Goal: Task Accomplishment & Management: Use online tool/utility

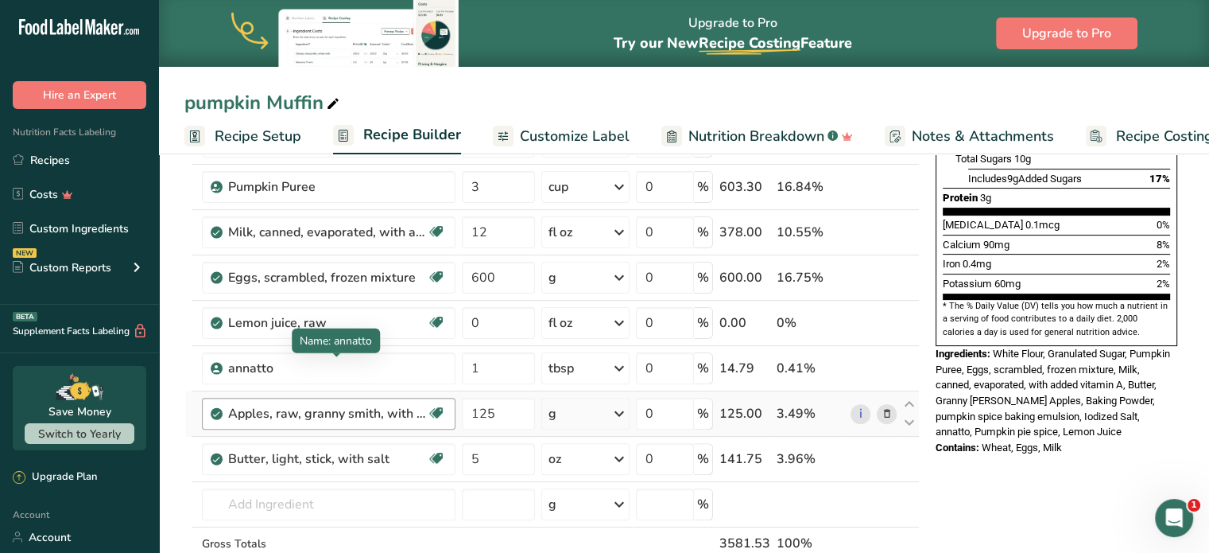
scroll to position [477, 0]
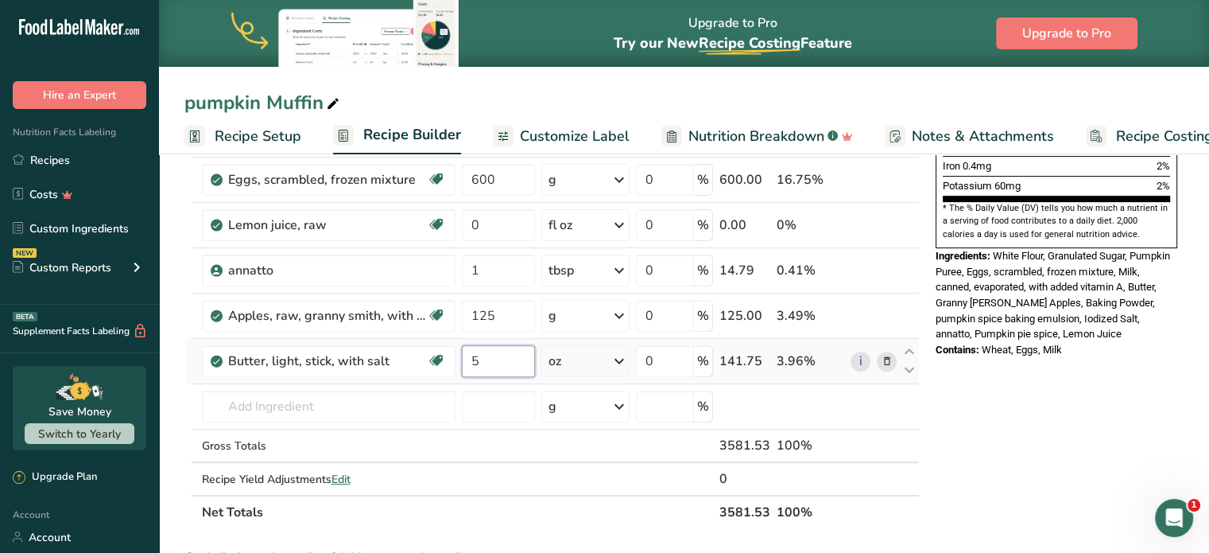
click at [510, 356] on div "Ingredient * Amount * Unit * Waste * .a-a{fill:#347362;}.b-a{fill:#fff;} Grams …" at bounding box center [552, 145] width 736 height 768
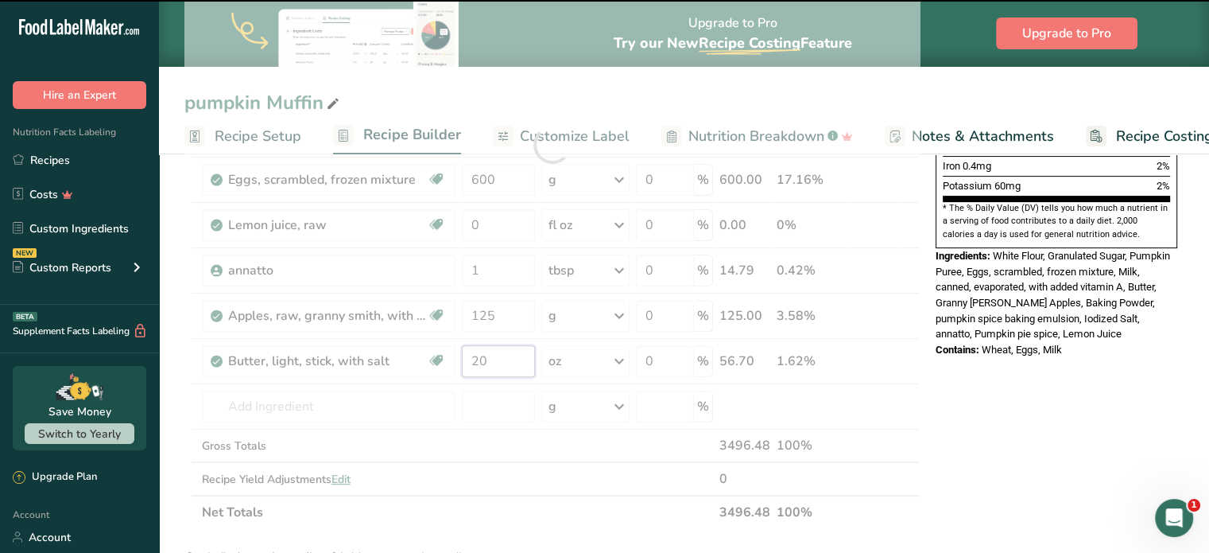
type input "5"
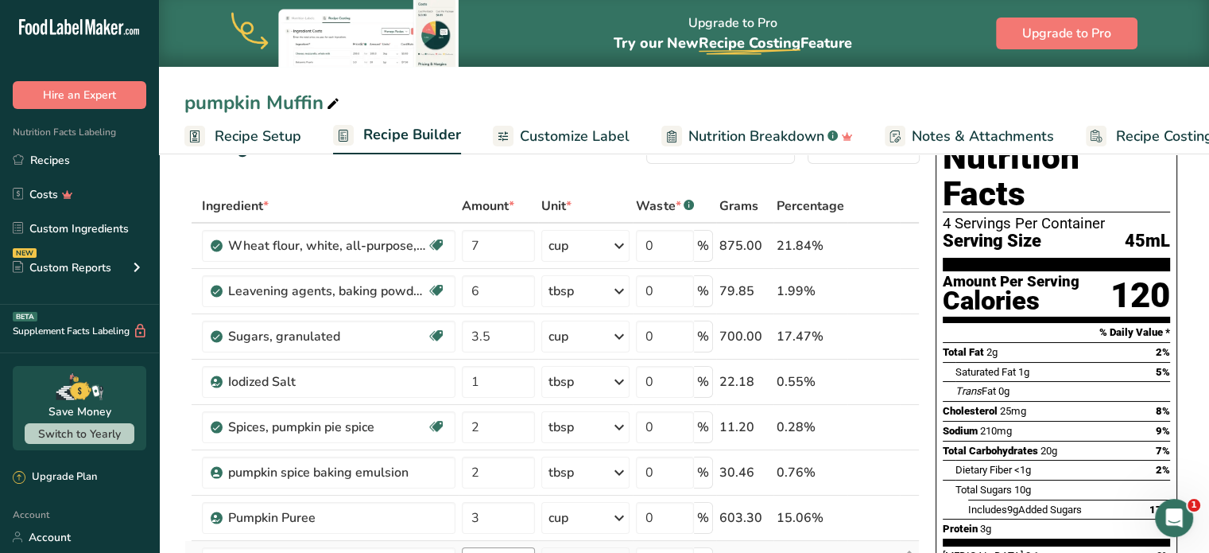
scroll to position [0, 0]
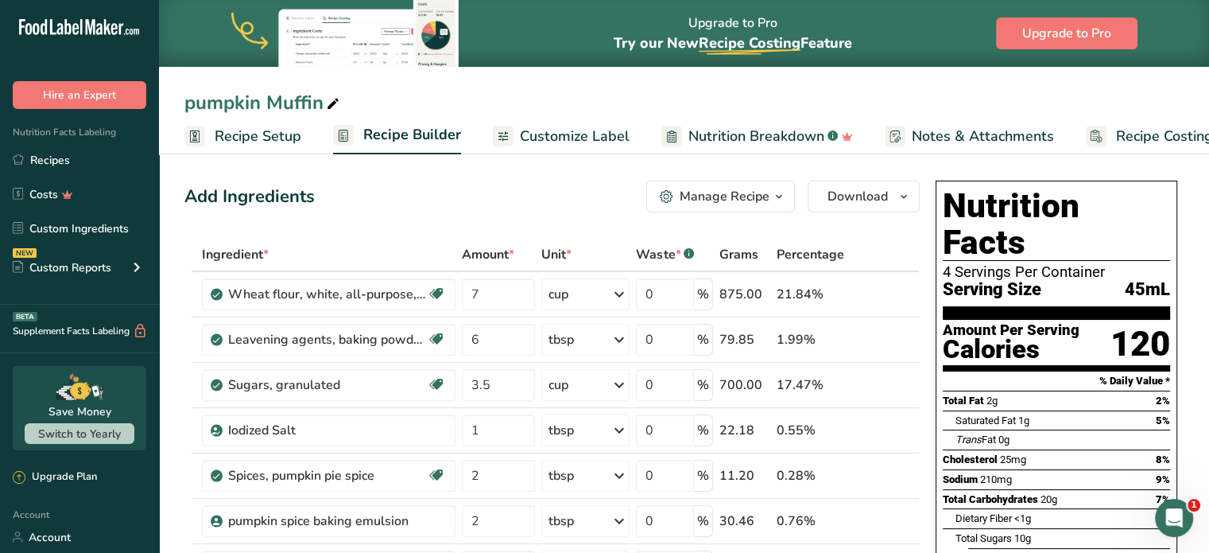
type input "20"
click at [332, 103] on icon at bounding box center [333, 104] width 14 height 22
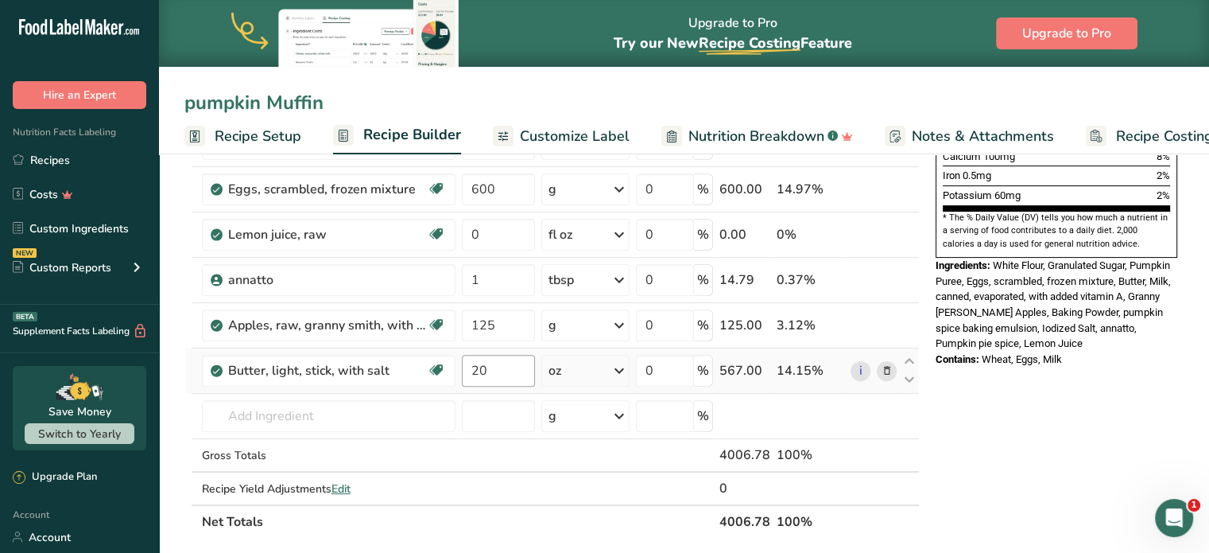
scroll to position [477, 0]
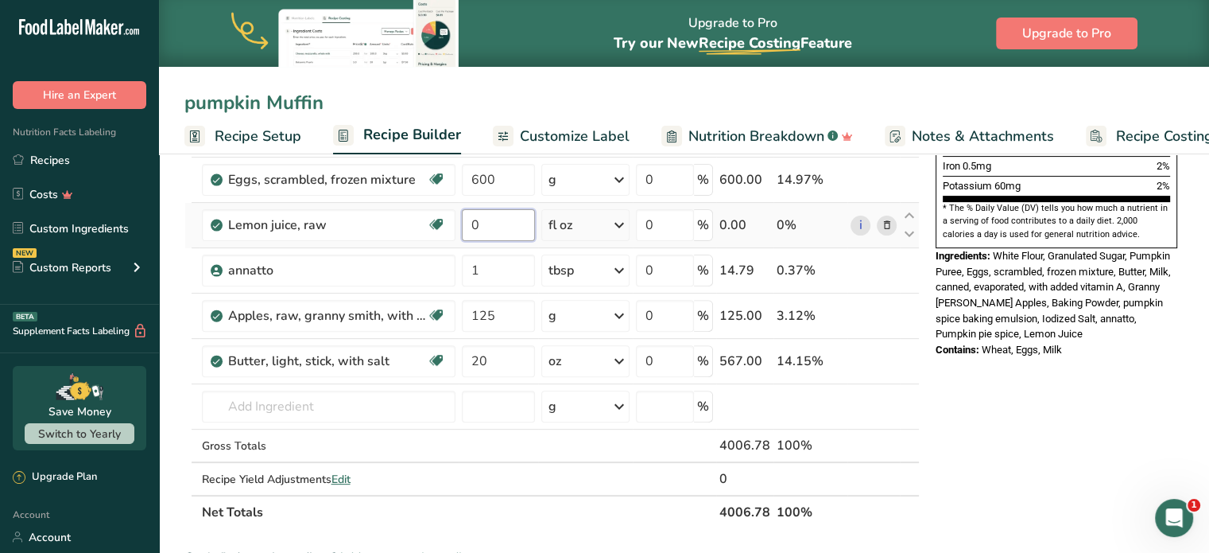
click at [479, 220] on input "0" at bounding box center [498, 225] width 73 height 32
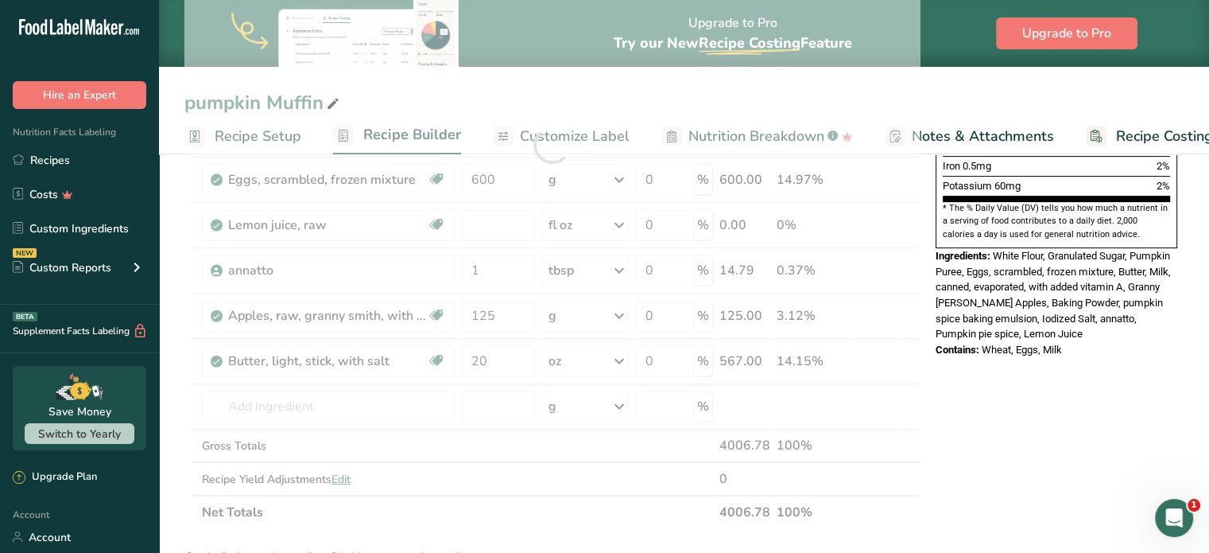
type input "0"
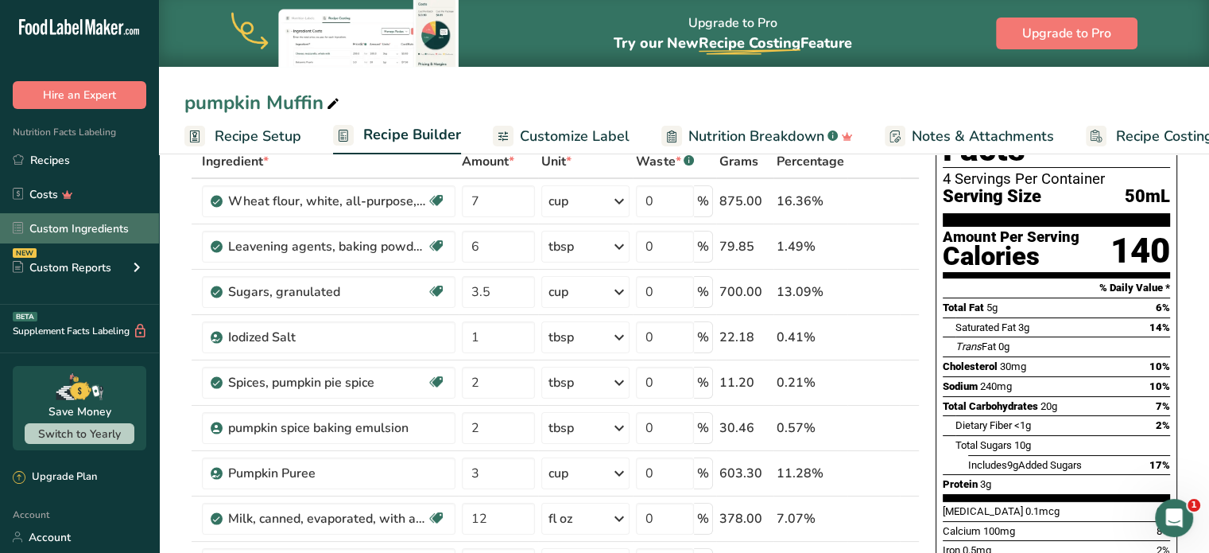
scroll to position [0, 0]
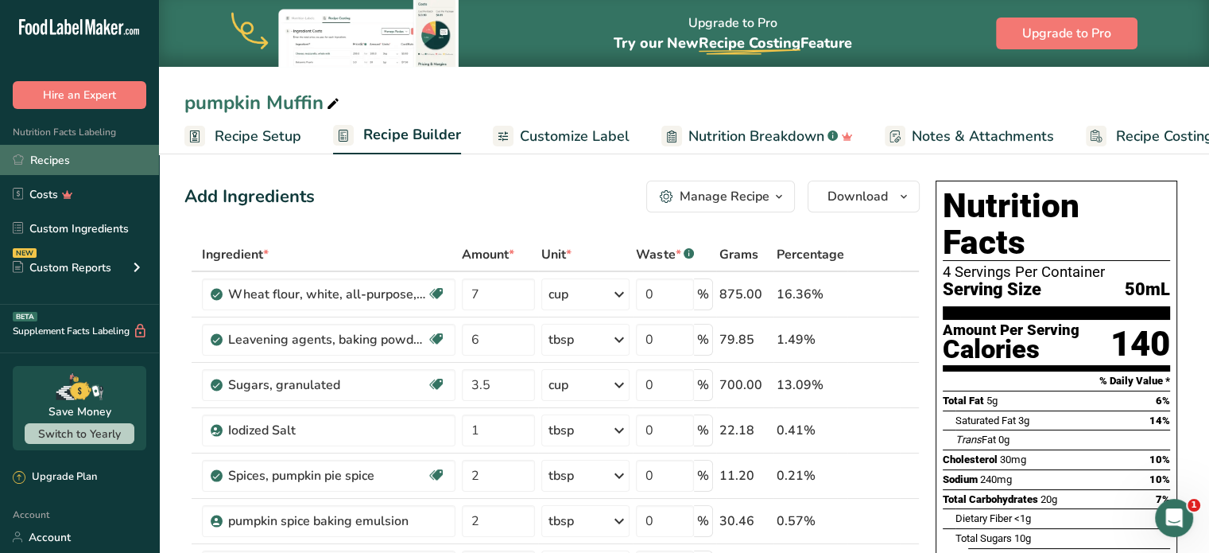
type input "44"
click at [56, 146] on link "Recipes" at bounding box center [79, 160] width 159 height 30
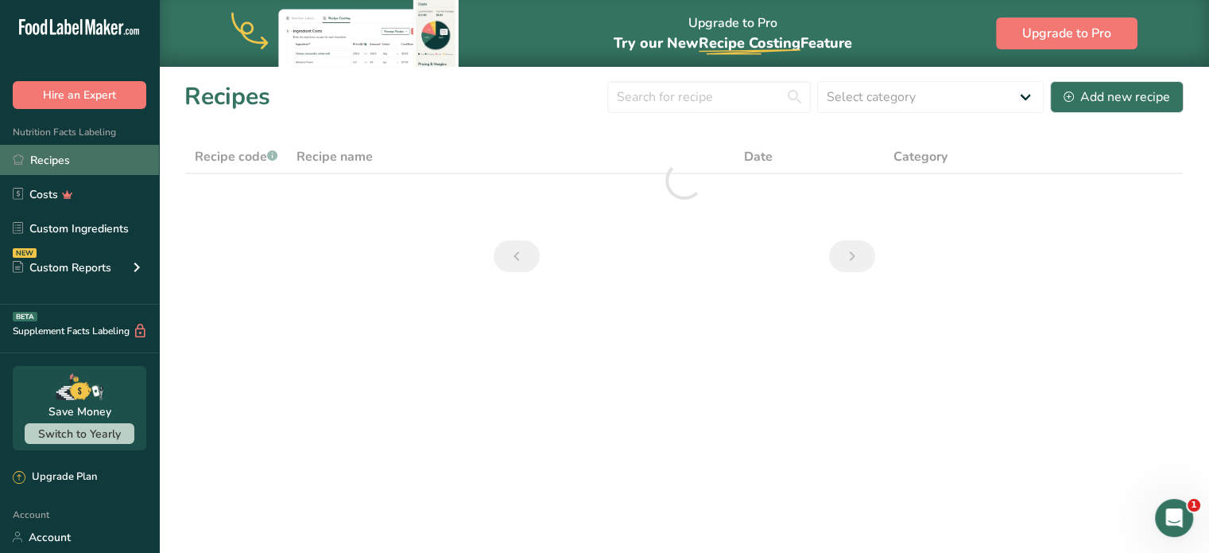
click at [54, 157] on link "Recipes" at bounding box center [79, 160] width 159 height 30
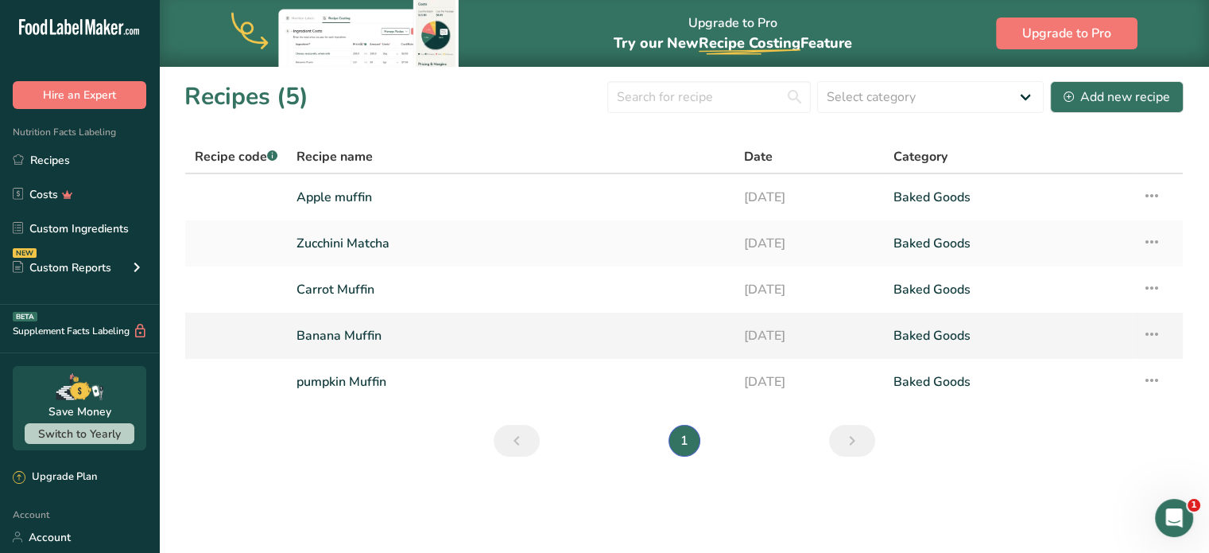
click at [358, 333] on link "Banana Muffin" at bounding box center [511, 335] width 429 height 33
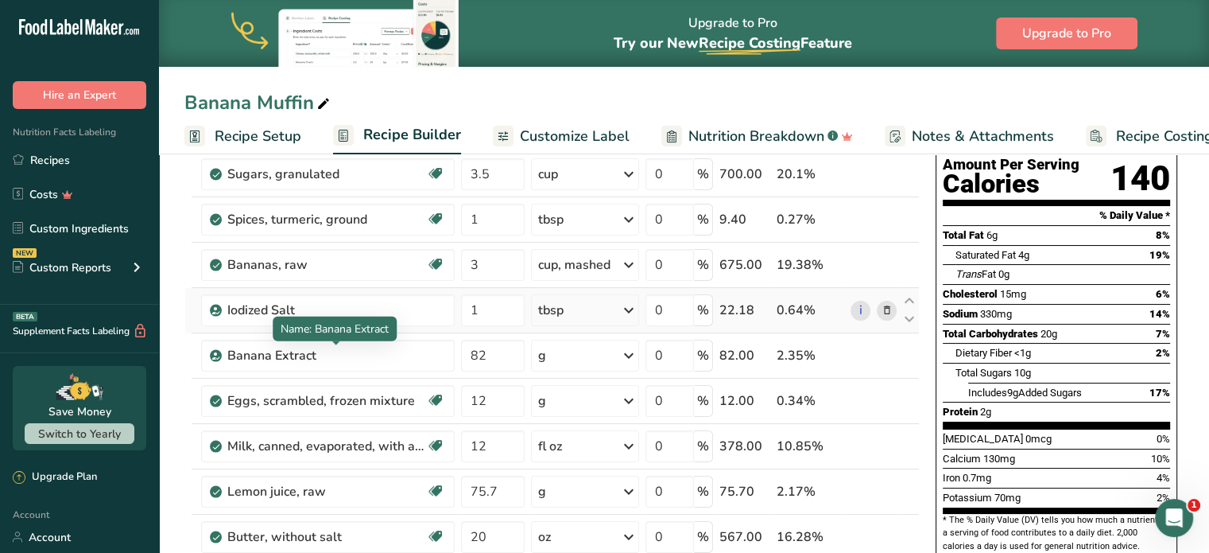
scroll to position [239, 0]
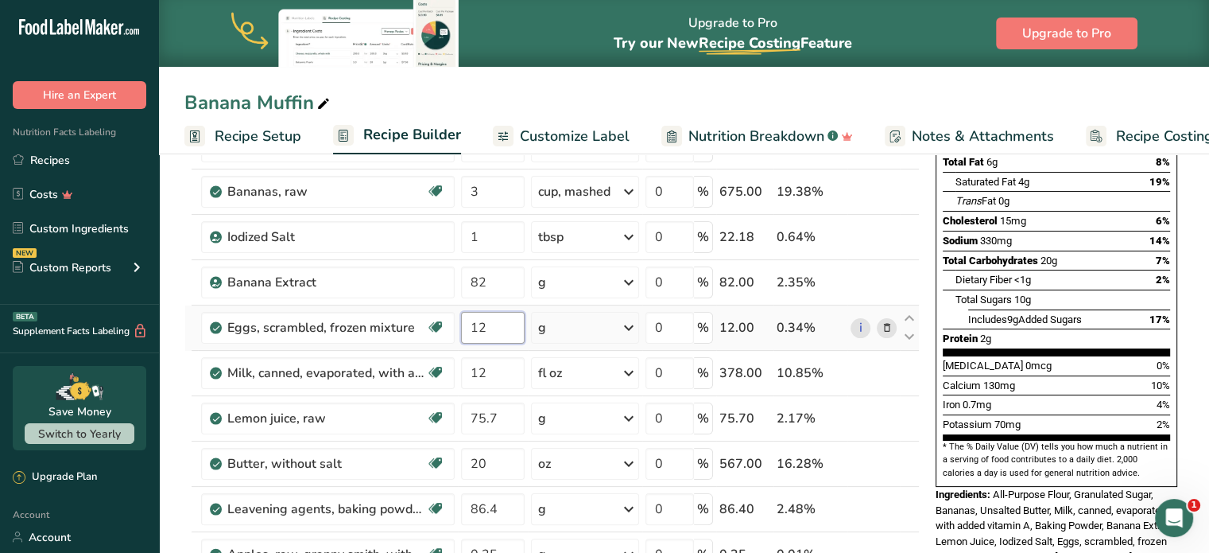
click at [491, 327] on input "12" at bounding box center [493, 328] width 64 height 32
type input "1"
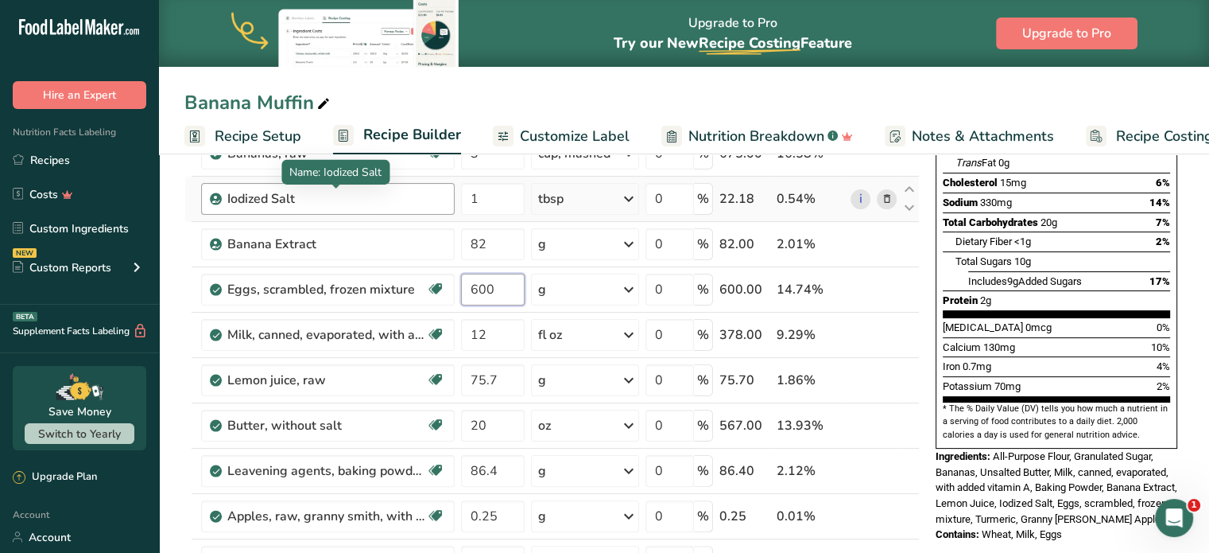
scroll to position [318, 0]
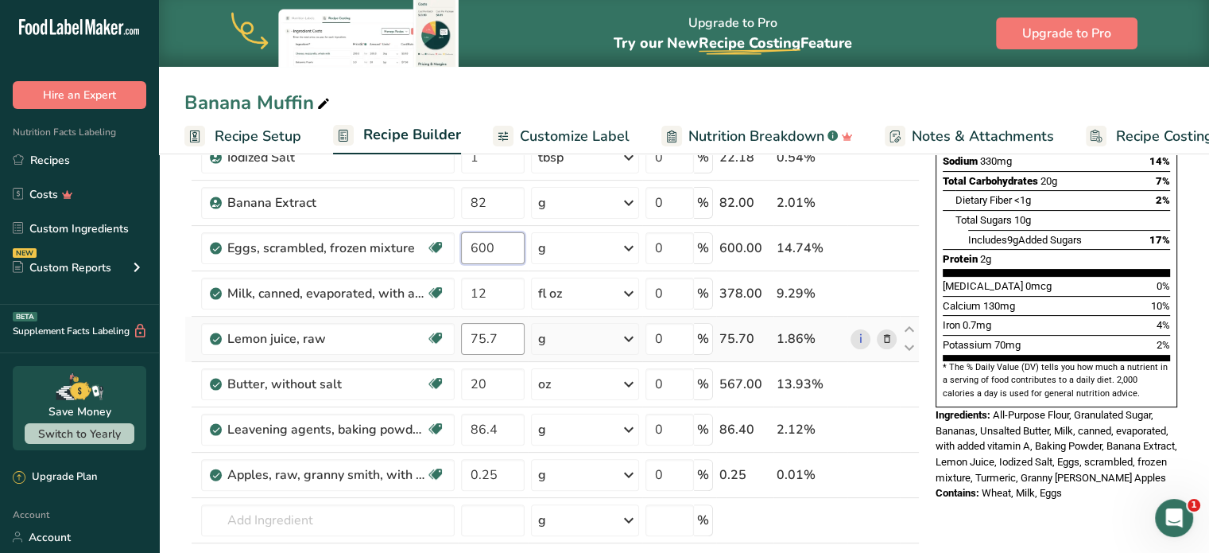
type input "600"
click at [506, 336] on div "Ingredient * Amount * Unit * Waste * .a-a{fill:#347362;}.b-a{fill:#fff;} Grams …" at bounding box center [552, 281] width 736 height 723
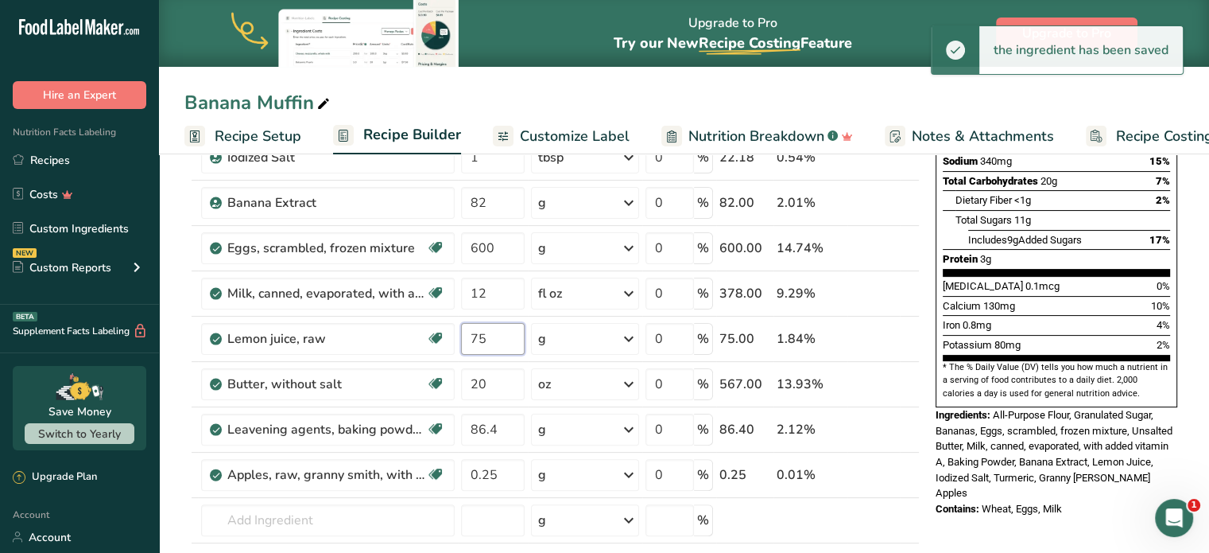
type input "7"
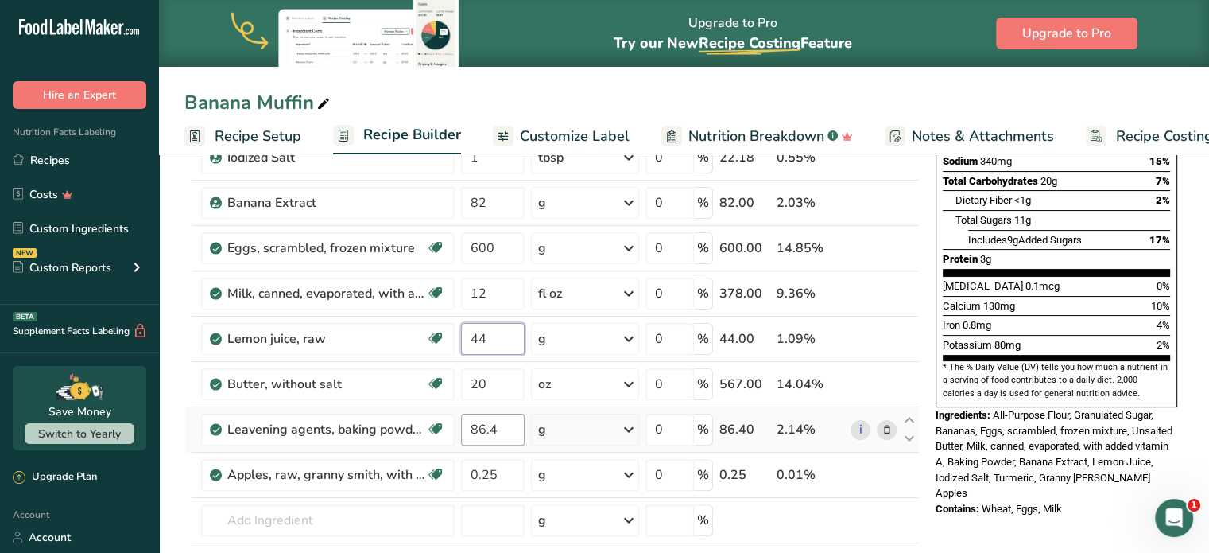
type input "44"
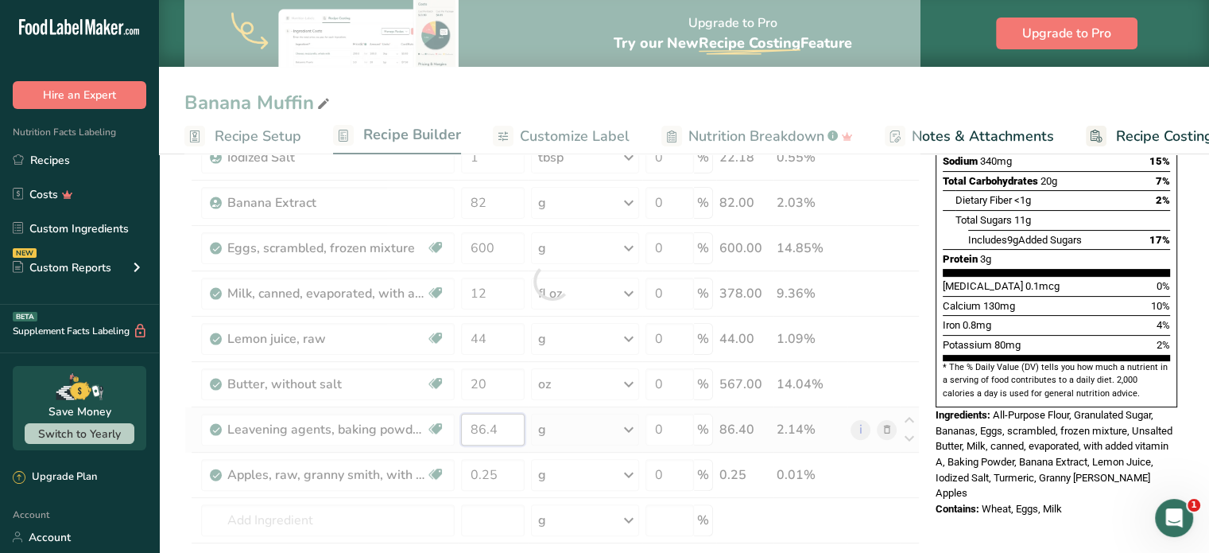
click at [510, 435] on div "Ingredient * Amount * Unit * Waste * .a-a{fill:#347362;}.b-a{fill:#fff;} Grams …" at bounding box center [552, 281] width 736 height 723
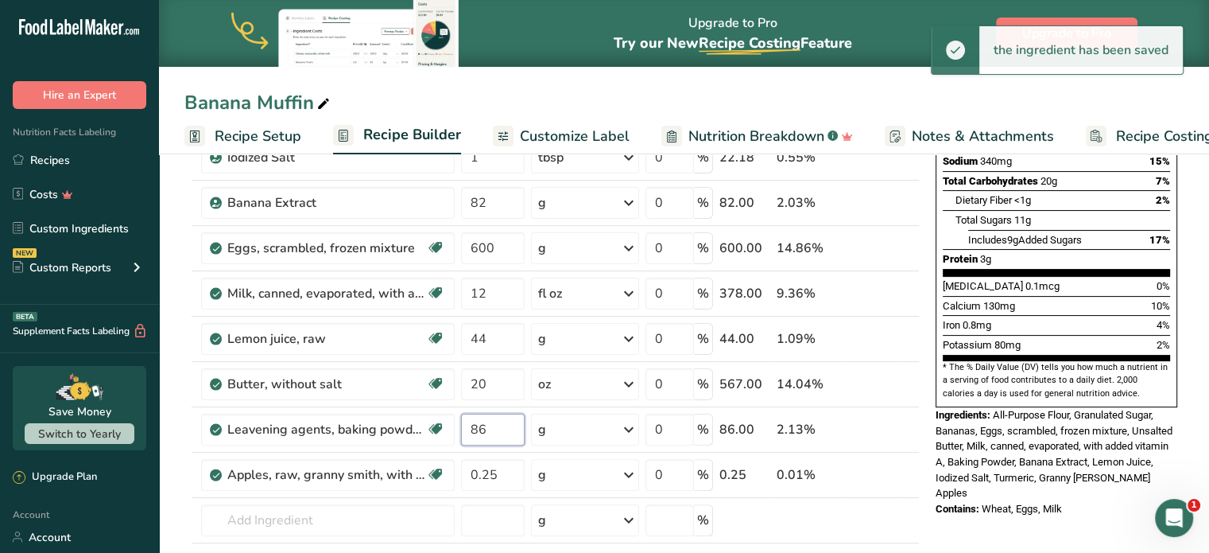
type input "8"
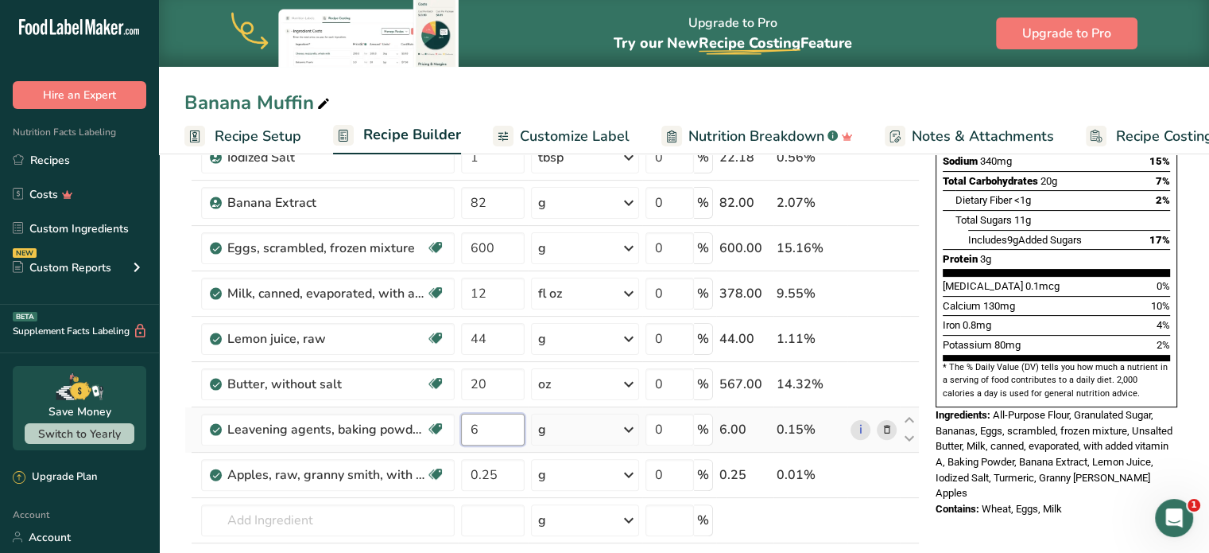
type input "6"
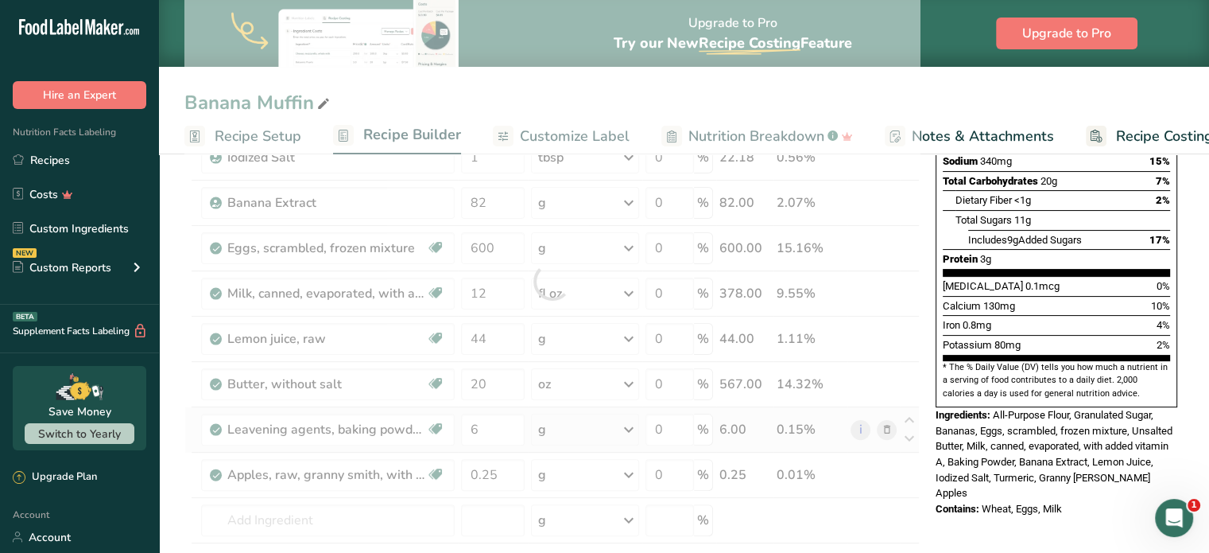
click at [580, 422] on div "Ingredient * Amount * Unit * Waste * .a-a{fill:#347362;}.b-a{fill:#fff;} Grams …" at bounding box center [552, 281] width 736 height 723
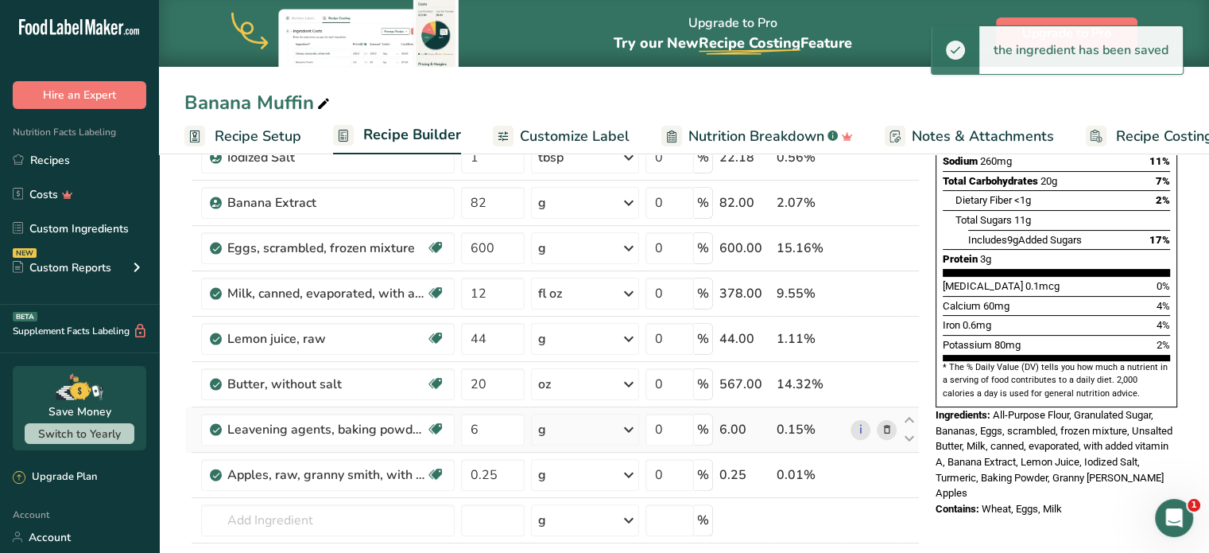
click at [632, 429] on icon at bounding box center [628, 429] width 19 height 29
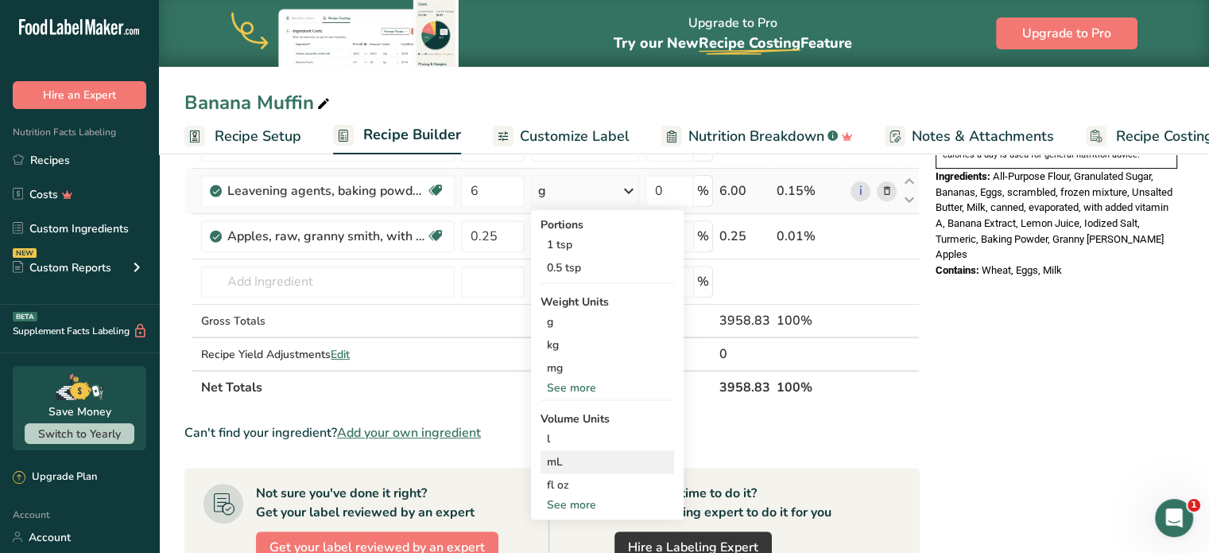
scroll to position [716, 0]
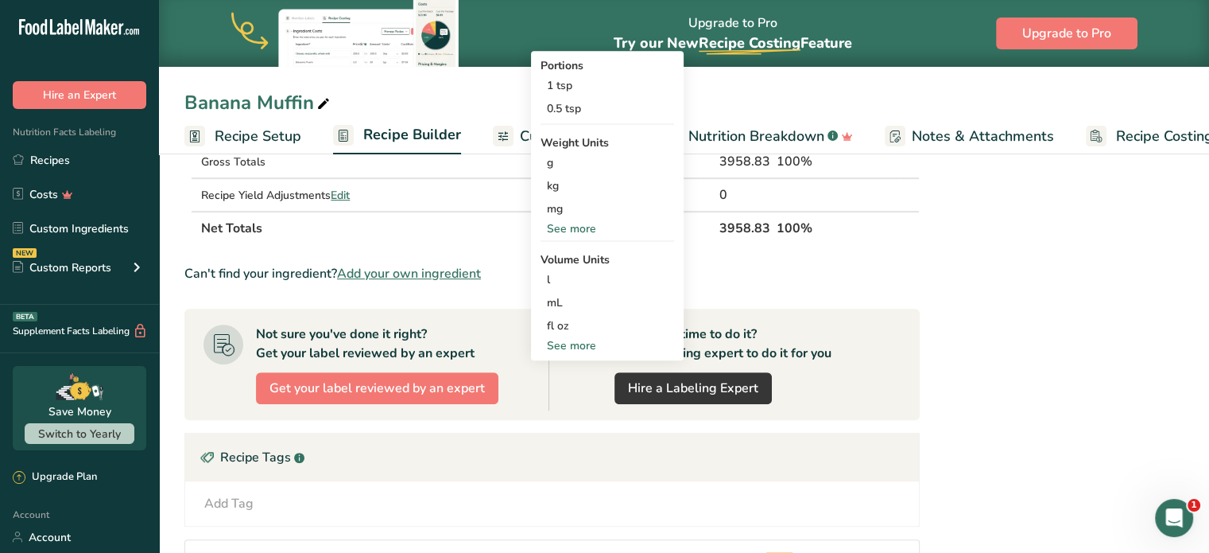
click at [586, 222] on div "See more" at bounding box center [608, 228] width 134 height 17
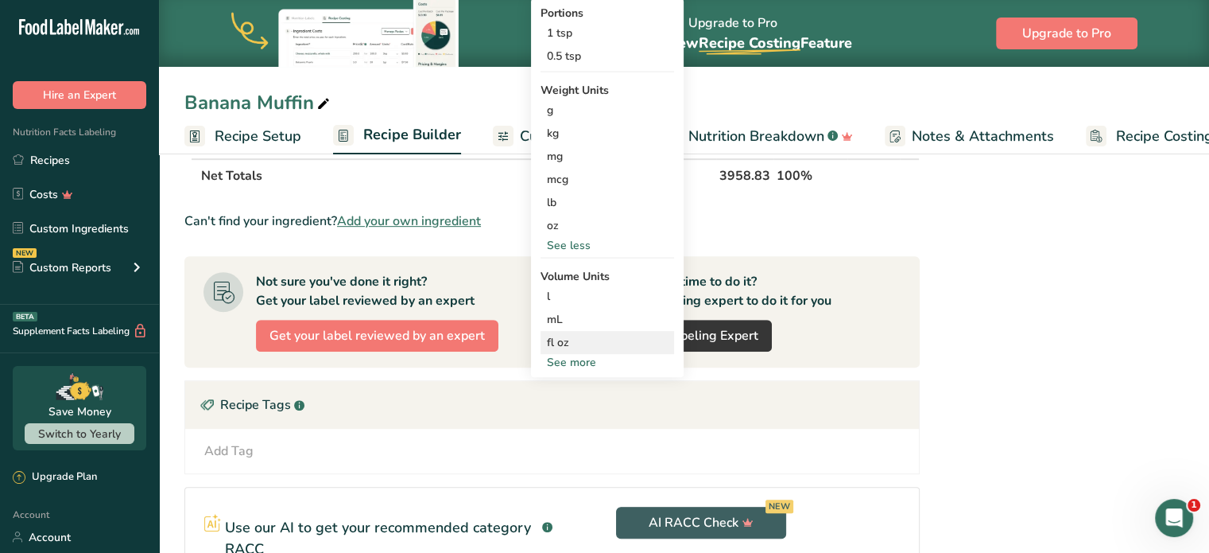
scroll to position [875, 0]
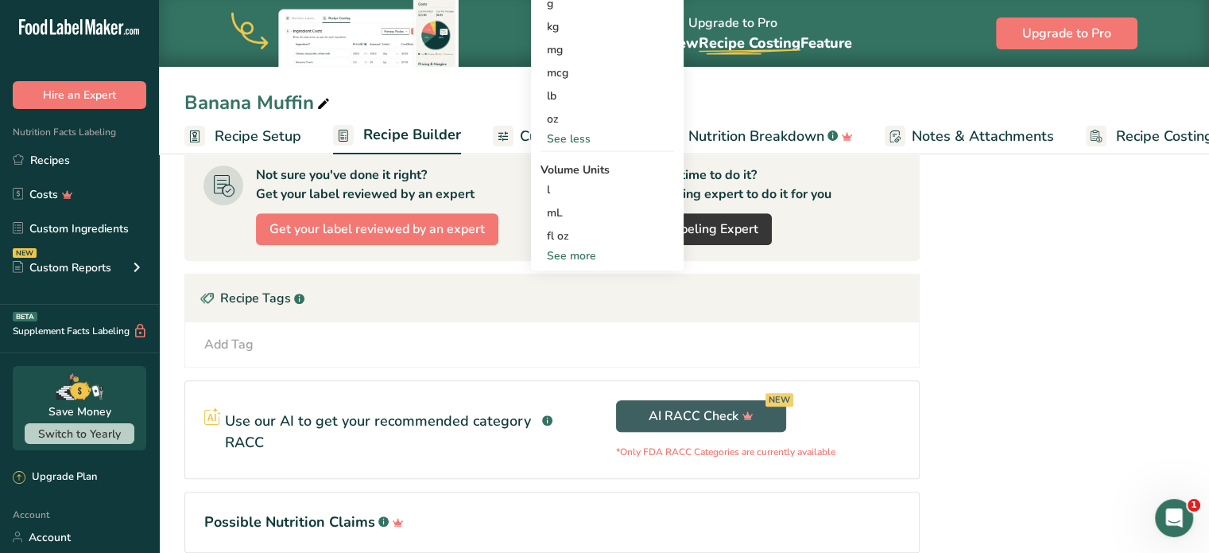
click at [595, 257] on div "See more" at bounding box center [608, 255] width 134 height 17
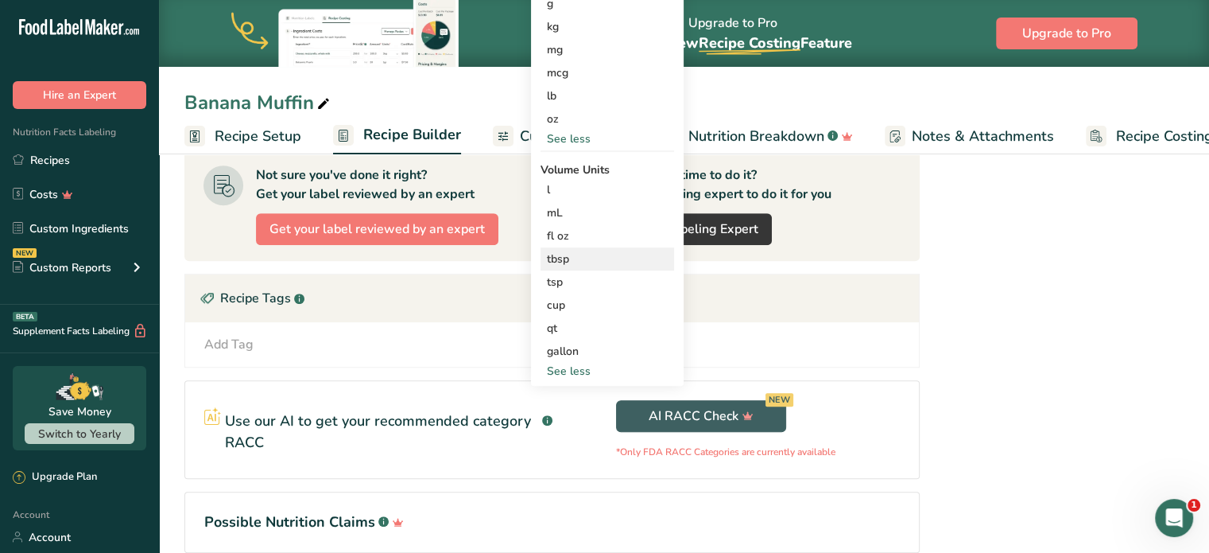
click at [575, 255] on div "tbsp" at bounding box center [607, 258] width 121 height 17
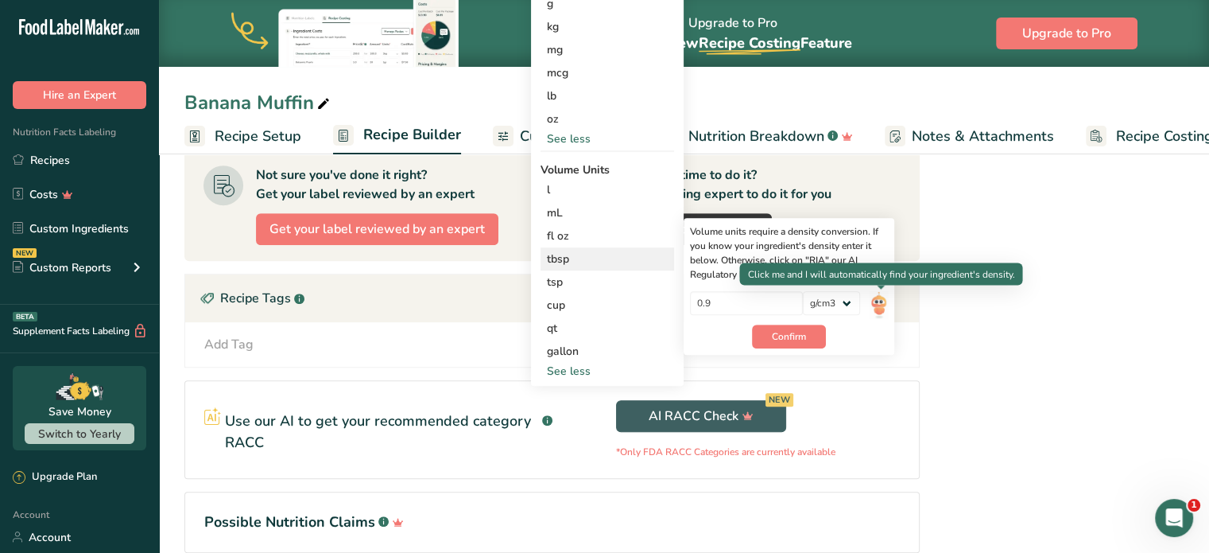
click at [875, 300] on img at bounding box center [878, 305] width 17 height 28
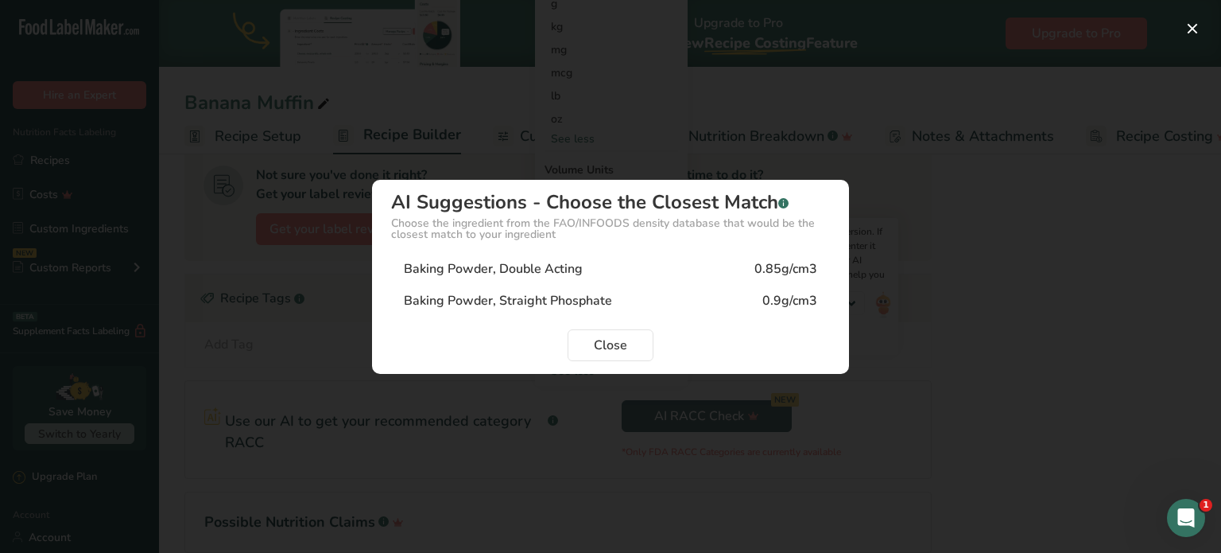
click at [472, 271] on div "Baking Powder, Double Acting" at bounding box center [493, 268] width 179 height 19
type input "0.85"
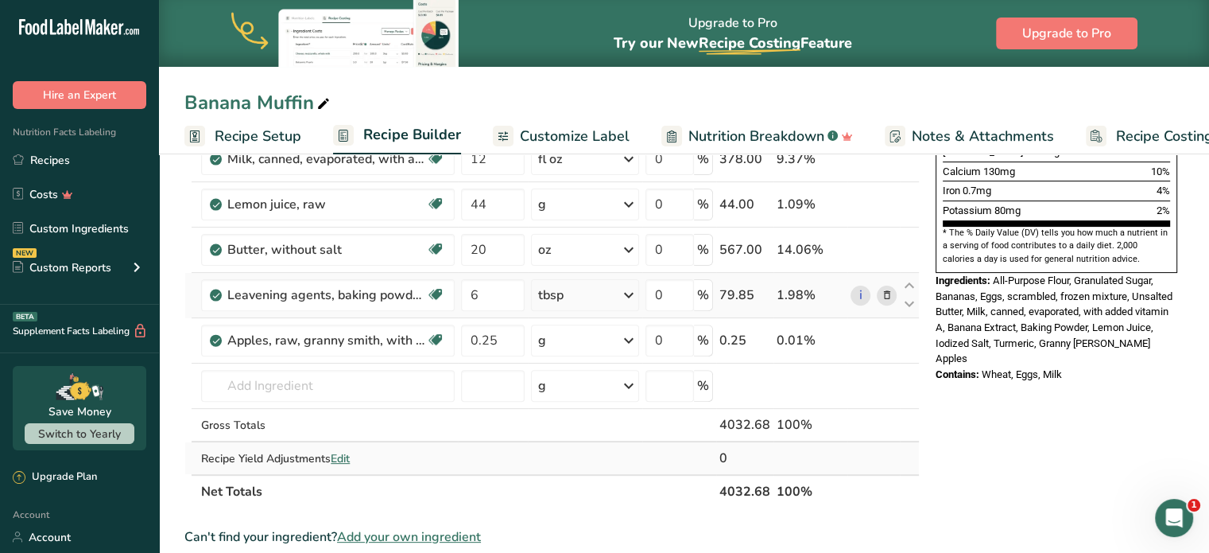
scroll to position [398, 0]
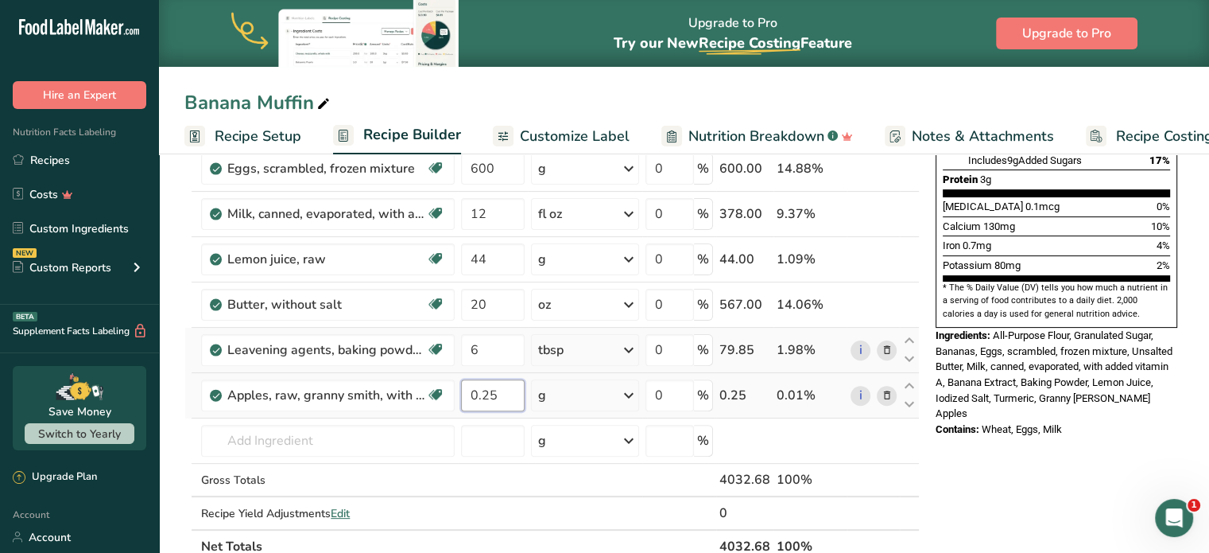
click at [505, 392] on input "0.25" at bounding box center [493, 395] width 64 height 32
type input "0"
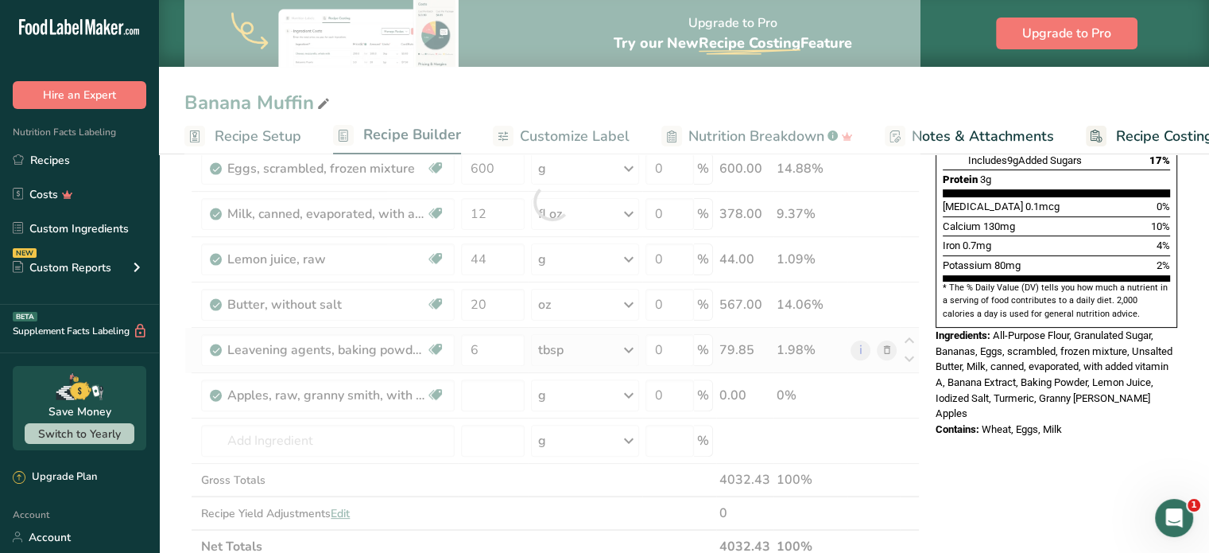
type input "0"
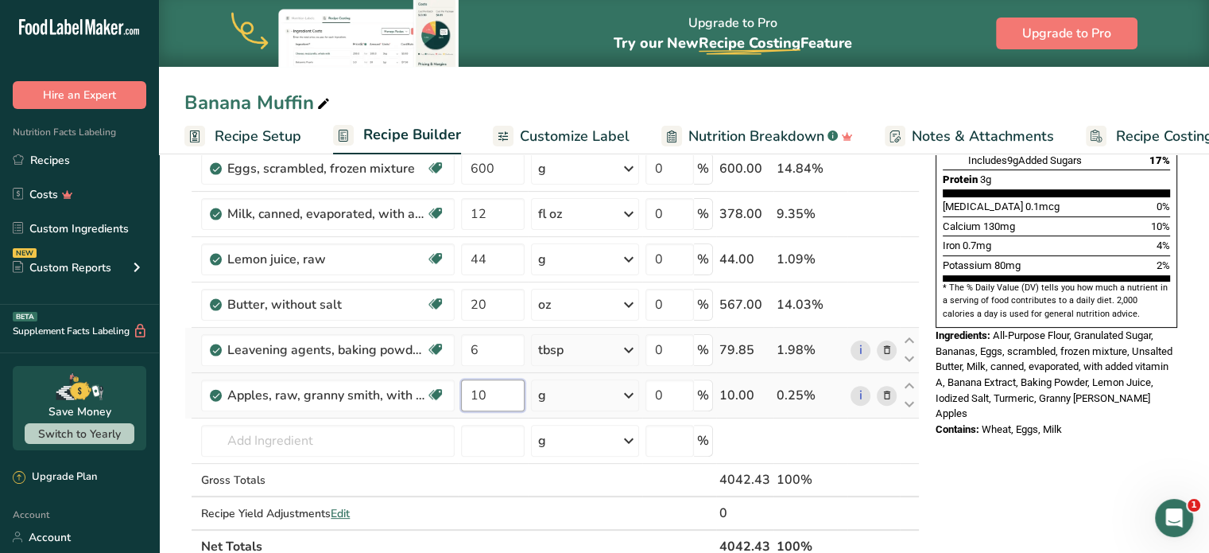
type input "10"
click at [631, 393] on div "Ingredient * Amount * Unit * Waste * .a-a{fill:#347362;}.b-a{fill:#fff;} Grams …" at bounding box center [552, 201] width 736 height 723
click at [627, 394] on icon at bounding box center [628, 395] width 19 height 29
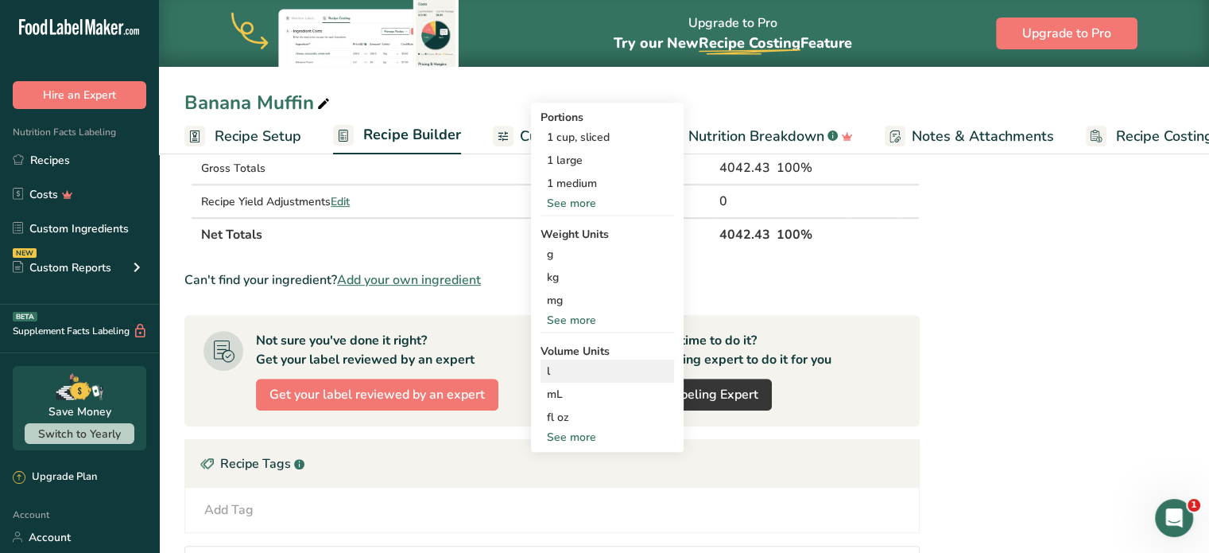
scroll to position [795, 0]
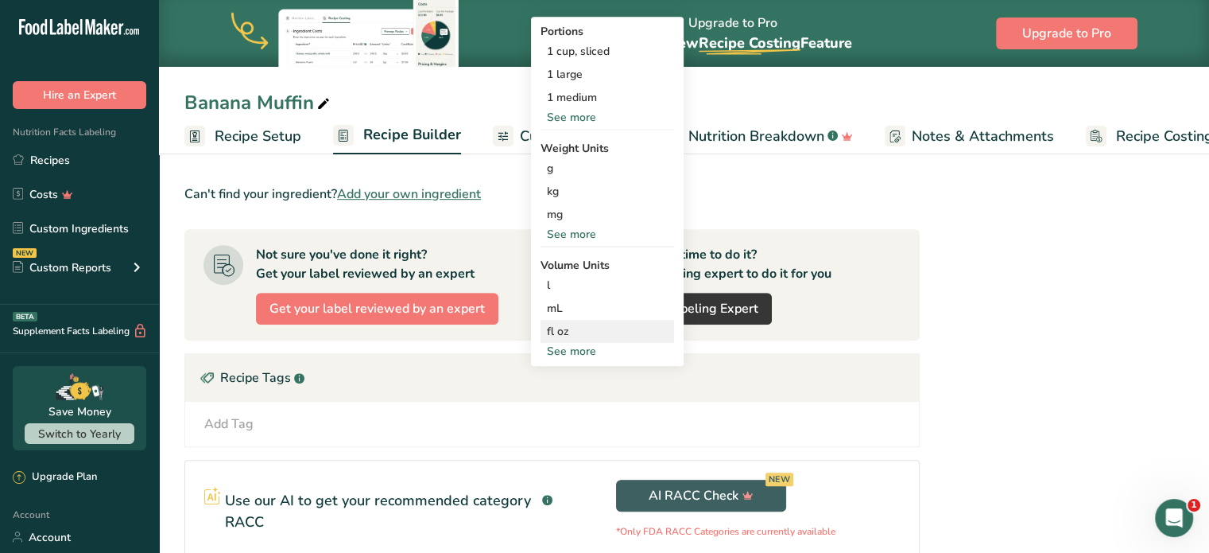
click at [552, 328] on div "fl oz" at bounding box center [607, 331] width 121 height 17
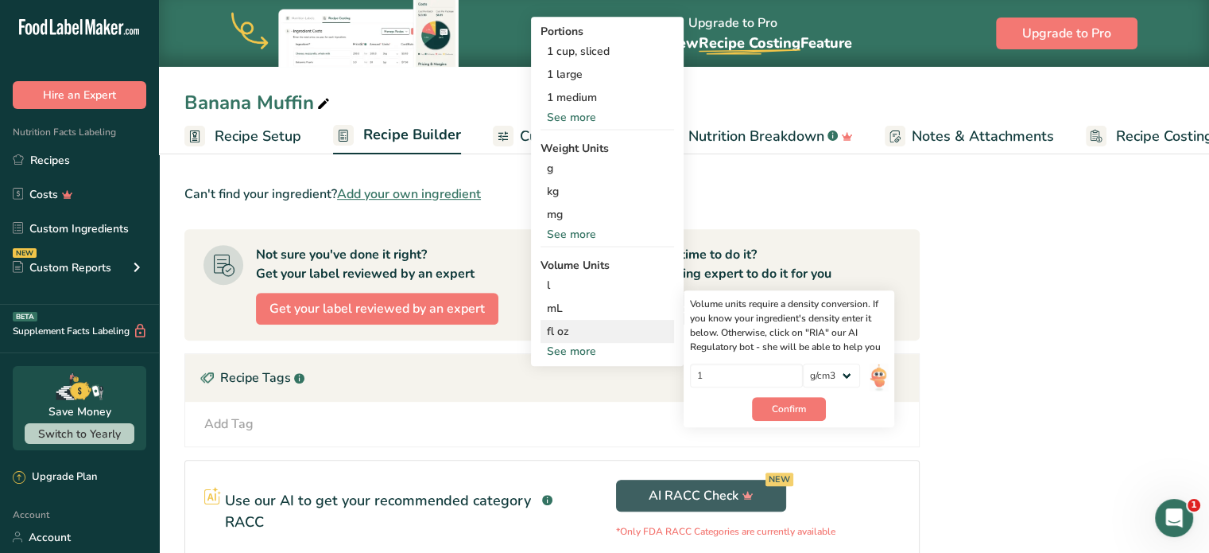
click at [544, 325] on div "fl oz Volume units require a density conversion. If you know your ingredient's …" at bounding box center [608, 331] width 134 height 23
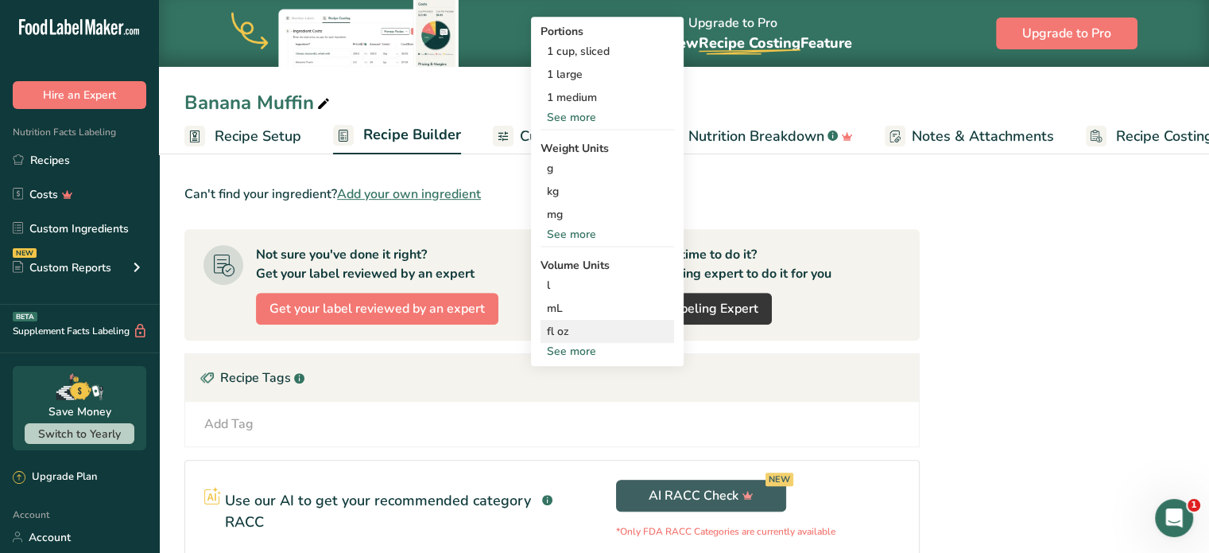
click at [550, 323] on div "fl oz" at bounding box center [607, 331] width 121 height 17
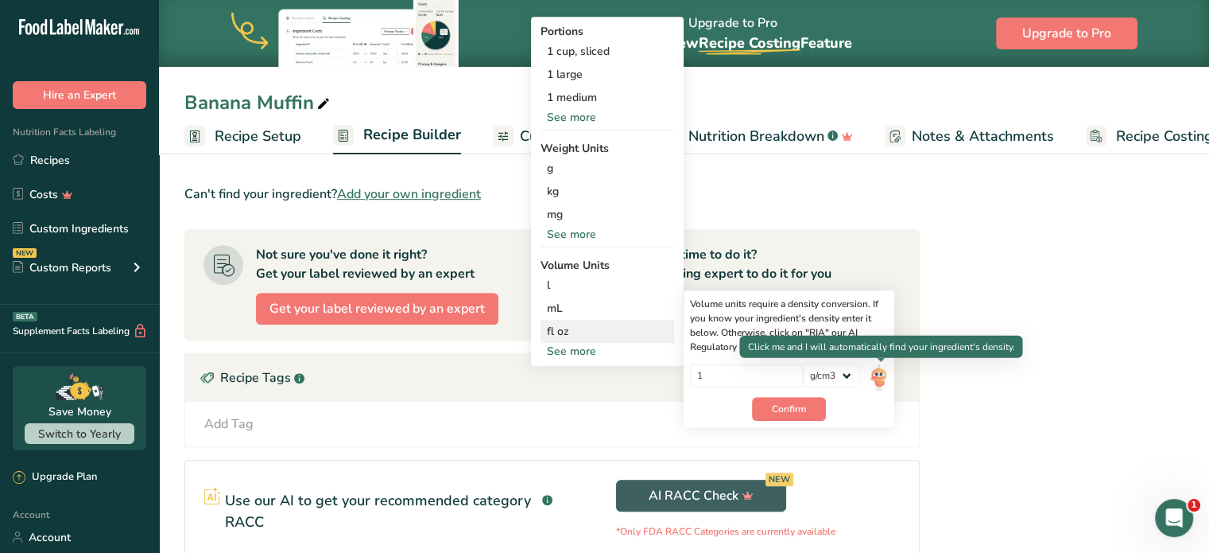
click at [879, 372] on img at bounding box center [878, 377] width 17 height 28
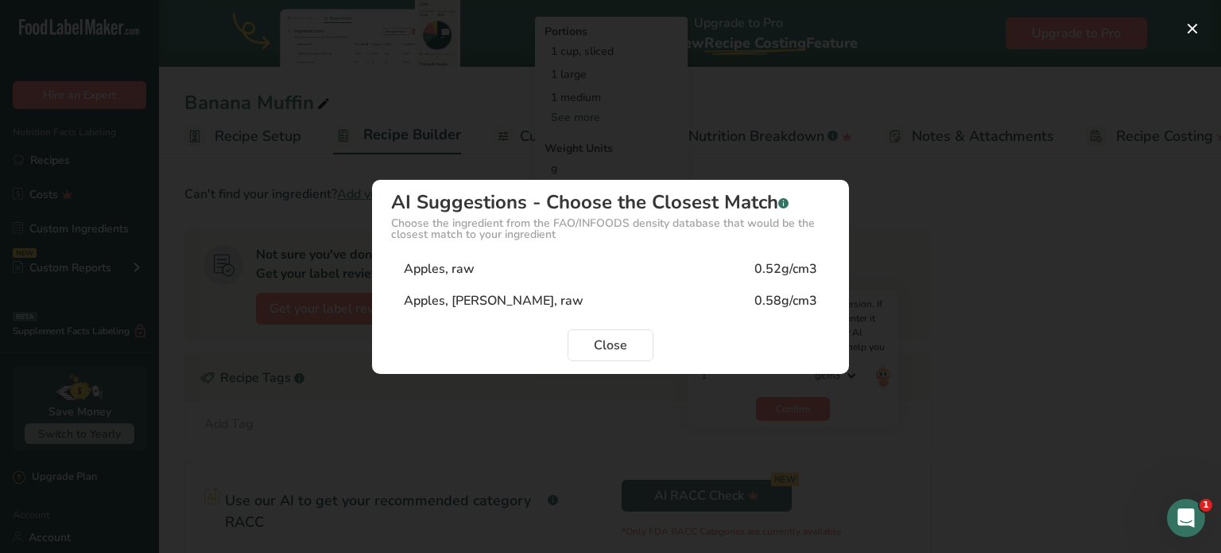
click at [472, 298] on div "Apples, [PERSON_NAME], raw" at bounding box center [494, 300] width 180 height 19
type input "0.58"
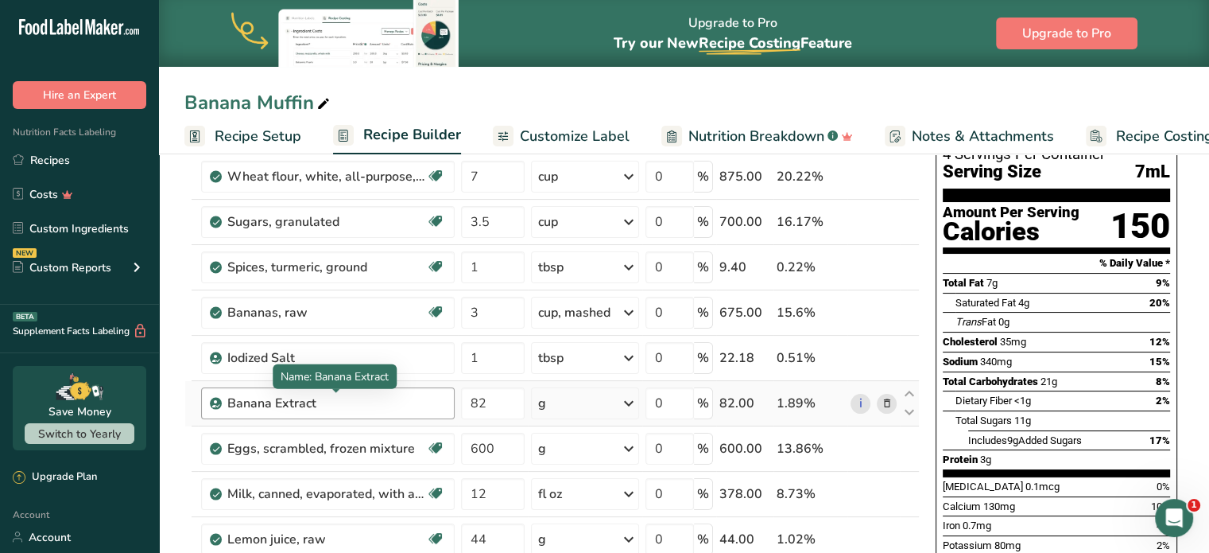
scroll to position [159, 0]
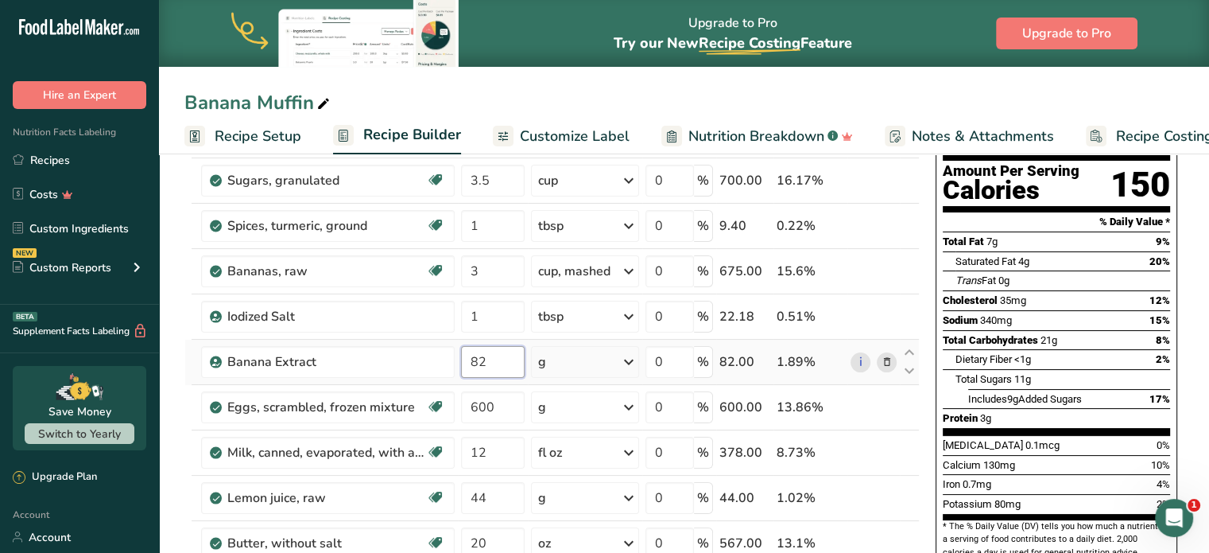
click at [483, 363] on input "82" at bounding box center [493, 362] width 64 height 32
type input "8"
type input "3"
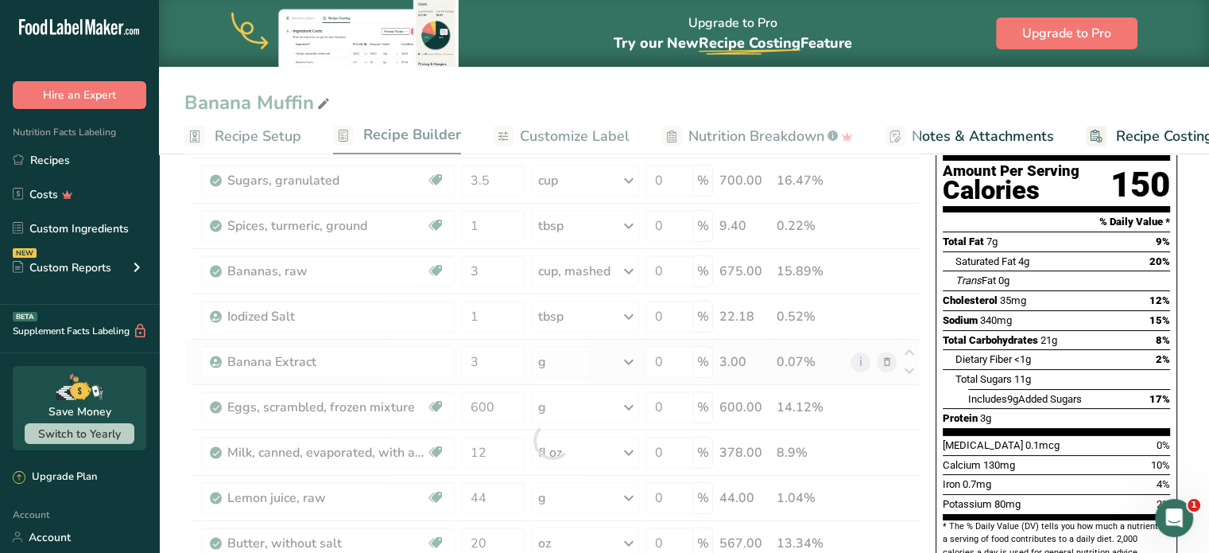
click at [632, 368] on div "Ingredient * Amount * Unit * Waste * .a-a{fill:#347362;}.b-a{fill:#fff;} Grams …" at bounding box center [552, 440] width 736 height 723
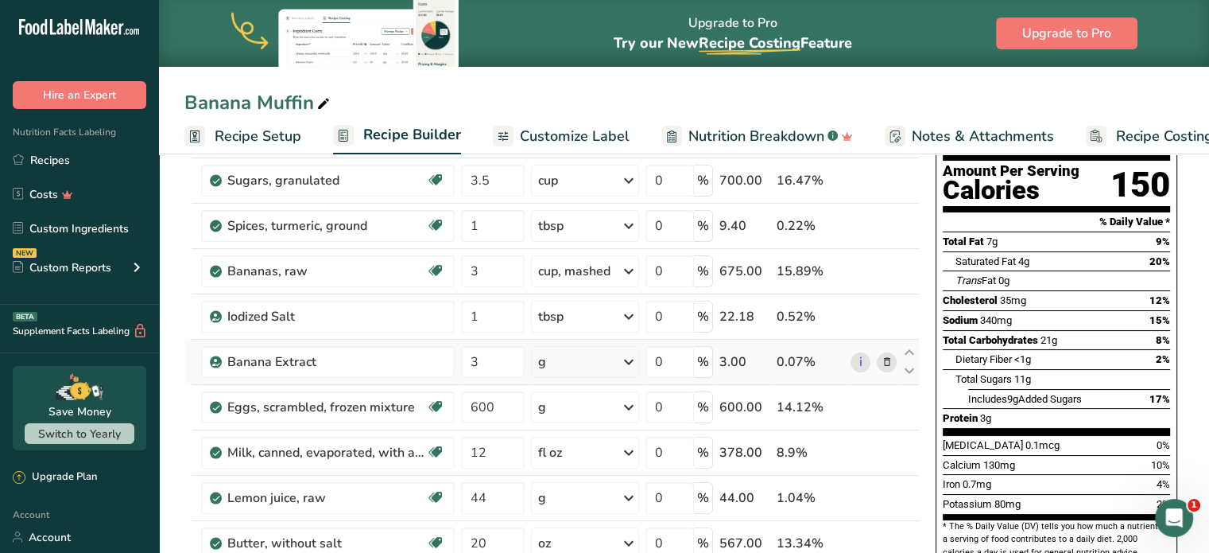
click at [631, 360] on icon at bounding box center [628, 361] width 19 height 29
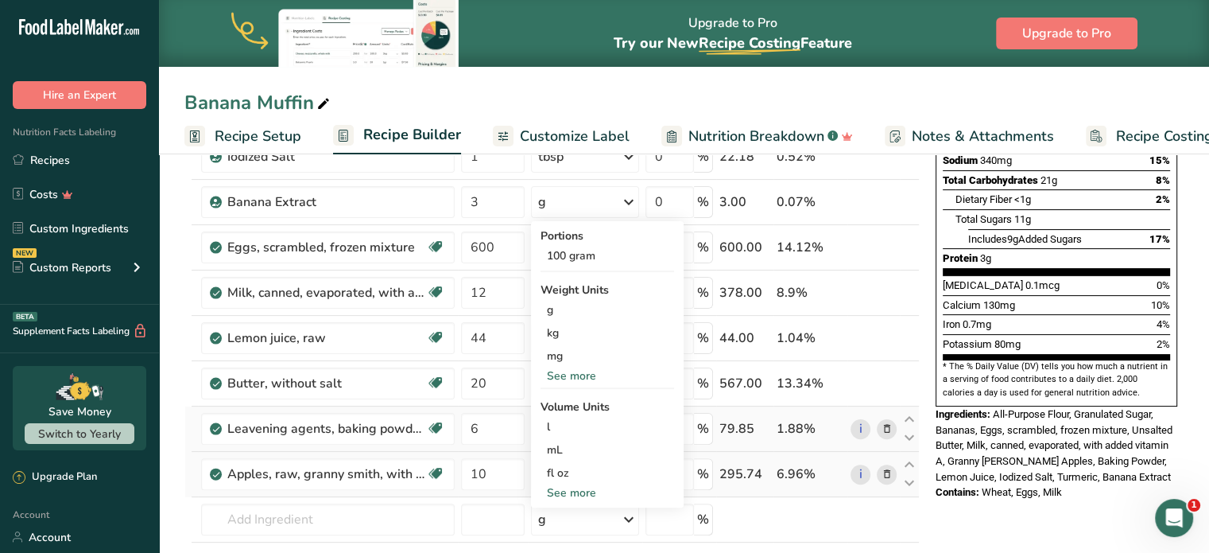
scroll to position [318, 0]
click at [596, 376] on div "See more" at bounding box center [608, 376] width 134 height 17
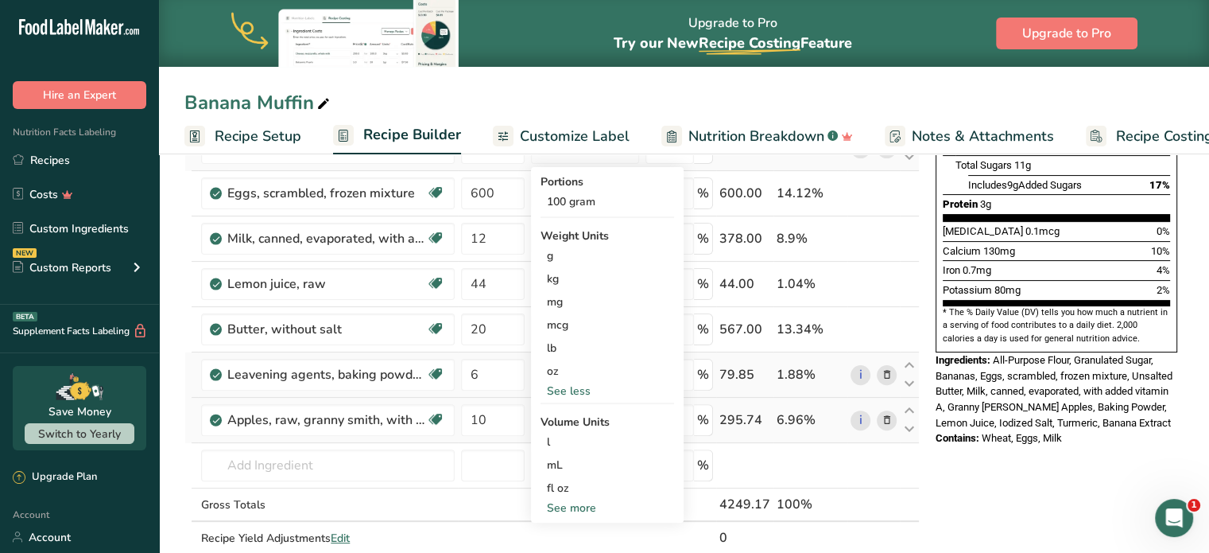
scroll to position [398, 0]
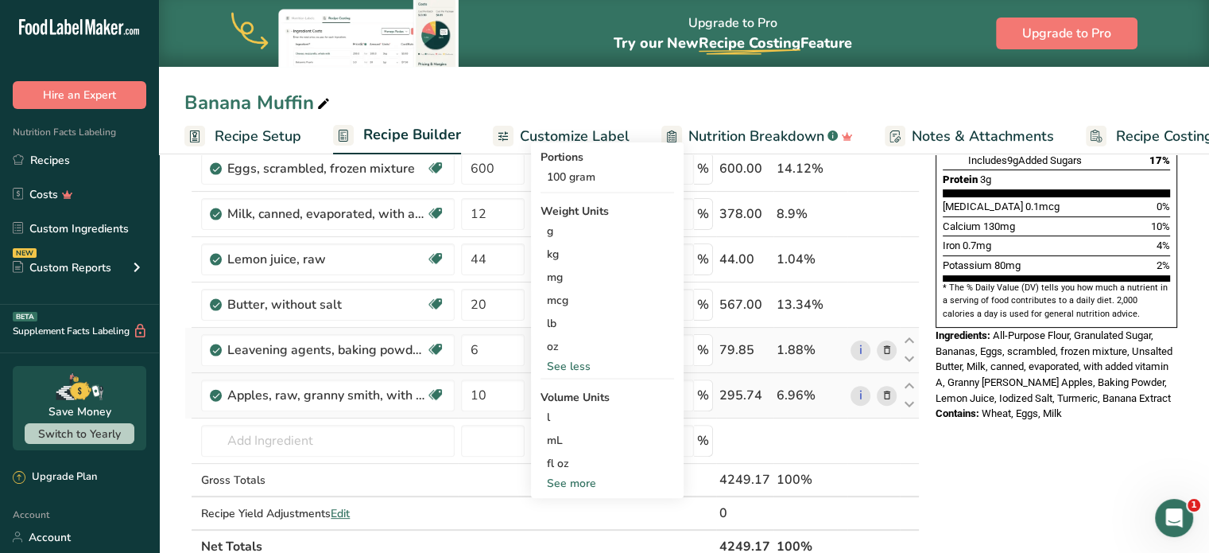
click at [566, 479] on div "See more" at bounding box center [608, 483] width 134 height 17
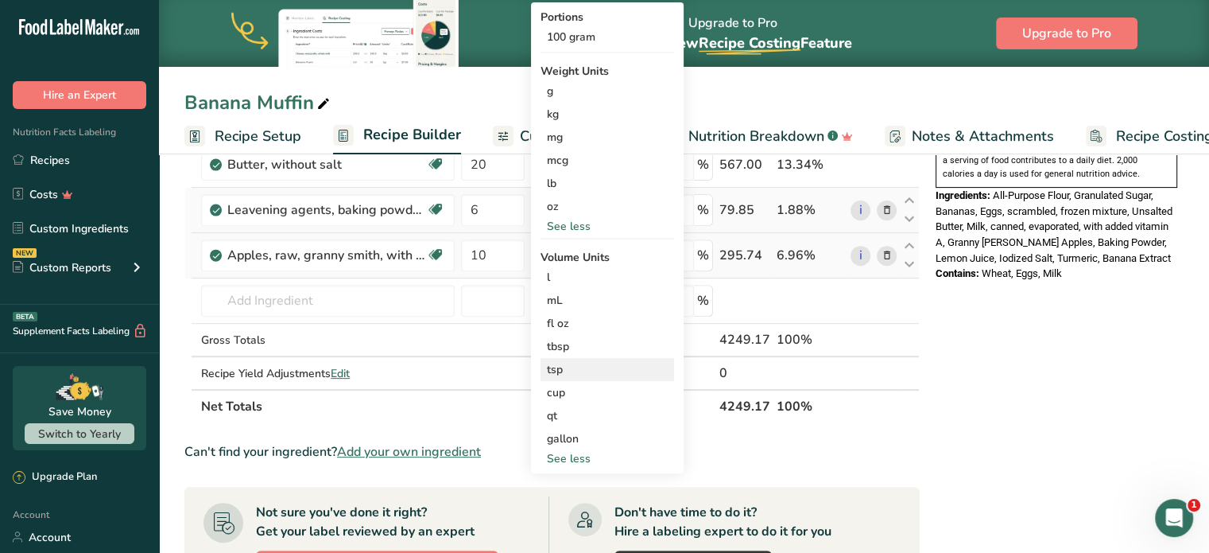
scroll to position [557, 0]
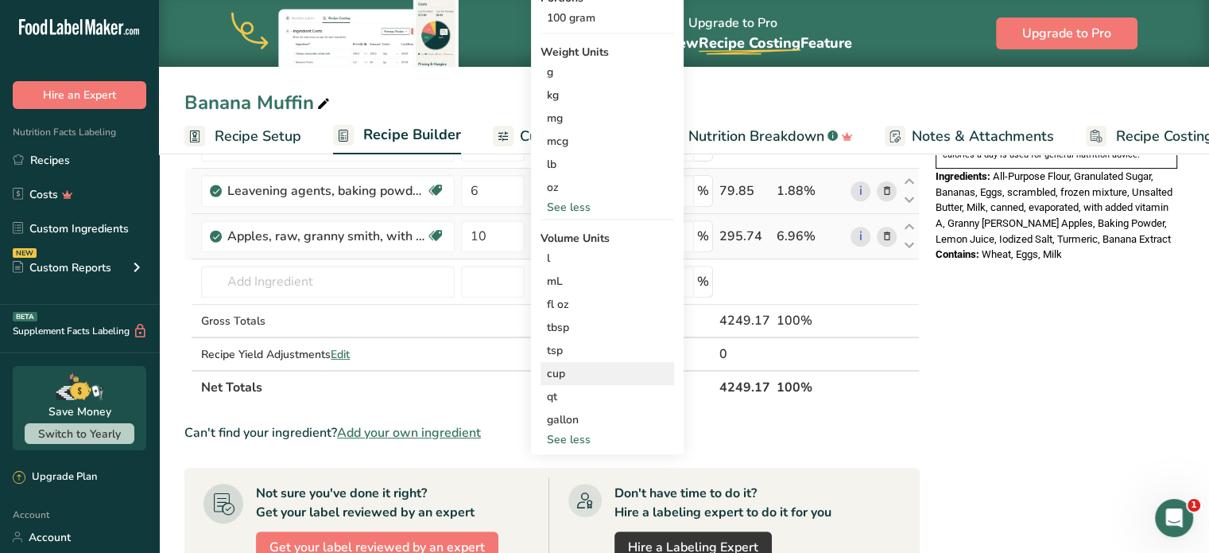
click at [582, 375] on div "cup" at bounding box center [607, 373] width 121 height 17
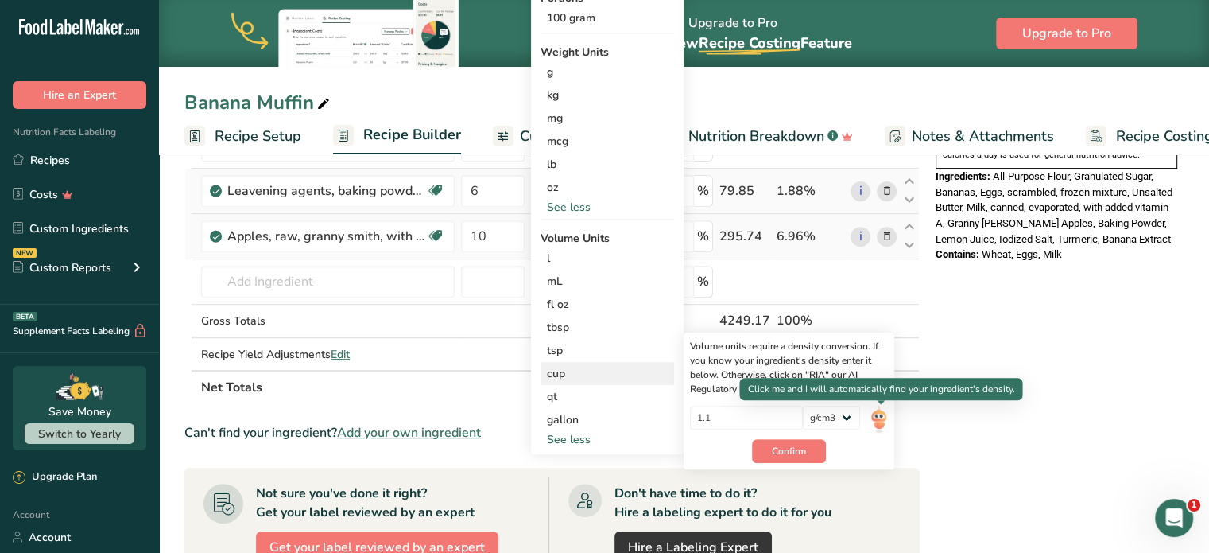
click at [875, 413] on img at bounding box center [878, 420] width 17 height 28
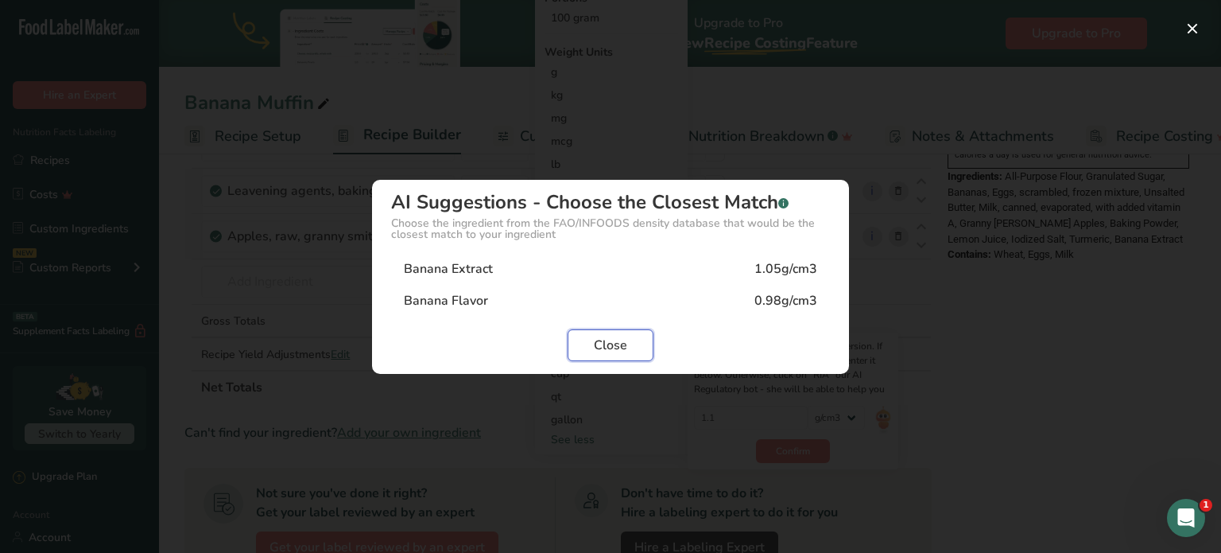
click at [619, 346] on span "Close" at bounding box center [610, 345] width 33 height 19
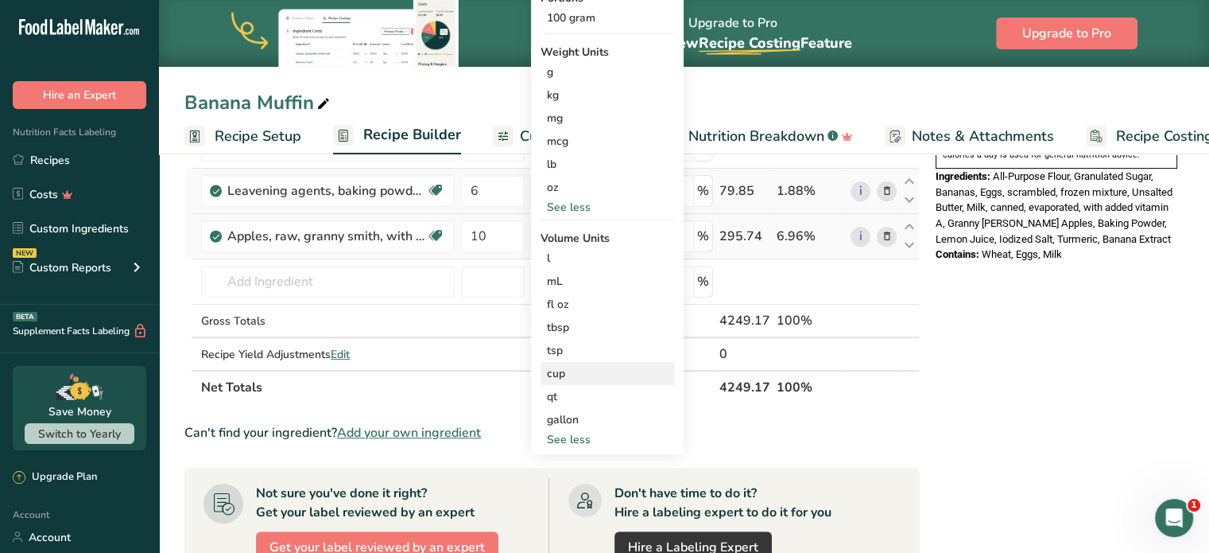
click at [563, 371] on div "cup" at bounding box center [607, 373] width 121 height 17
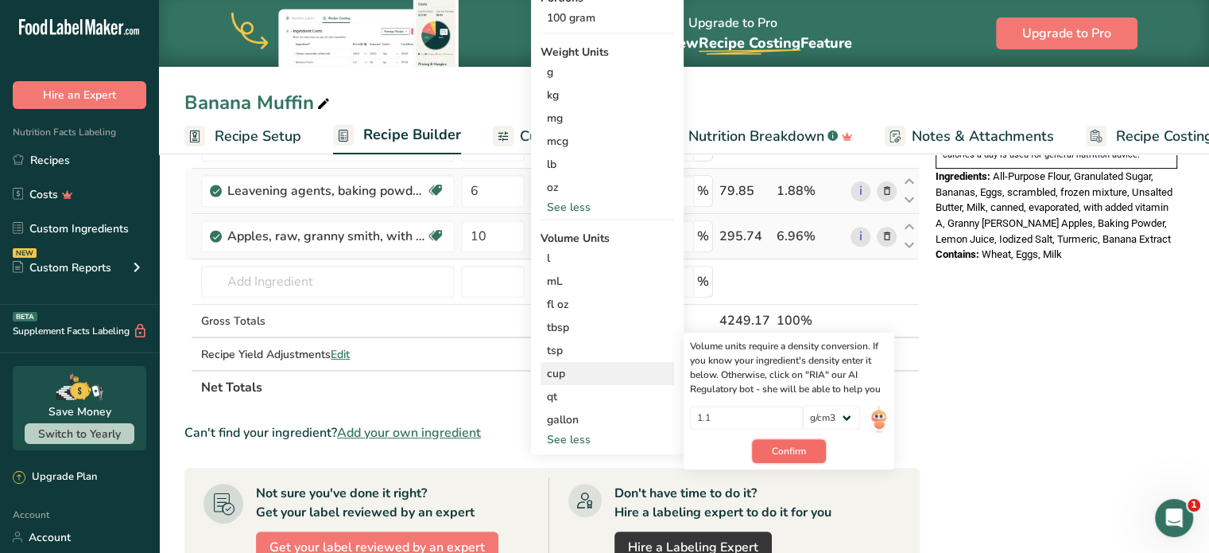
click at [769, 445] on button "Confirm" at bounding box center [789, 451] width 74 height 24
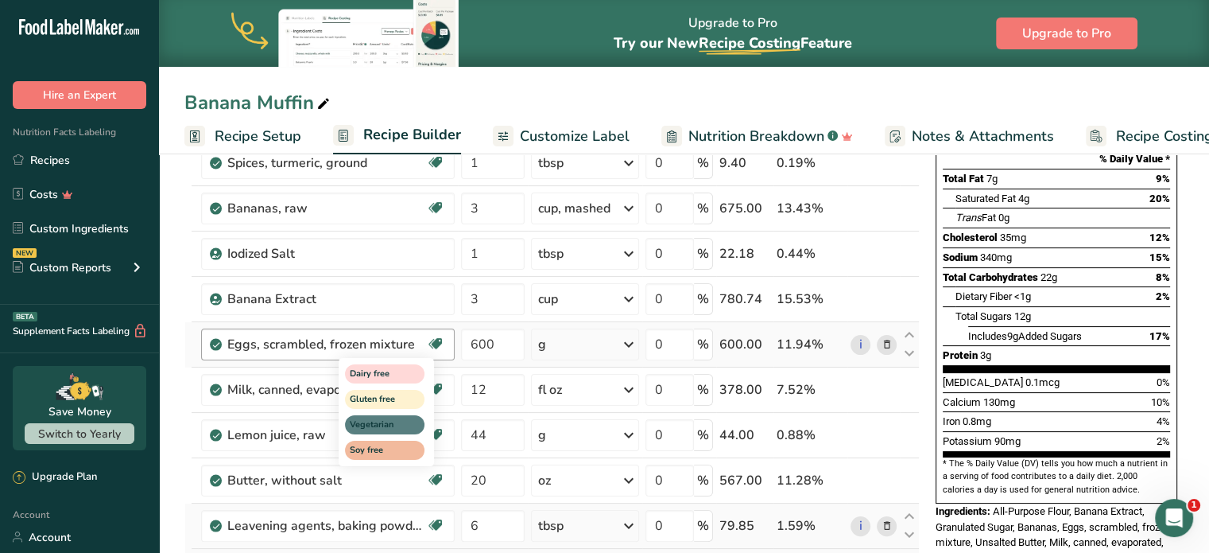
scroll to position [239, 0]
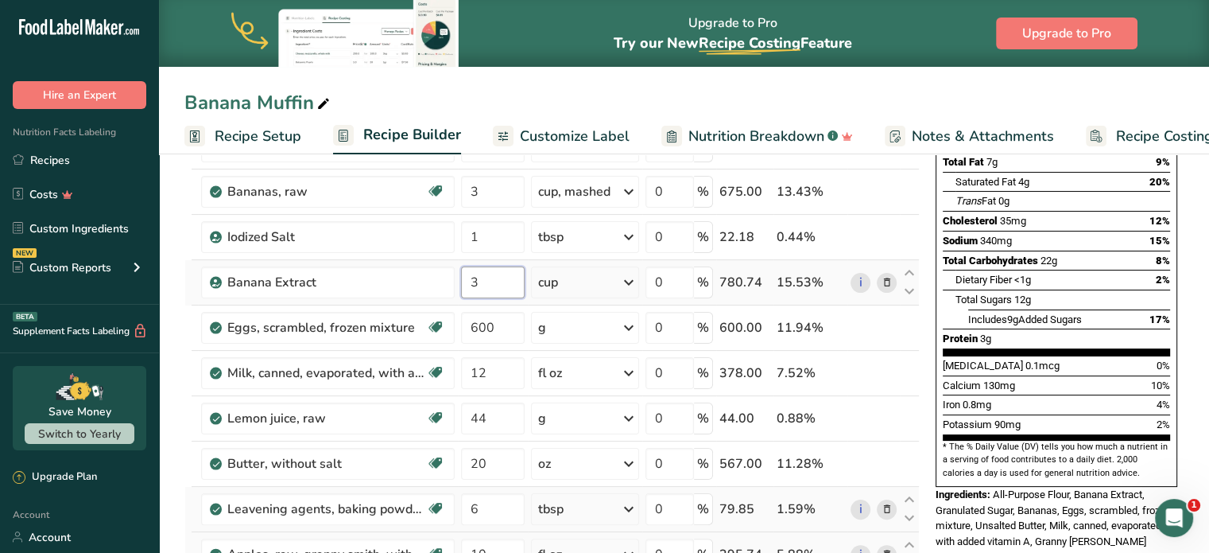
click at [497, 277] on input "3" at bounding box center [493, 282] width 64 height 32
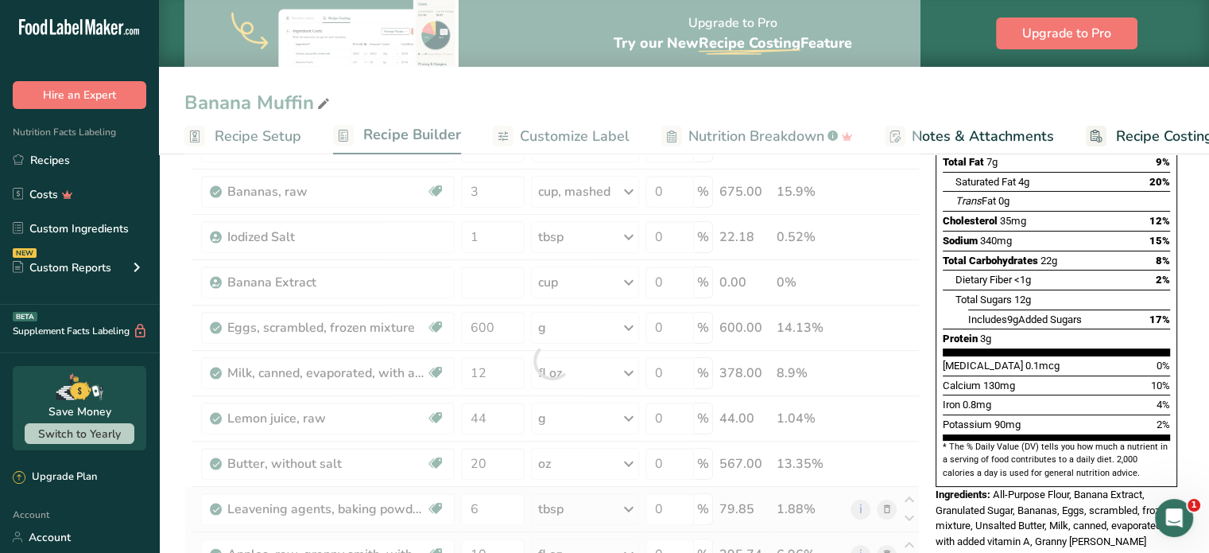
type input "0"
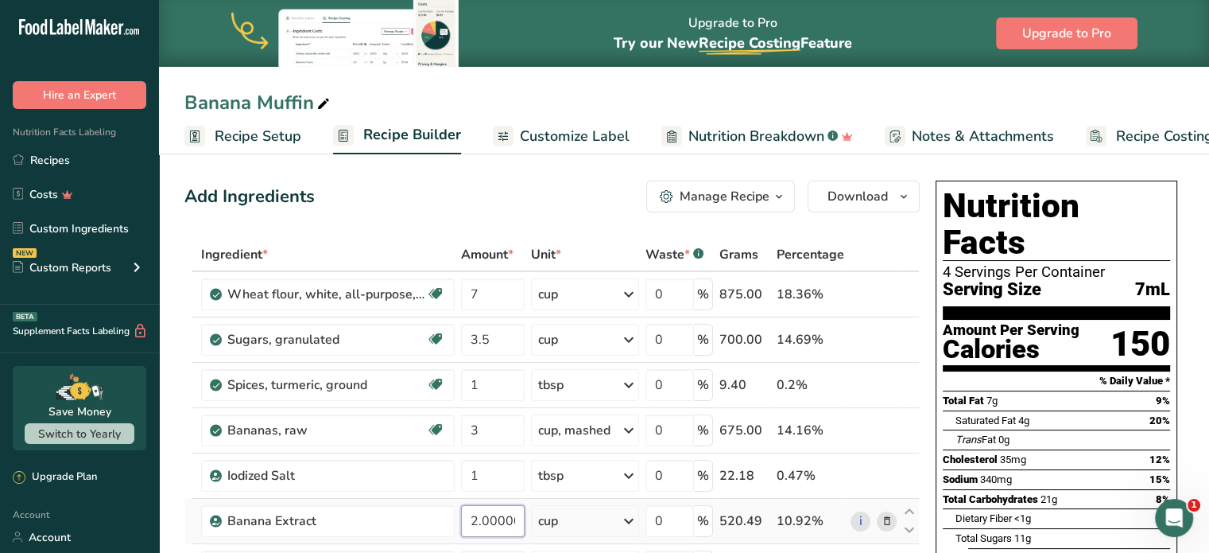
scroll to position [159, 0]
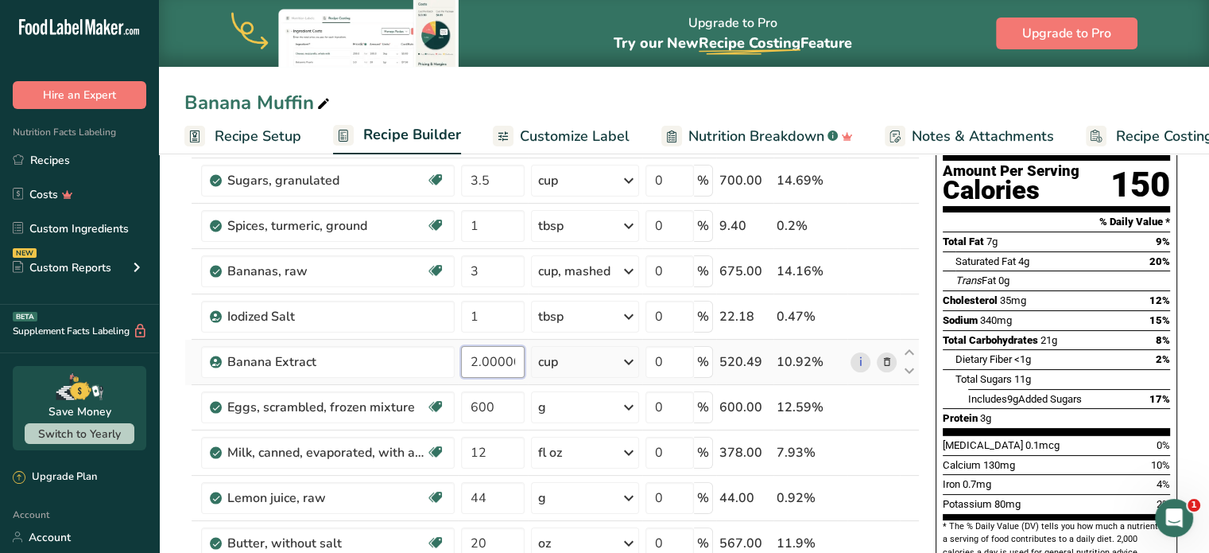
click at [515, 359] on input "2.000002" at bounding box center [493, 362] width 64 height 32
click at [515, 363] on input "2.002" at bounding box center [493, 362] width 64 height 32
type input "2"
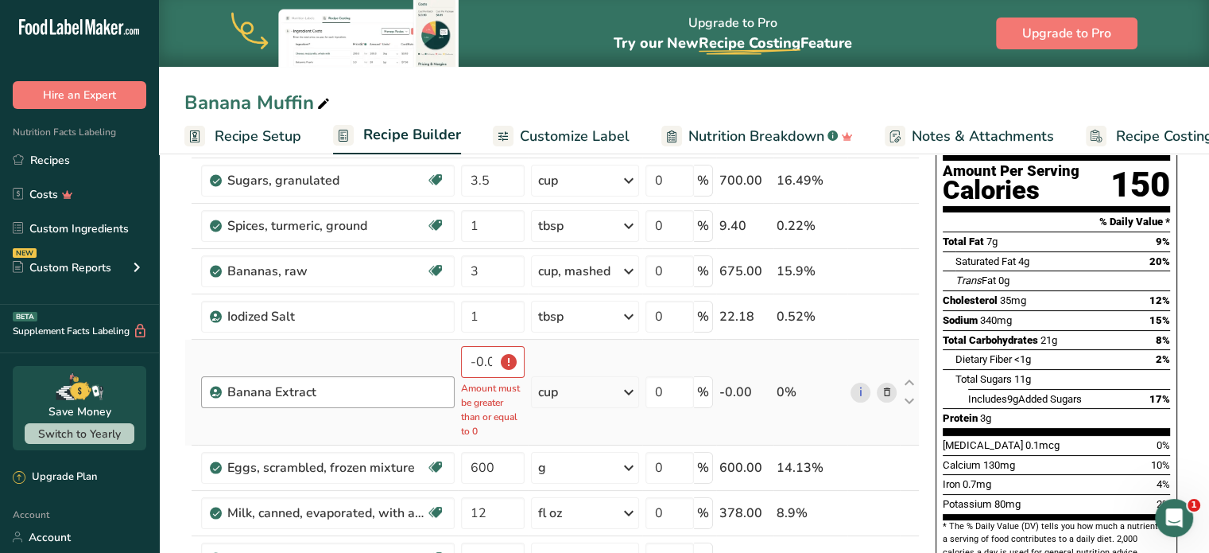
click at [417, 403] on div "Banana Extract" at bounding box center [328, 392] width 254 height 32
click at [552, 421] on td "cup Portions 100 gram Weight Units g kg mg mcg lb oz See less Volume Units l Vo…" at bounding box center [585, 393] width 115 height 106
click at [614, 418] on td "cup Portions 100 gram Weight Units g kg mg mcg lb oz See less Volume Units l Vo…" at bounding box center [585, 393] width 115 height 106
click at [555, 412] on td "cup Portions 100 gram Weight Units g kg mg mcg lb oz See less Volume Units l Vo…" at bounding box center [585, 393] width 115 height 106
click at [485, 409] on p "Amount must be greater than or equal to 0" at bounding box center [493, 409] width 64 height 57
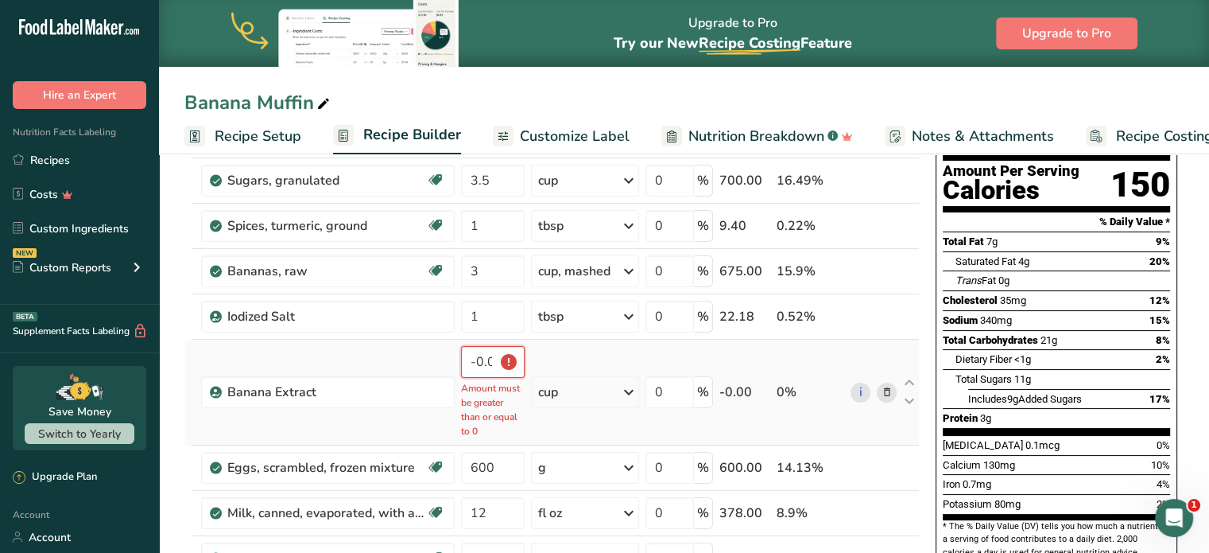
click at [495, 359] on input "-0.000001" at bounding box center [493, 362] width 64 height 32
type input "-1"
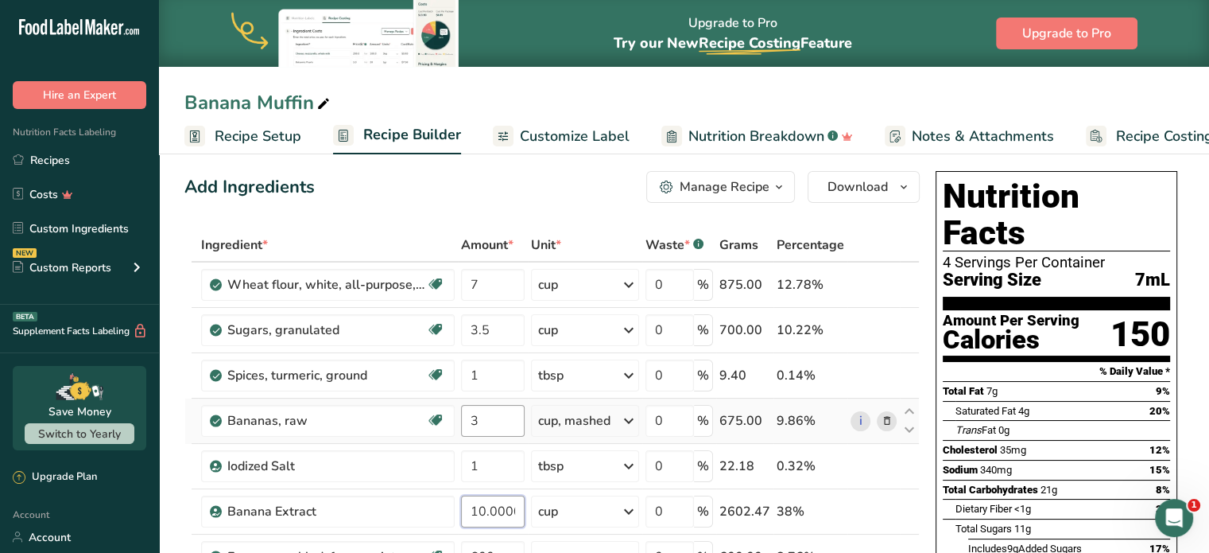
scroll to position [0, 0]
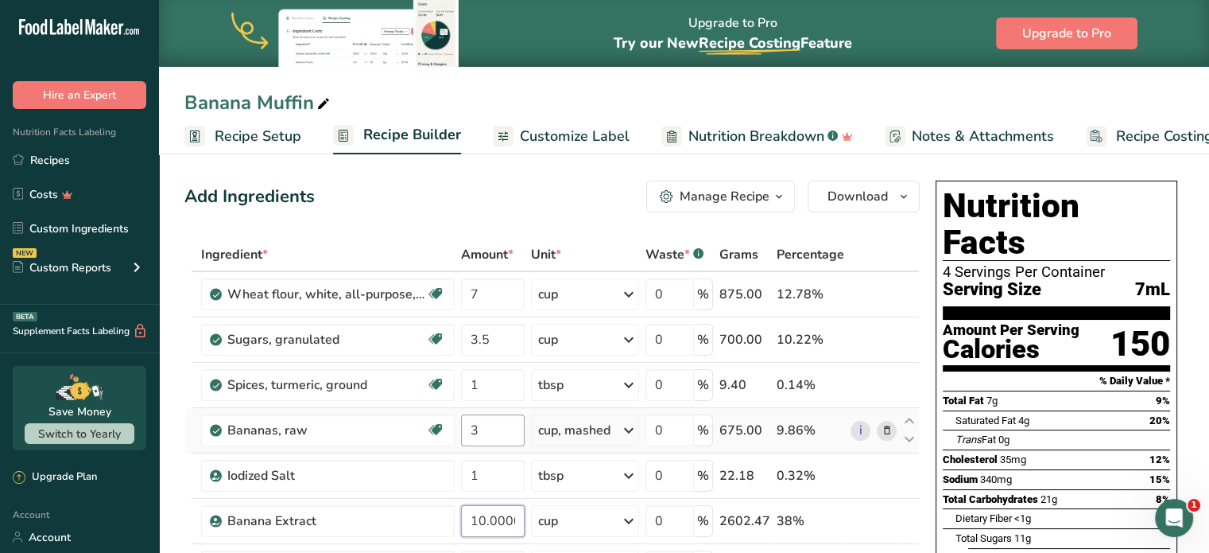
type input "10.000001"
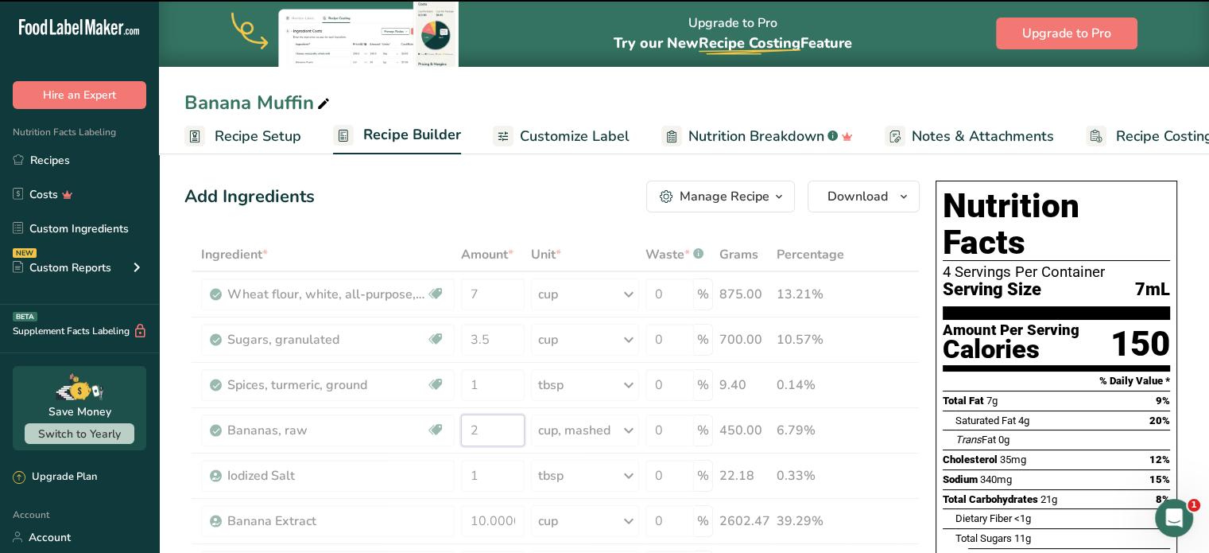
type input "3"
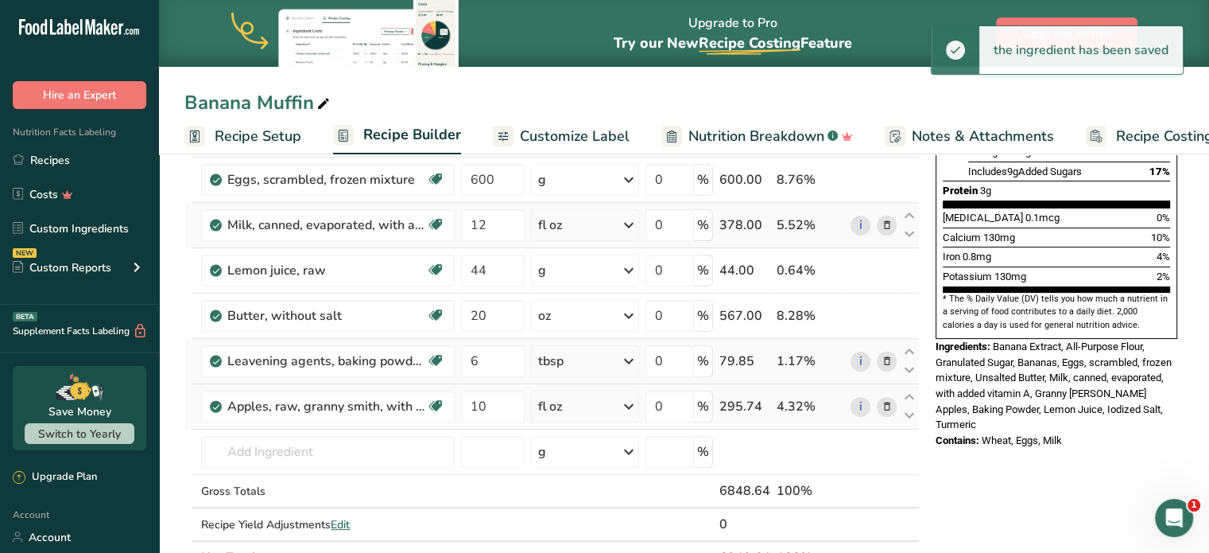
scroll to position [398, 0]
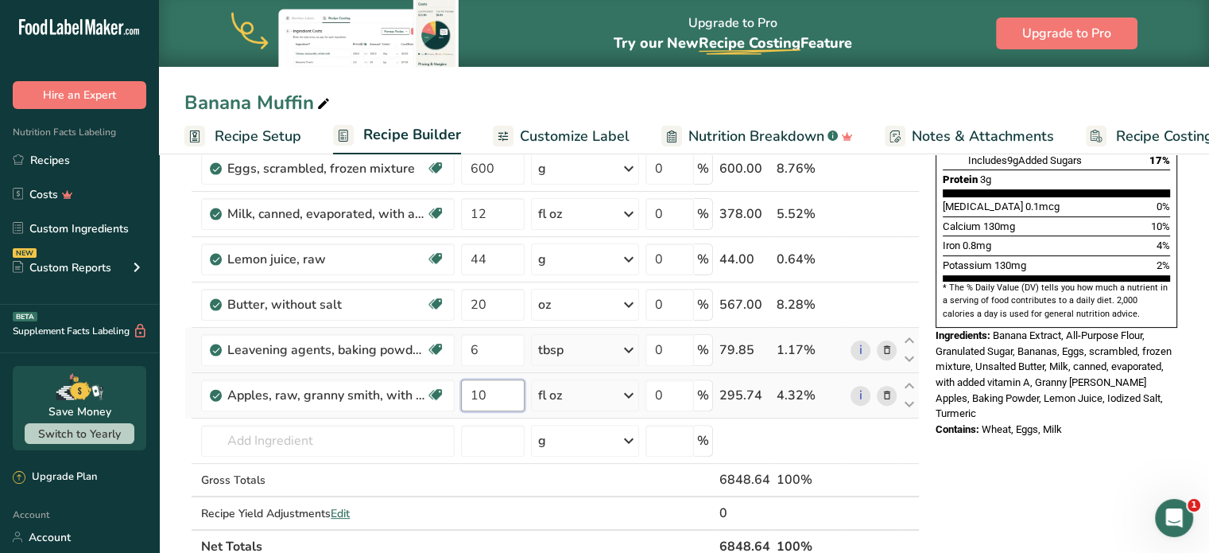
click at [487, 394] on div "Ingredient * Amount * Unit * Waste * .a-a{fill:#347362;}.b-a{fill:#fff;} Grams …" at bounding box center [552, 201] width 736 height 723
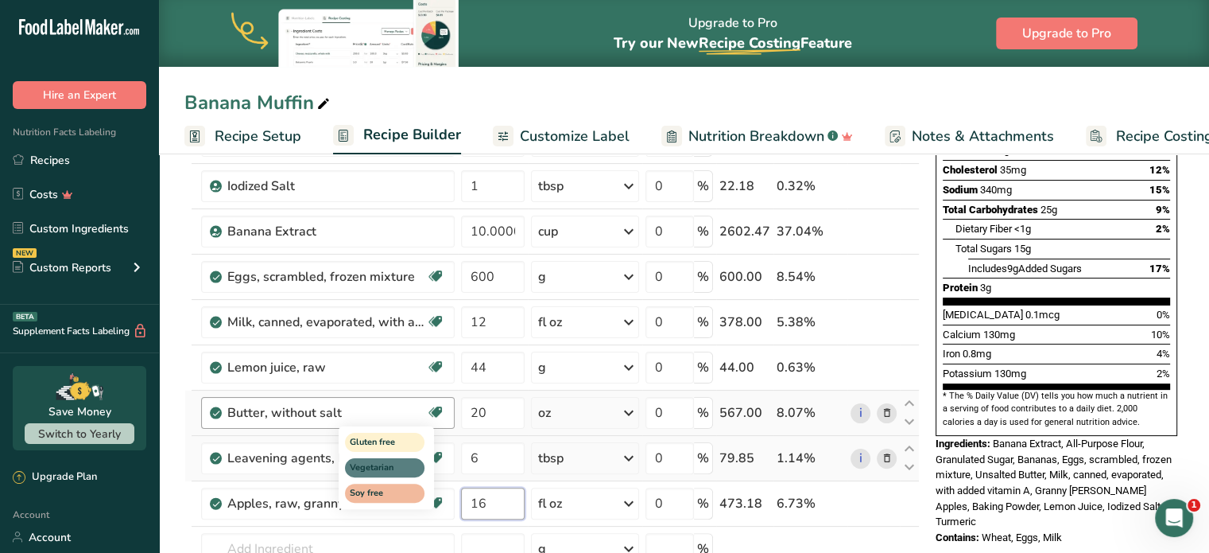
scroll to position [318, 0]
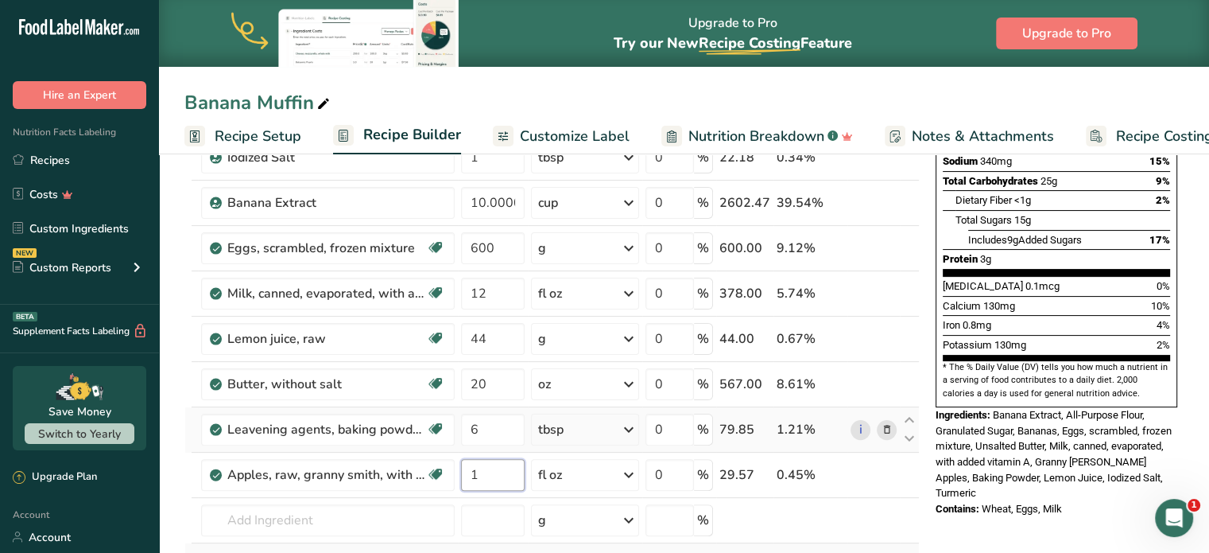
type input "10"
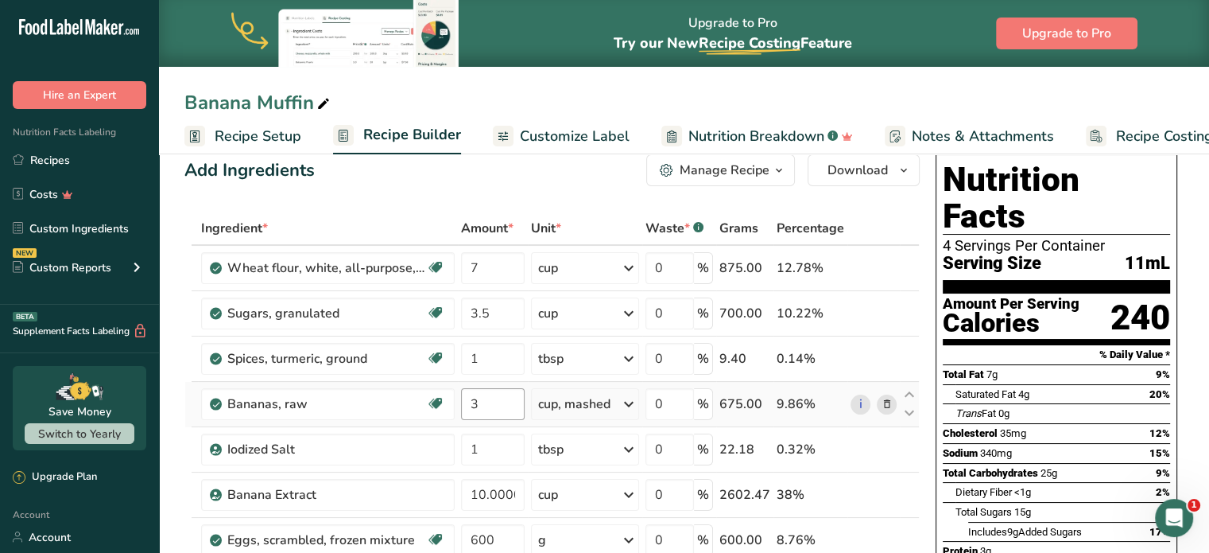
scroll to position [0, 0]
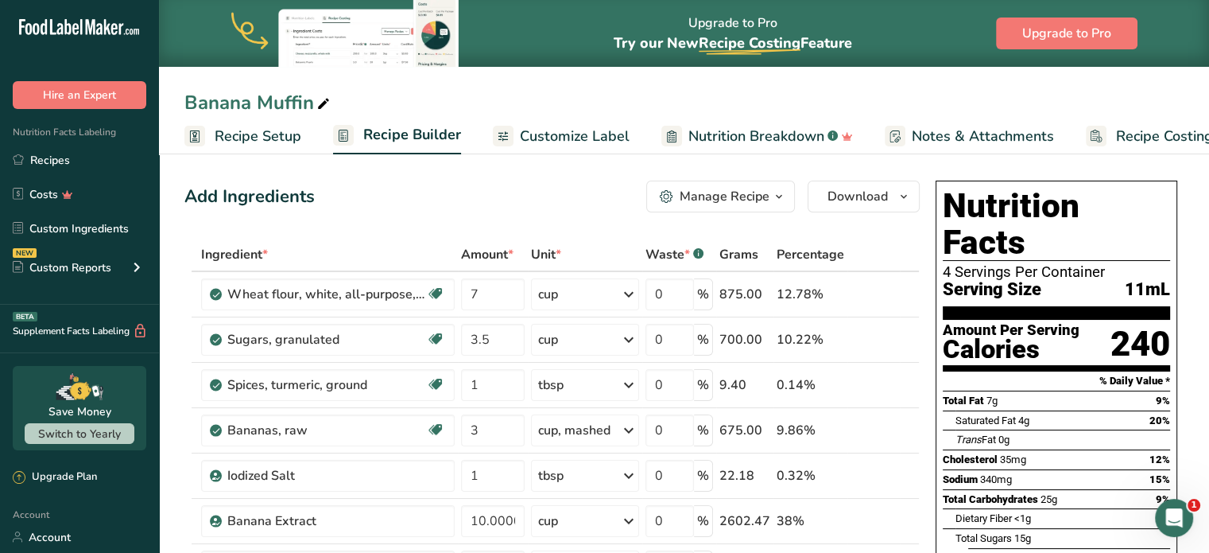
click at [322, 93] on icon at bounding box center [323, 104] width 14 height 22
click at [491, 343] on input "3.5" at bounding box center [493, 340] width 64 height 32
type input "3"
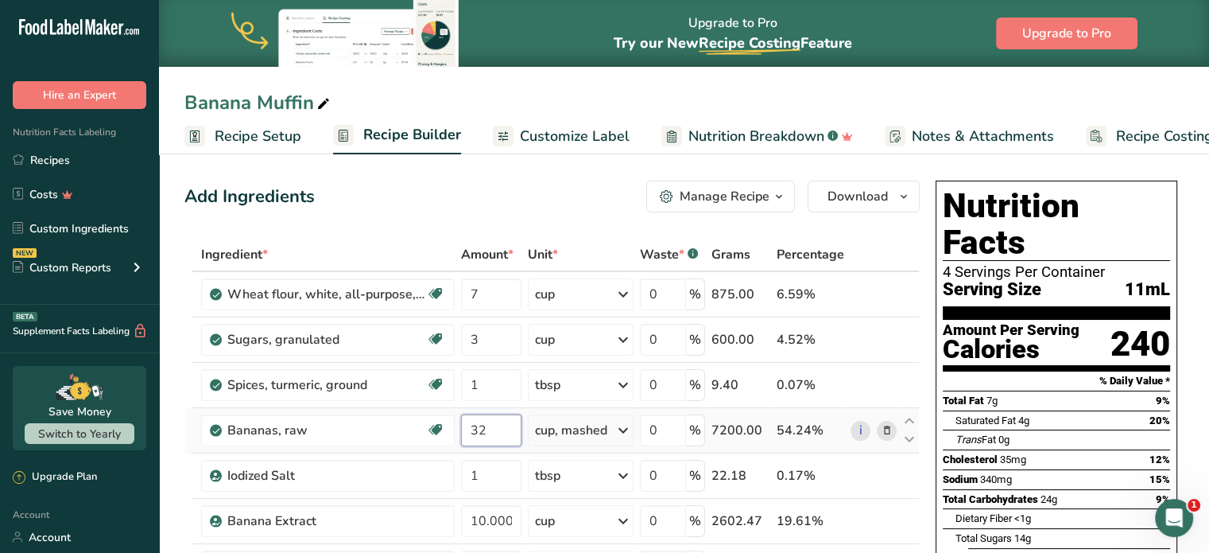
type input "3"
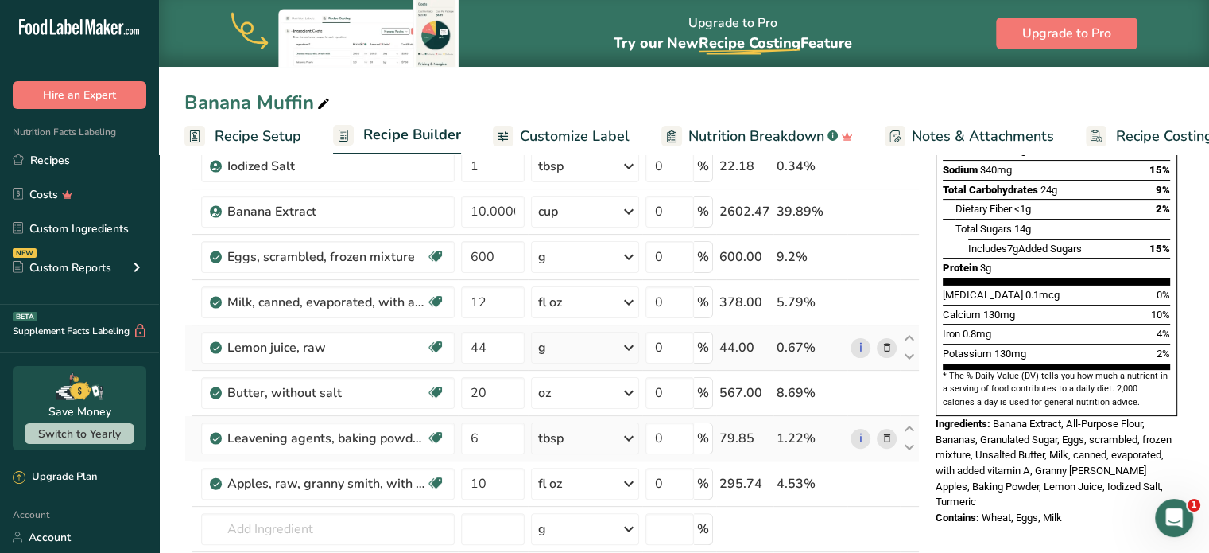
scroll to position [318, 0]
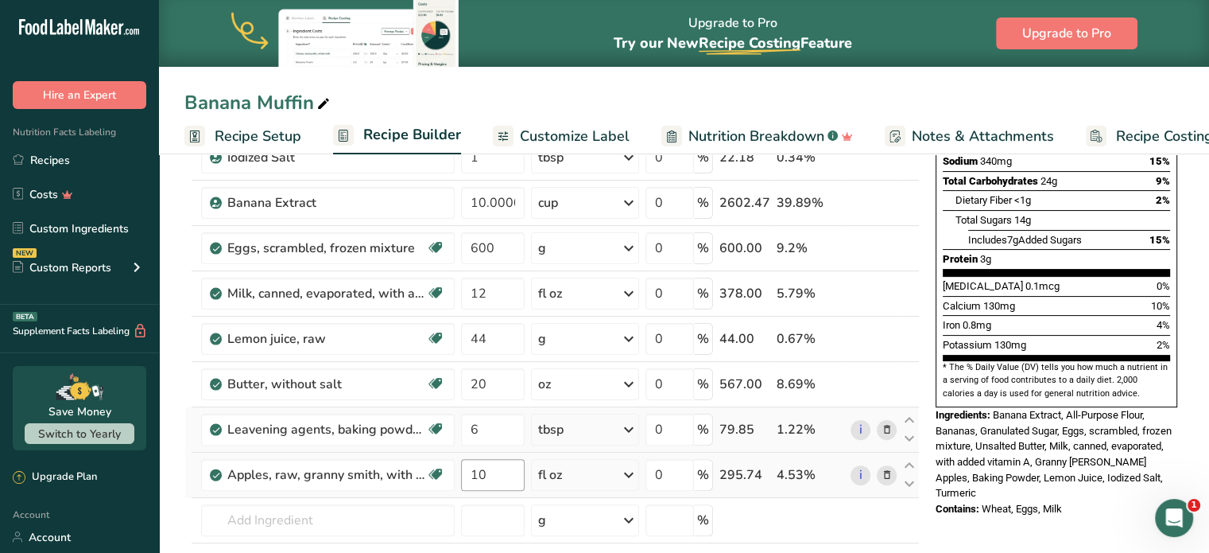
type input "2"
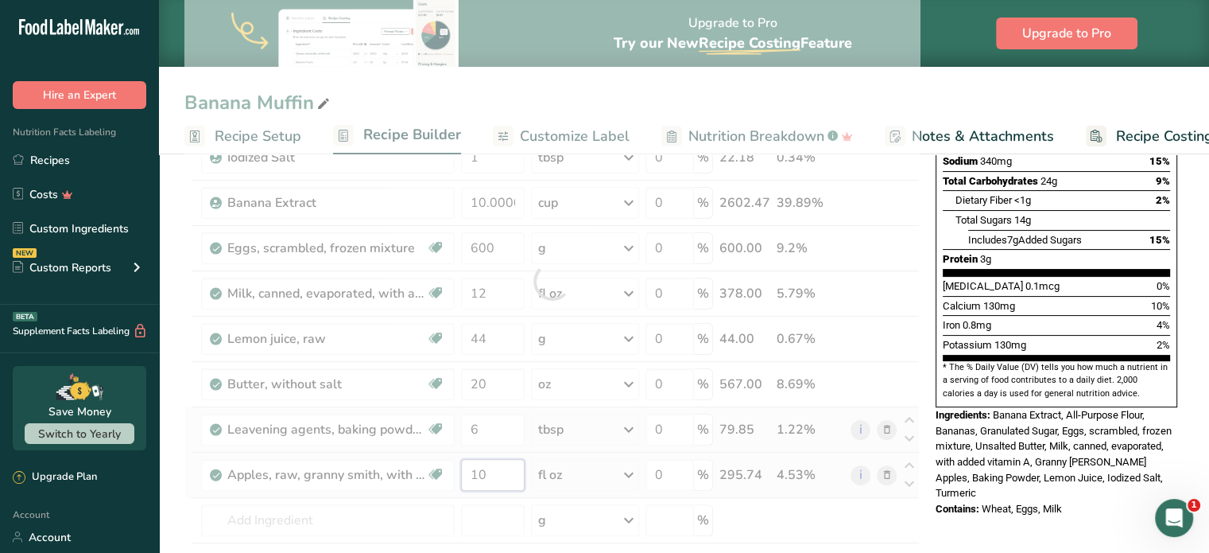
click at [489, 470] on div "Ingredient * Amount * Unit * Waste * .a-a{fill:#347362;}.b-a{fill:#fff;} Grams …" at bounding box center [552, 281] width 736 height 723
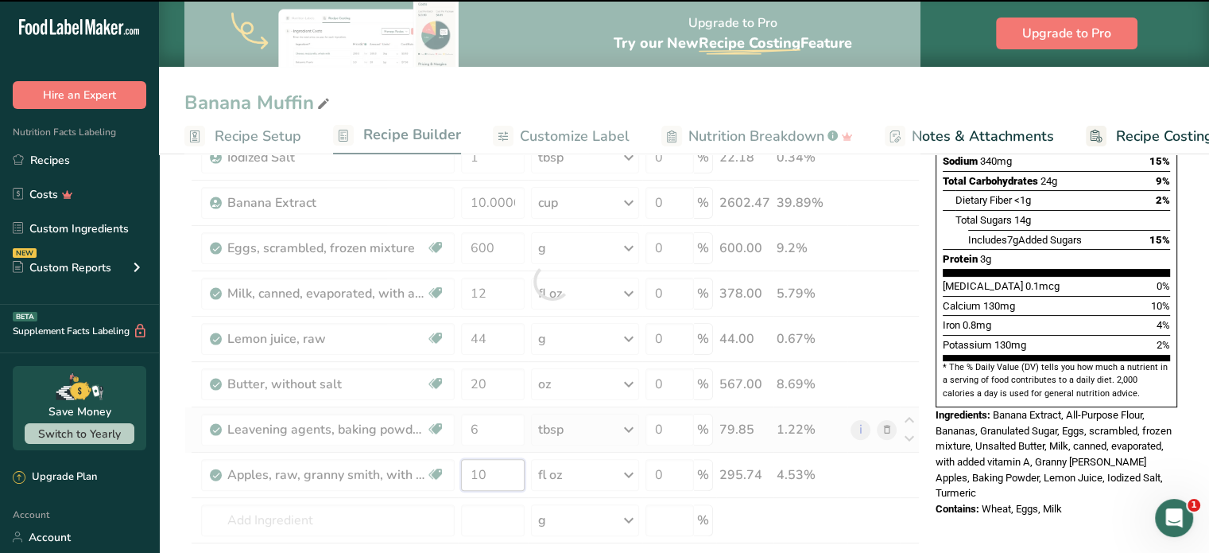
type input "1"
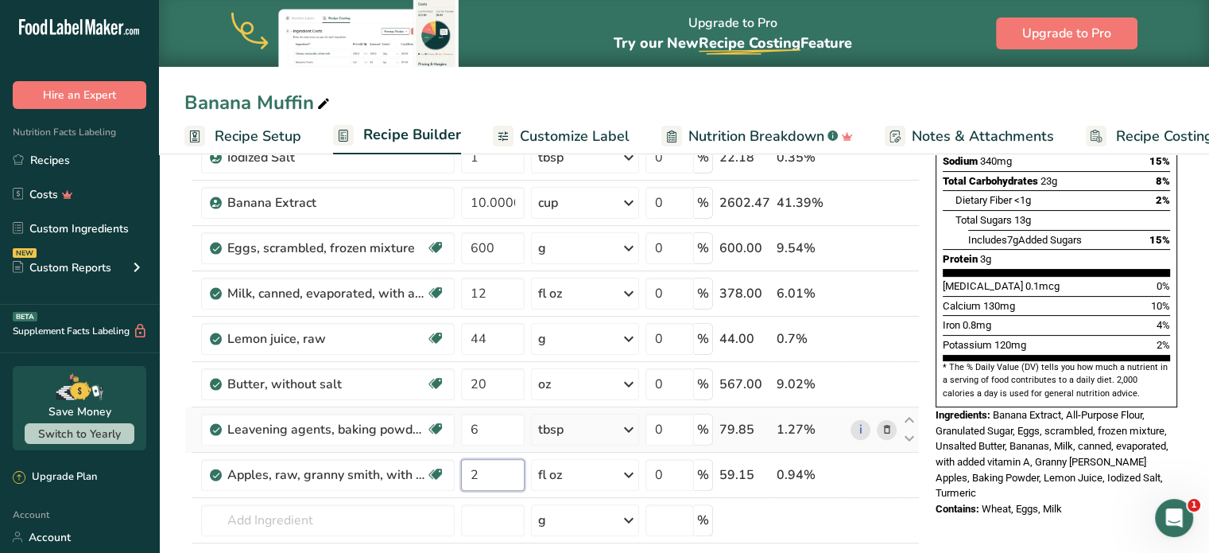
type input "2"
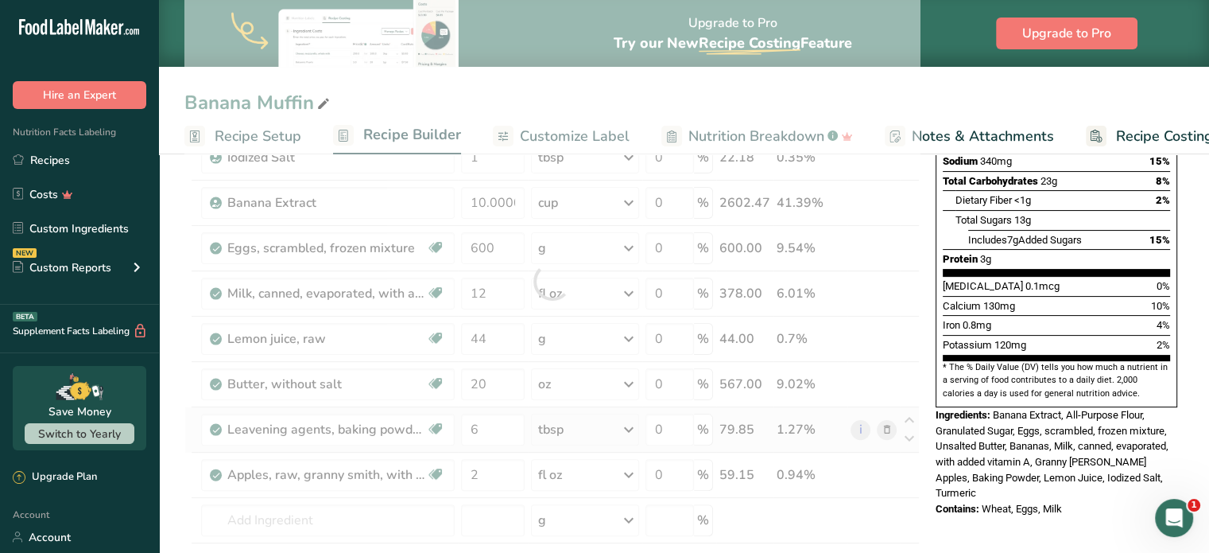
click at [631, 469] on div "Ingredient * Amount * Unit * Waste * .a-a{fill:#347362;}.b-a{fill:#fff;} Grams …" at bounding box center [552, 281] width 736 height 723
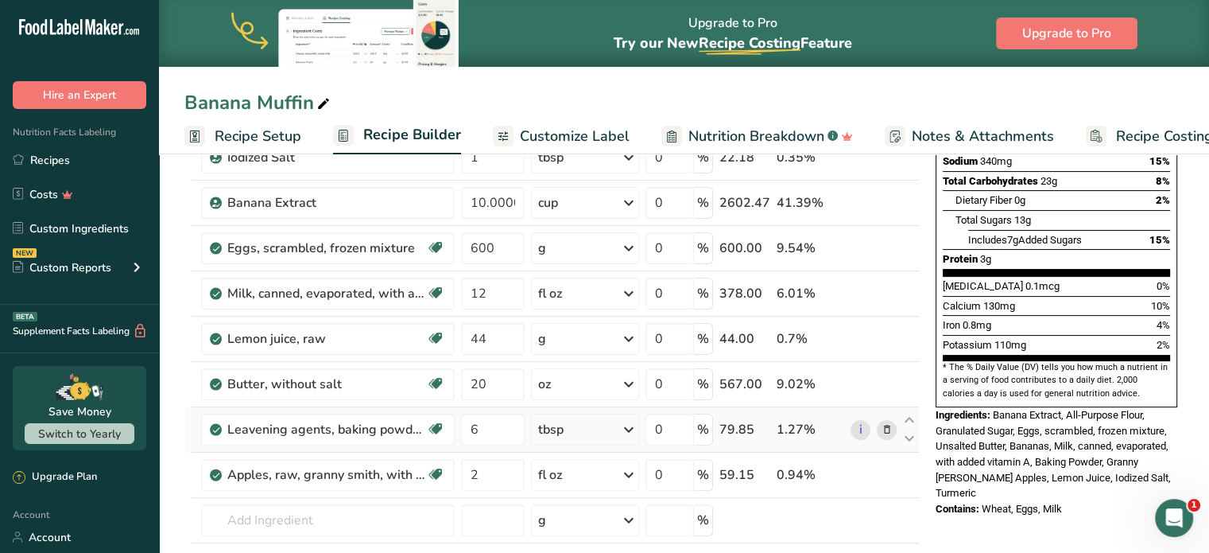
click at [627, 468] on icon at bounding box center [628, 474] width 19 height 29
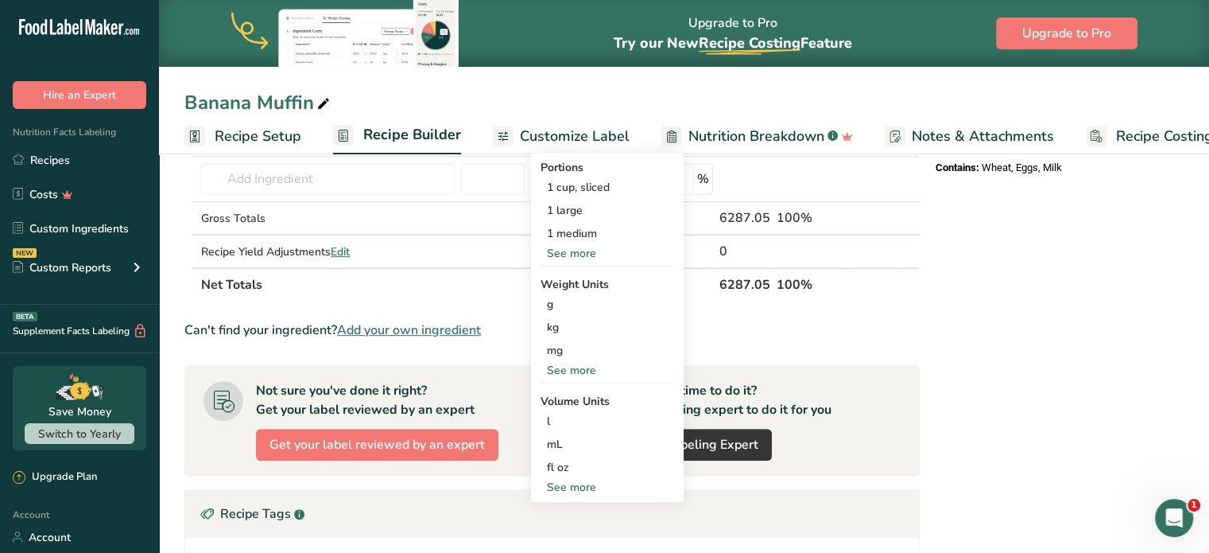
scroll to position [795, 0]
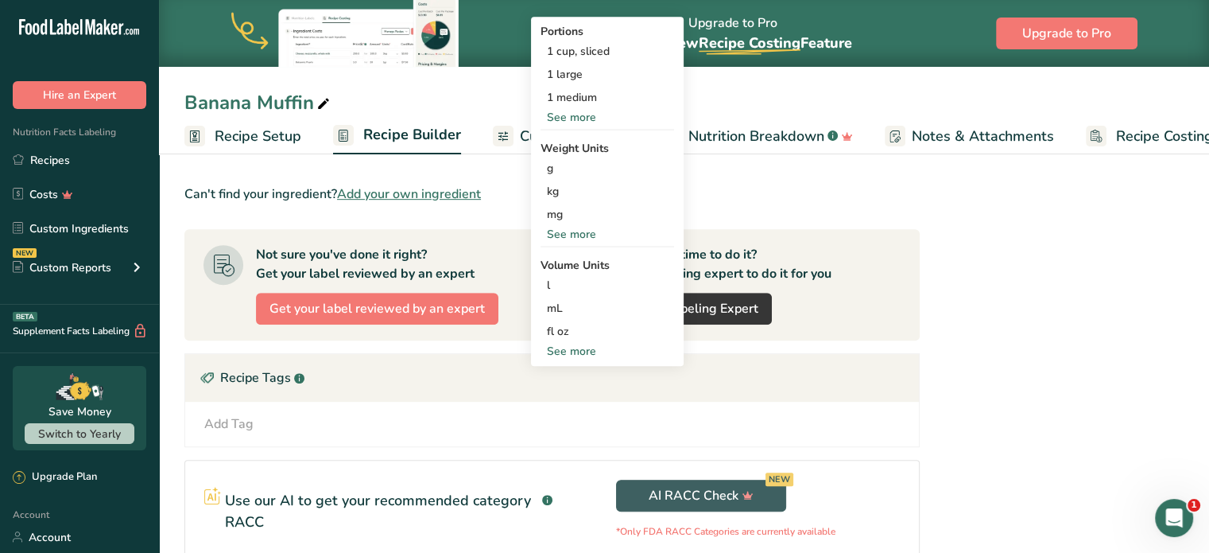
click at [569, 353] on div "See more" at bounding box center [608, 351] width 134 height 17
click at [557, 395] on div "cup" at bounding box center [607, 400] width 121 height 17
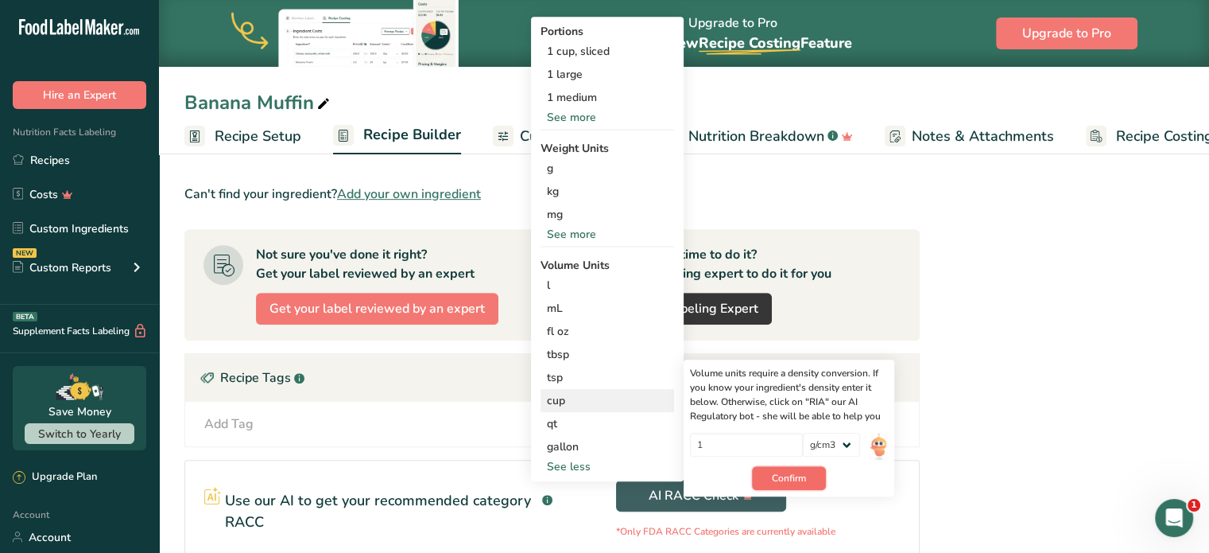
click at [781, 471] on span "Confirm" at bounding box center [789, 478] width 34 height 14
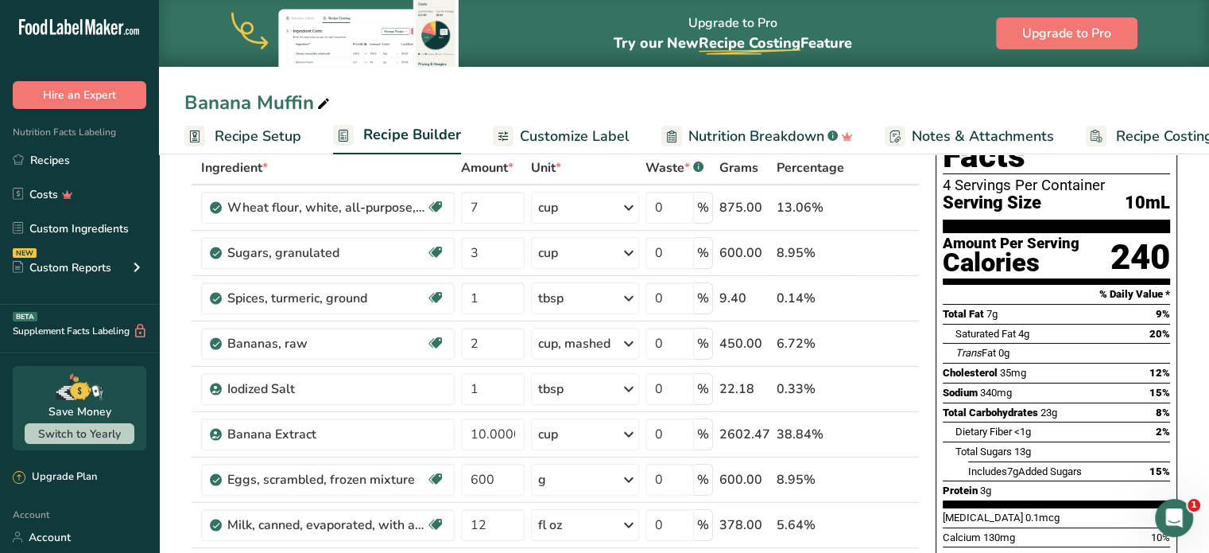
scroll to position [80, 0]
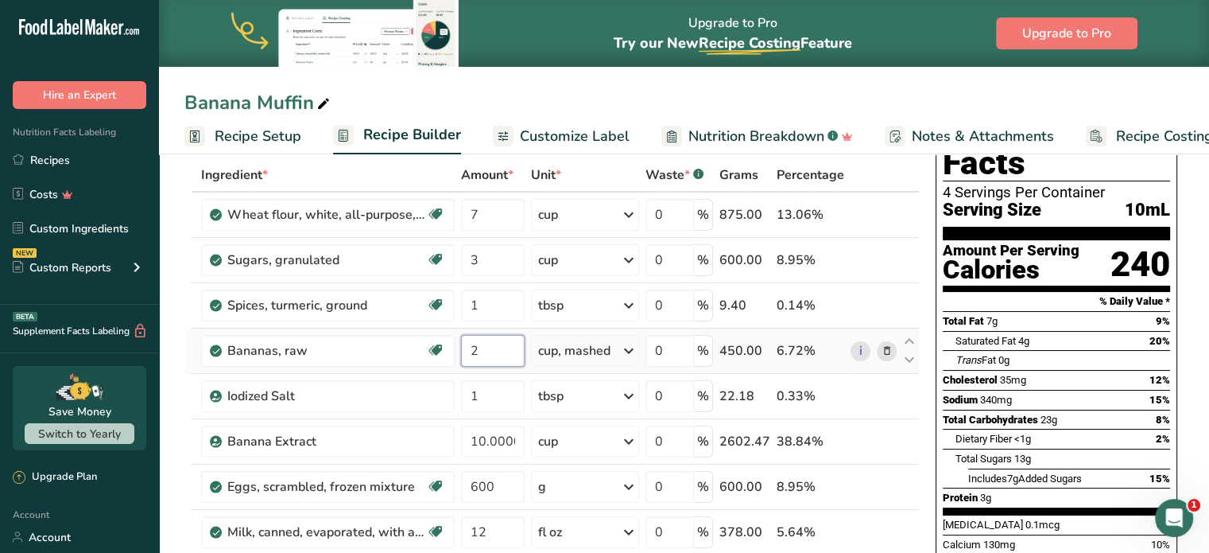
click at [499, 354] on input "2" at bounding box center [493, 351] width 64 height 32
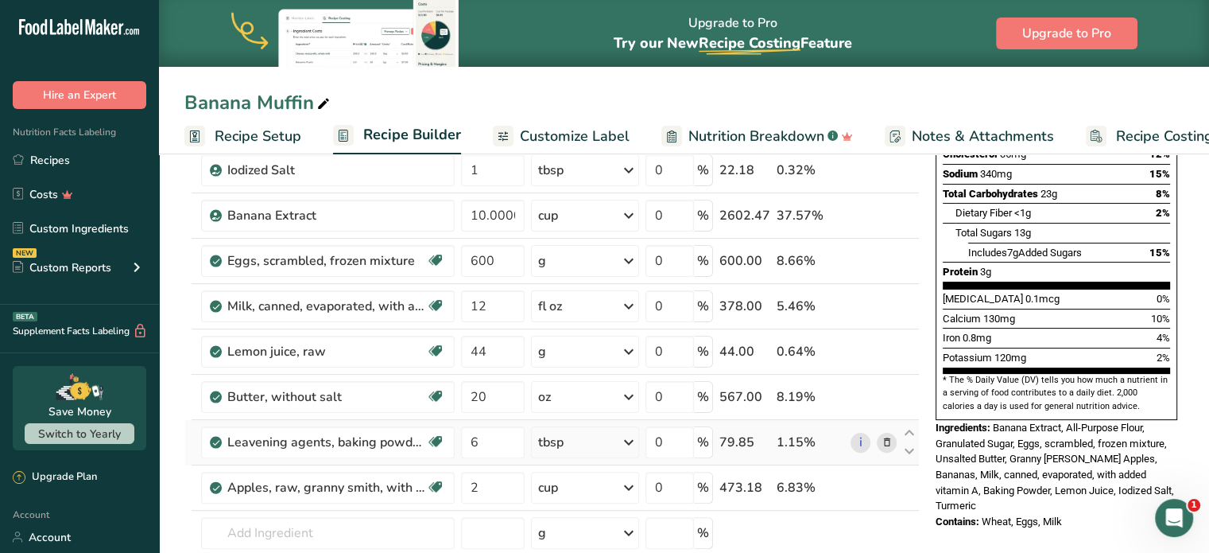
scroll to position [318, 0]
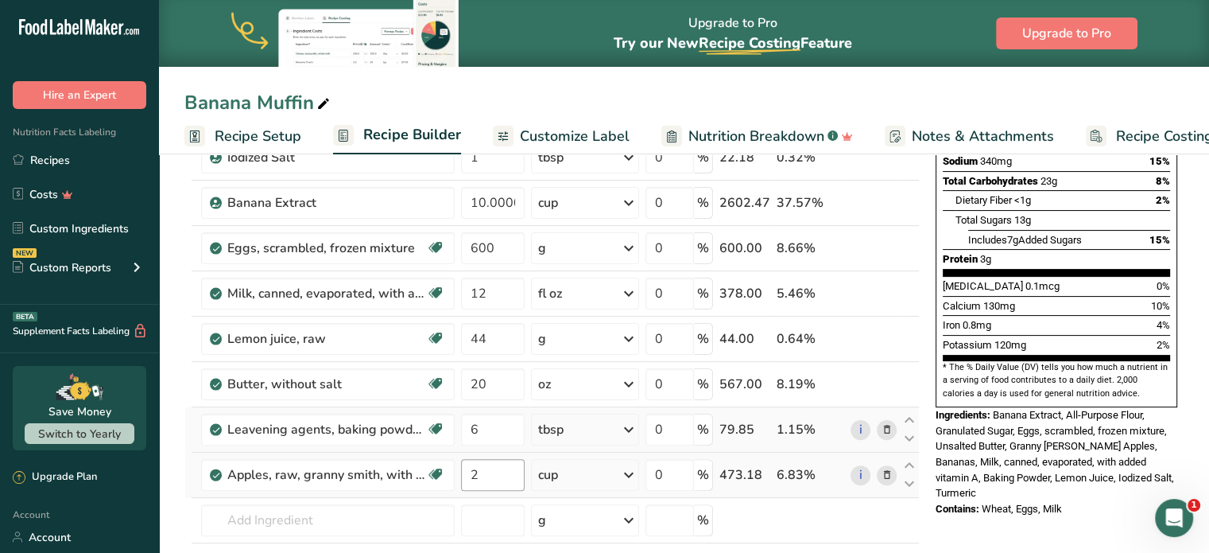
type input "2.999999"
click at [484, 472] on div "Ingredient * Amount * Unit * Waste * .a-a{fill:#347362;}.b-a{fill:#fff;} Grams …" at bounding box center [552, 281] width 736 height 723
type input "2"
type input "10"
click at [632, 464] on div "Ingredient * Amount * Unit * Waste * .a-a{fill:#347362;}.b-a{fill:#fff;} Grams …" at bounding box center [552, 281] width 736 height 723
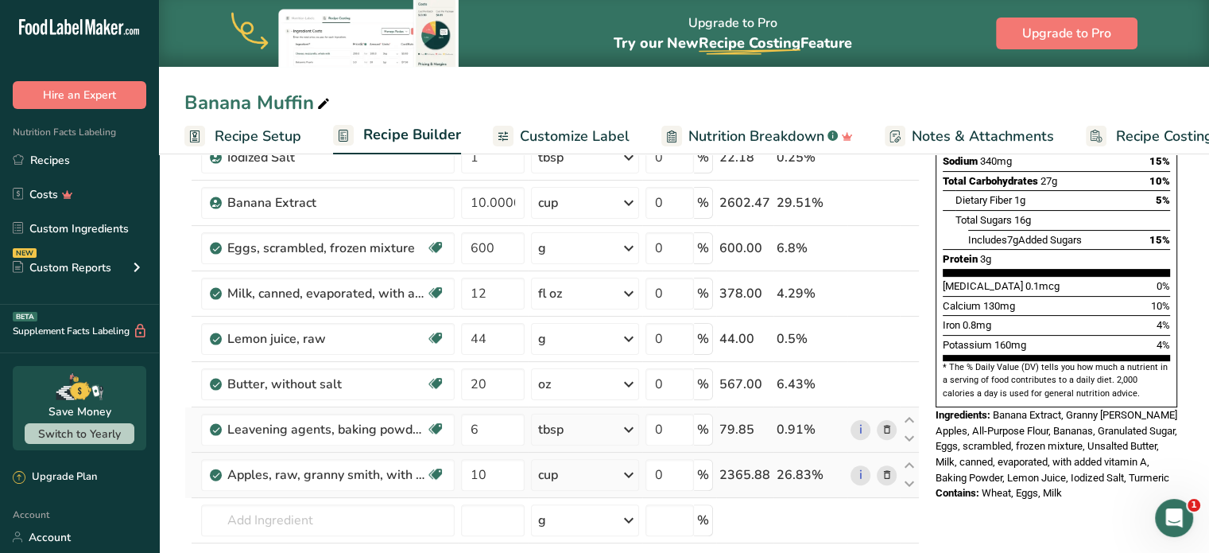
click at [627, 470] on icon at bounding box center [628, 474] width 19 height 29
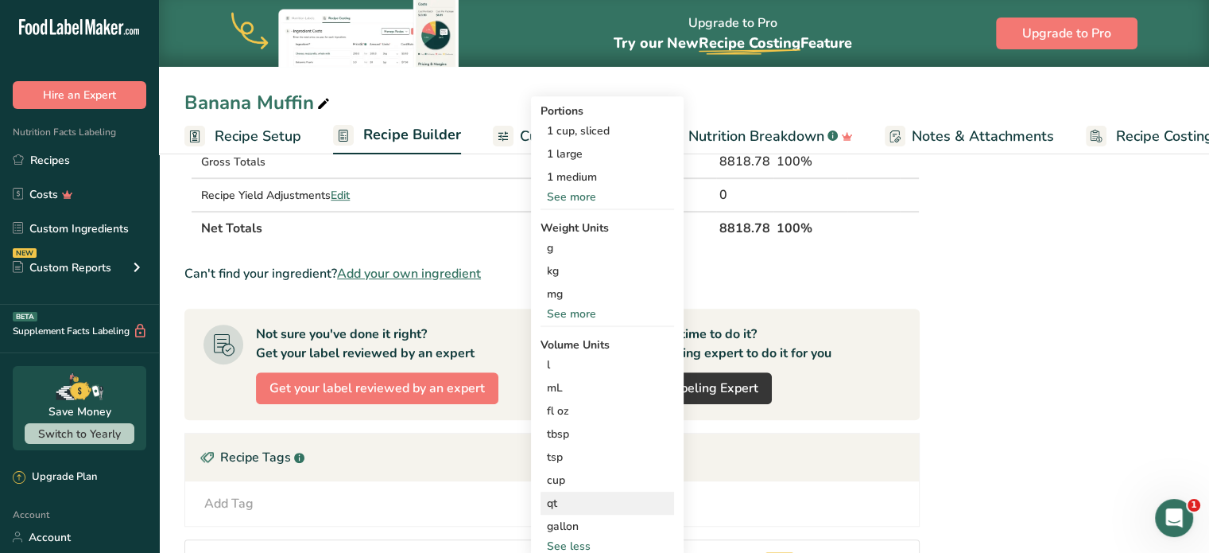
scroll to position [636, 0]
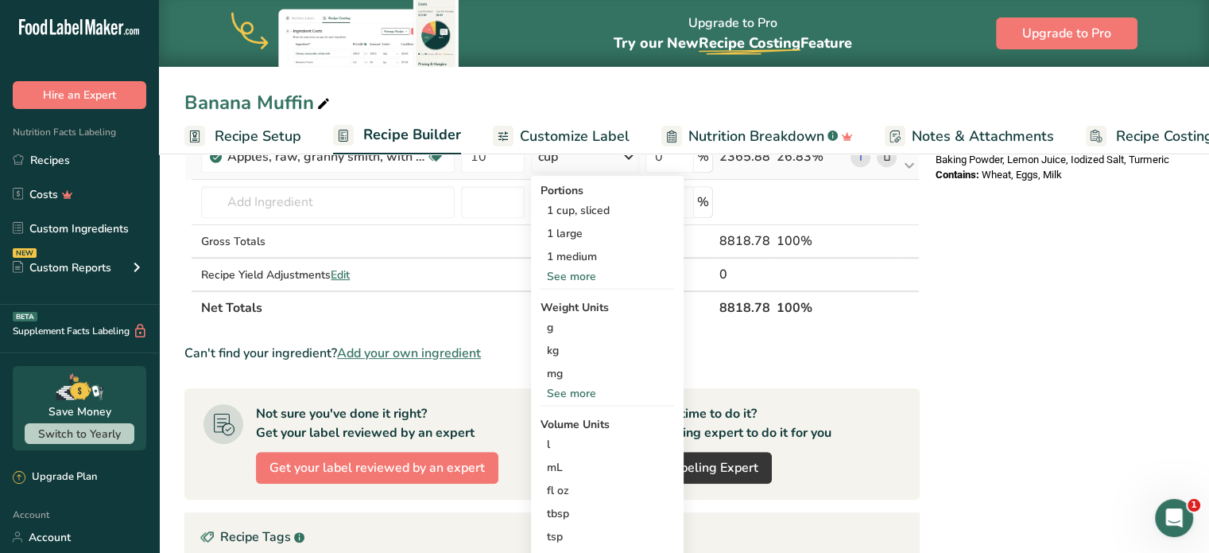
click at [563, 392] on div "See more" at bounding box center [608, 393] width 134 height 17
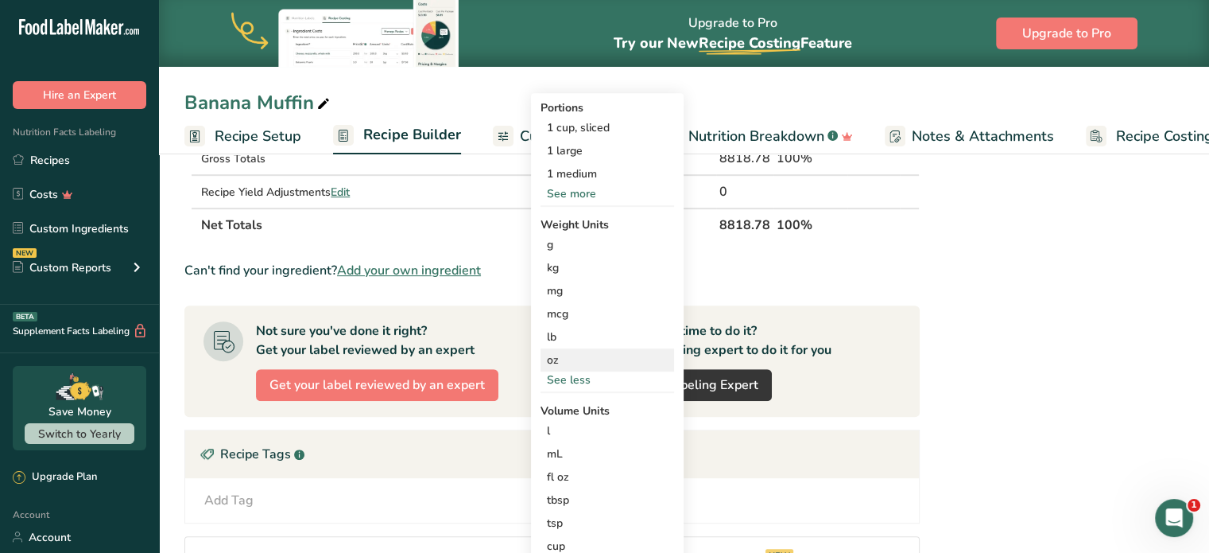
scroll to position [875, 0]
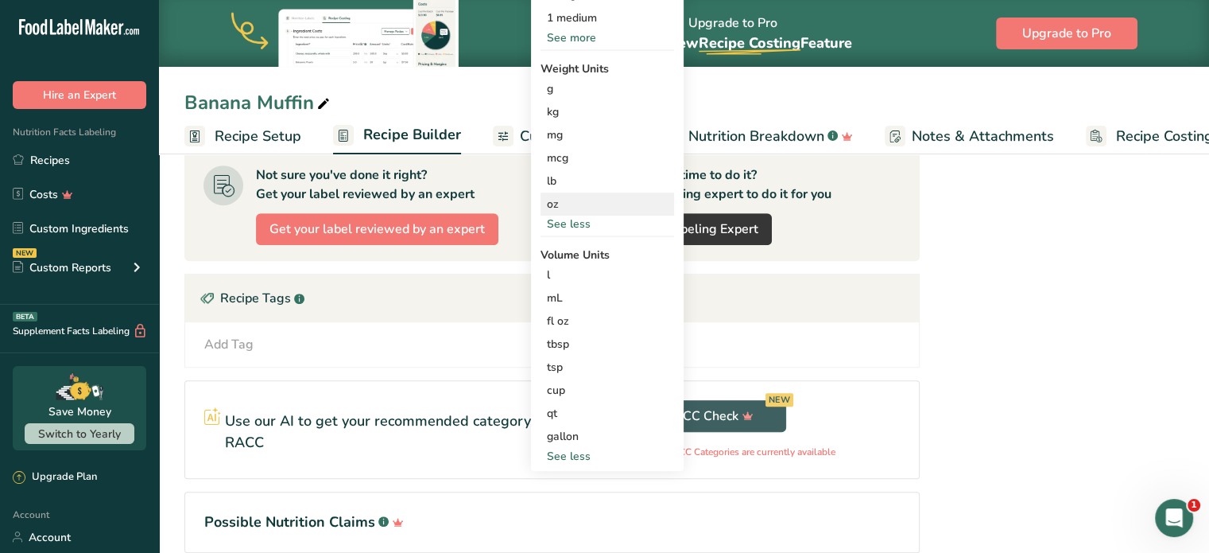
click at [558, 208] on div "oz" at bounding box center [608, 203] width 134 height 23
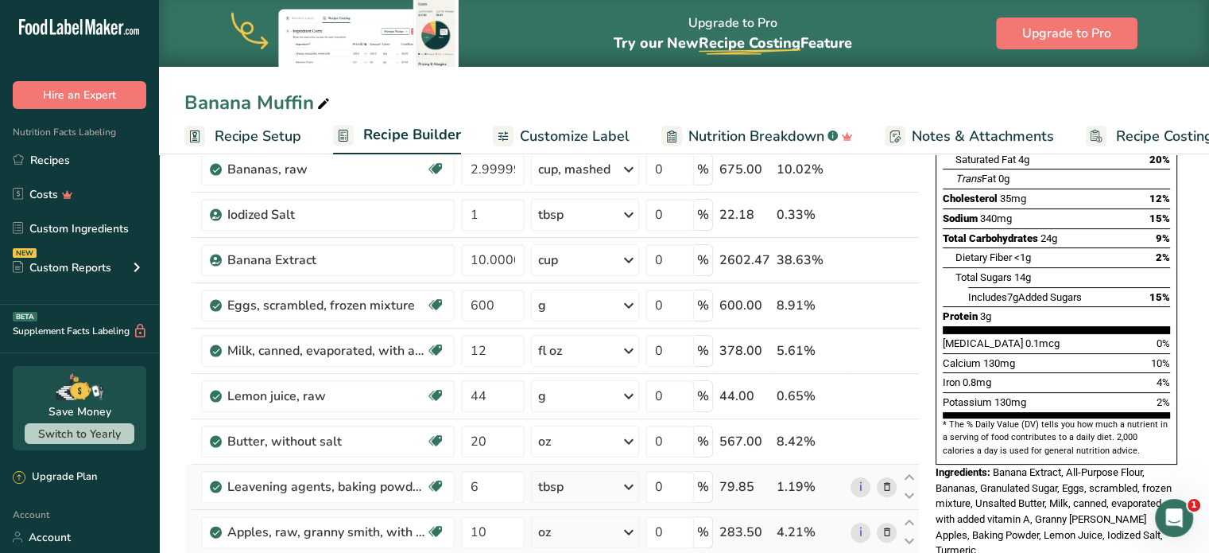
scroll to position [159, 0]
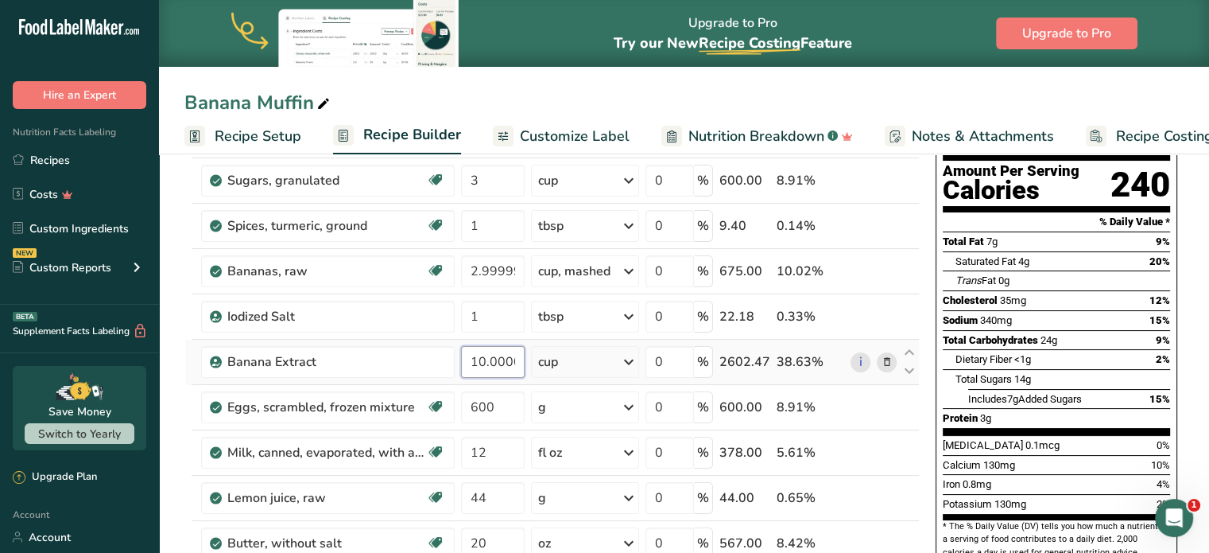
click at [522, 362] on input "10.000001" at bounding box center [493, 362] width 64 height 32
click at [522, 351] on input "10.000001" at bounding box center [493, 362] width 64 height 32
click at [512, 368] on input "10.000001" at bounding box center [493, 362] width 64 height 32
click at [522, 360] on input "10.000001" at bounding box center [493, 362] width 64 height 32
click at [524, 360] on input "10.000001" at bounding box center [493, 362] width 64 height 32
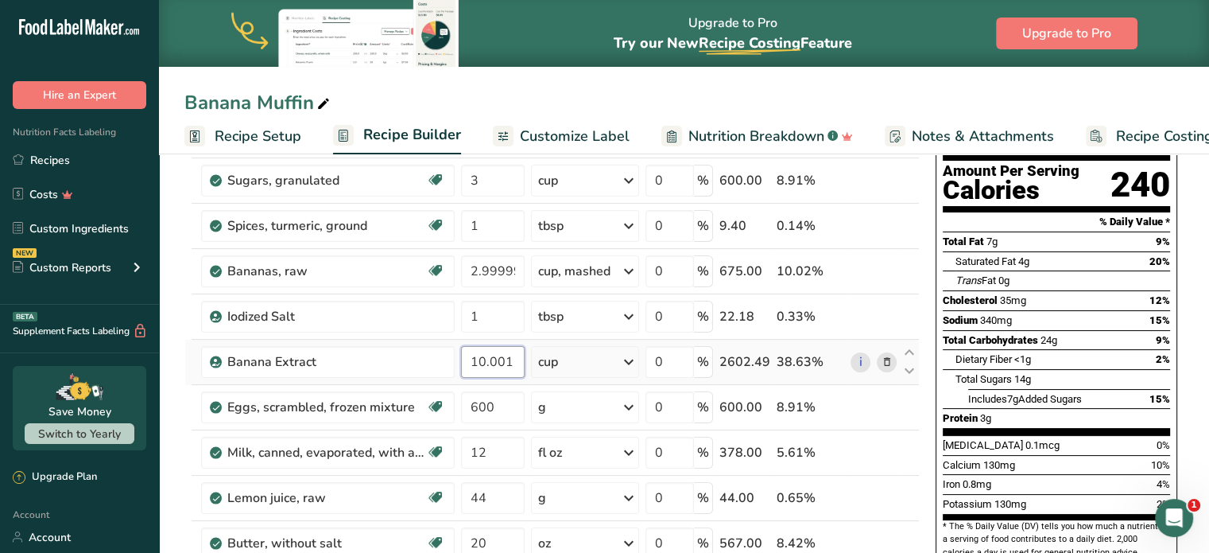
scroll to position [0, 0]
click at [494, 362] on input "101" at bounding box center [491, 362] width 60 height 32
type input "1"
type input "10"
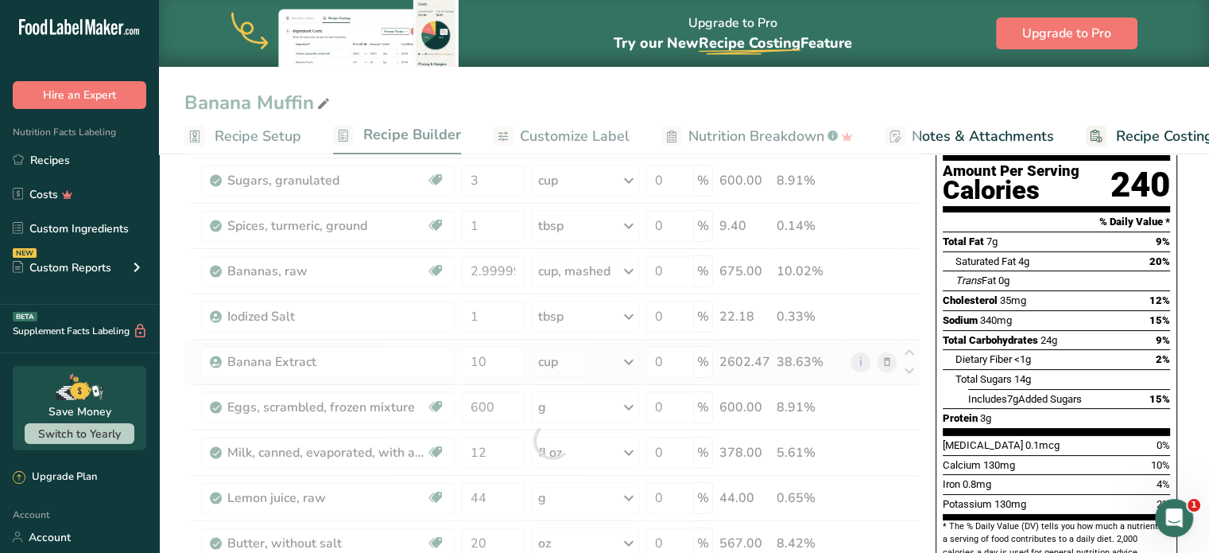
click at [635, 363] on div "Ingredient * Amount * Unit * Waste * .a-a{fill:#347362;}.b-a{fill:#fff;} Grams …" at bounding box center [552, 440] width 736 height 723
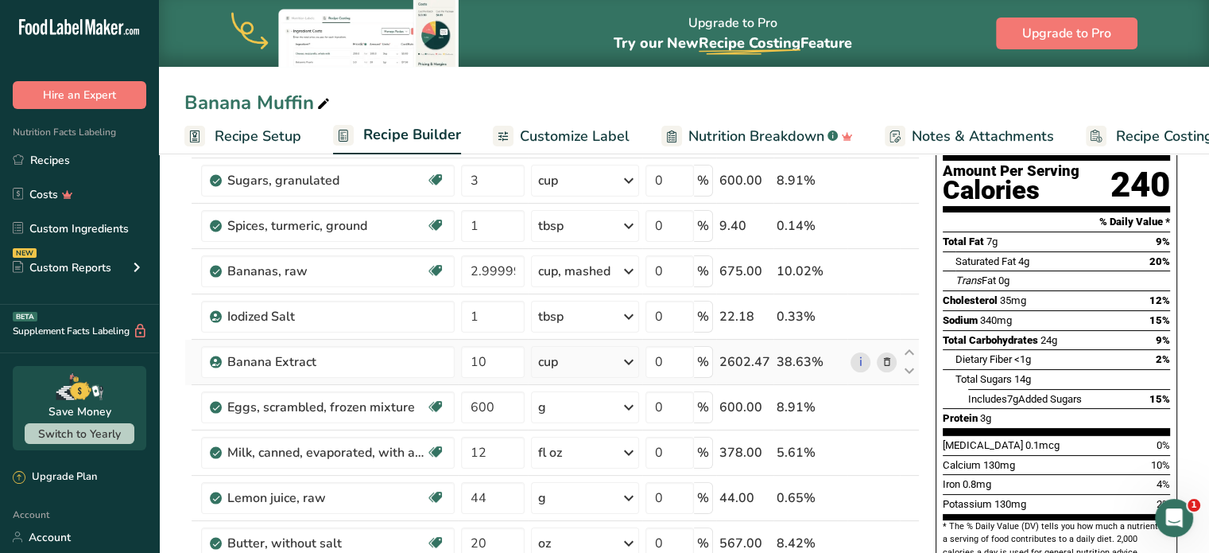
click at [627, 357] on icon at bounding box center [628, 361] width 19 height 29
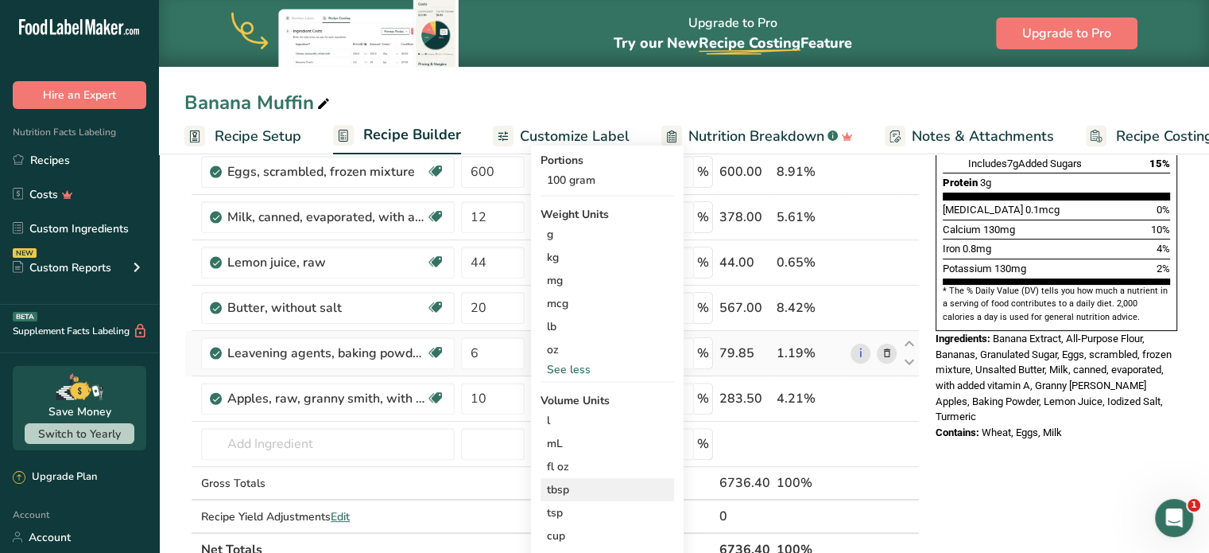
scroll to position [398, 0]
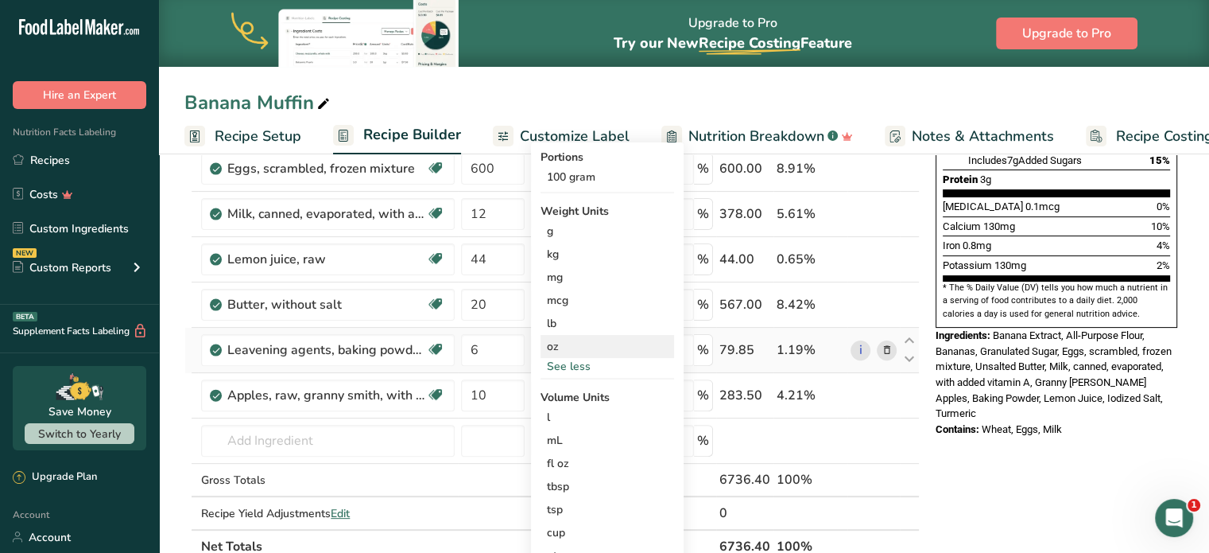
click at [559, 346] on div "oz" at bounding box center [608, 346] width 134 height 23
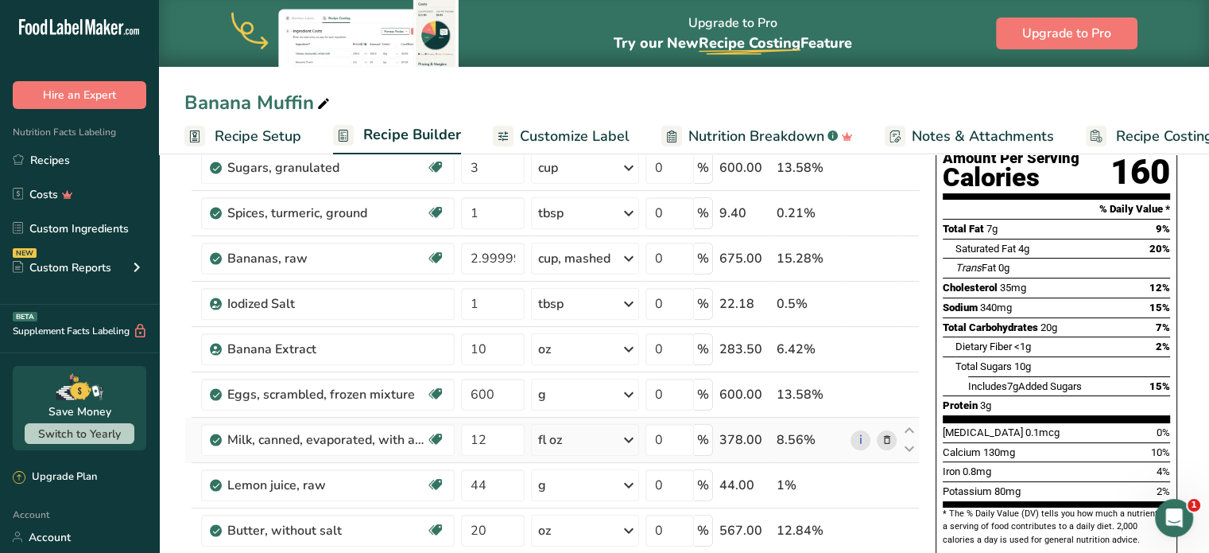
scroll to position [80, 0]
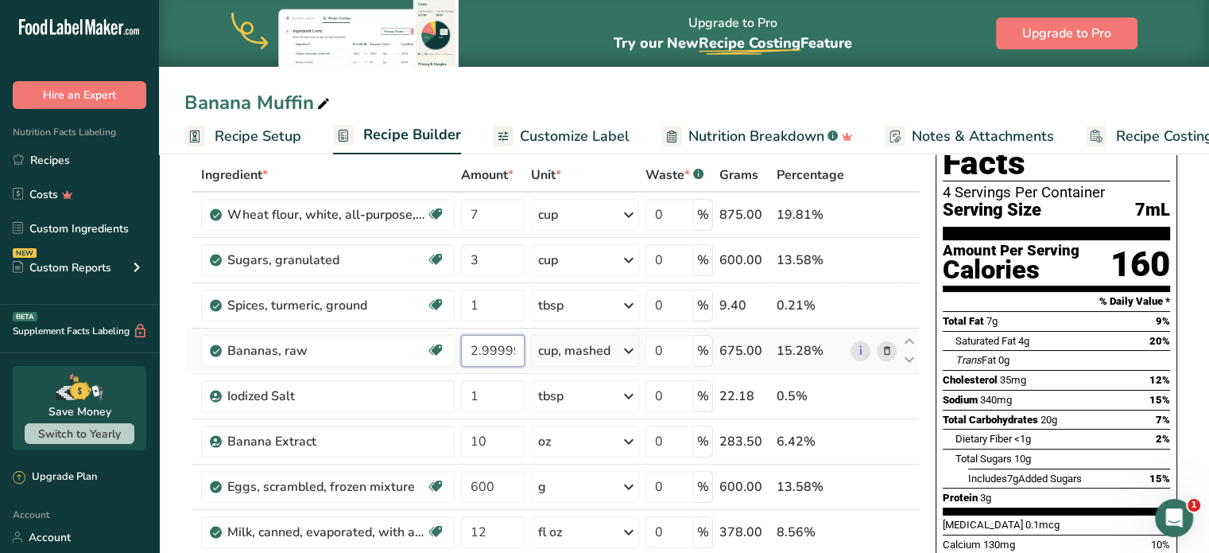
click at [519, 348] on input "2.999999" at bounding box center [493, 351] width 64 height 32
click at [487, 342] on input "2.9" at bounding box center [493, 351] width 64 height 32
type input "2"
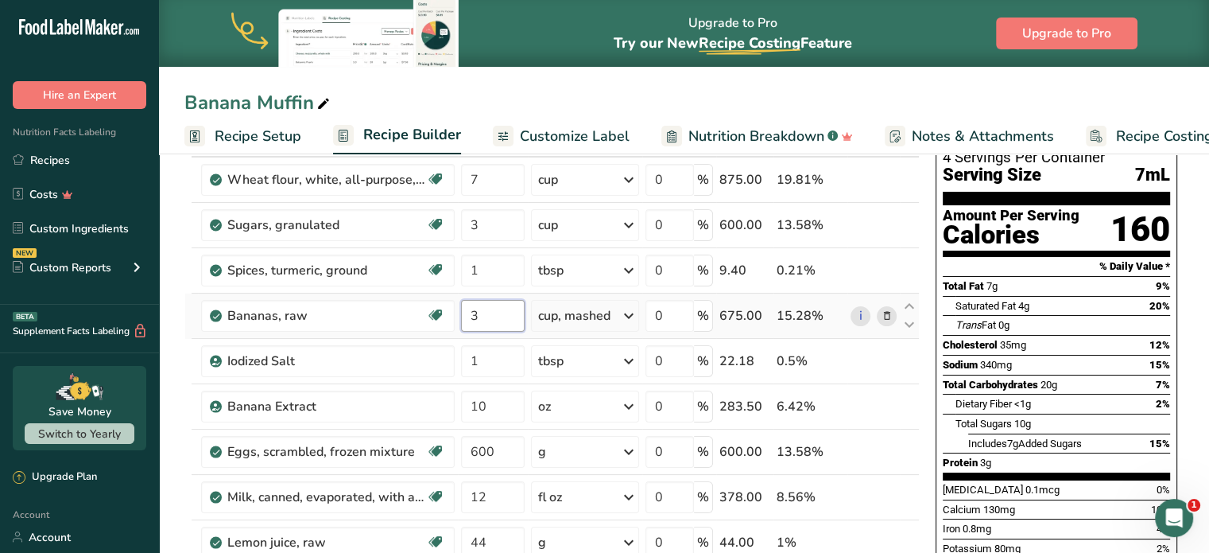
scroll to position [0, 0]
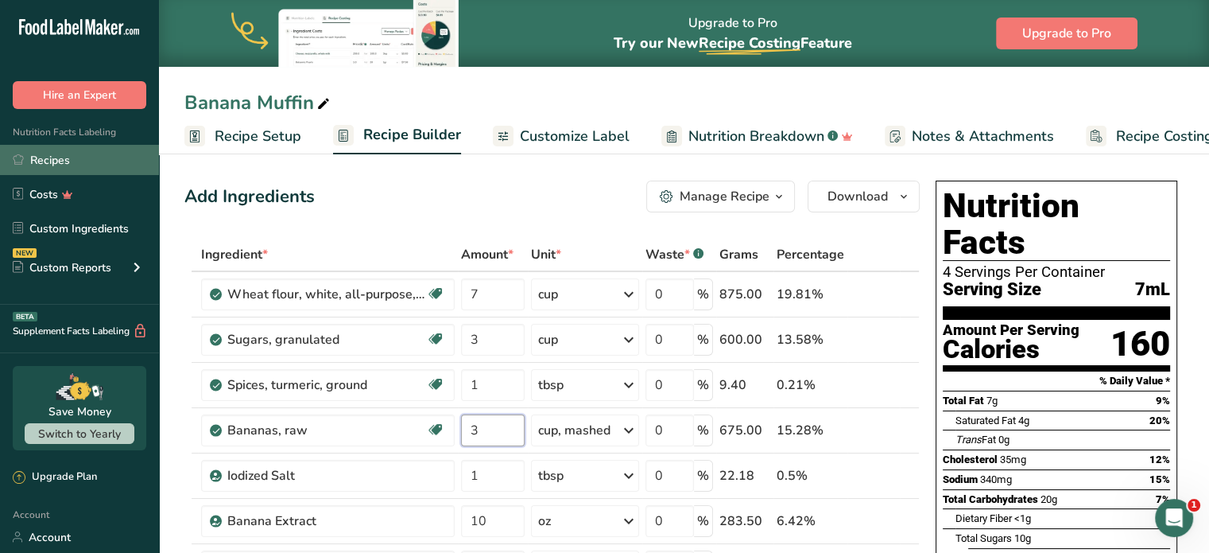
type input "3"
click at [41, 150] on link "Recipes" at bounding box center [79, 160] width 159 height 30
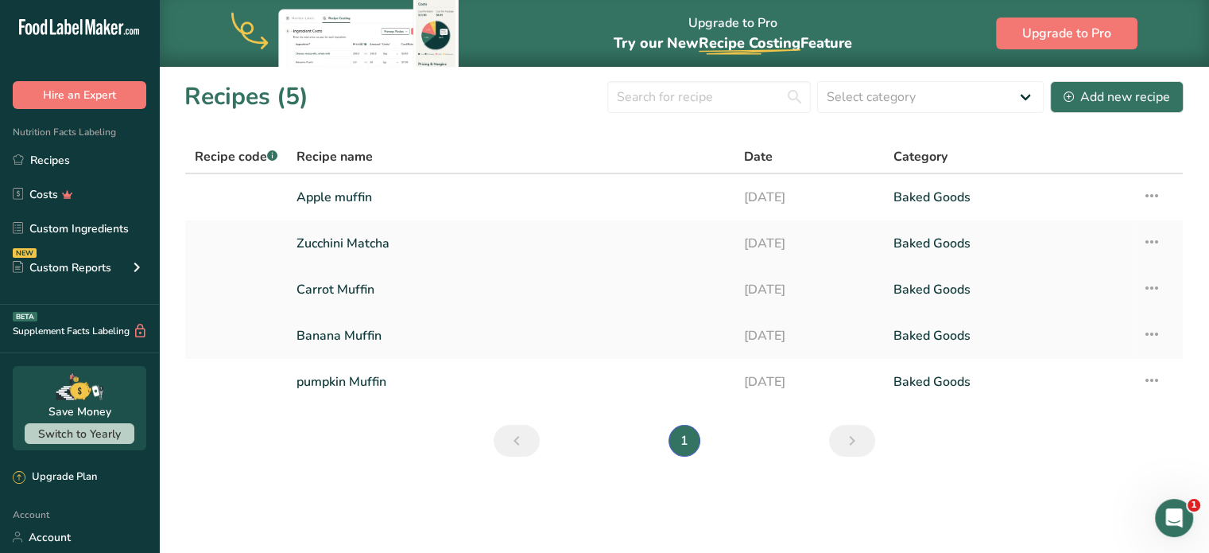
click at [340, 288] on link "Carrot Muffin" at bounding box center [511, 289] width 429 height 33
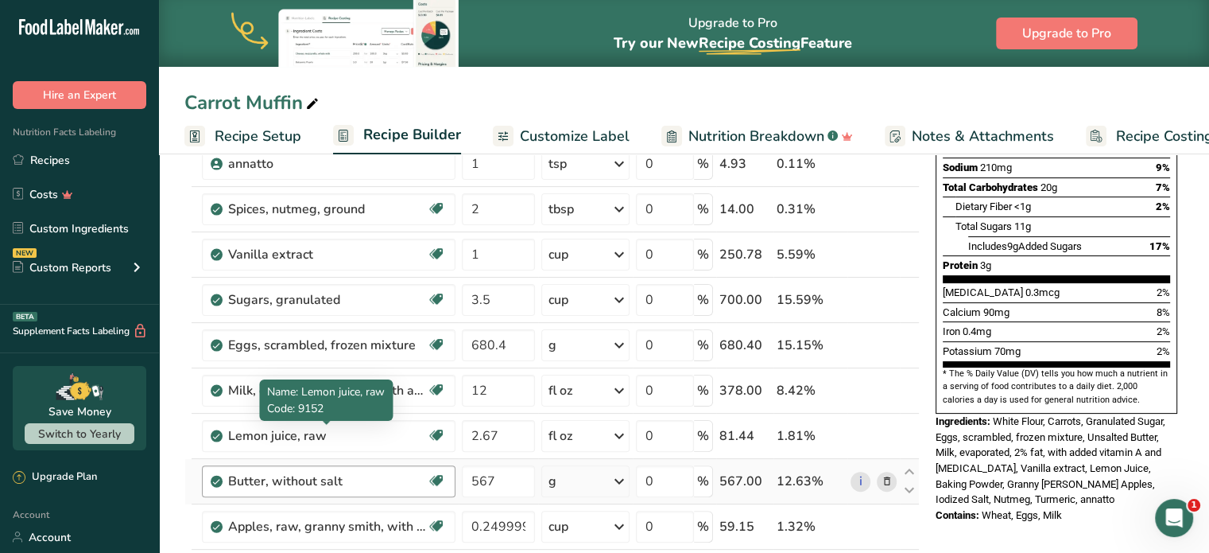
scroll to position [318, 0]
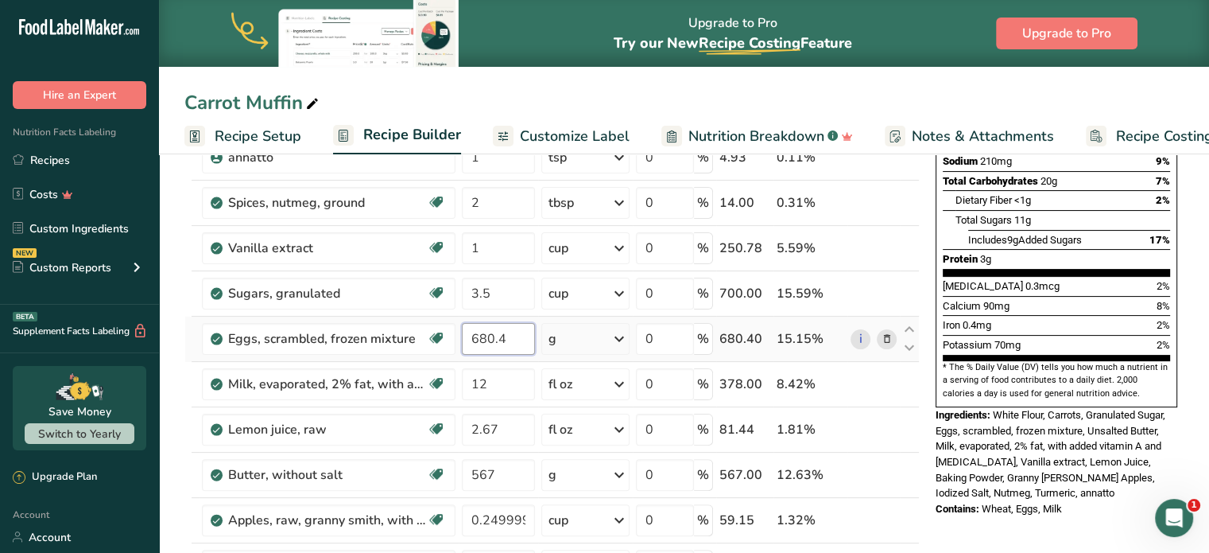
click at [512, 337] on input "680.4" at bounding box center [498, 339] width 73 height 32
type input "6"
type input "600"
click at [518, 434] on div "Ingredient * Amount * Unit * Waste * .a-a{fill:#347362;}.b-a{fill:#fff;} Grams …" at bounding box center [552, 326] width 736 height 813
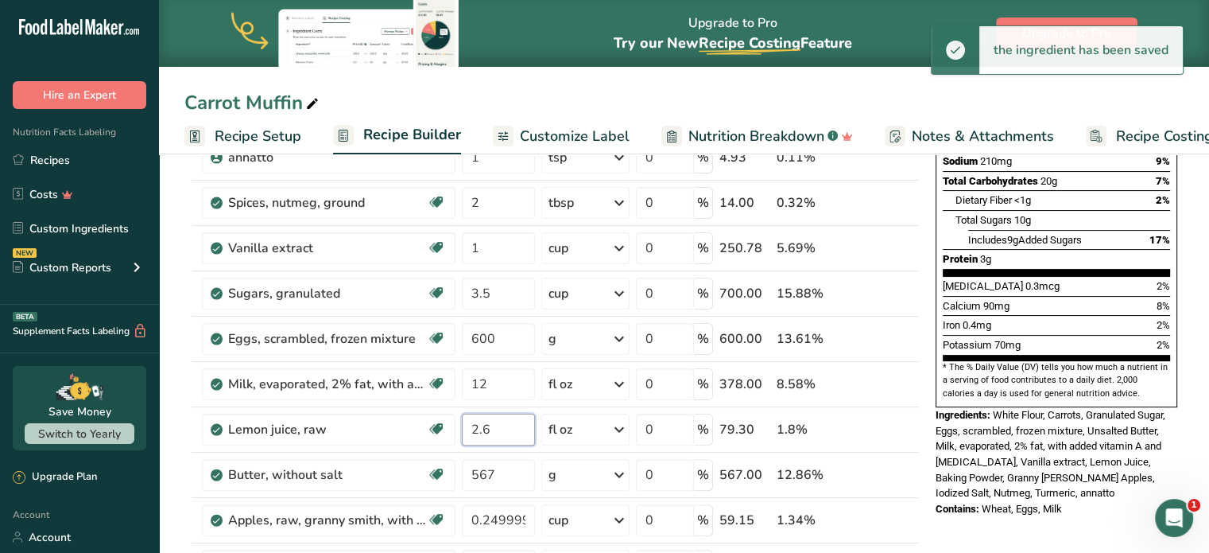
type input "2"
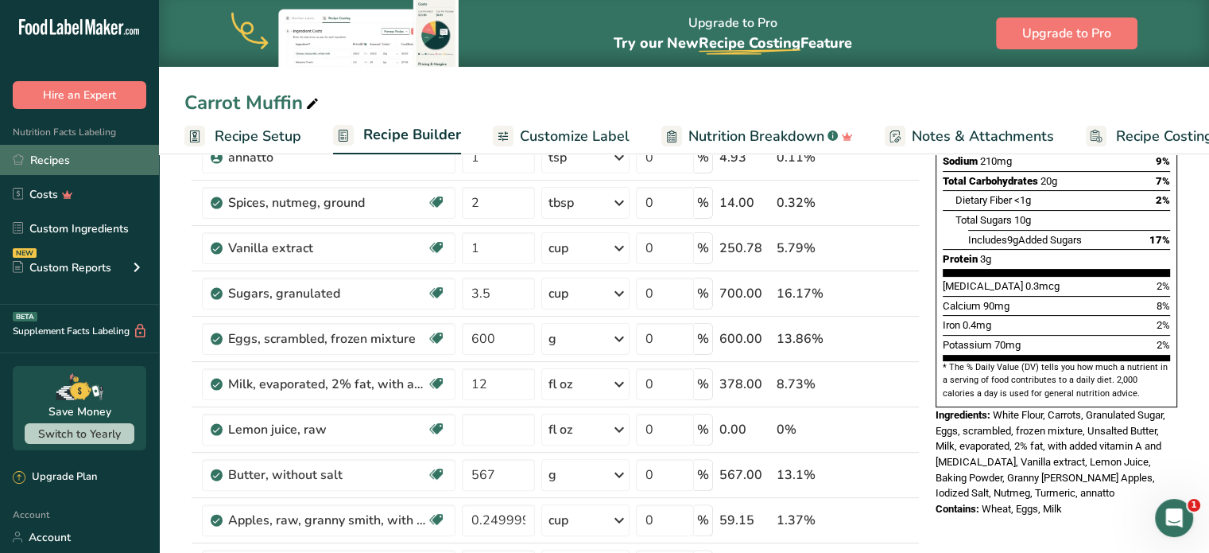
type input "0"
click at [56, 161] on link "Recipes" at bounding box center [79, 160] width 159 height 30
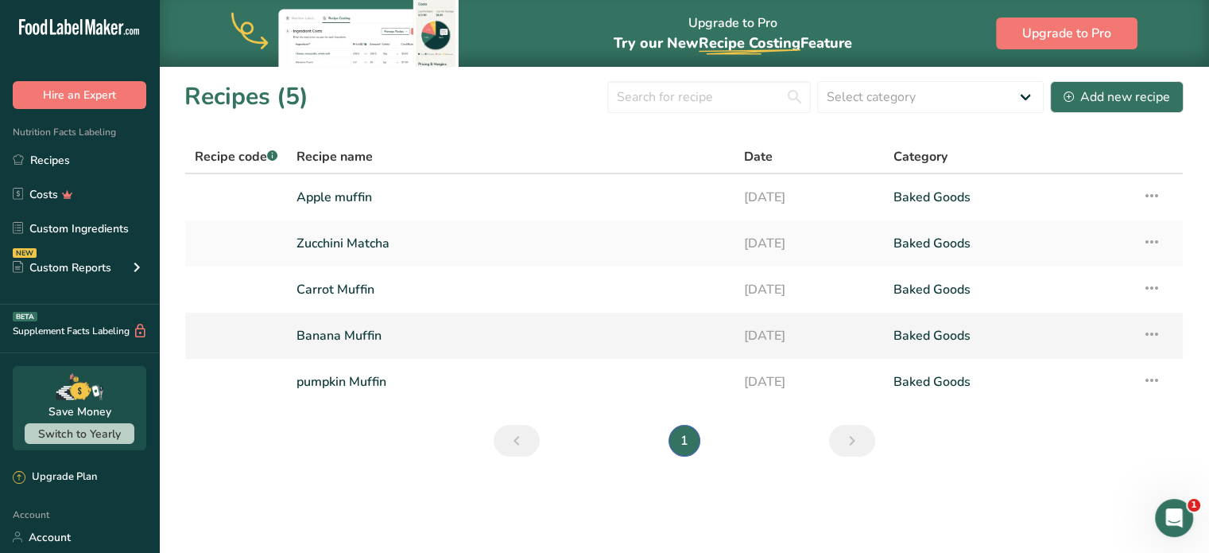
click at [359, 333] on link "Banana Muffin" at bounding box center [511, 335] width 429 height 33
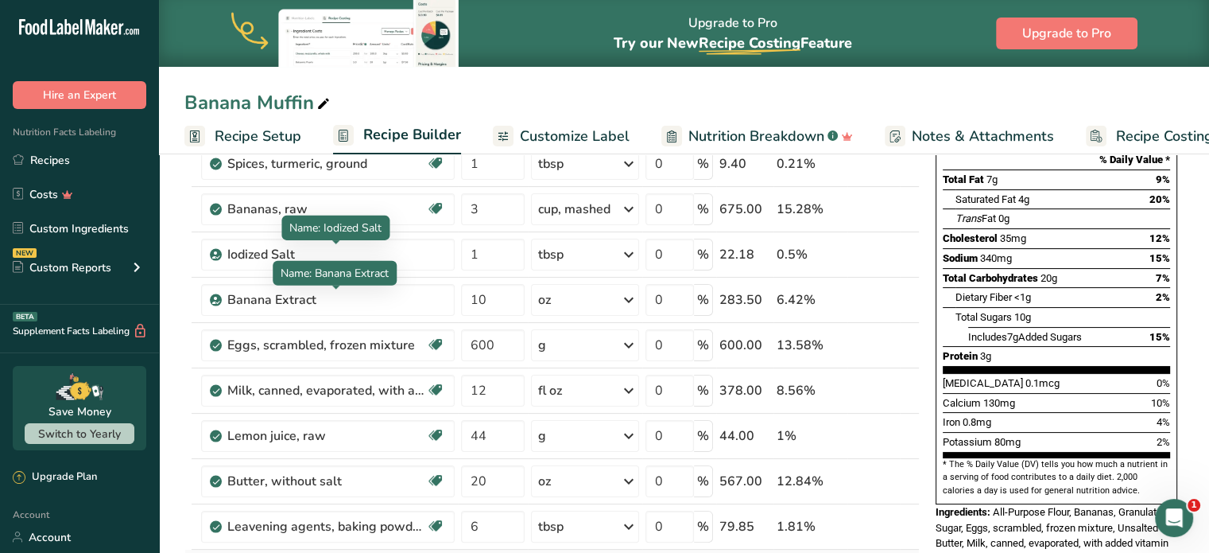
scroll to position [318, 0]
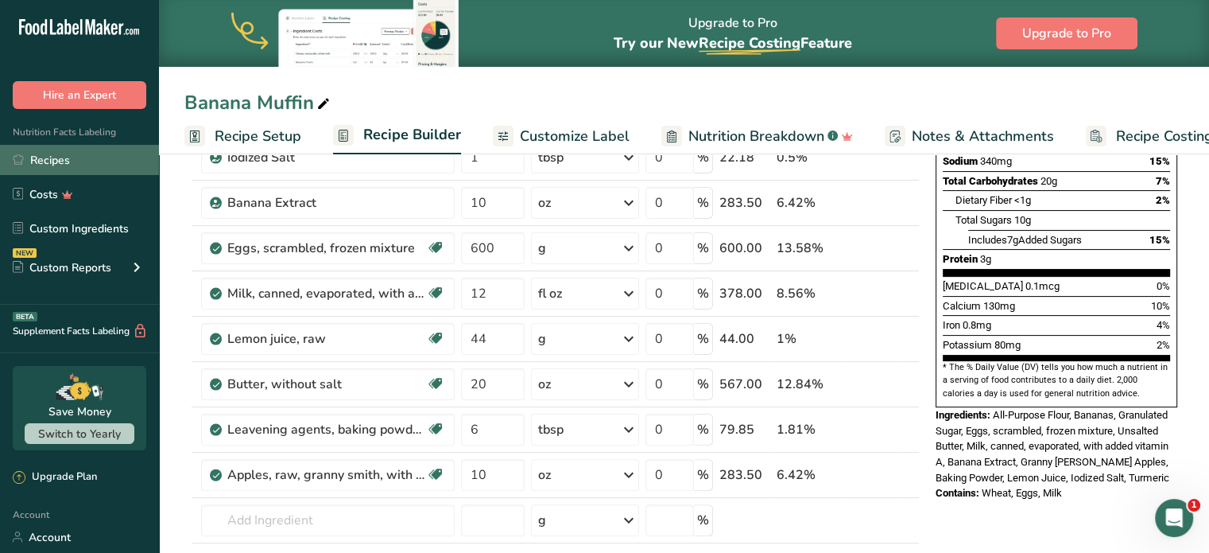
click at [54, 152] on link "Recipes" at bounding box center [79, 160] width 159 height 30
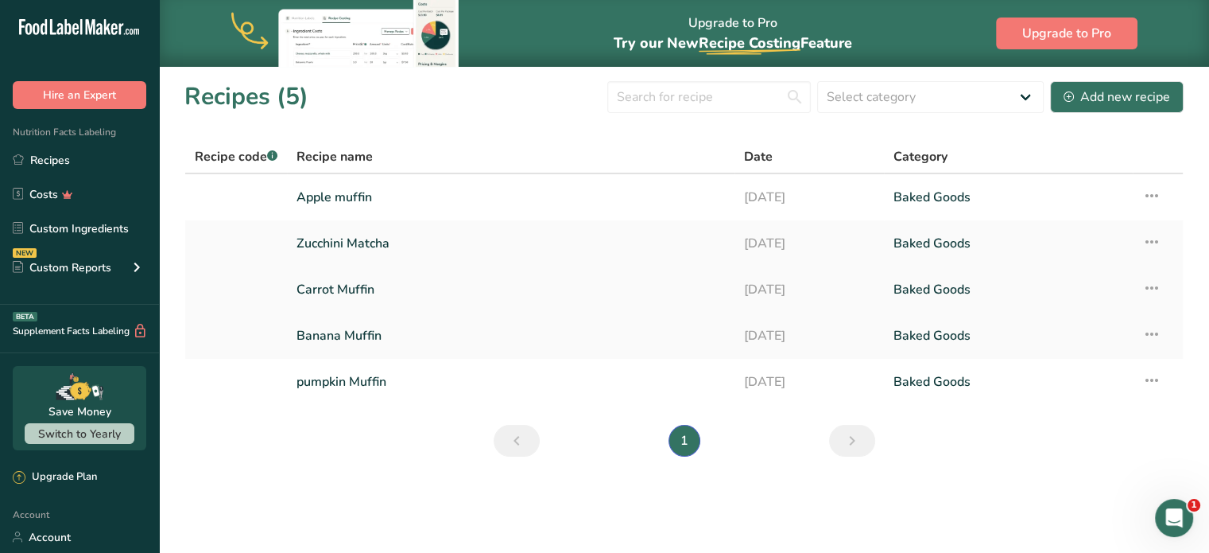
click at [350, 292] on link "Carrot Muffin" at bounding box center [511, 289] width 429 height 33
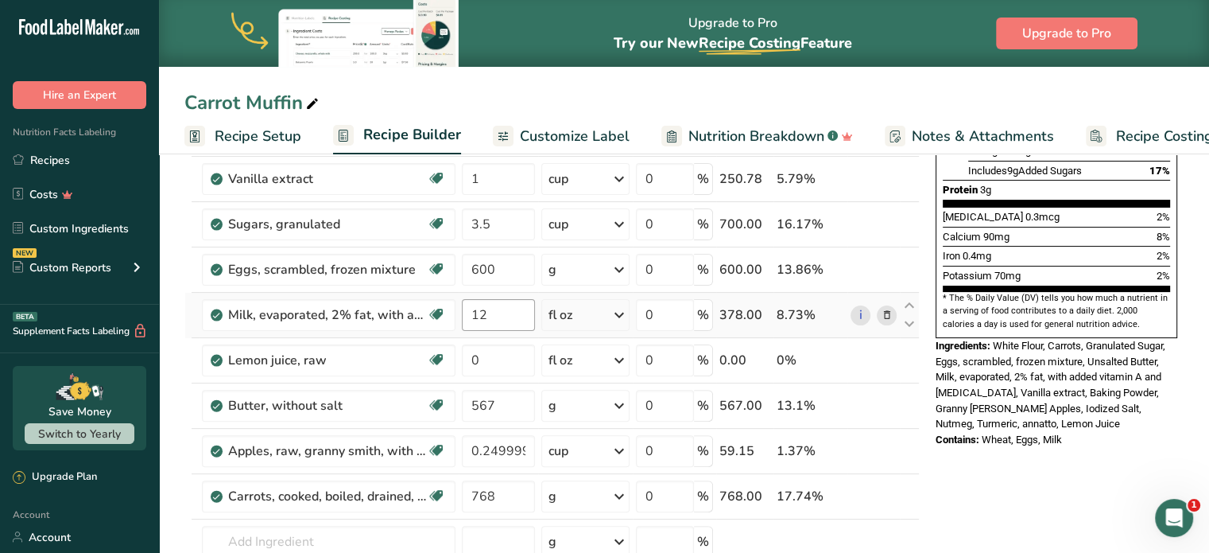
scroll to position [398, 0]
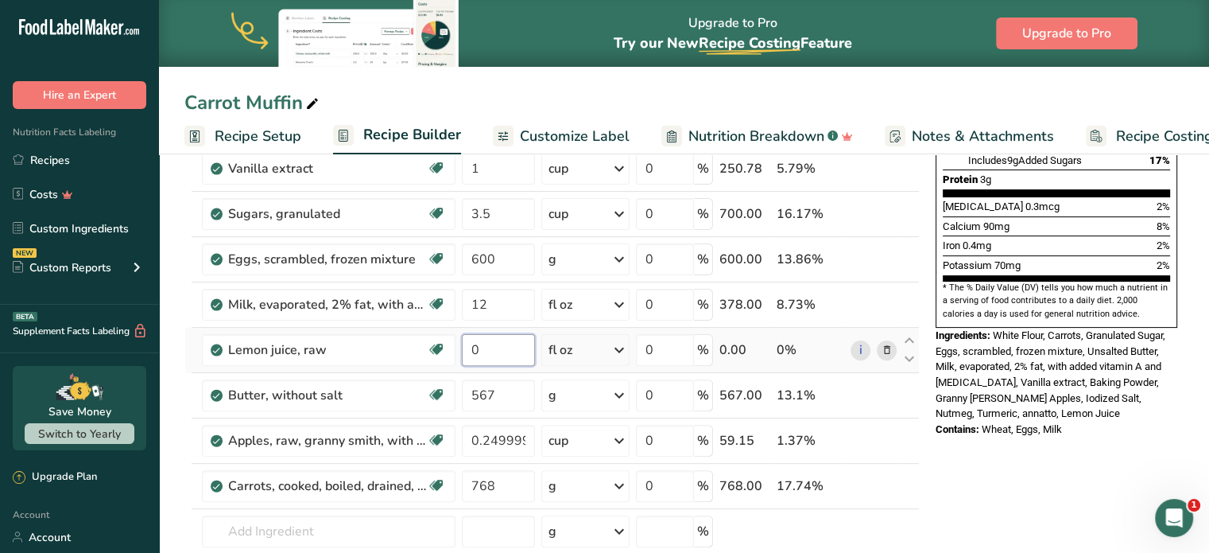
click at [499, 343] on input "0" at bounding box center [498, 350] width 73 height 32
type input "44"
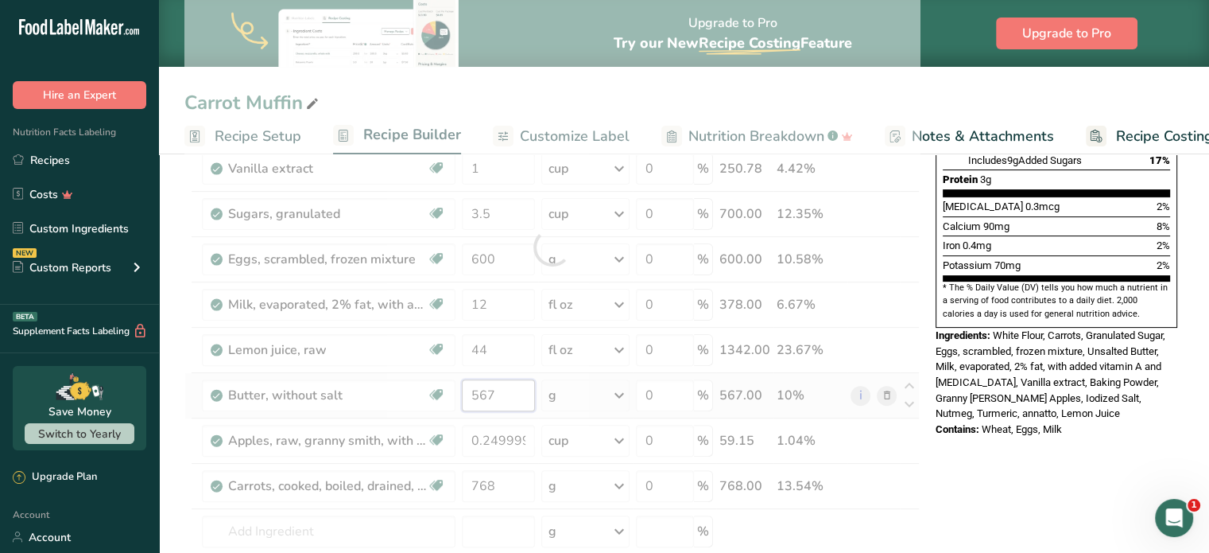
click at [510, 391] on div "Ingredient * Amount * Unit * Waste * .a-a{fill:#347362;}.b-a{fill:#fff;} Grams …" at bounding box center [552, 246] width 736 height 813
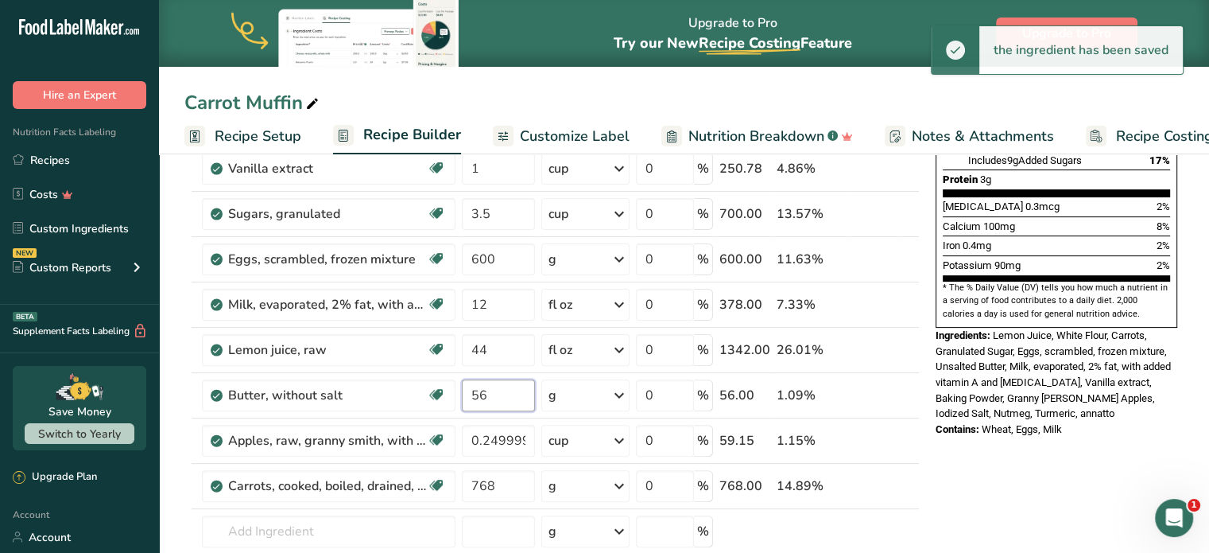
type input "5"
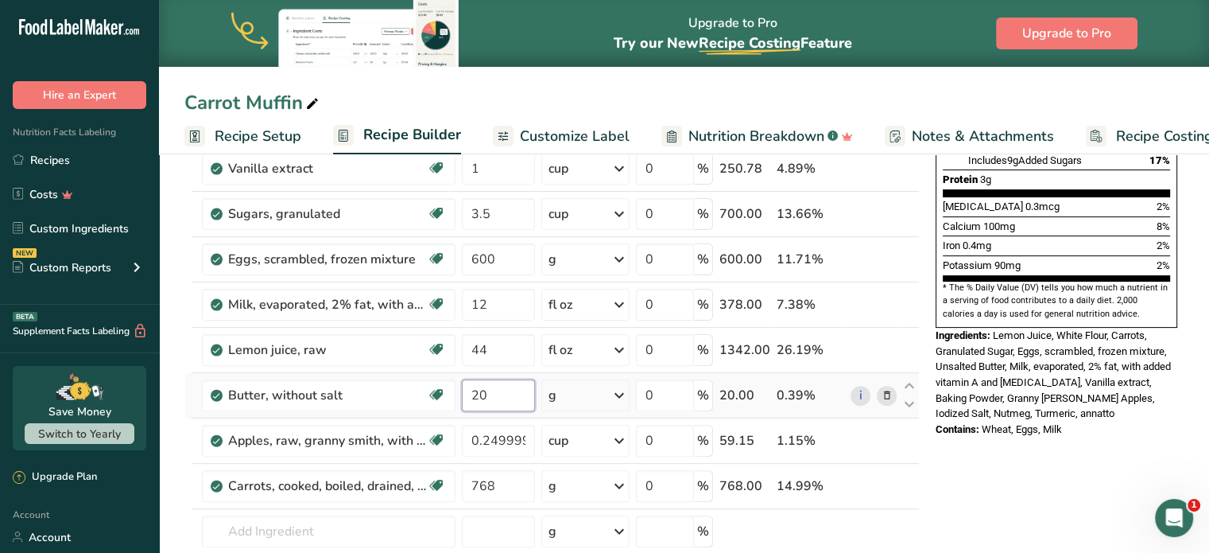
type input "20"
click at [617, 393] on div "Ingredient * Amount * Unit * Waste * .a-a{fill:#347362;}.b-a{fill:#fff;} Grams …" at bounding box center [552, 246] width 736 height 813
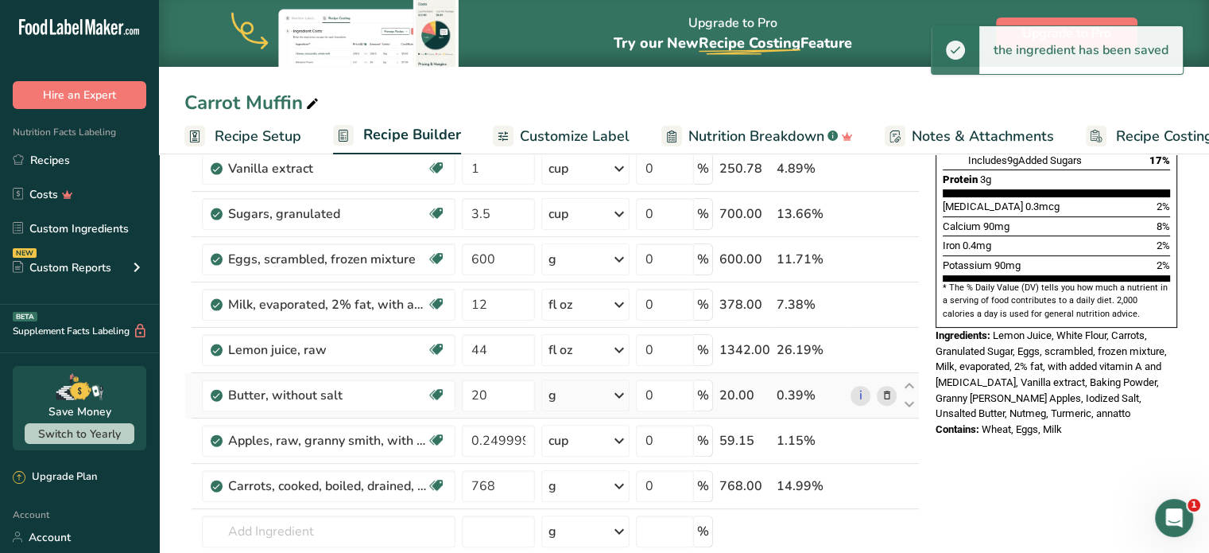
click at [618, 390] on icon at bounding box center [619, 395] width 19 height 29
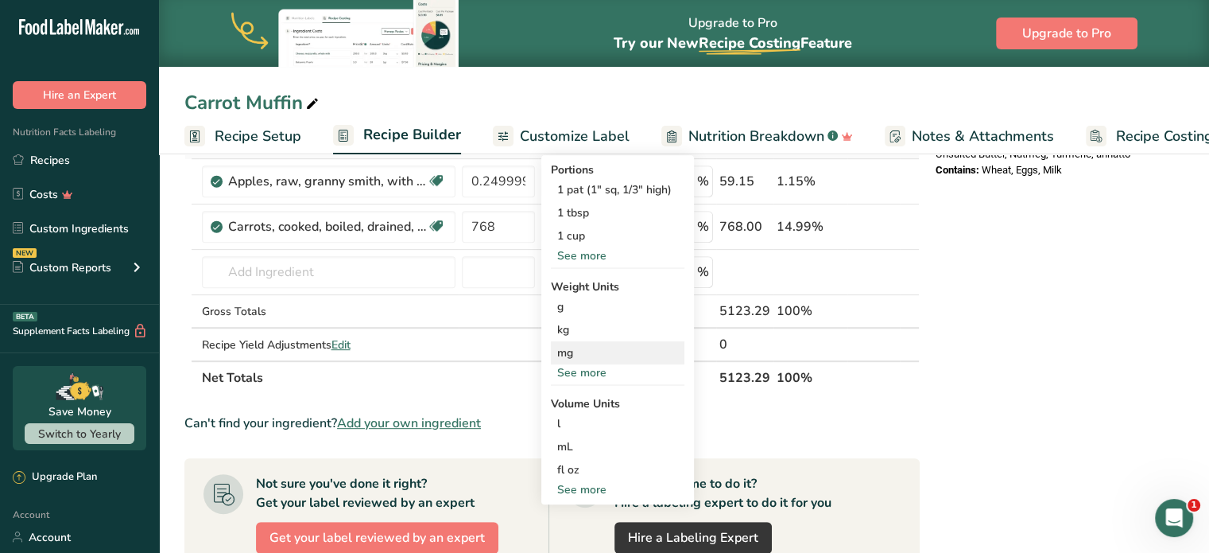
scroll to position [557, 0]
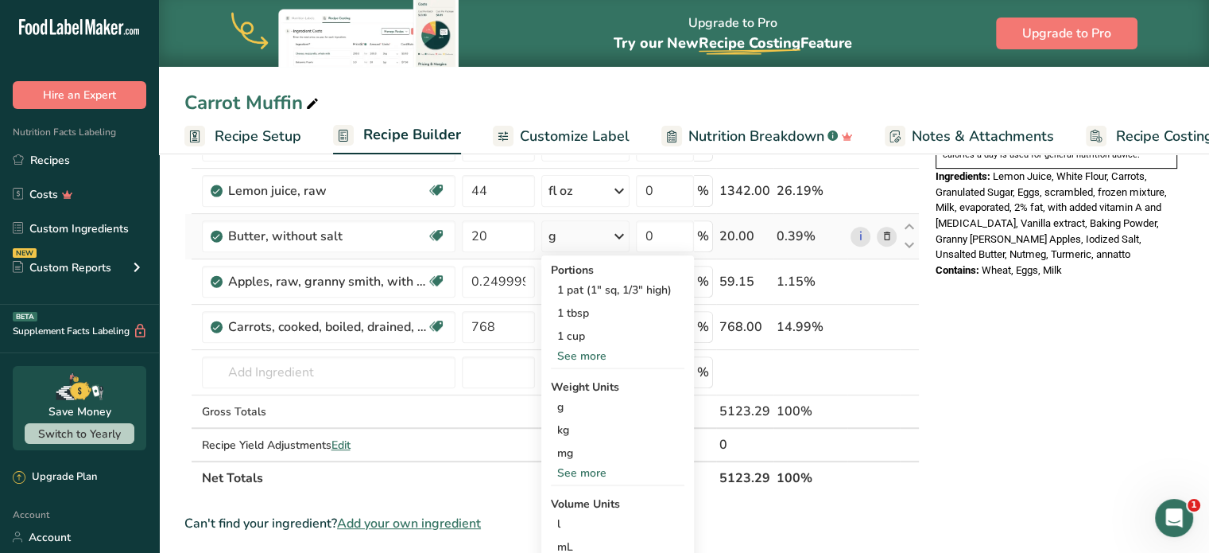
click at [592, 353] on div "See more" at bounding box center [618, 355] width 134 height 17
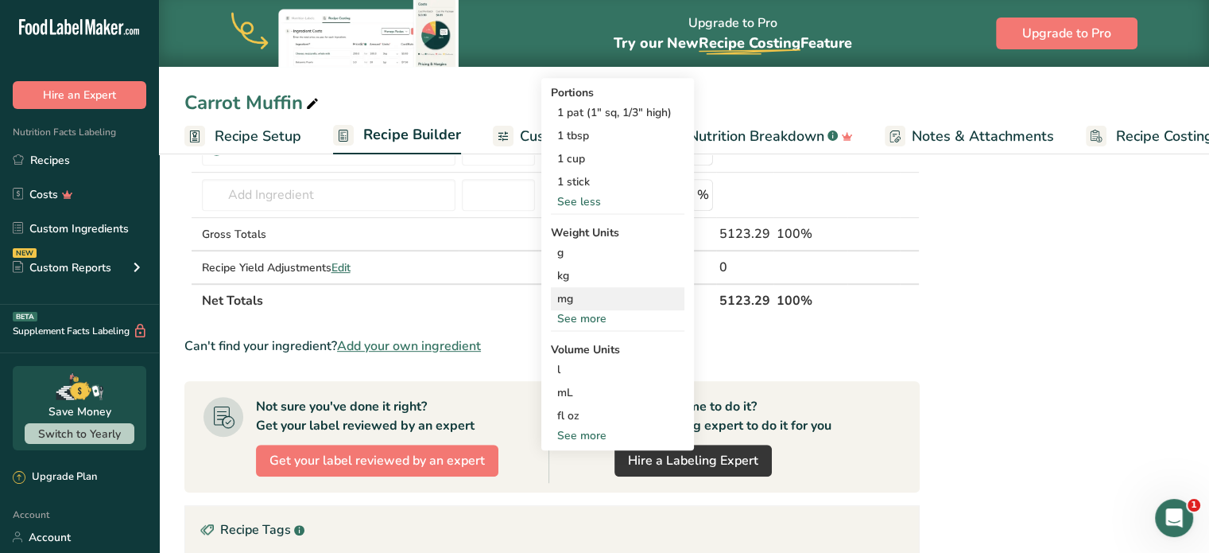
scroll to position [795, 0]
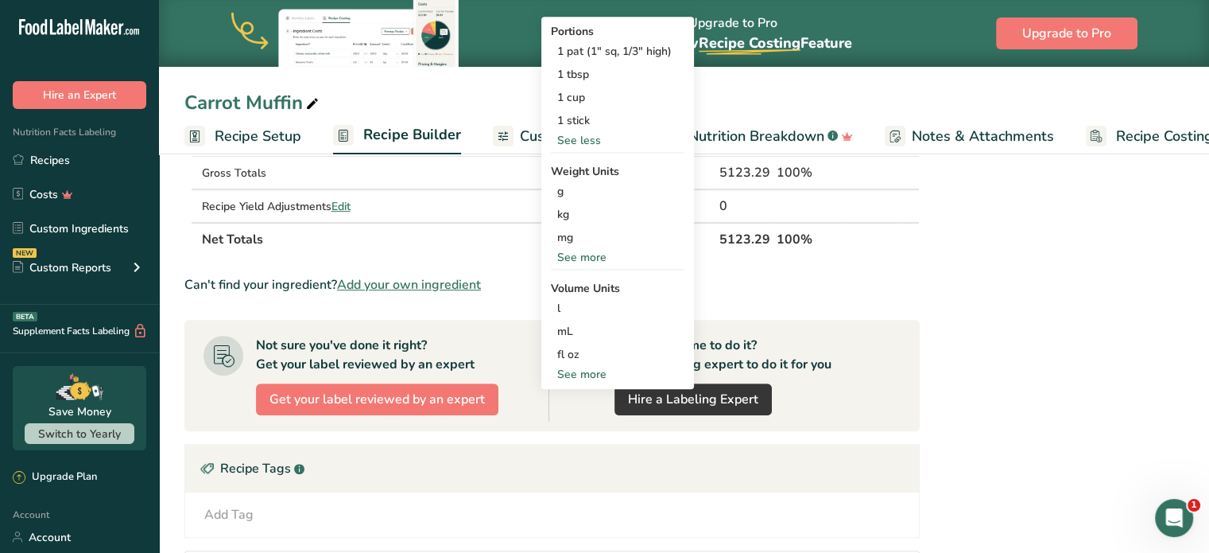
click at [601, 374] on div "See more" at bounding box center [618, 374] width 134 height 17
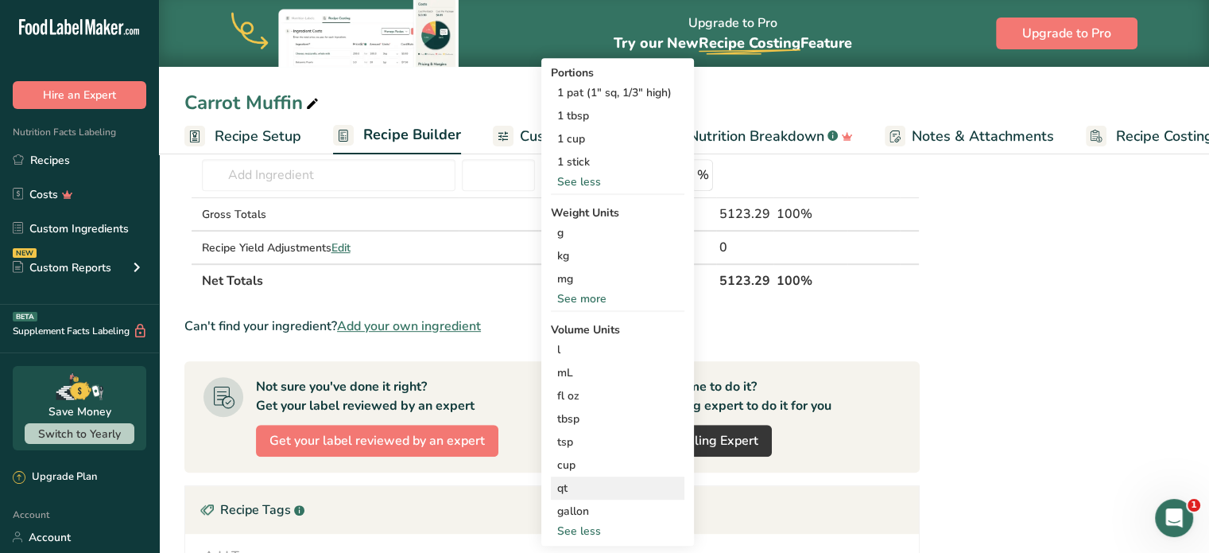
scroll to position [716, 0]
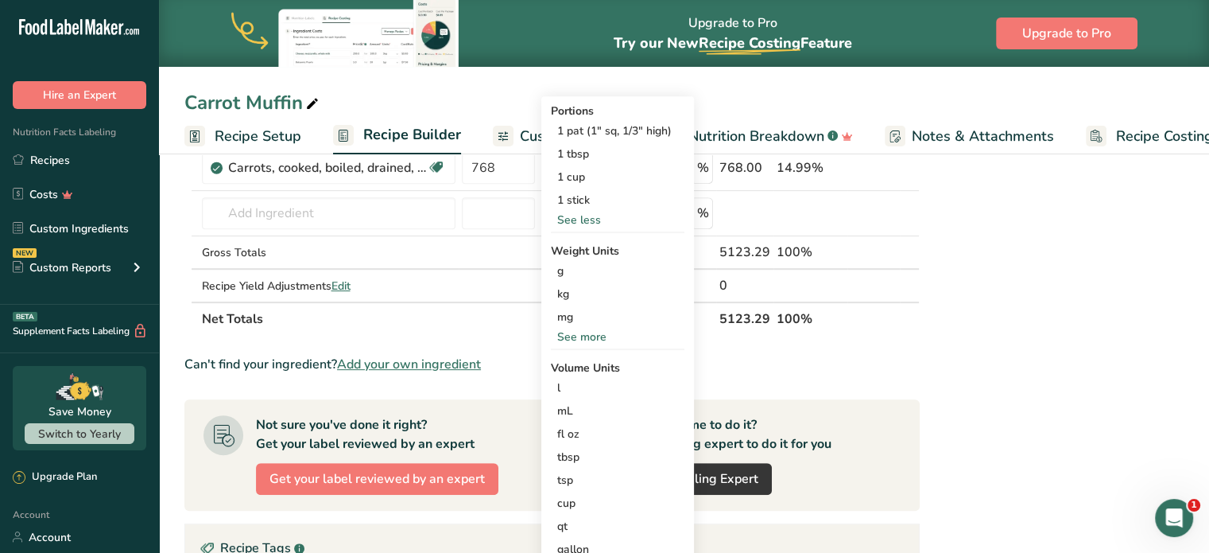
click at [583, 333] on div "See more" at bounding box center [618, 336] width 134 height 17
click at [583, 385] on div "oz" at bounding box center [618, 386] width 134 height 23
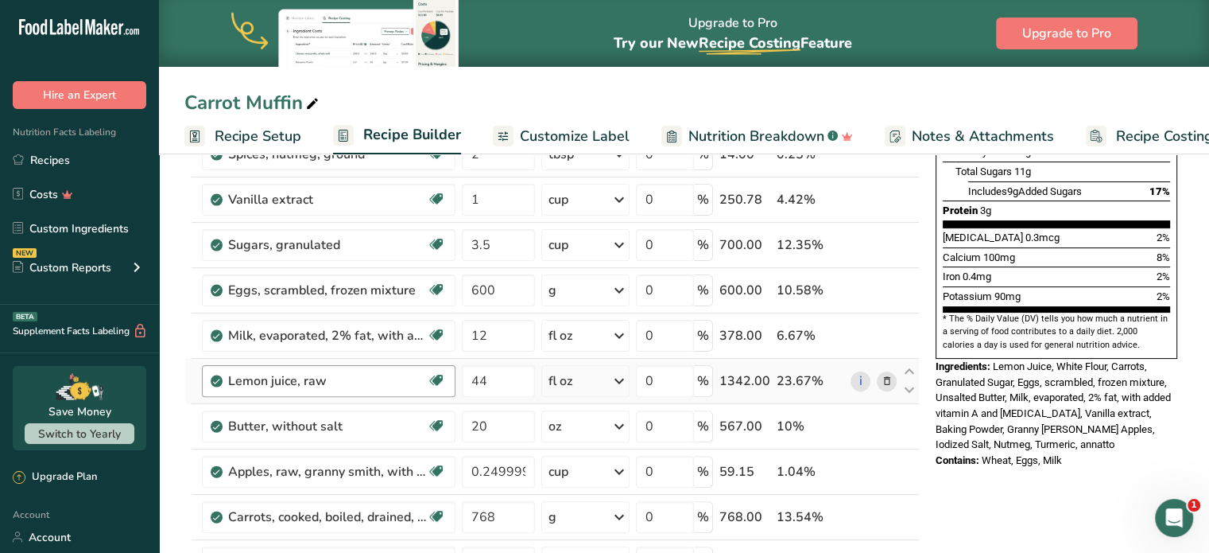
scroll to position [398, 0]
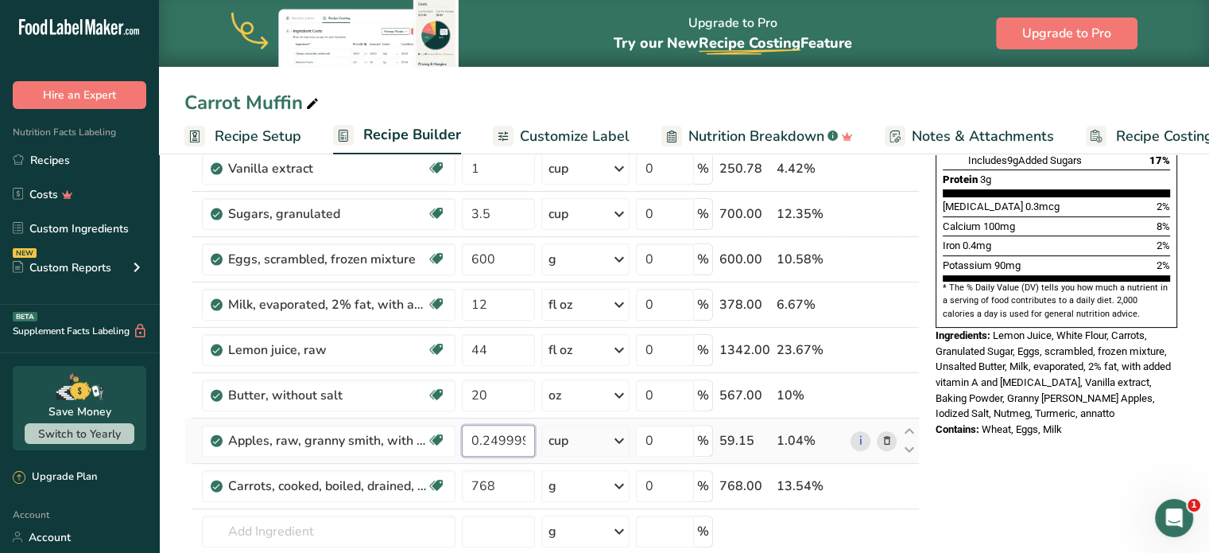
click at [532, 438] on input "0.249999" at bounding box center [498, 441] width 73 height 32
type input "0"
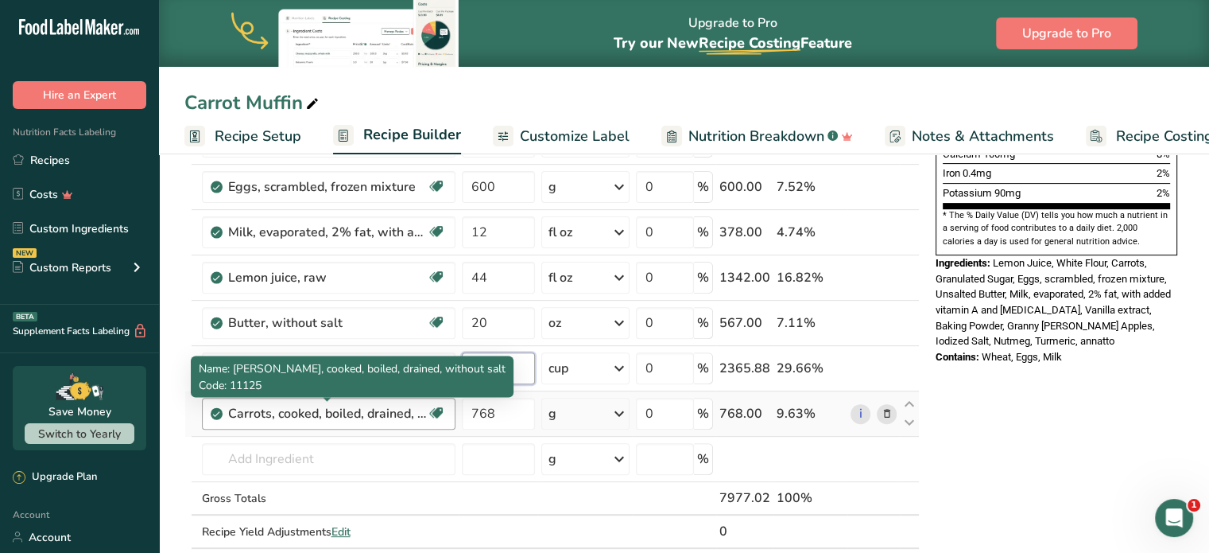
scroll to position [557, 0]
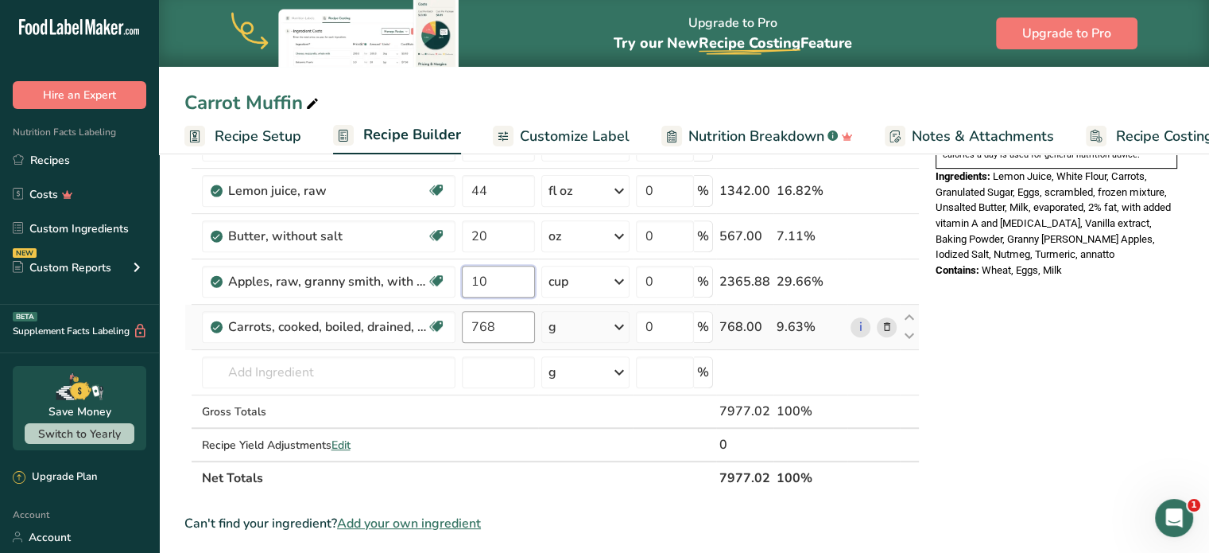
type input "10"
click at [503, 320] on div "Ingredient * Amount * Unit * Waste * .a-a{fill:#347362;}.b-a{fill:#fff;} Grams …" at bounding box center [552, 87] width 736 height 813
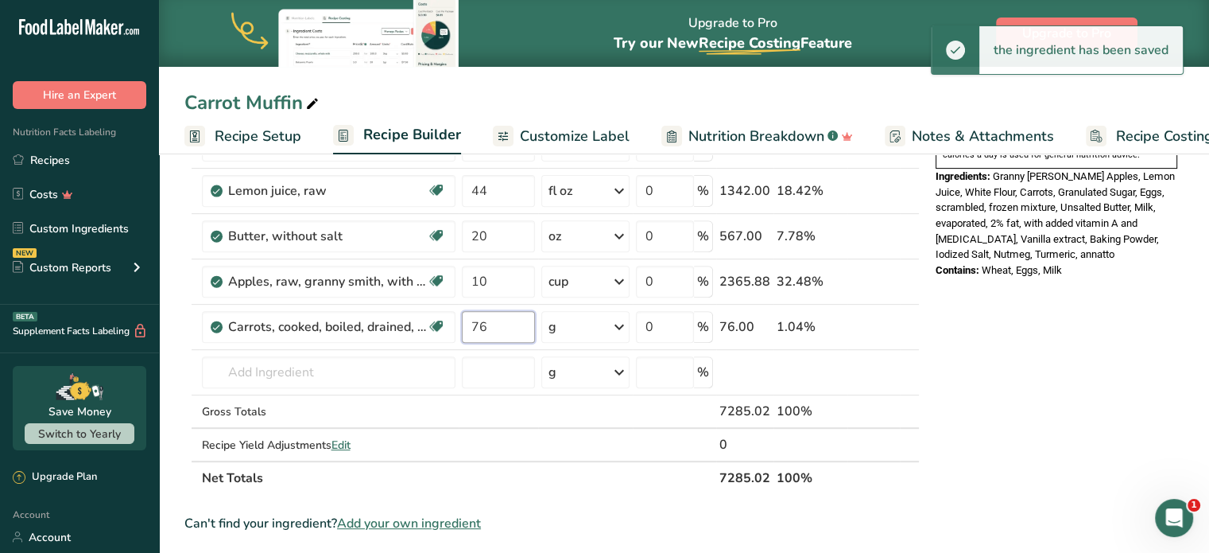
type input "7"
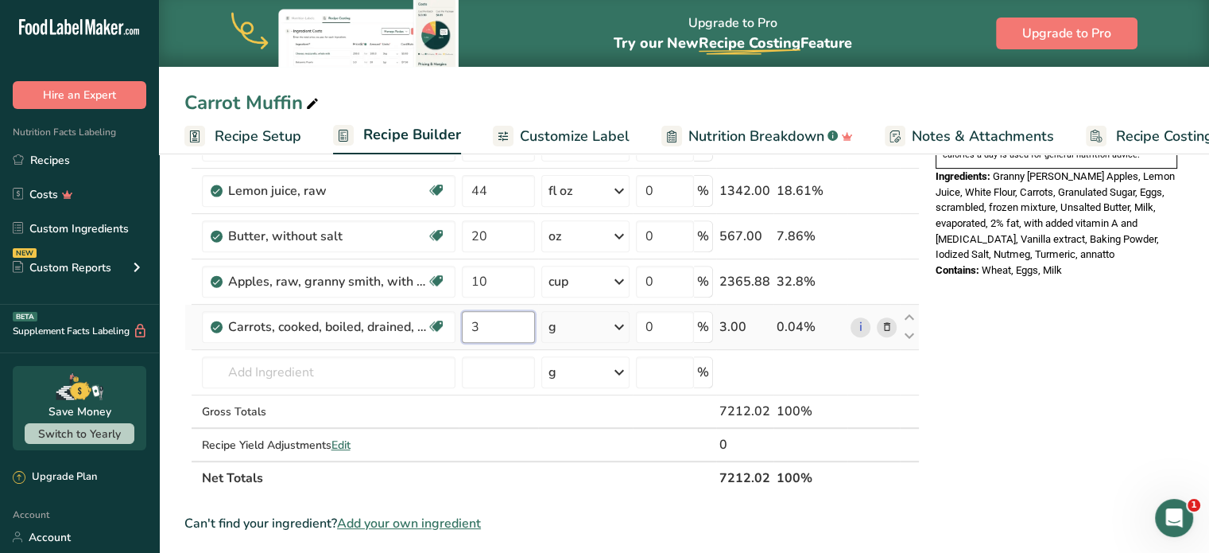
type input "3"
click at [623, 324] on div "Ingredient * Amount * Unit * Waste * .a-a{fill:#347362;}.b-a{fill:#fff;} Grams …" at bounding box center [552, 87] width 736 height 813
click at [623, 321] on icon at bounding box center [619, 326] width 19 height 29
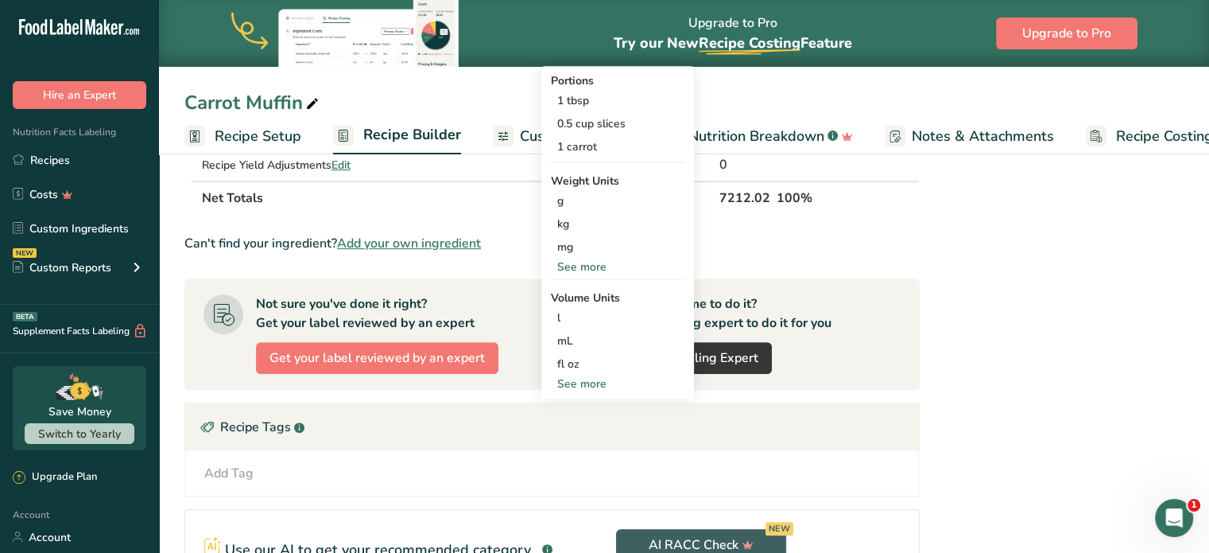
scroll to position [875, 0]
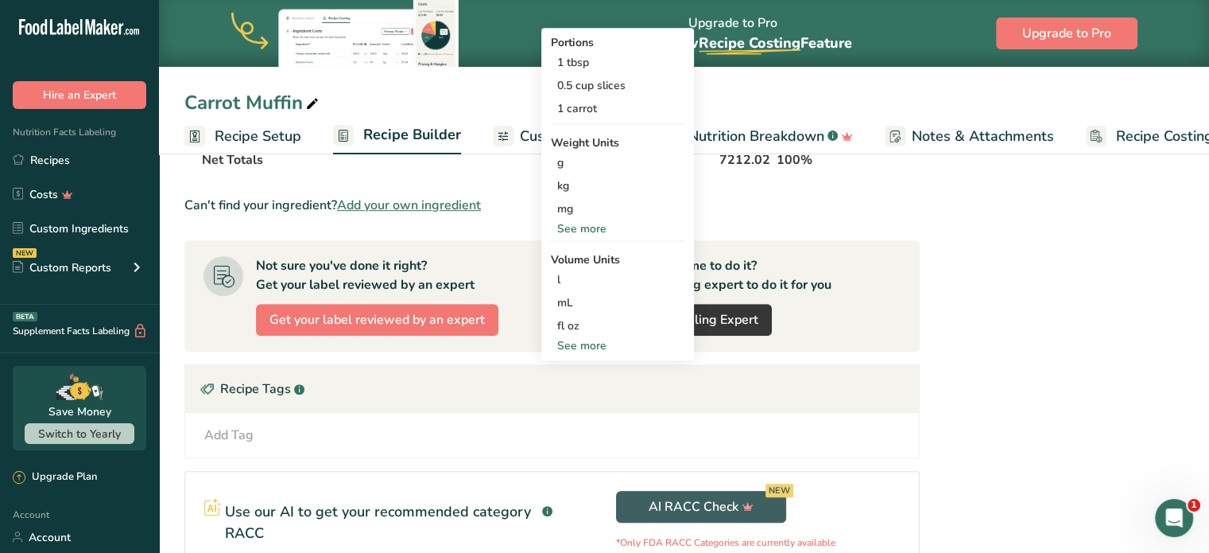
click at [580, 220] on div "See more" at bounding box center [618, 228] width 134 height 17
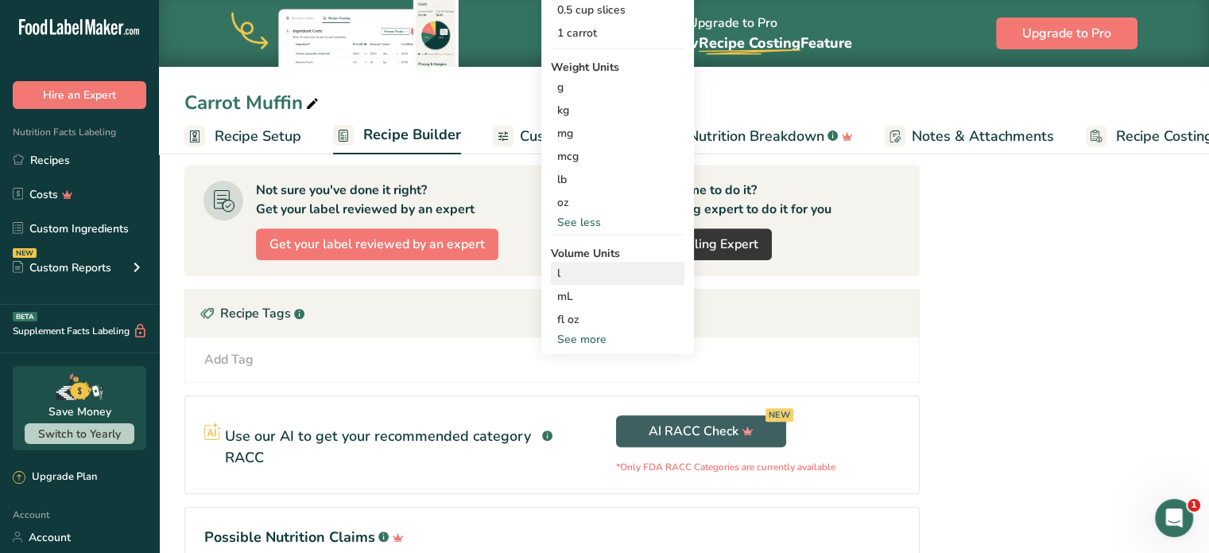
scroll to position [954, 0]
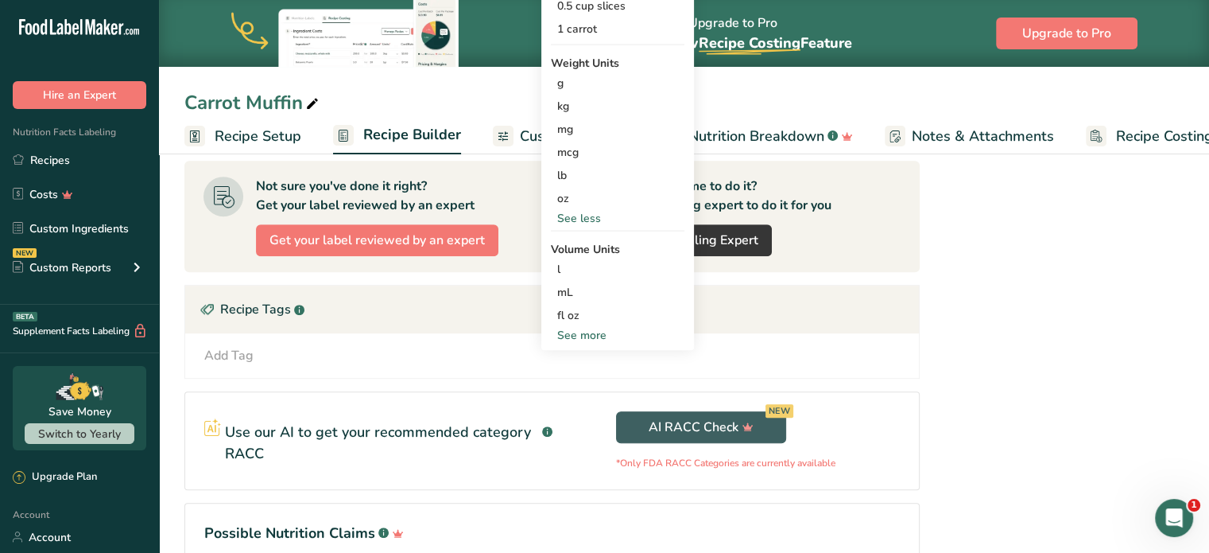
click at [584, 328] on div "See more" at bounding box center [618, 335] width 134 height 17
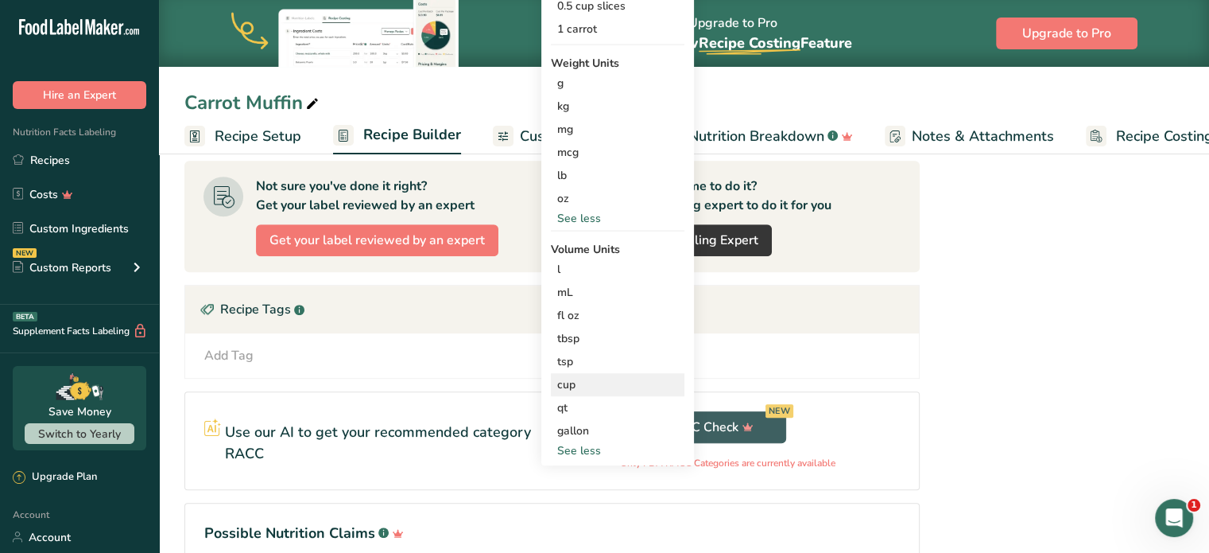
click at [576, 387] on div "cup" at bounding box center [617, 384] width 121 height 17
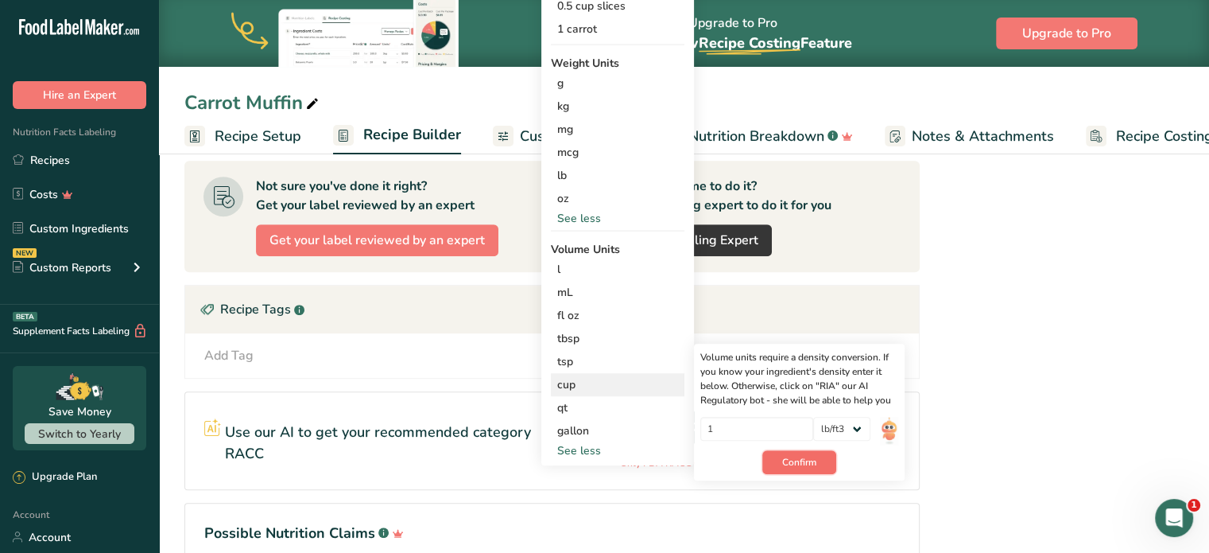
click at [798, 456] on span "Confirm" at bounding box center [799, 462] width 34 height 14
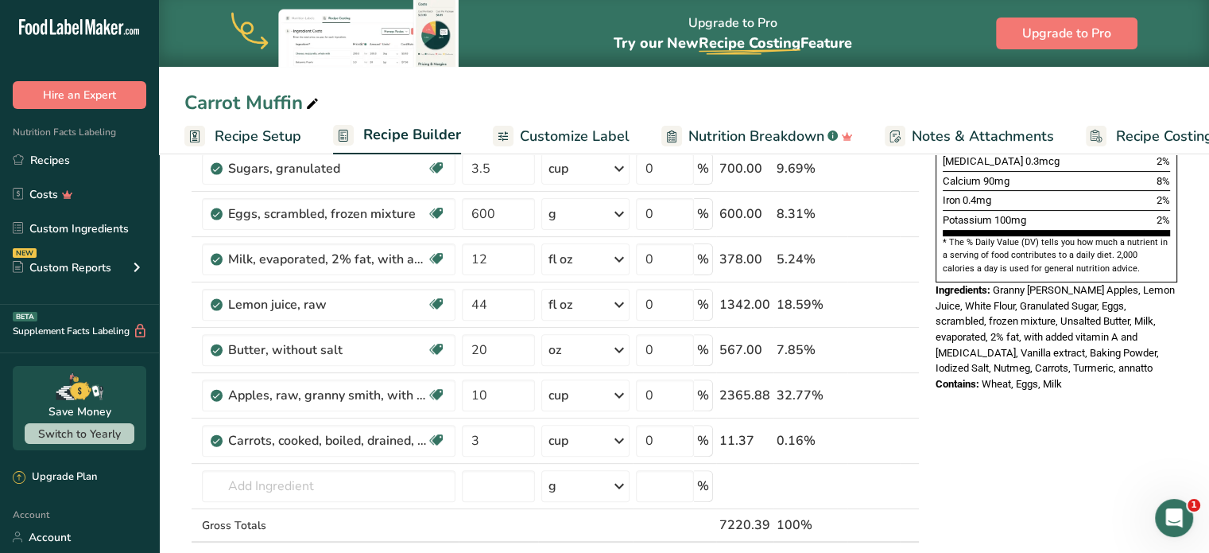
scroll to position [557, 0]
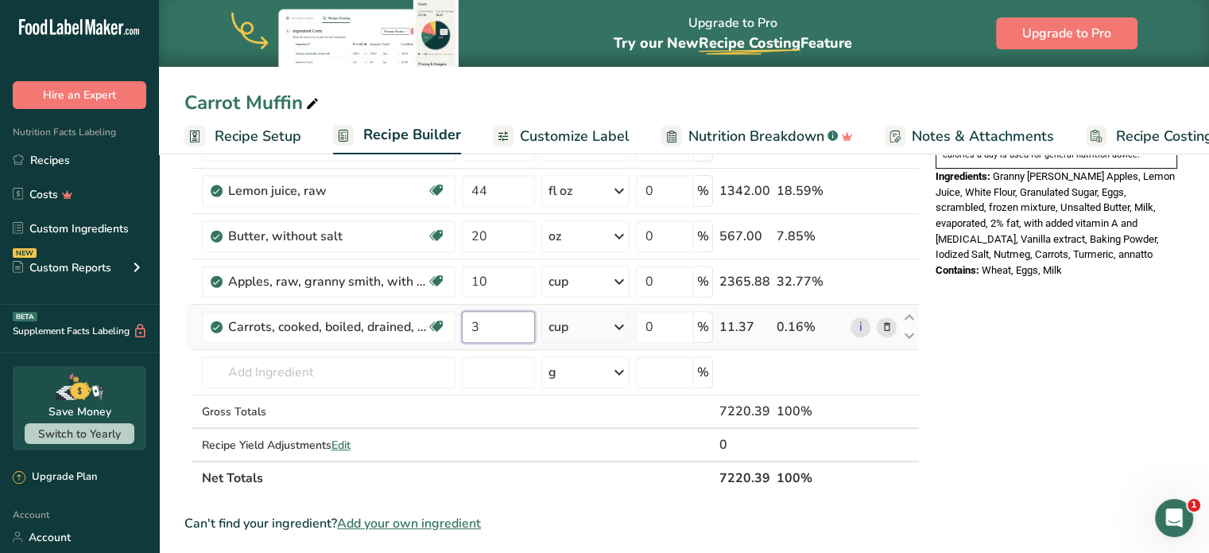
click at [488, 326] on input "3" at bounding box center [498, 327] width 73 height 32
click at [498, 277] on div "Ingredient * Amount * Unit * Waste * .a-a{fill:#347362;}.b-a{fill:#fff;} Grams …" at bounding box center [552, 87] width 736 height 813
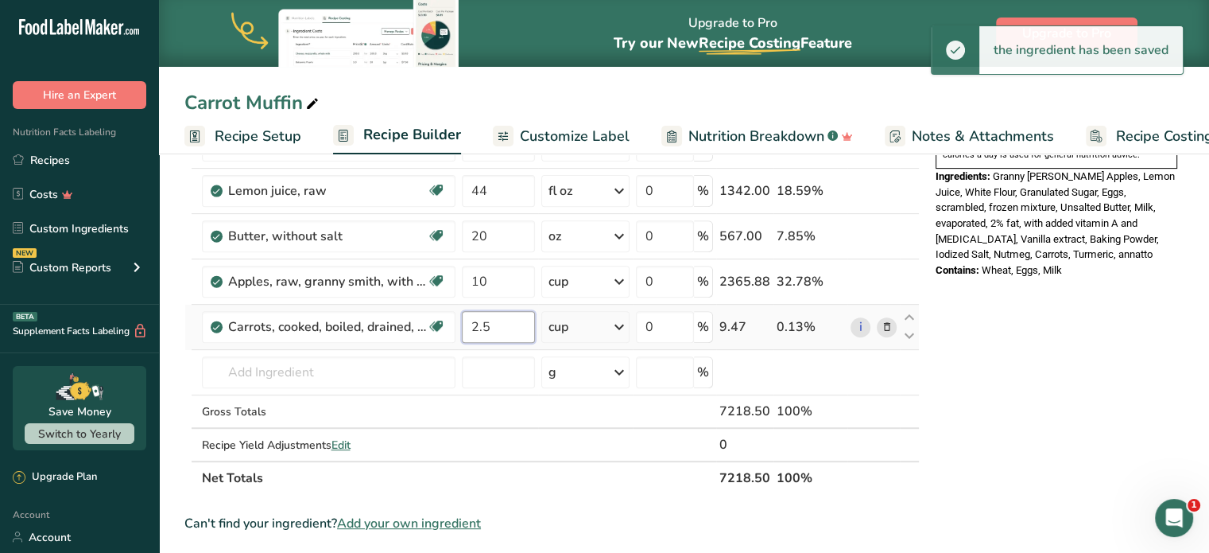
click at [503, 322] on div "Ingredient * Amount * Unit * Waste * .a-a{fill:#347362;}.b-a{fill:#fff;} Grams …" at bounding box center [552, 87] width 736 height 813
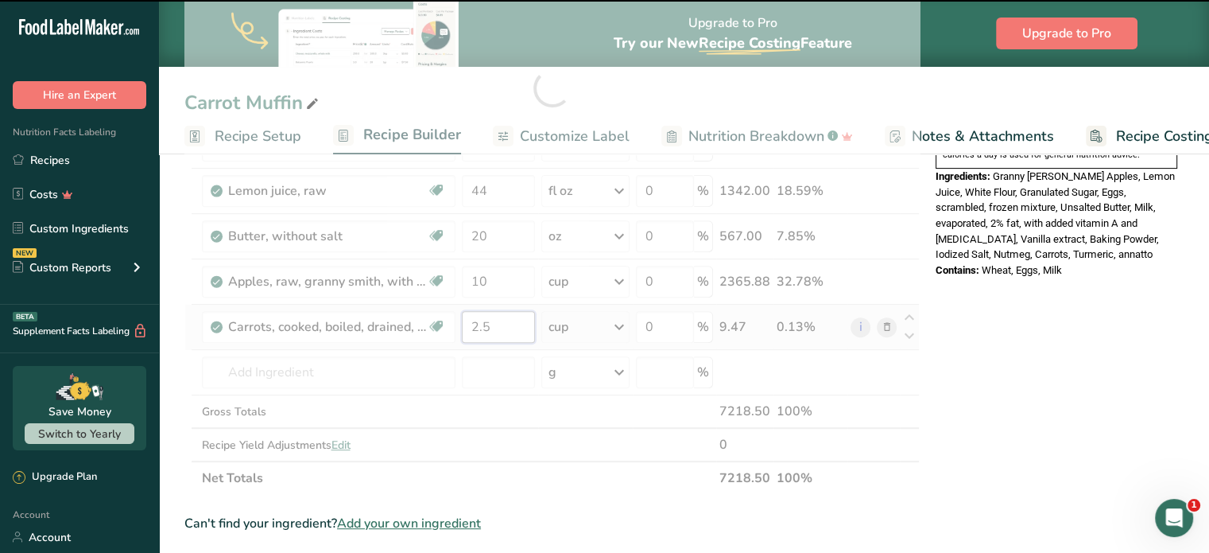
type input "2"
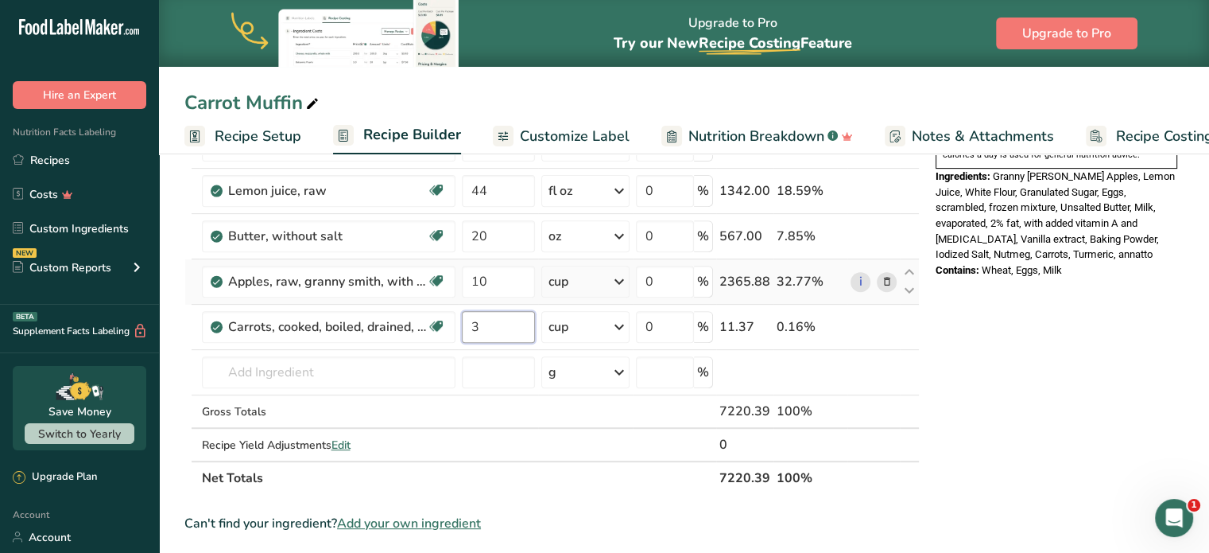
type input "3"
click at [625, 279] on div "Ingredient * Amount * Unit * Waste * .a-a{fill:#347362;}.b-a{fill:#fff;} Grams …" at bounding box center [552, 87] width 736 height 813
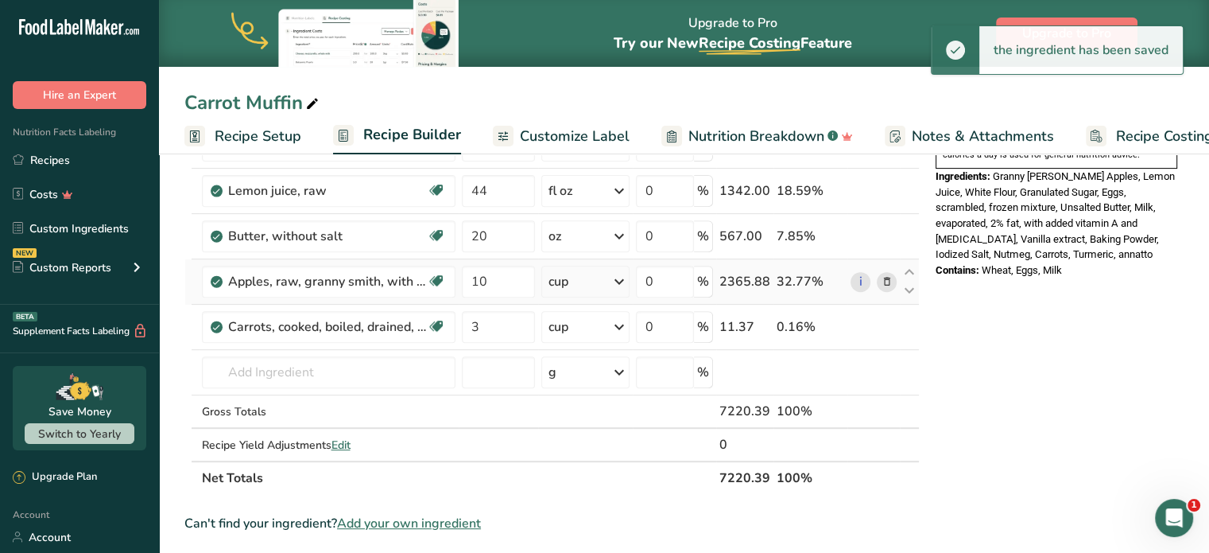
click at [622, 276] on icon at bounding box center [619, 281] width 19 height 29
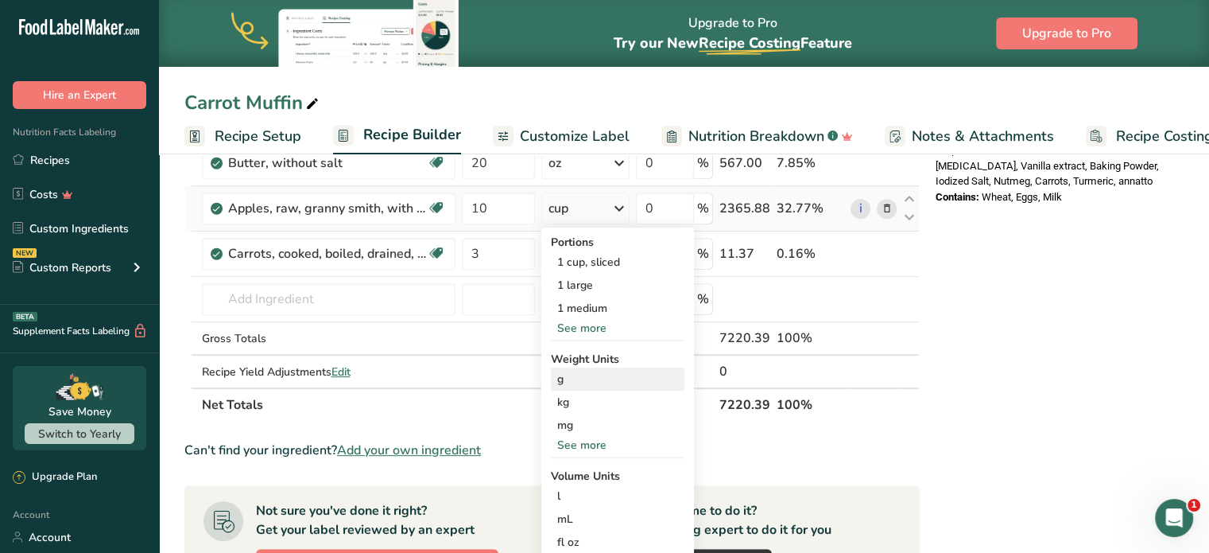
scroll to position [716, 0]
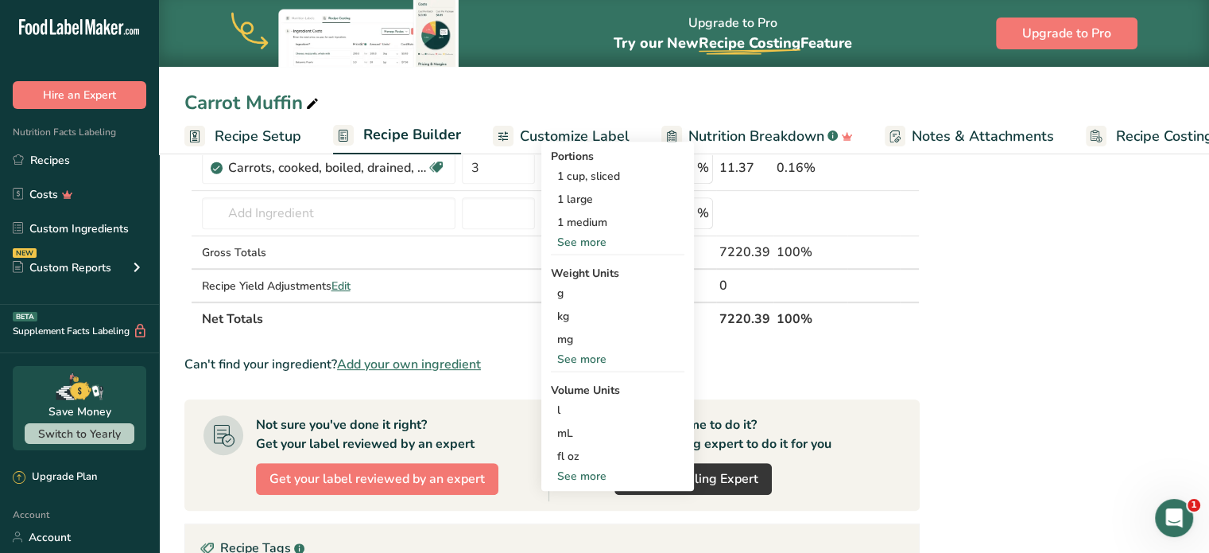
click at [598, 239] on div "See more" at bounding box center [618, 242] width 134 height 17
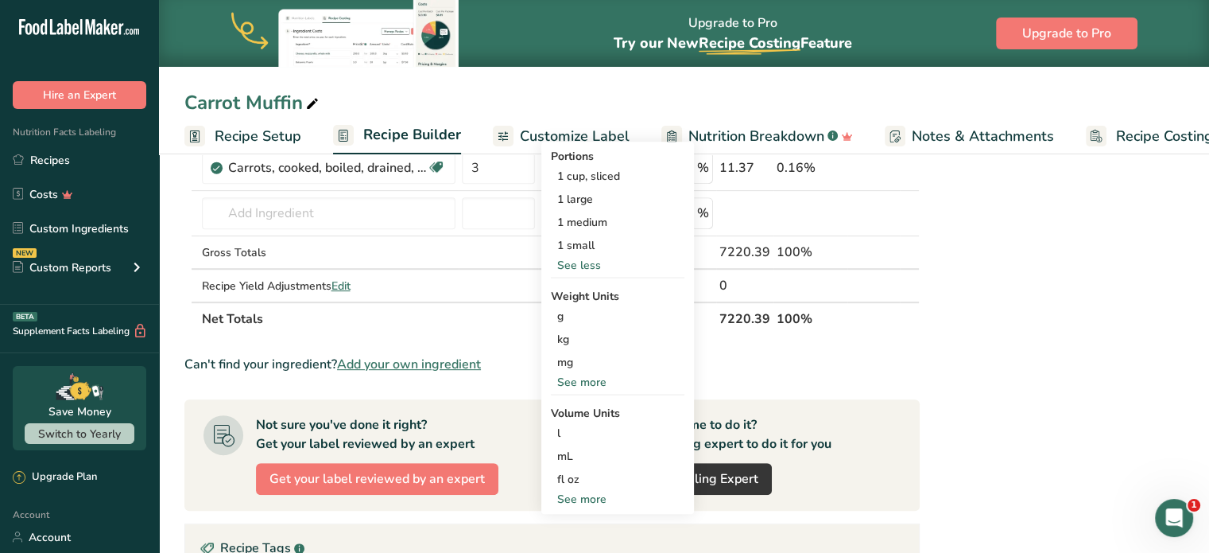
click at [582, 382] on div "See more" at bounding box center [618, 382] width 134 height 17
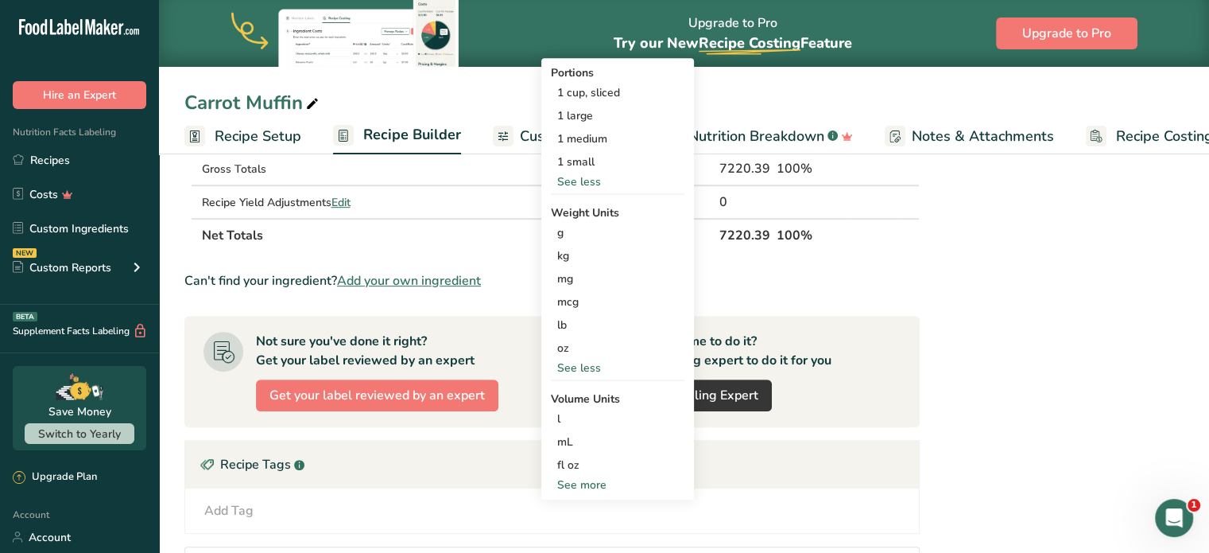
scroll to position [875, 0]
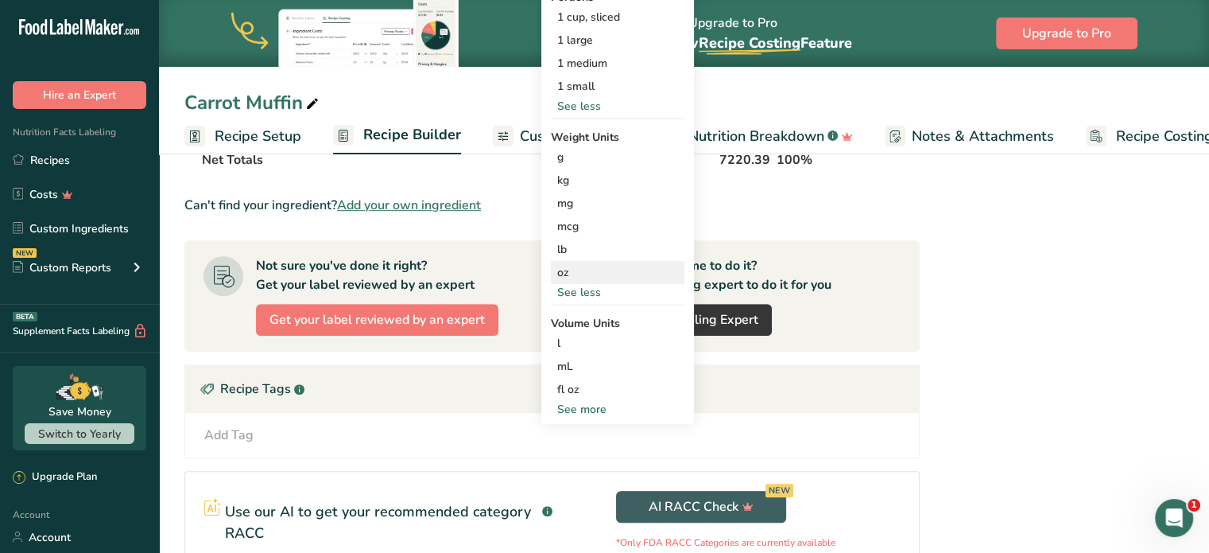
click at [560, 267] on div "oz" at bounding box center [618, 272] width 134 height 23
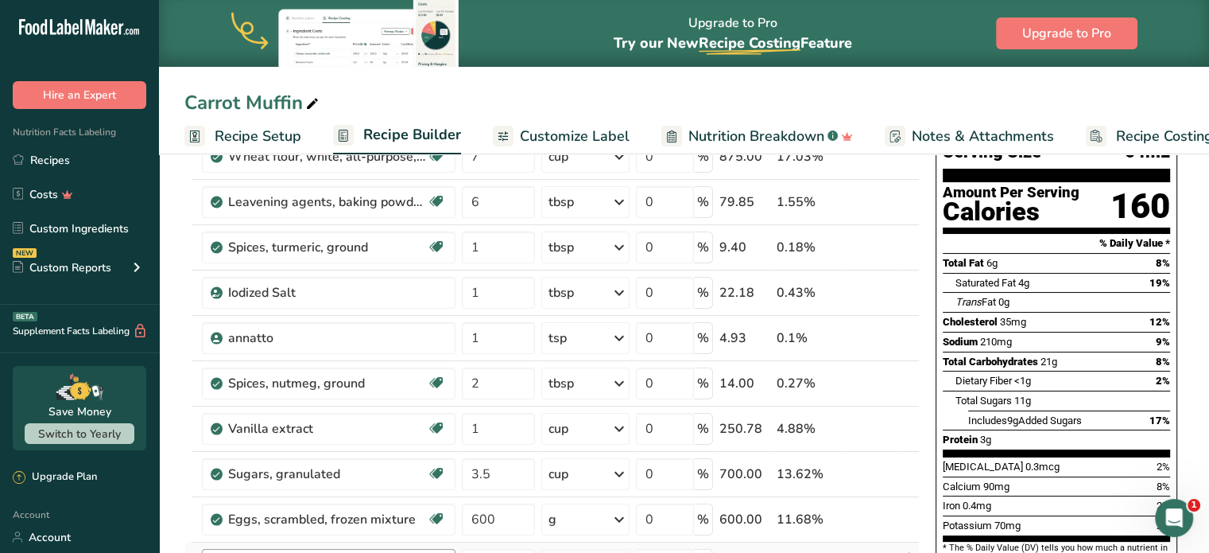
scroll to position [0, 0]
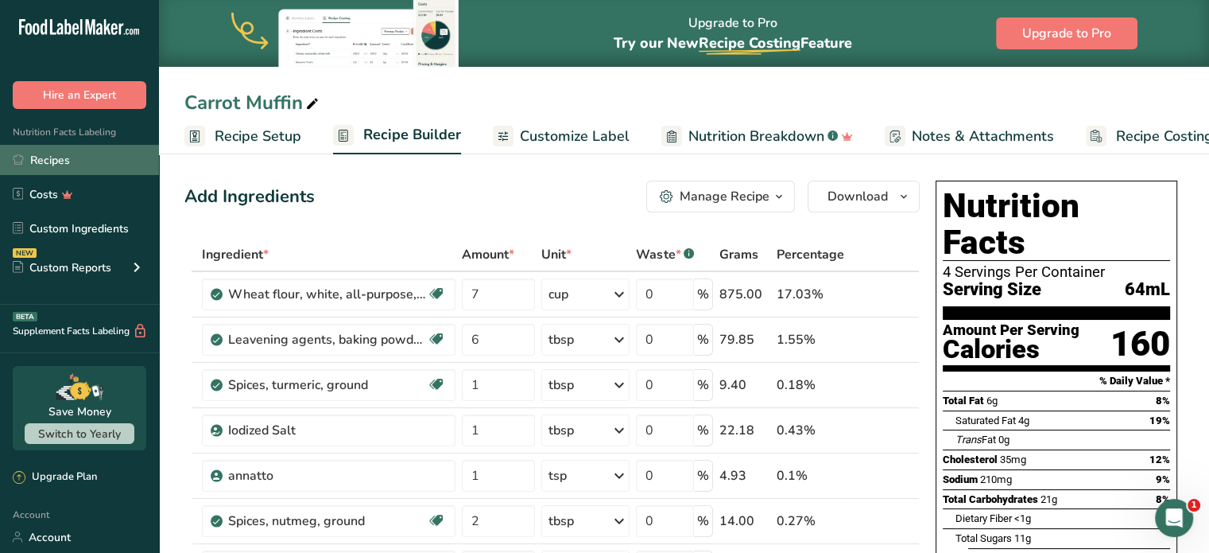
click at [66, 158] on link "Recipes" at bounding box center [79, 160] width 159 height 30
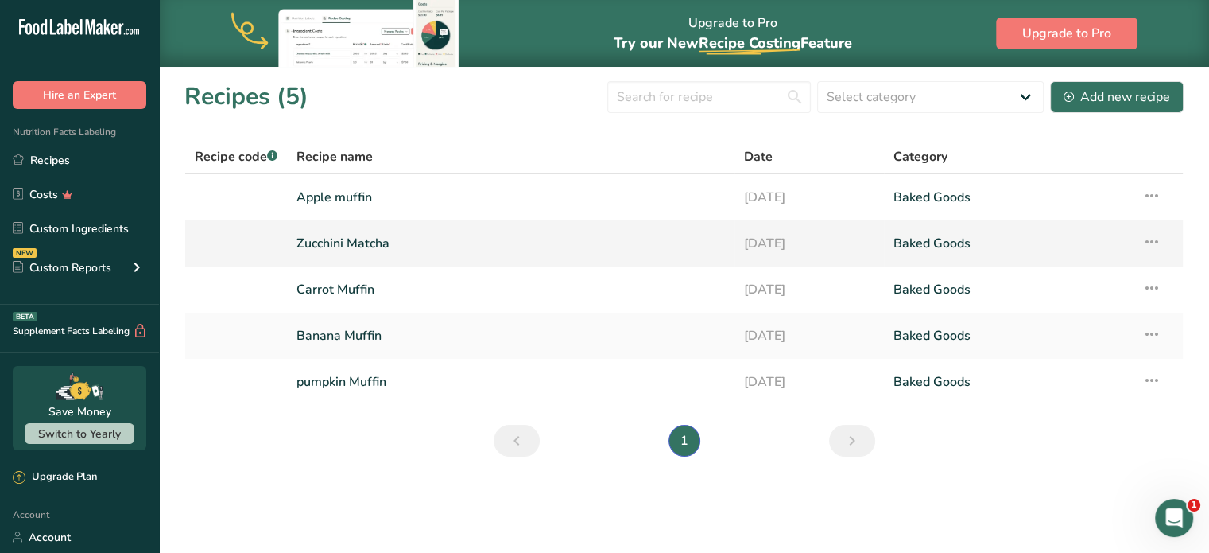
click at [357, 248] on link "Zucchini Matcha" at bounding box center [511, 243] width 429 height 33
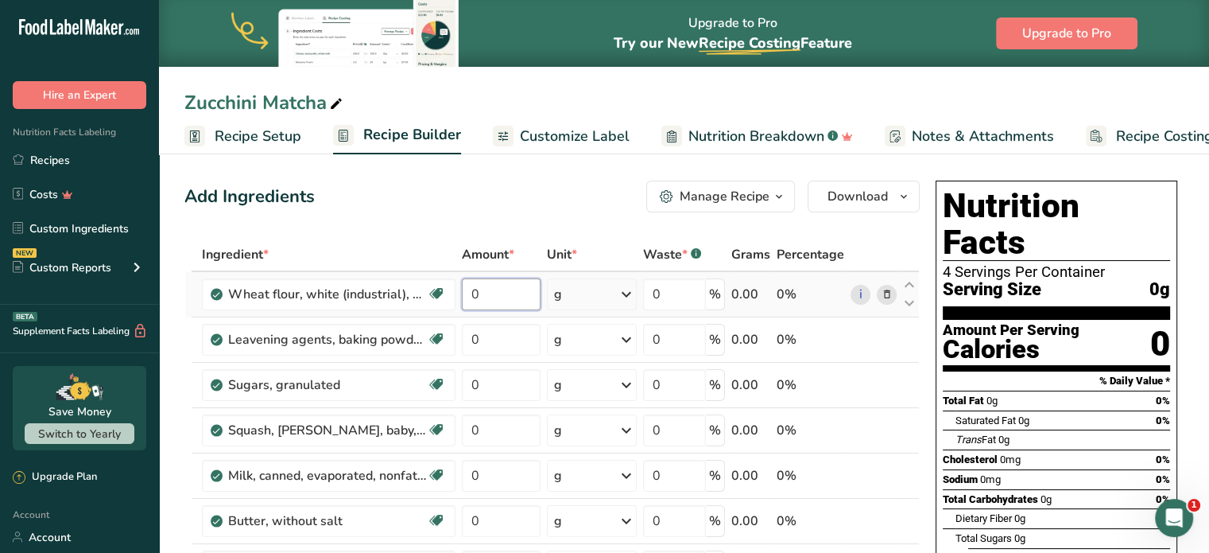
click at [485, 298] on input "0" at bounding box center [502, 294] width 80 height 32
type input "7"
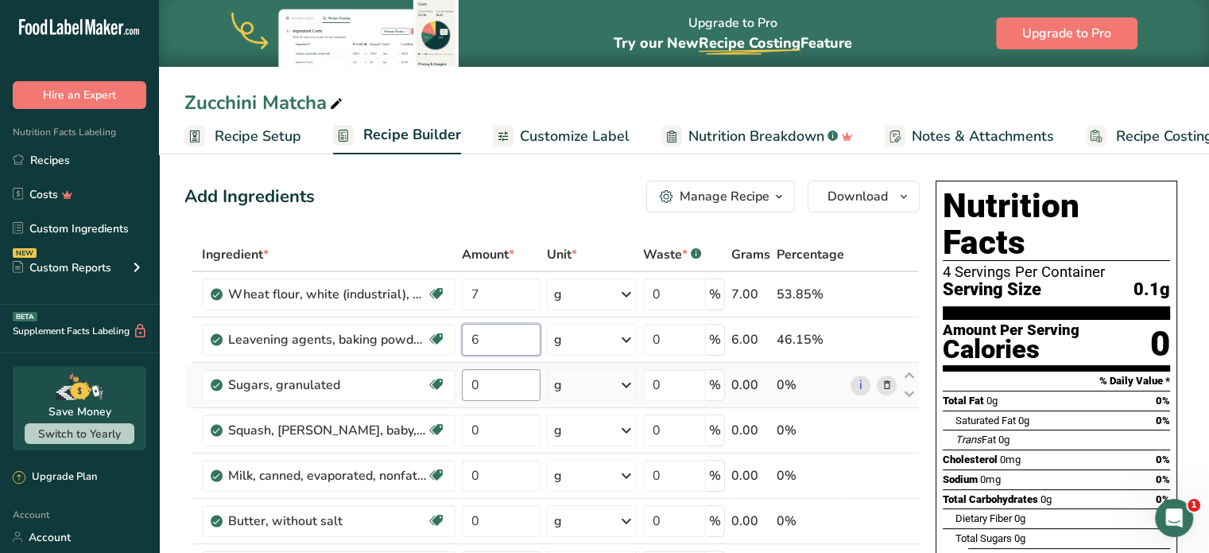
type input "6"
type input "3.5"
type input "4"
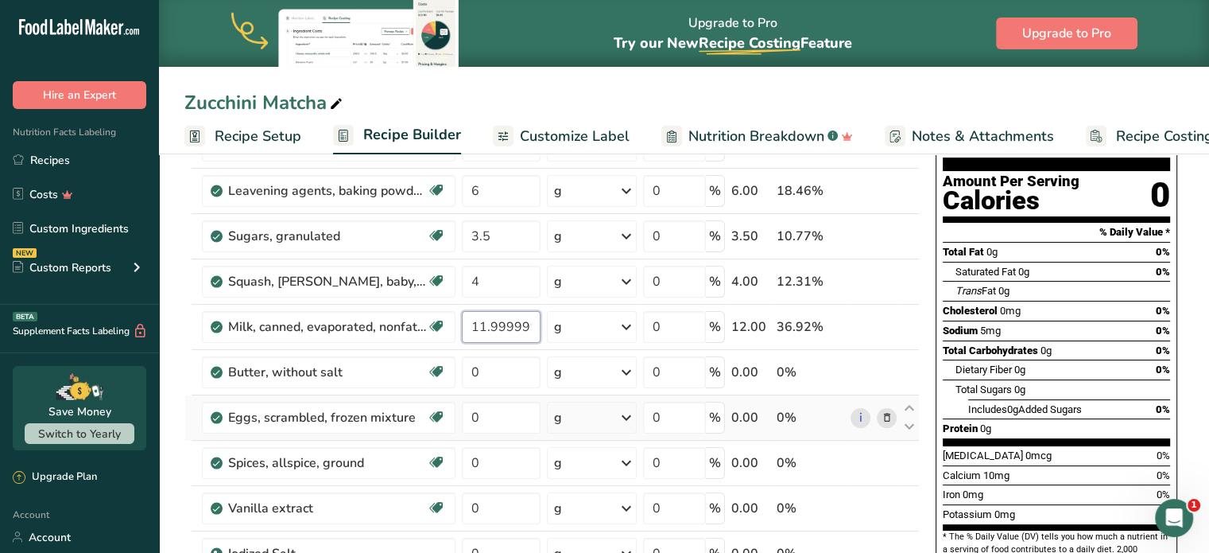
scroll to position [159, 0]
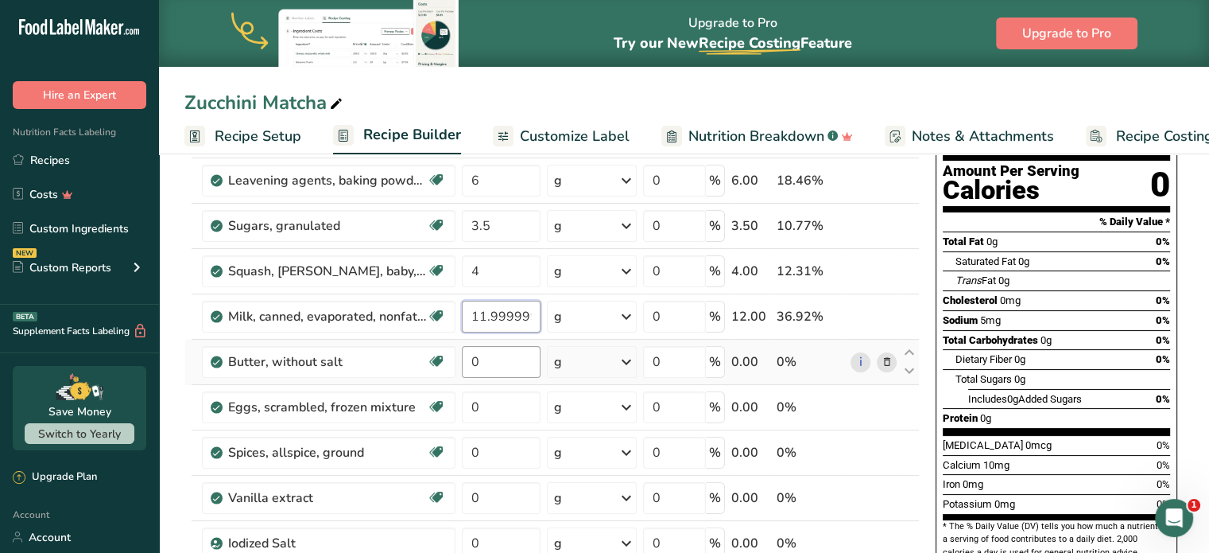
type input "11.999999"
click at [515, 360] on div "Ingredient * Amount * Unit * Waste * .a-a{fill:#347362;}.b-a{fill:#fff;} Grams …" at bounding box center [552, 463] width 736 height 768
type input "20"
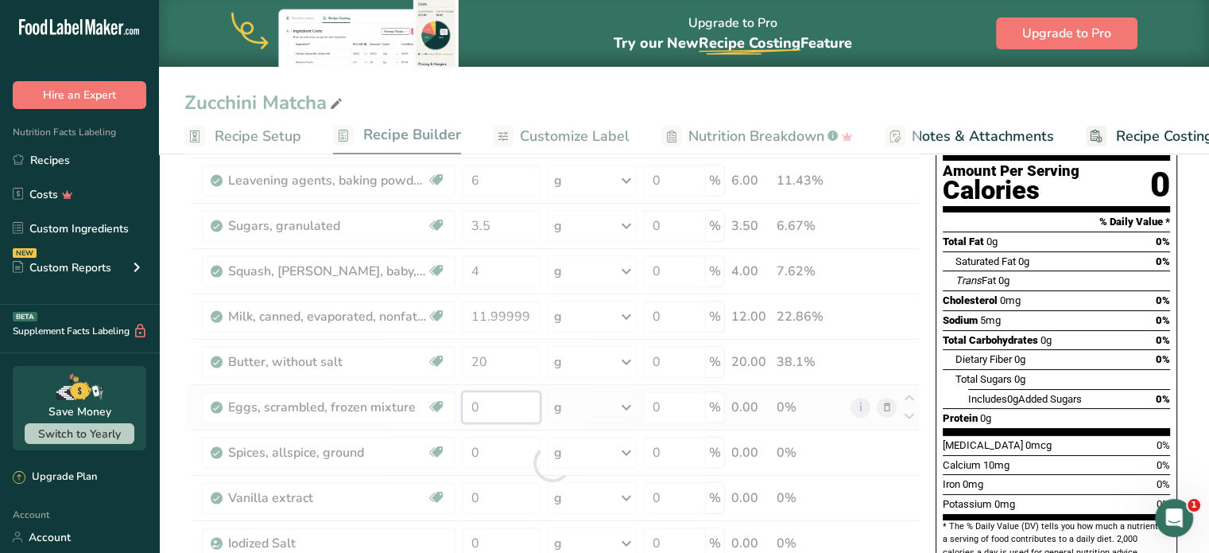
click at [496, 398] on div "Ingredient * Amount * Unit * Waste * .a-a{fill:#347362;}.b-a{fill:#fff;} Grams …" at bounding box center [552, 463] width 736 height 768
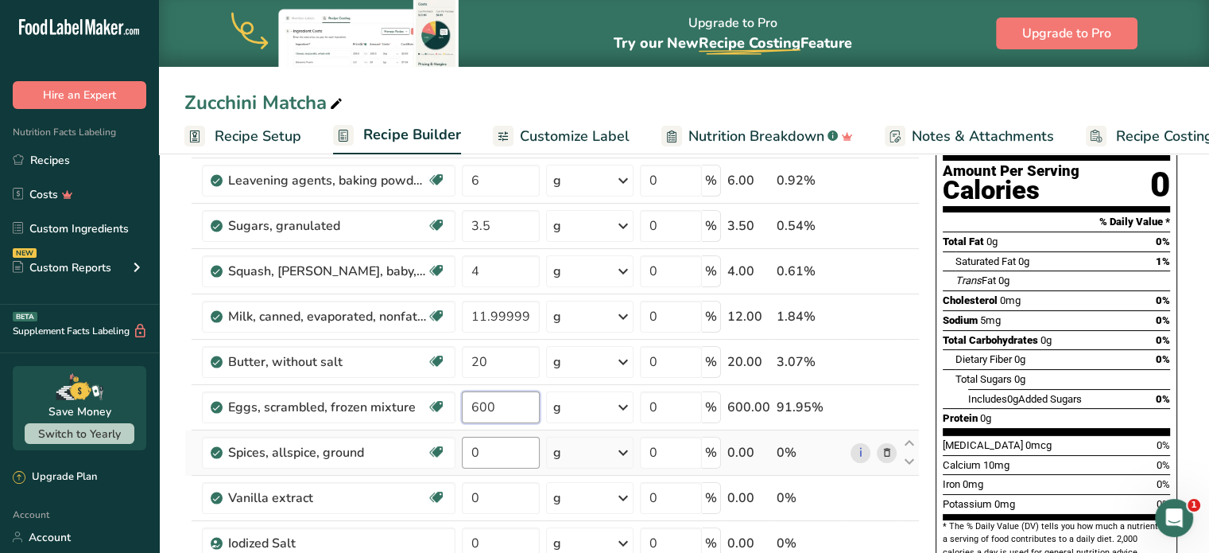
type input "600"
click at [491, 453] on div "Ingredient * Amount * Unit * Waste * .a-a{fill:#347362;}.b-a{fill:#fff;} Grams …" at bounding box center [552, 463] width 736 height 768
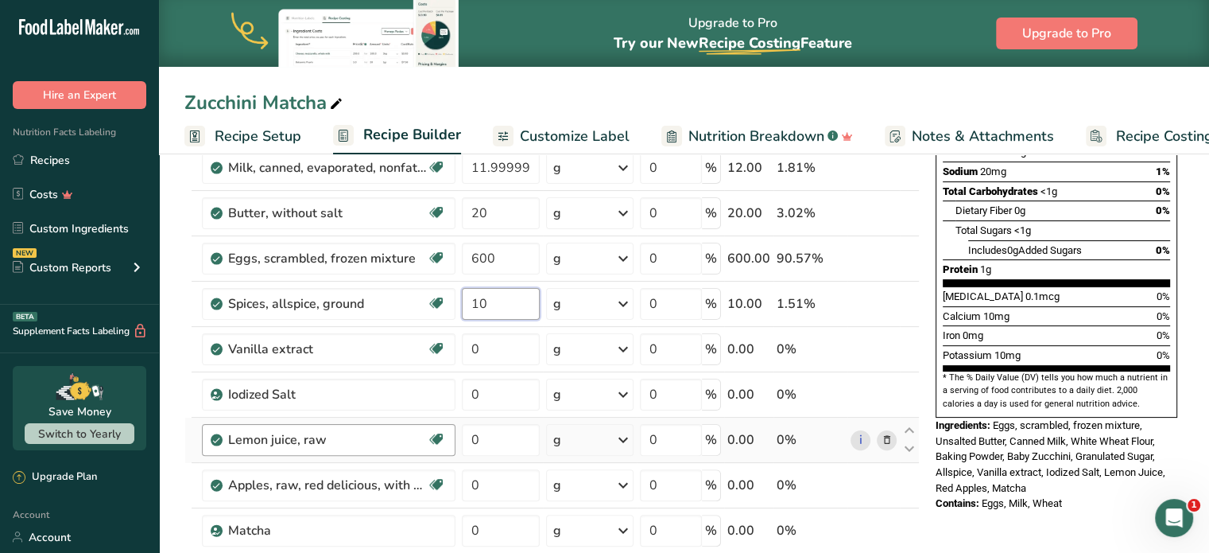
scroll to position [318, 0]
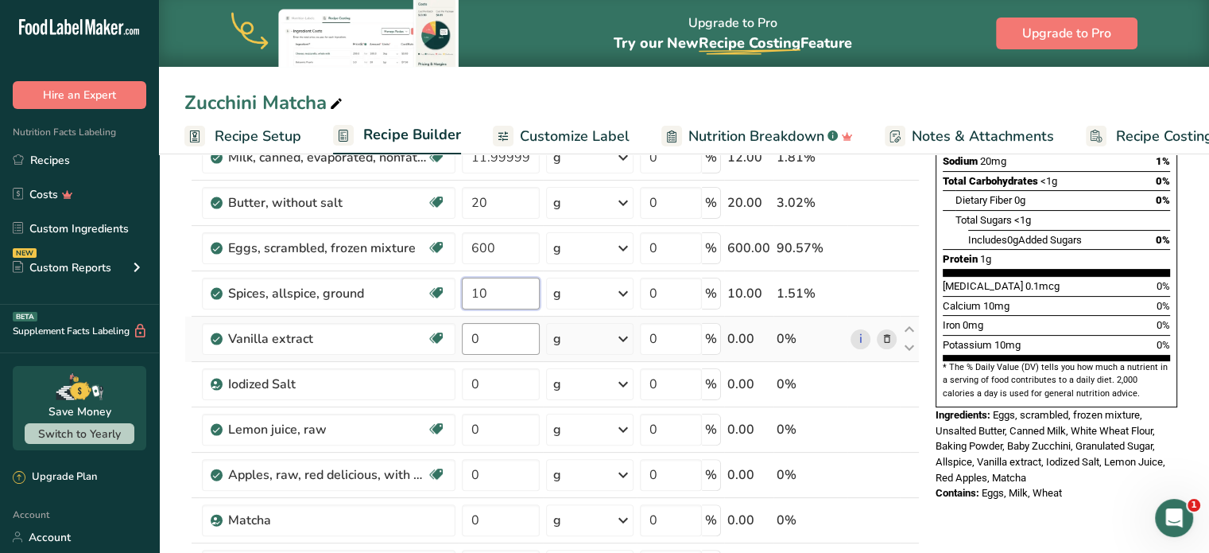
type input "10"
click at [483, 337] on div "Ingredient * Amount * Unit * Waste * .a-a{fill:#347362;}.b-a{fill:#fff;} Grams …" at bounding box center [552, 304] width 736 height 768
type input "0"
type input "4"
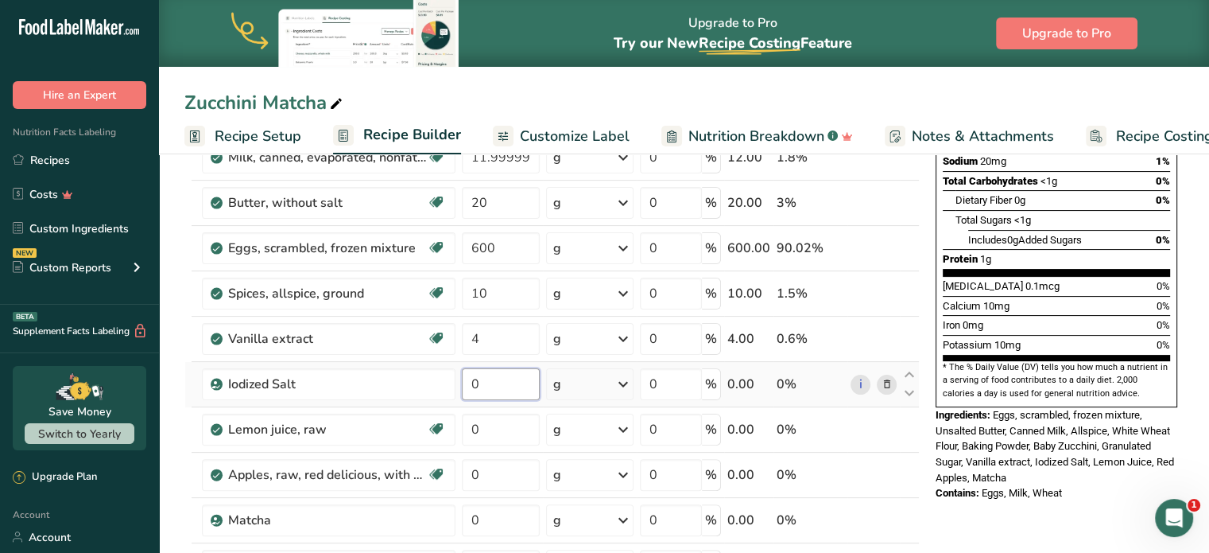
click at [502, 385] on div "Ingredient * Amount * Unit * Waste * .a-a{fill:#347362;}.b-a{fill:#fff;} Grams …" at bounding box center [552, 304] width 736 height 768
type input "1"
click at [480, 429] on div "Ingredient * Amount * Unit * Waste * .a-a{fill:#347362;}.b-a{fill:#fff;} Grams …" at bounding box center [552, 304] width 736 height 768
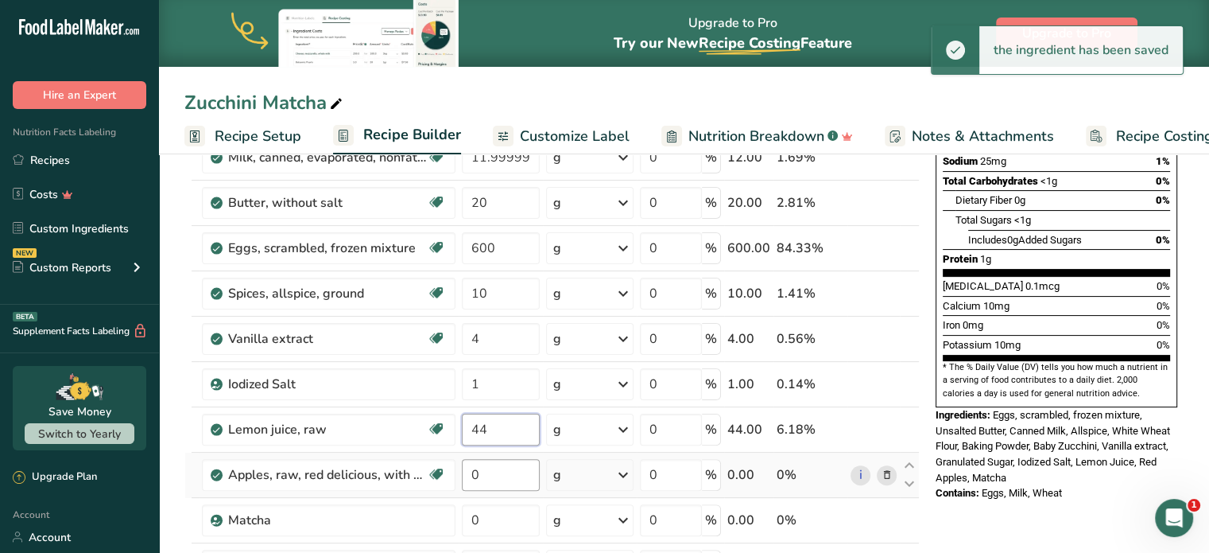
type input "44"
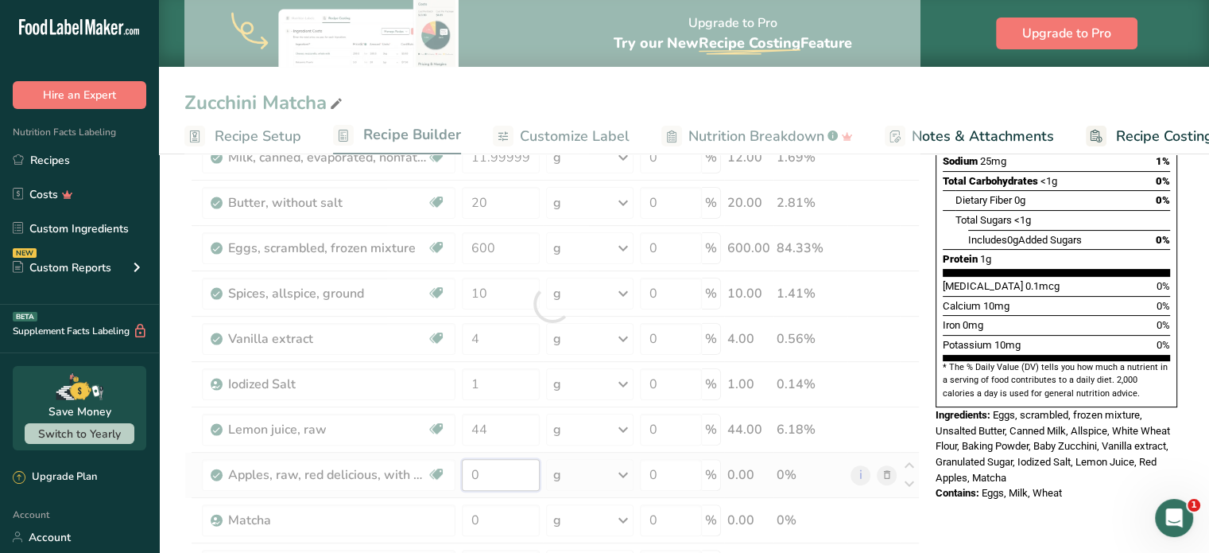
click at [493, 472] on div "Ingredient * Amount * Unit * Waste * .a-a{fill:#347362;}.b-a{fill:#fff;} Grams …" at bounding box center [552, 304] width 736 height 768
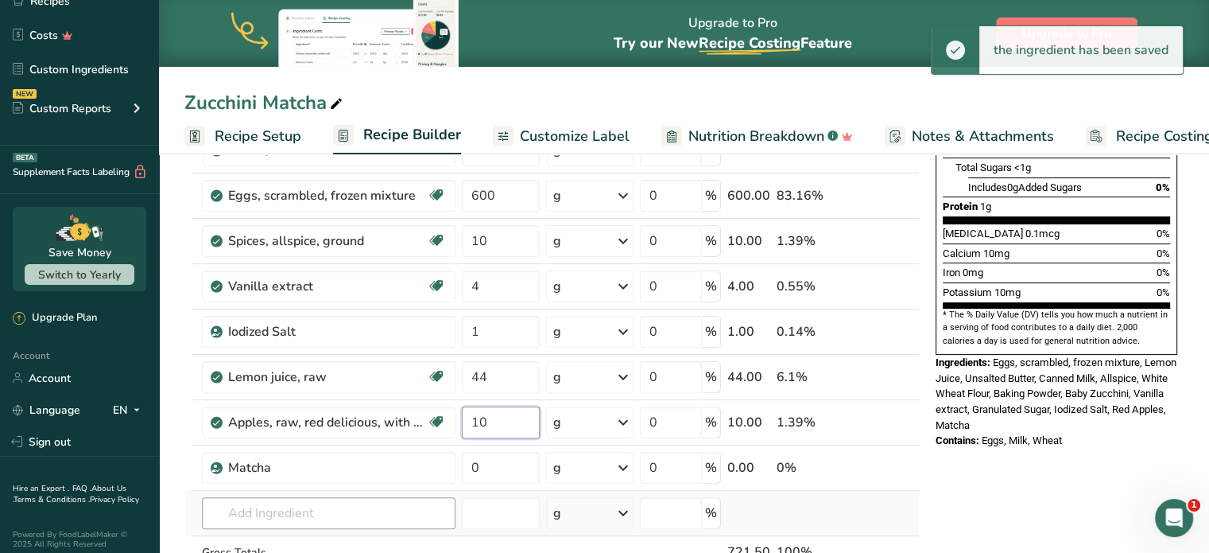
scroll to position [398, 0]
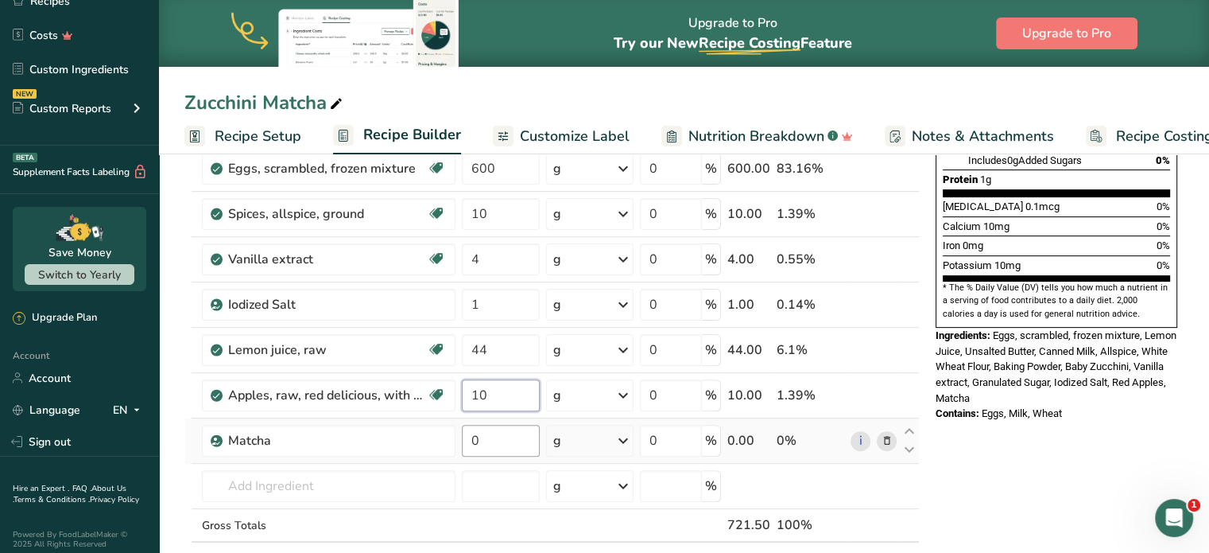
type input "10"
click at [495, 439] on div "Ingredient * Amount * Unit * Waste * .a-a{fill:#347362;}.b-a{fill:#fff;} Grams …" at bounding box center [552, 224] width 736 height 768
type input "2"
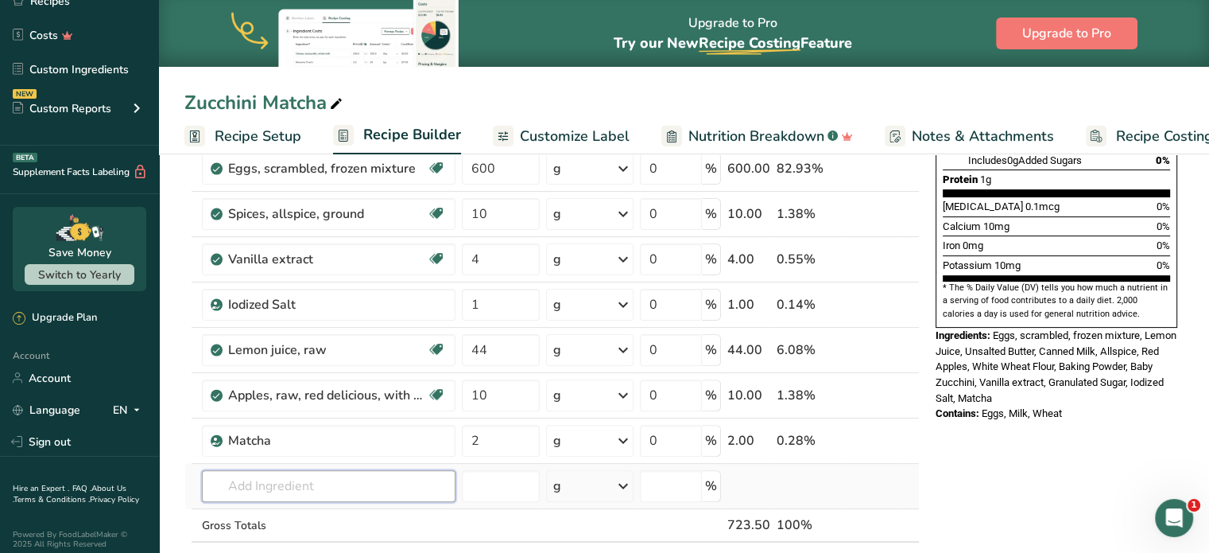
click at [316, 485] on div "Ingredient * Amount * Unit * Waste * .a-a{fill:#347362;}.b-a{fill:#fff;} Grams …" at bounding box center [552, 224] width 736 height 768
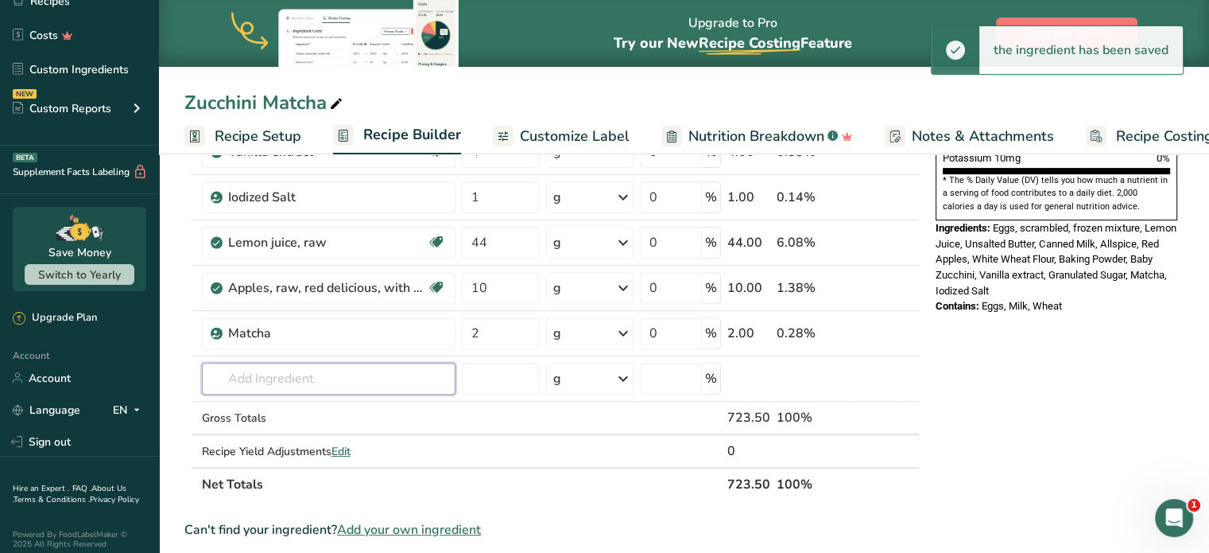
scroll to position [636, 0]
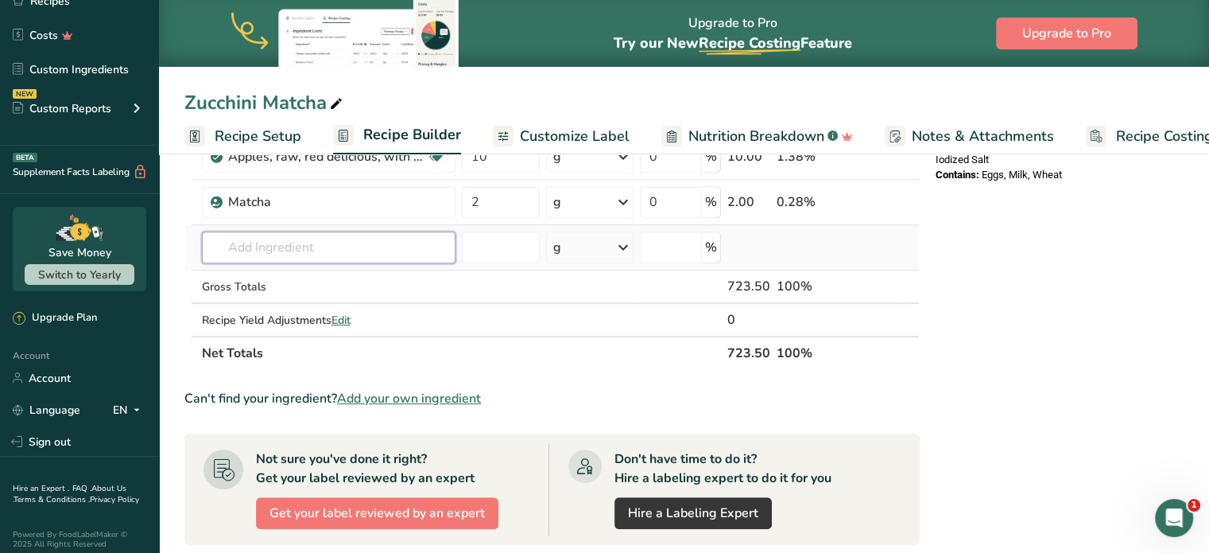
click at [241, 245] on input "text" at bounding box center [329, 247] width 254 height 32
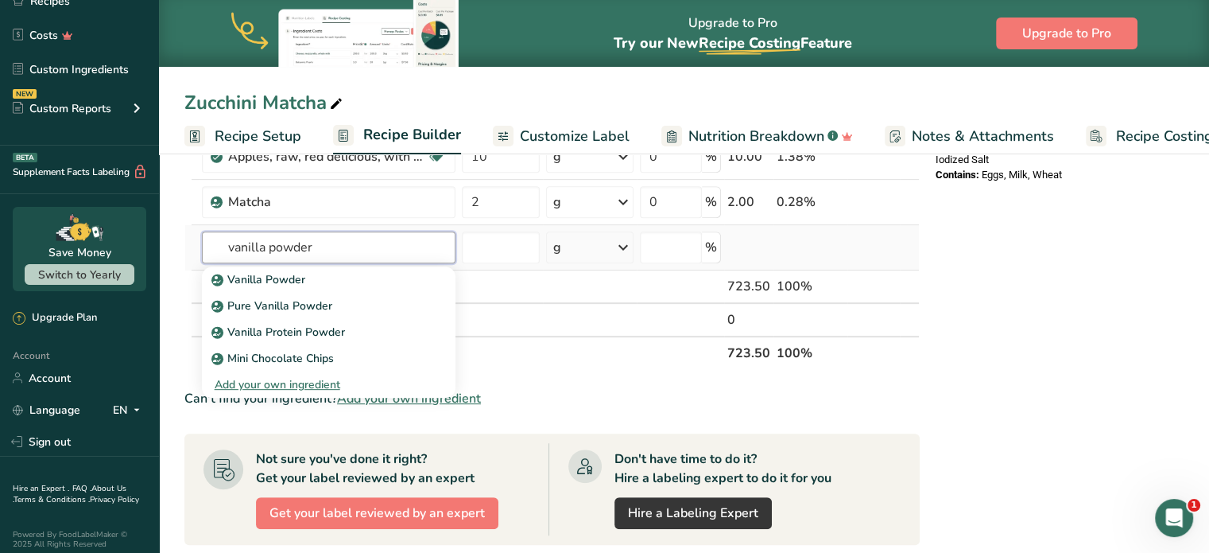
click at [270, 241] on input "vanilla powder" at bounding box center [329, 247] width 254 height 32
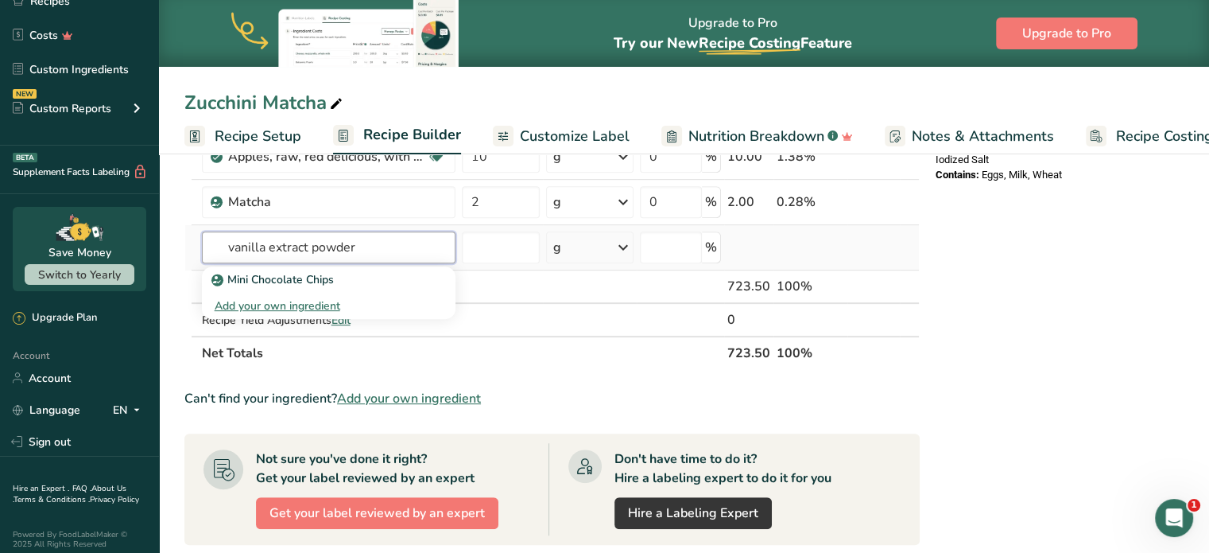
type input "vanilla extract powder"
click at [312, 299] on div "Add your own ingredient" at bounding box center [329, 305] width 228 height 17
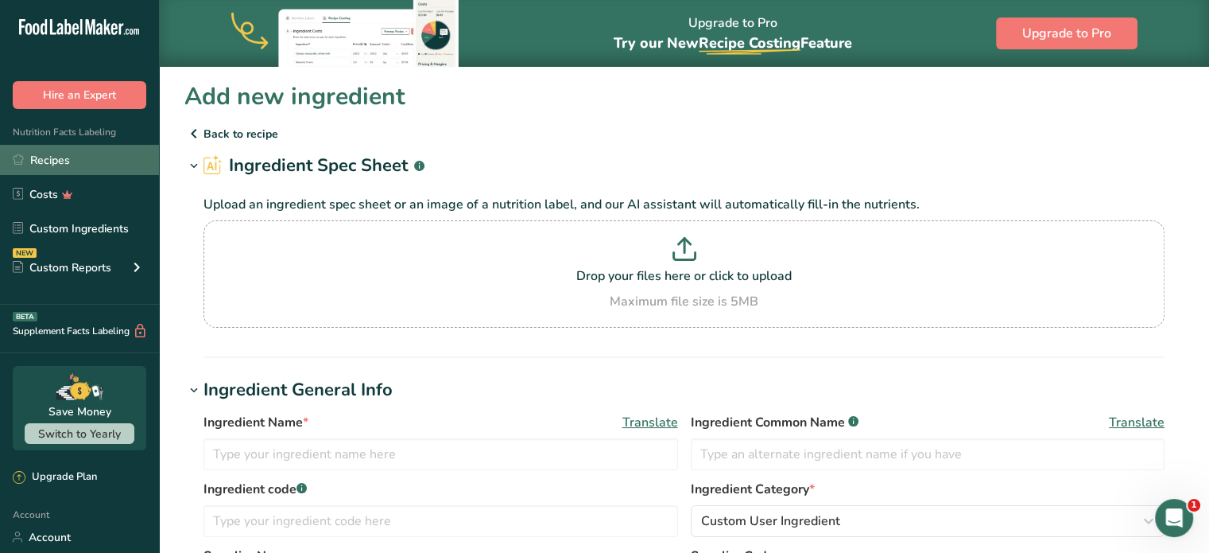
click at [63, 158] on link "Recipes" at bounding box center [79, 160] width 159 height 30
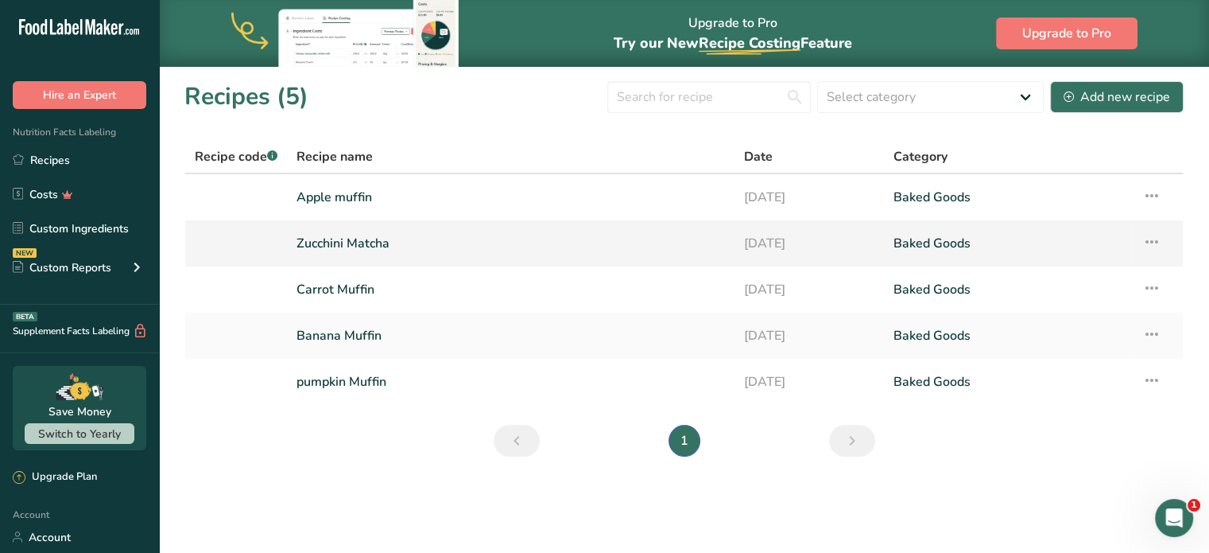
click at [368, 242] on link "Zucchini Matcha" at bounding box center [511, 243] width 429 height 33
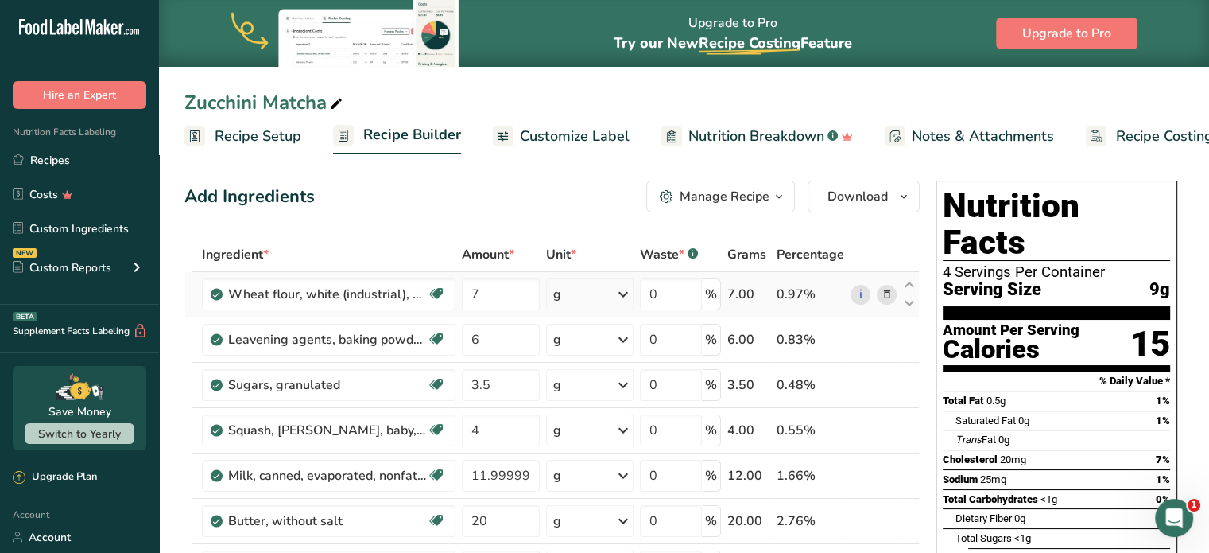
click at [619, 296] on icon at bounding box center [623, 294] width 19 height 29
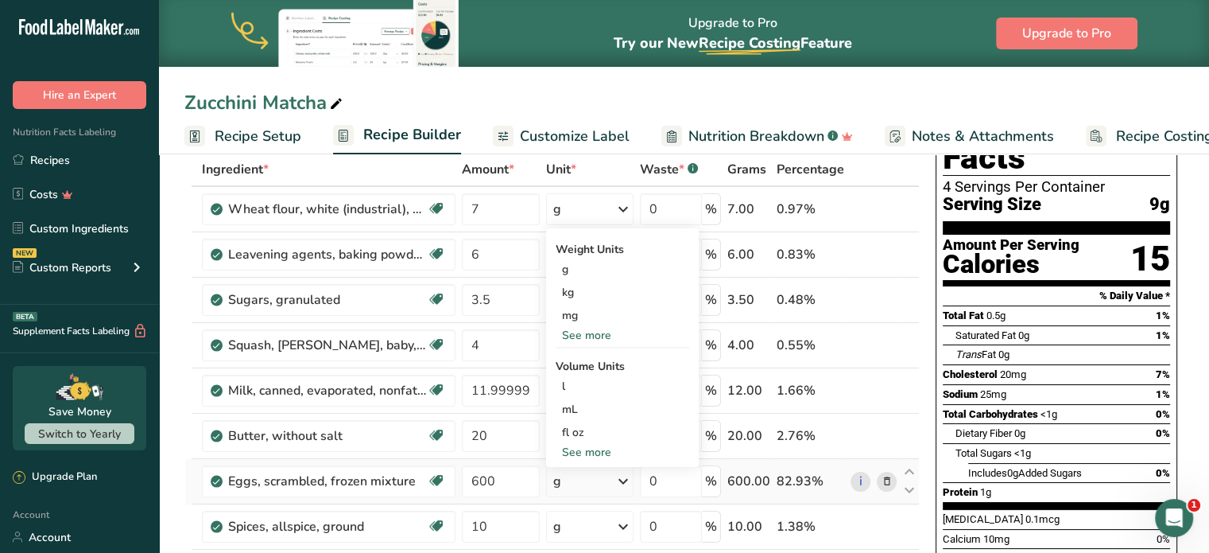
scroll to position [80, 0]
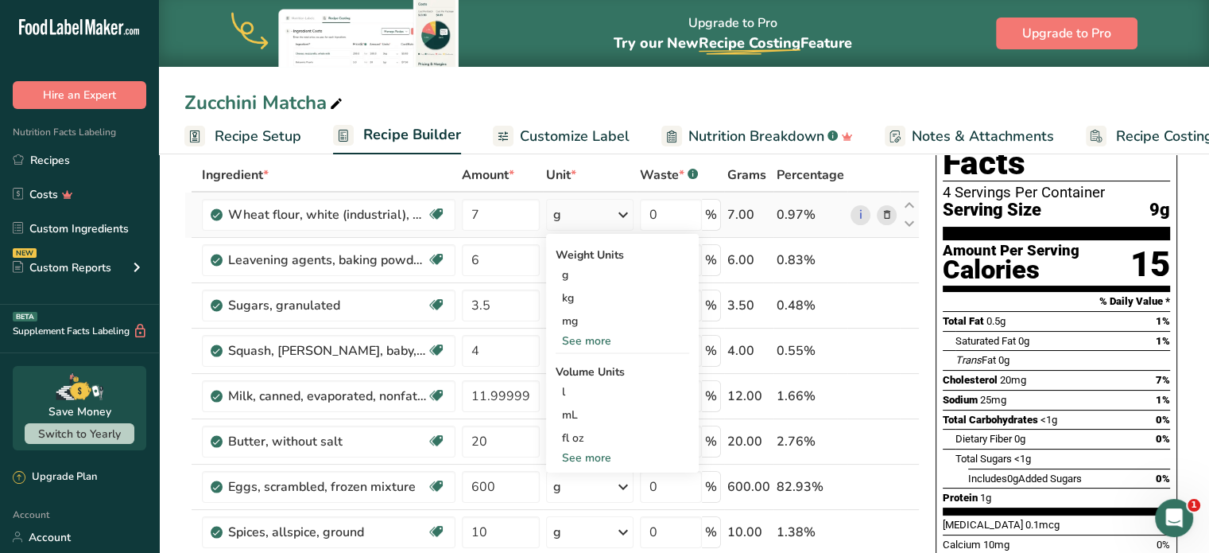
click at [604, 341] on div "See more" at bounding box center [623, 340] width 134 height 17
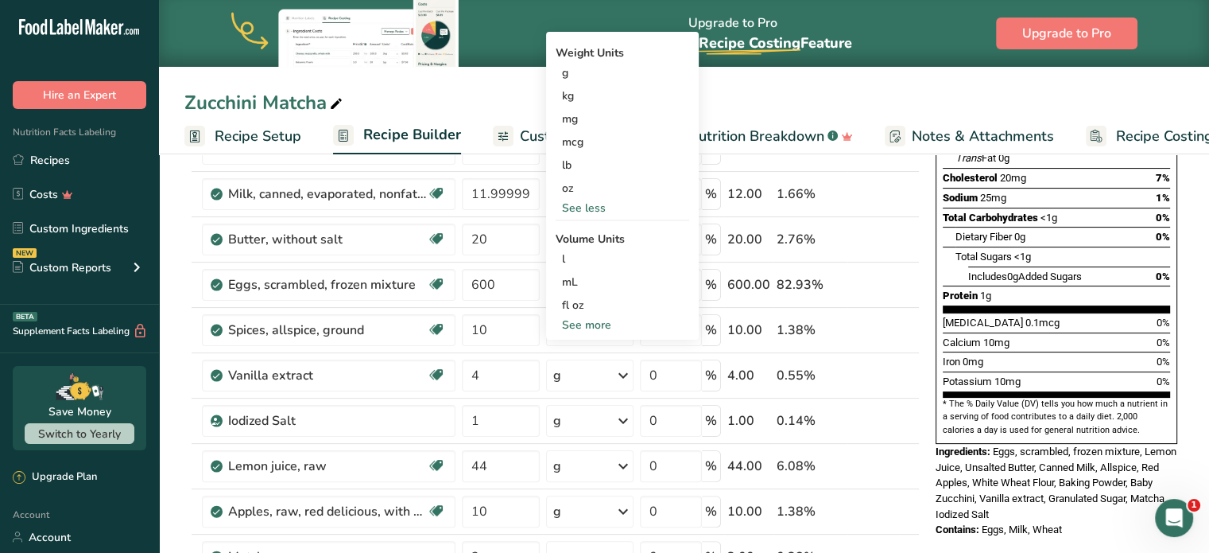
scroll to position [398, 0]
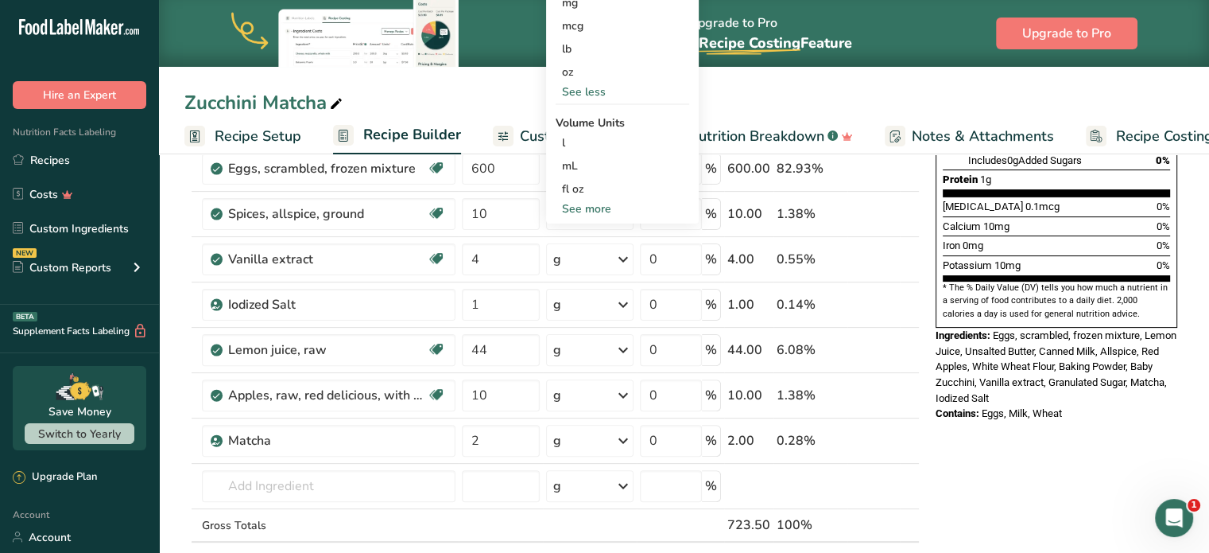
click at [595, 215] on div "See more" at bounding box center [623, 208] width 134 height 17
click at [584, 261] on div "cup" at bounding box center [622, 258] width 121 height 17
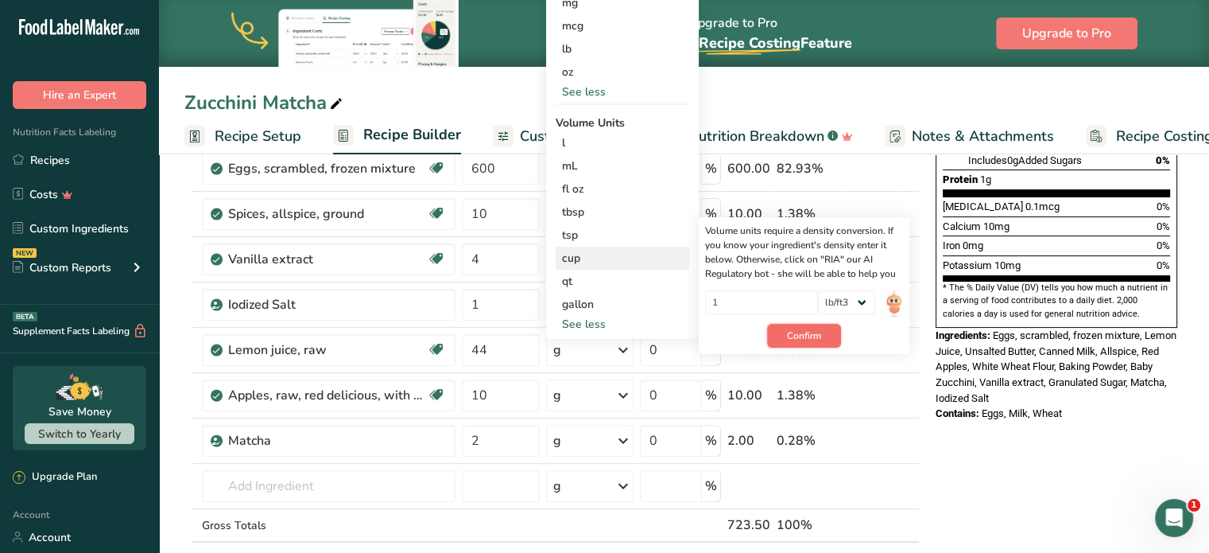
click at [814, 328] on span "Confirm" at bounding box center [804, 335] width 34 height 14
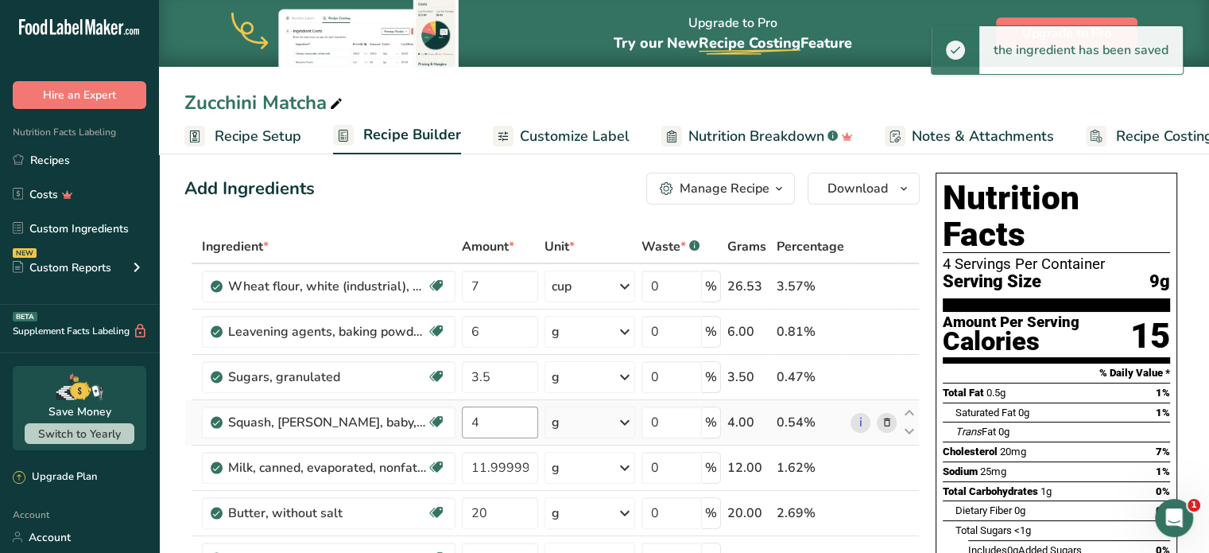
scroll to position [0, 0]
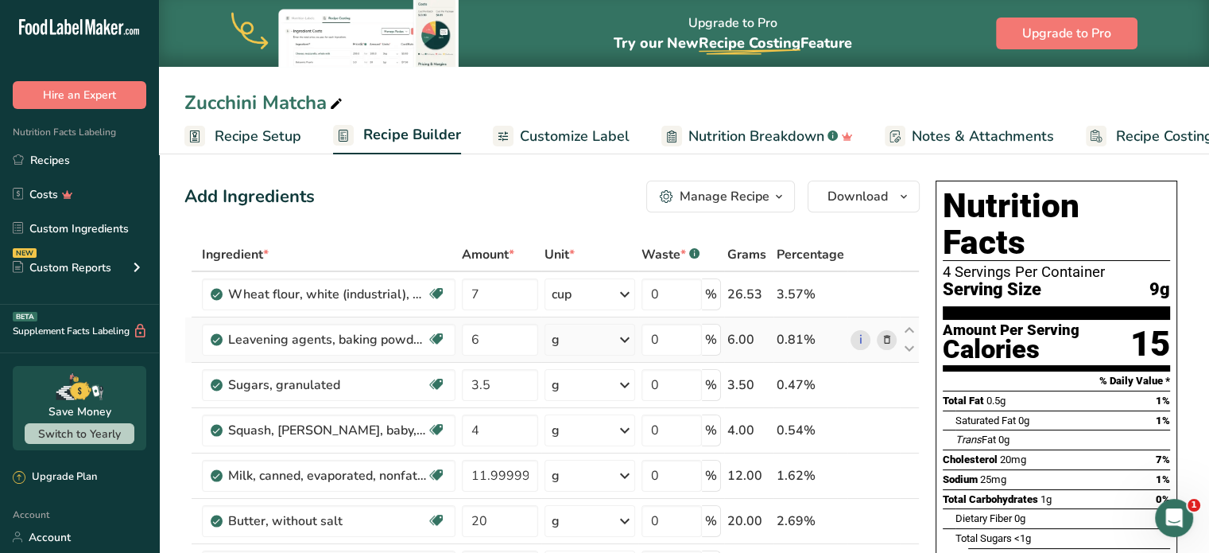
click at [629, 338] on icon at bounding box center [624, 339] width 19 height 29
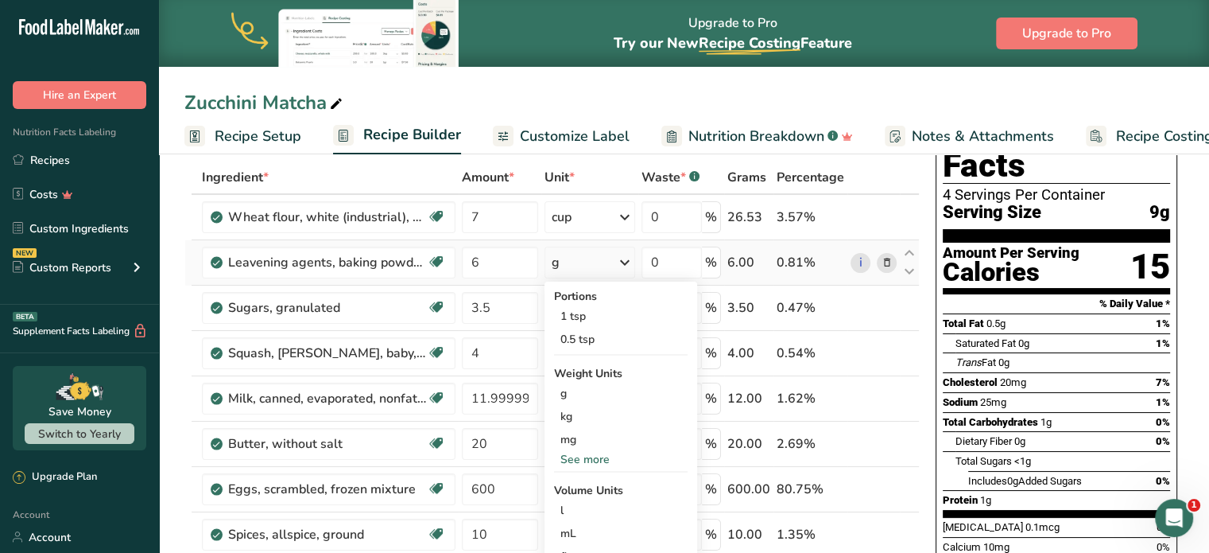
scroll to position [159, 0]
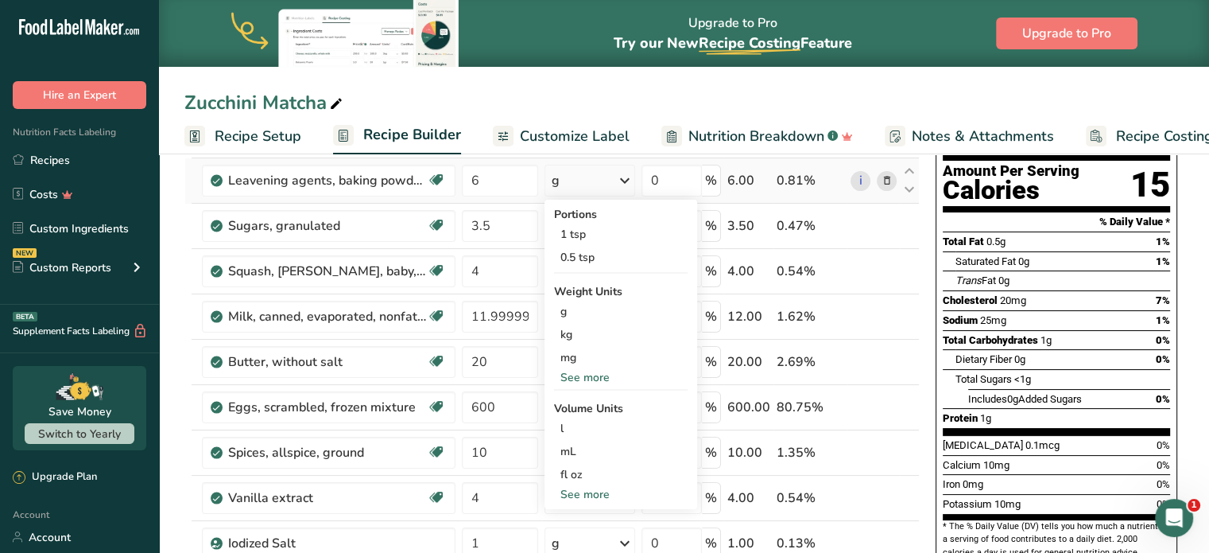
click at [585, 375] on div "See more" at bounding box center [621, 377] width 134 height 17
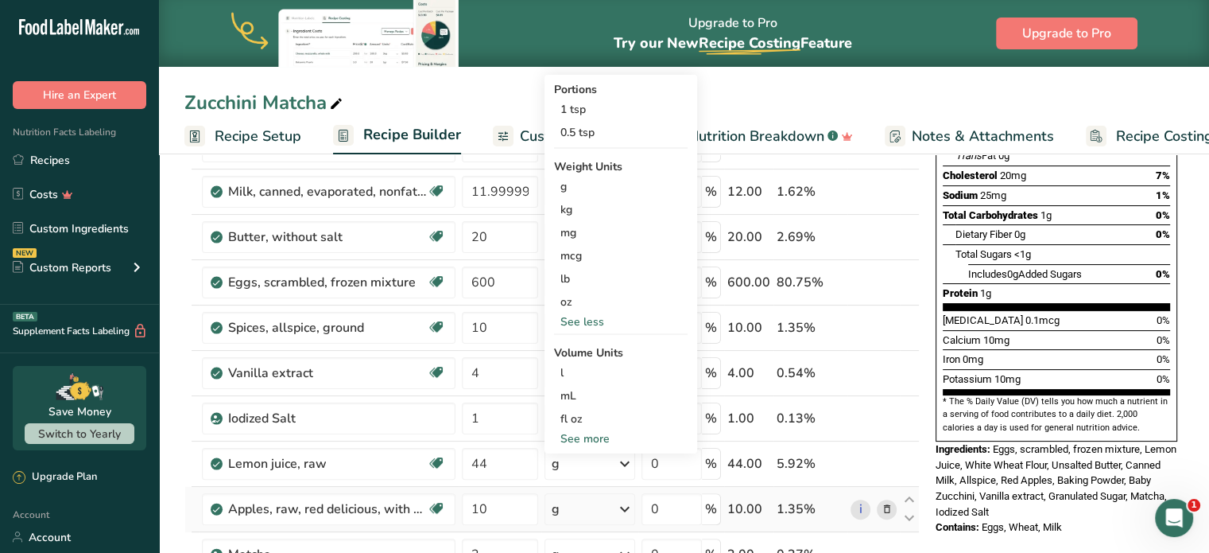
scroll to position [318, 0]
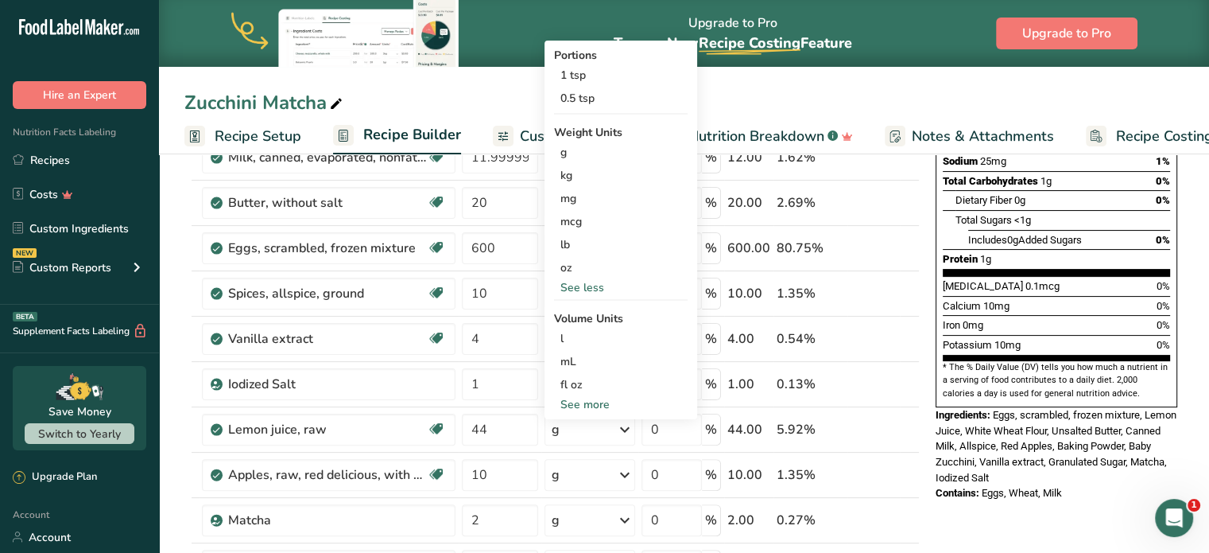
click at [589, 403] on div "See more" at bounding box center [621, 404] width 134 height 17
select select "22"
click at [573, 406] on div "tbsp" at bounding box center [621, 407] width 121 height 17
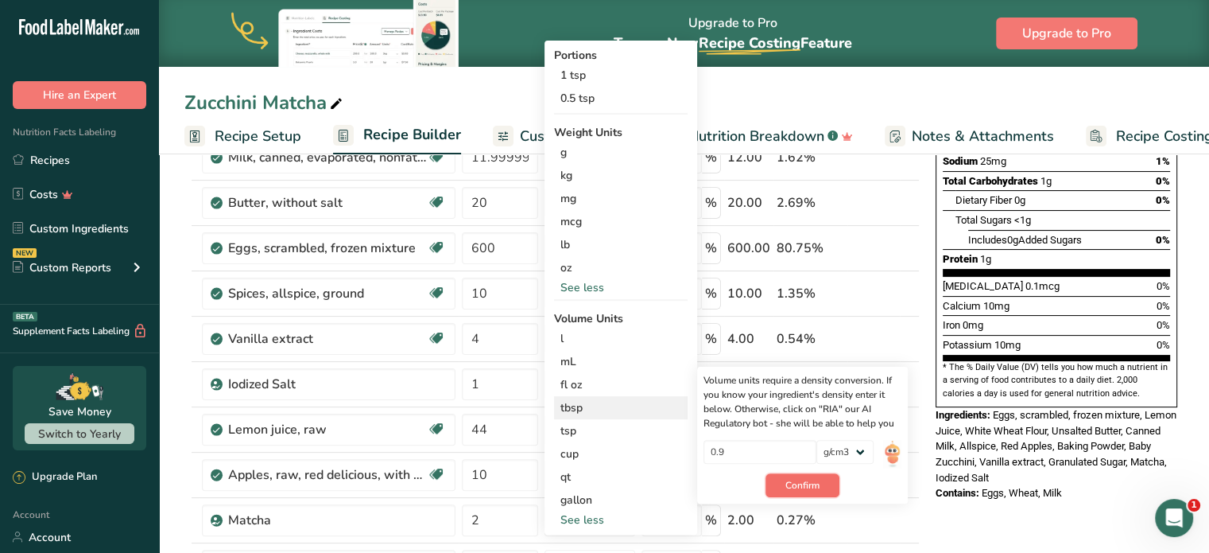
click at [800, 492] on button "Confirm" at bounding box center [803, 485] width 74 height 24
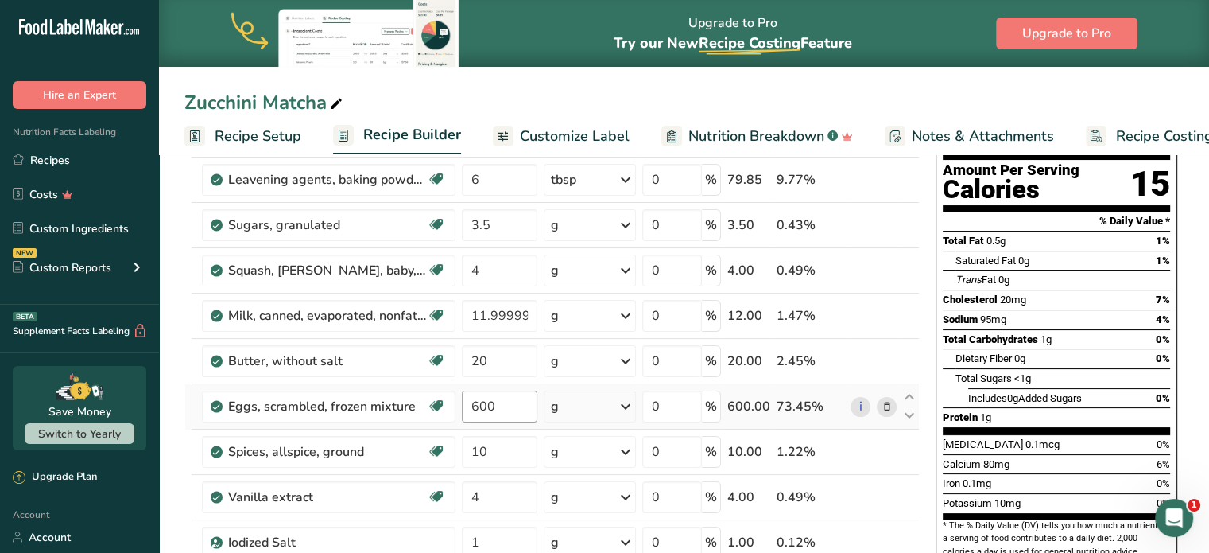
scroll to position [80, 0]
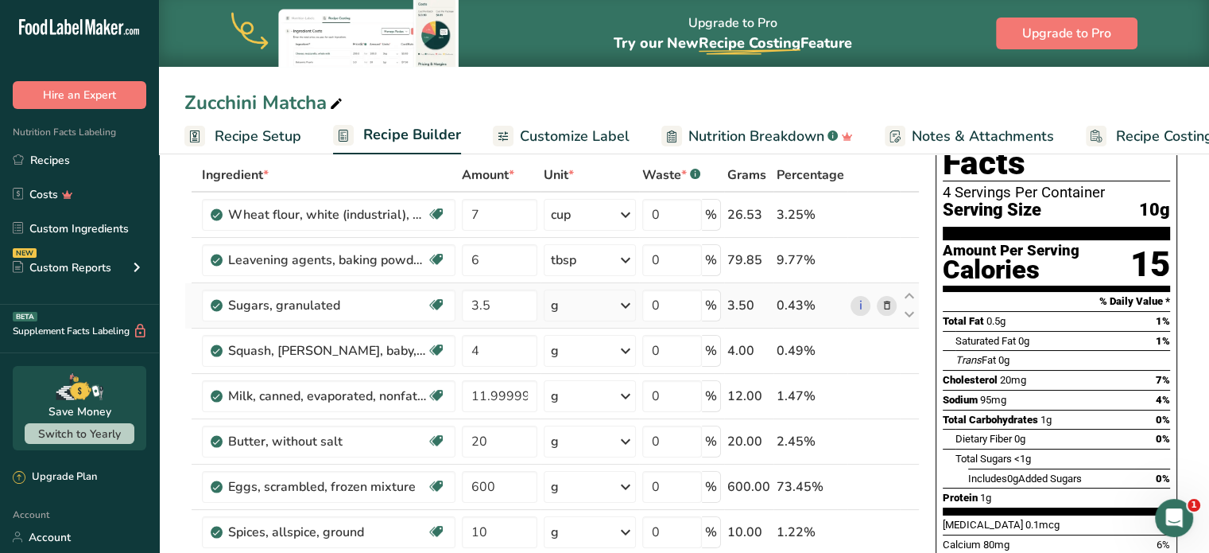
click at [618, 301] on icon at bounding box center [625, 305] width 19 height 29
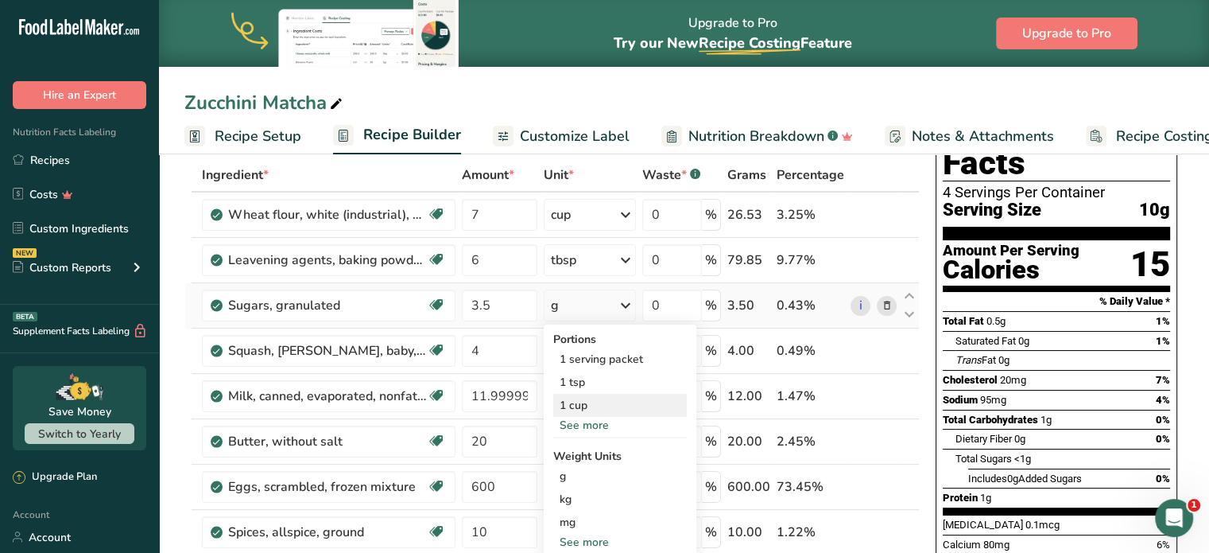
click at [582, 408] on div "1 cup" at bounding box center [620, 405] width 134 height 23
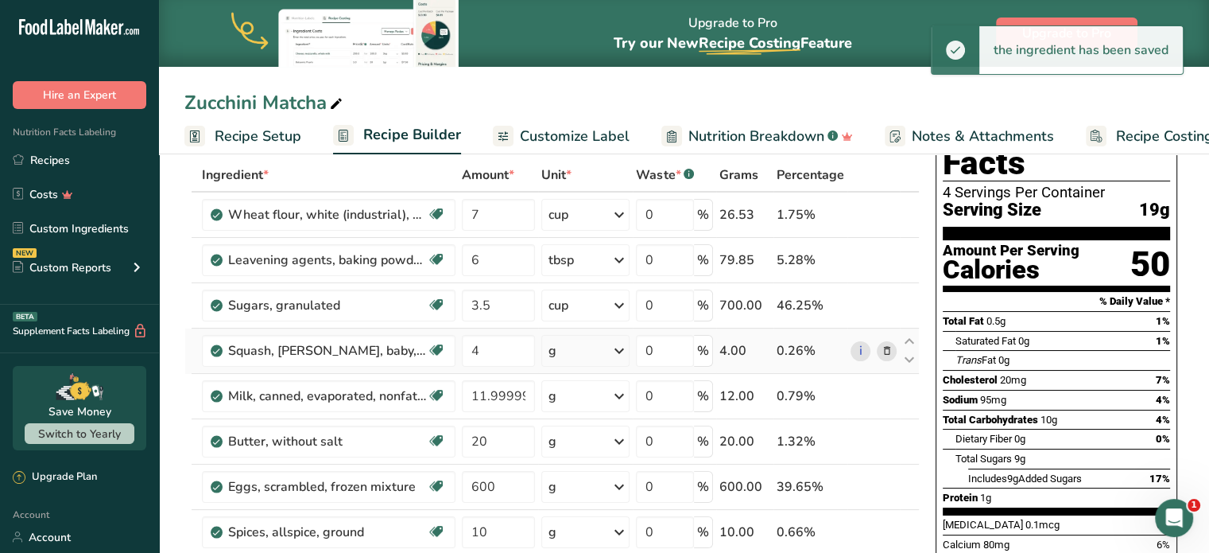
click at [623, 348] on icon at bounding box center [619, 350] width 19 height 29
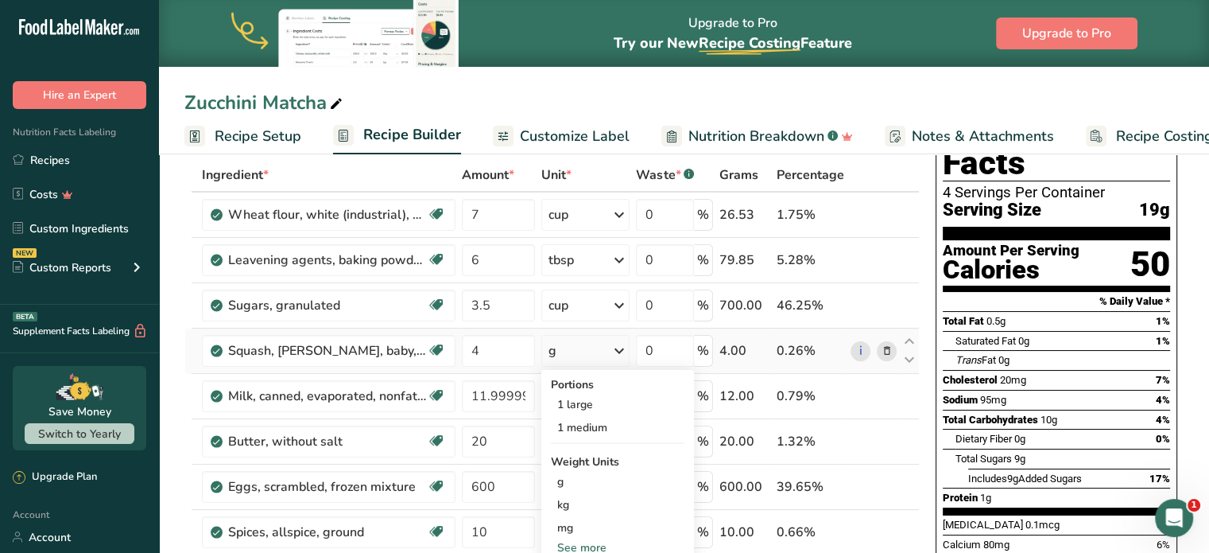
scroll to position [159, 0]
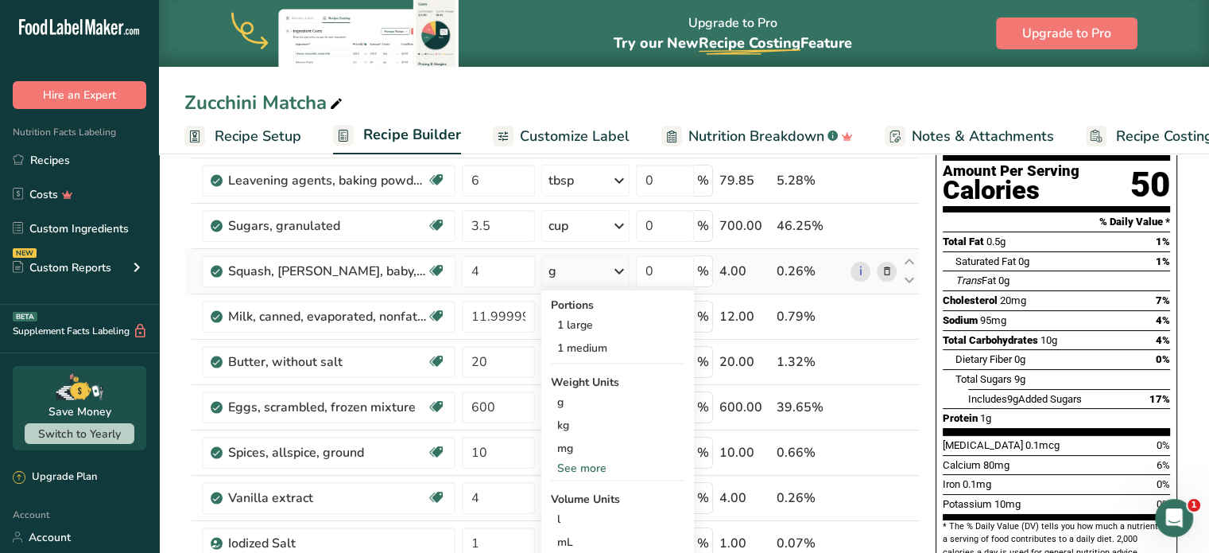
click at [586, 466] on div "See more" at bounding box center [618, 468] width 134 height 17
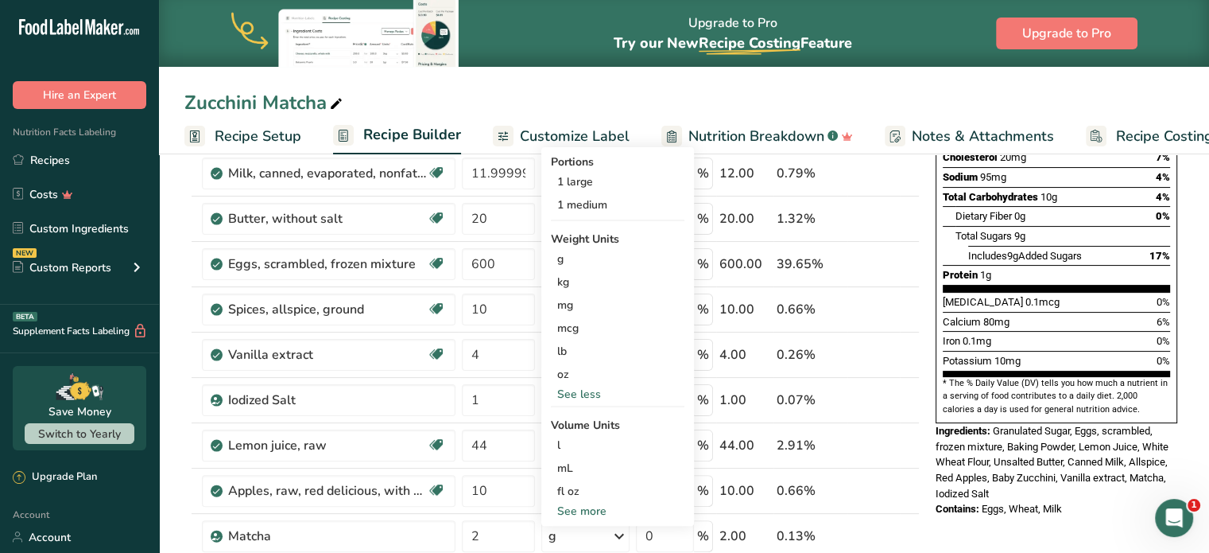
scroll to position [318, 0]
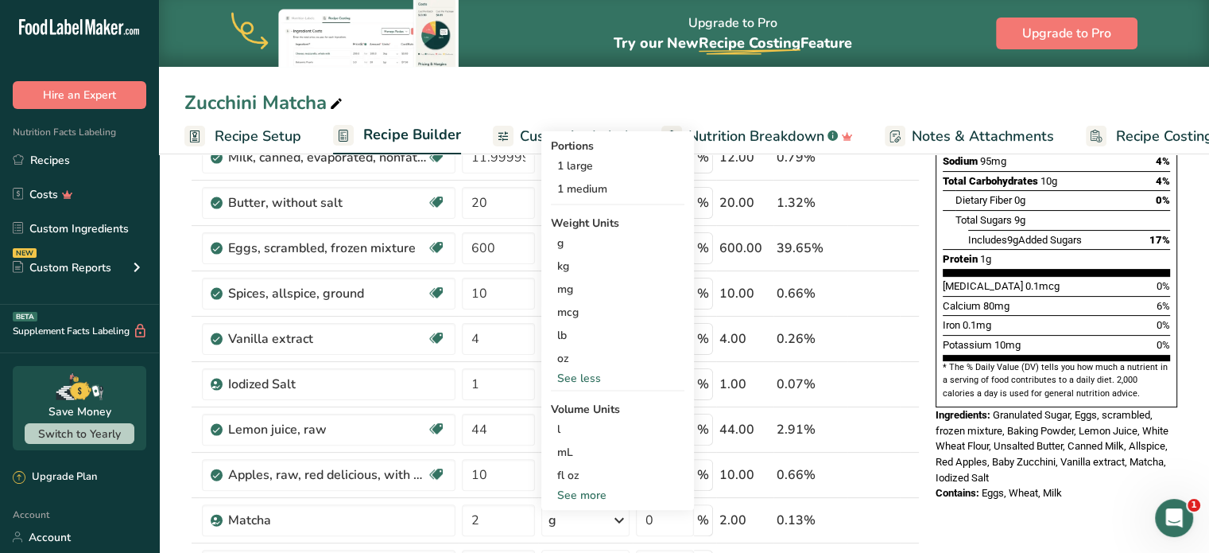
click at [588, 495] on div "See more" at bounding box center [618, 495] width 134 height 17
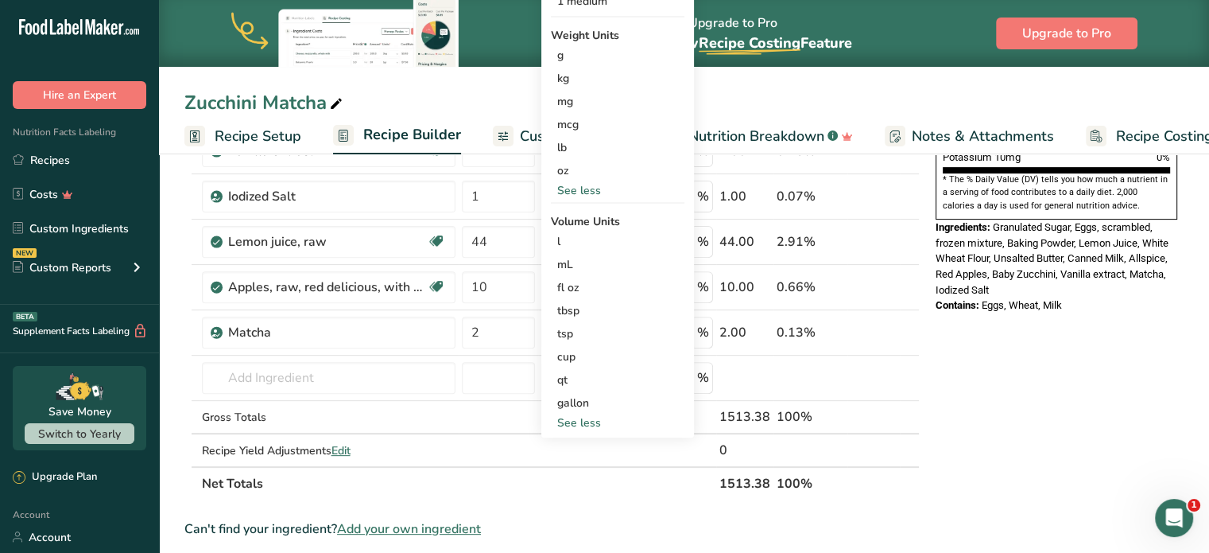
scroll to position [557, 0]
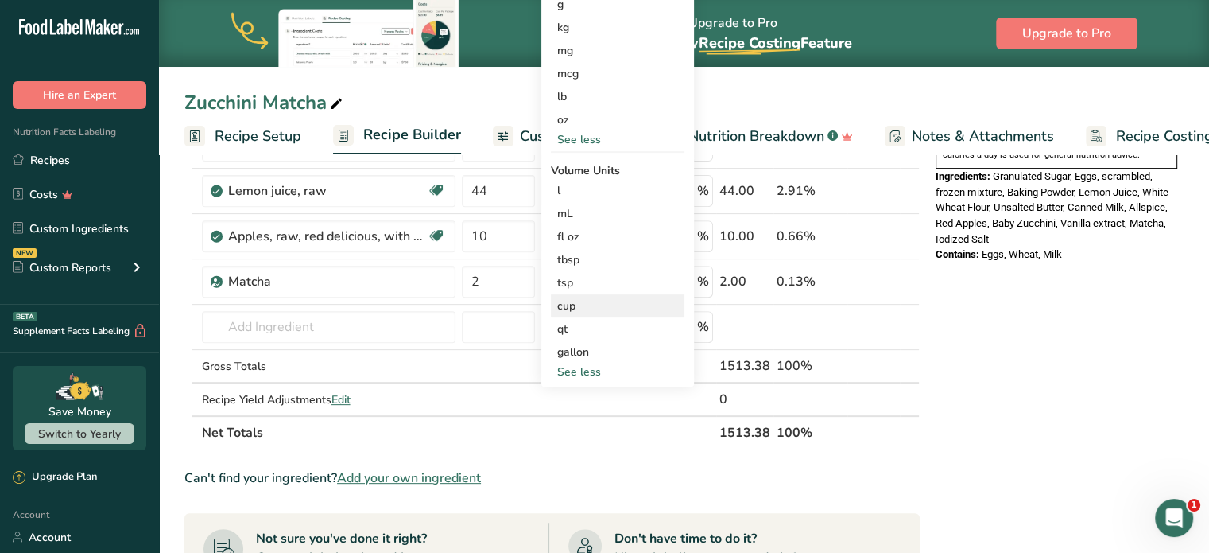
click at [583, 305] on div "cup" at bounding box center [617, 305] width 121 height 17
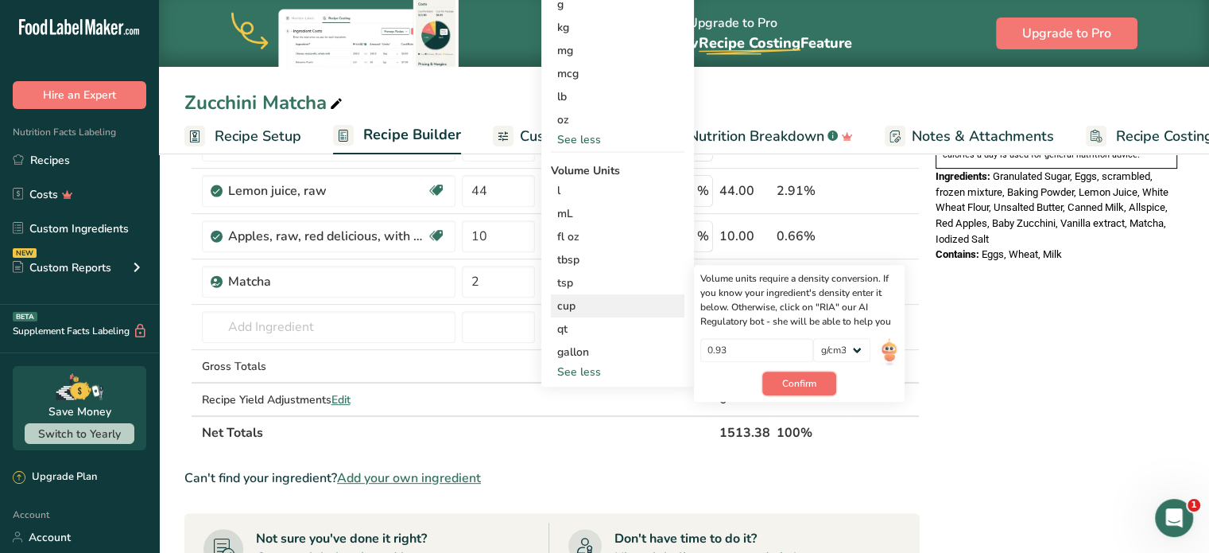
click at [781, 384] on button "Confirm" at bounding box center [800, 383] width 74 height 24
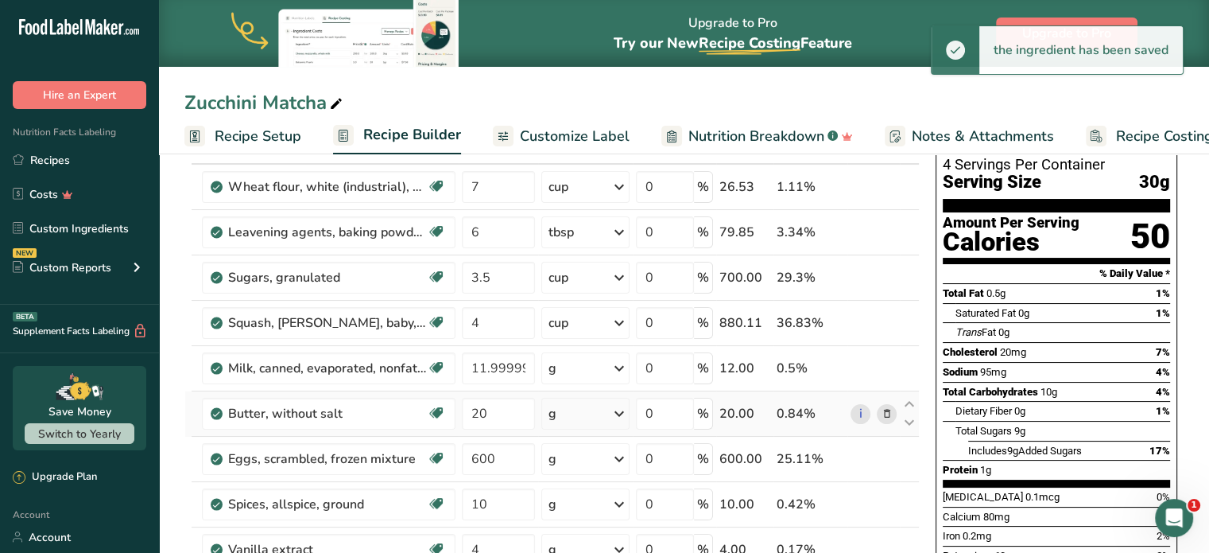
scroll to position [80, 0]
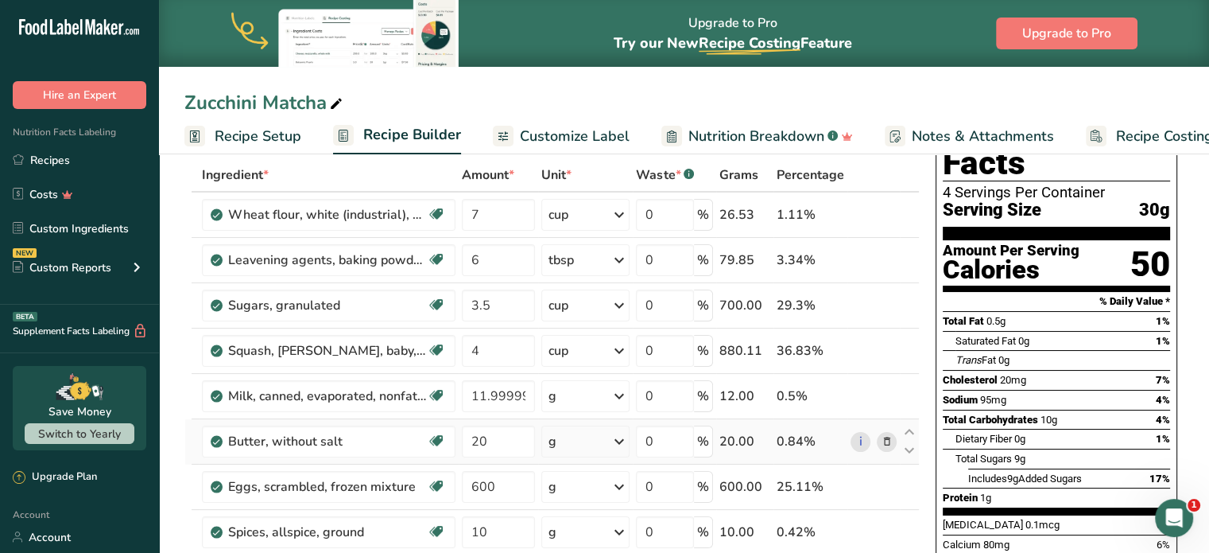
click at [619, 441] on icon at bounding box center [619, 441] width 19 height 29
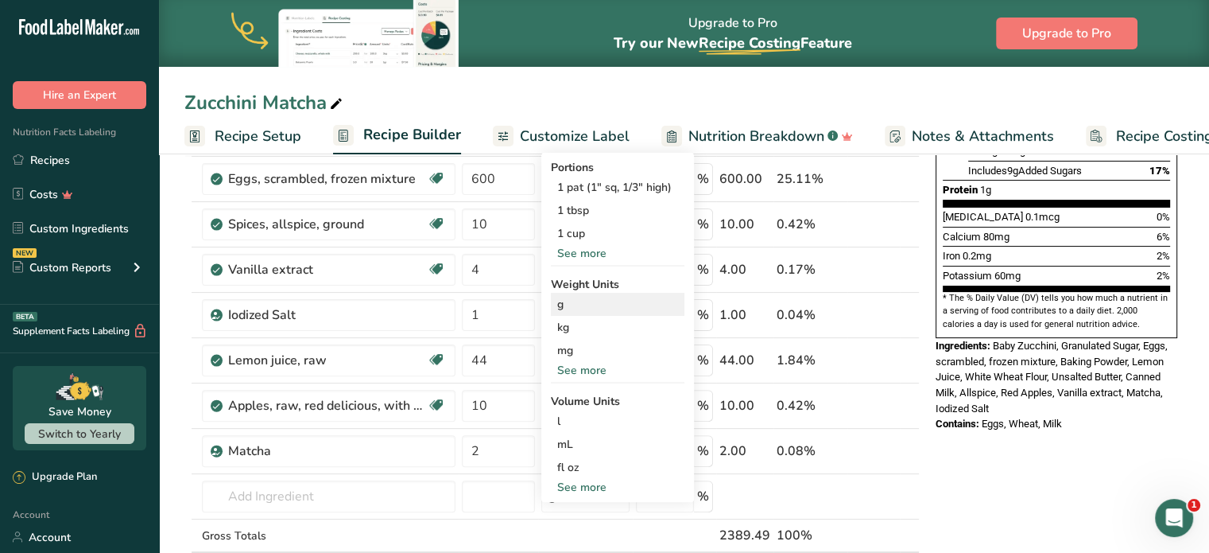
scroll to position [398, 0]
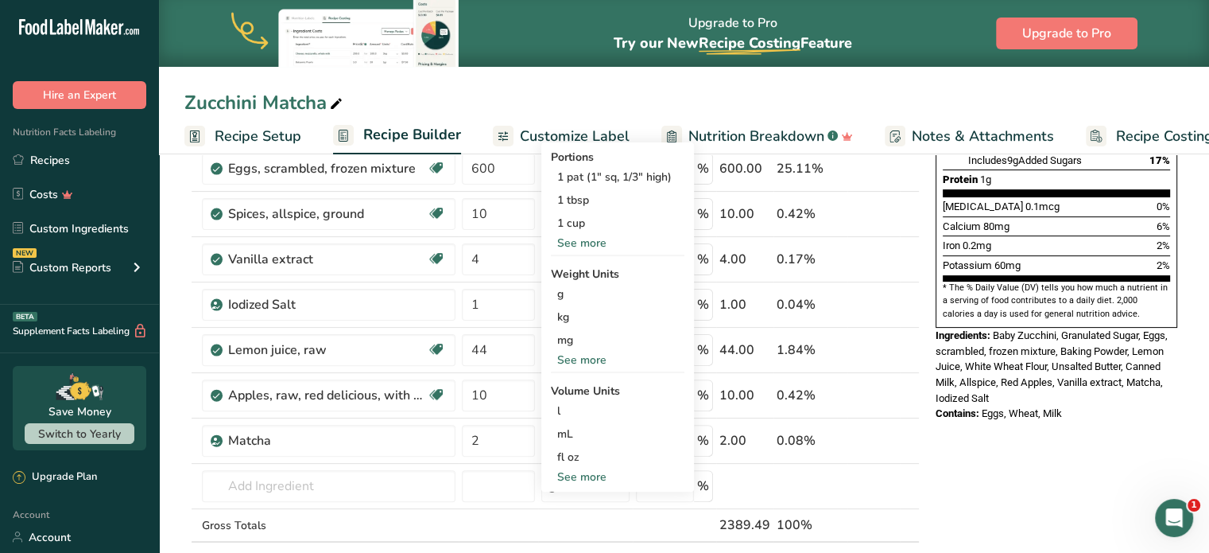
click at [592, 357] on div "See more" at bounding box center [618, 359] width 134 height 17
click at [572, 408] on div "oz" at bounding box center [618, 409] width 134 height 23
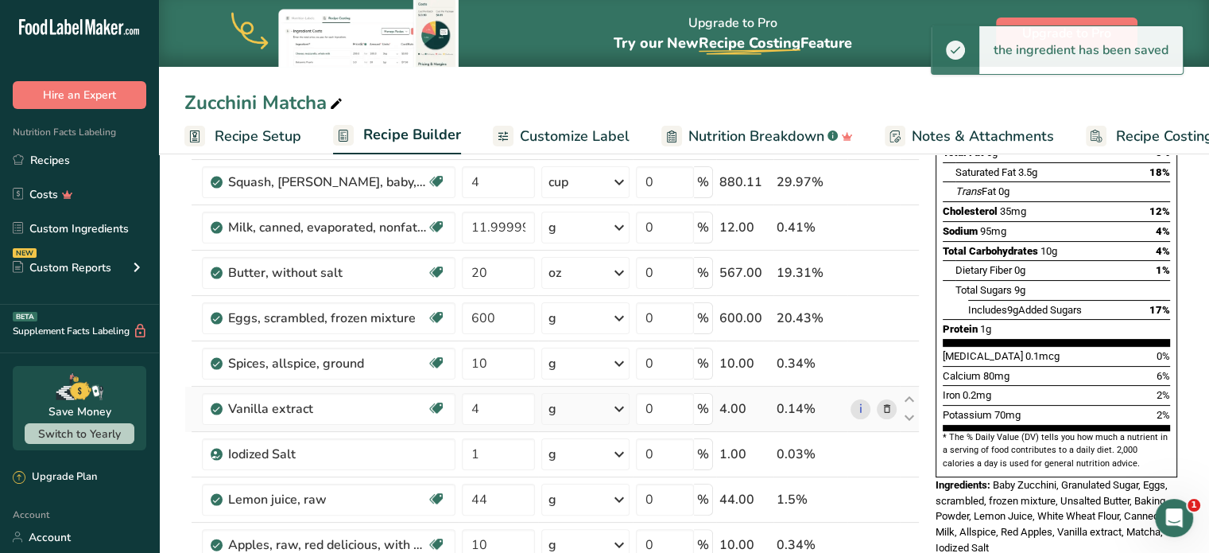
scroll to position [239, 0]
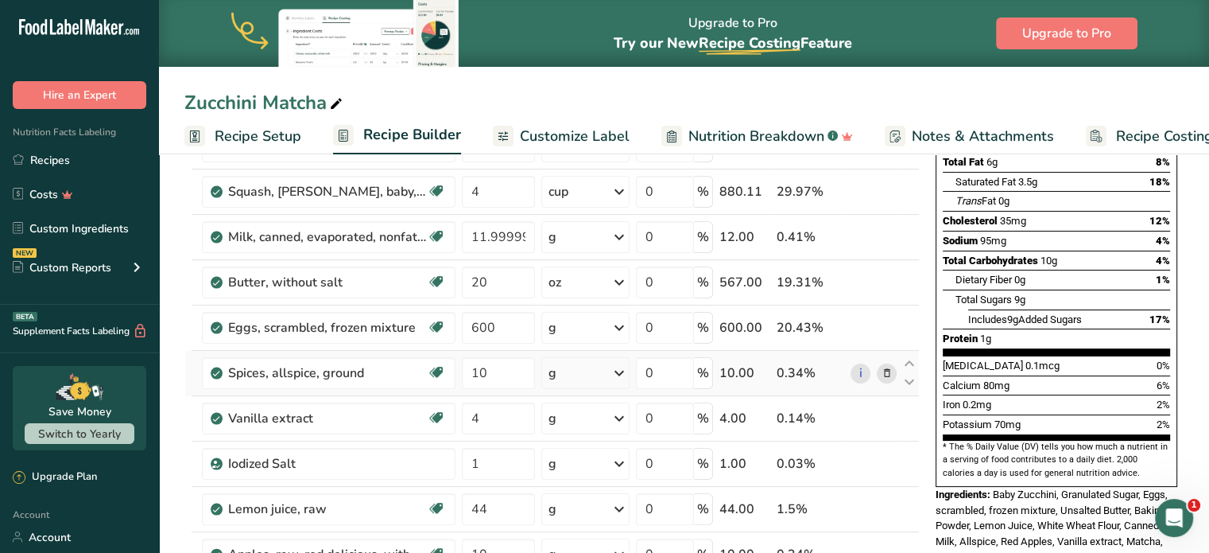
click at [621, 375] on icon at bounding box center [619, 373] width 19 height 29
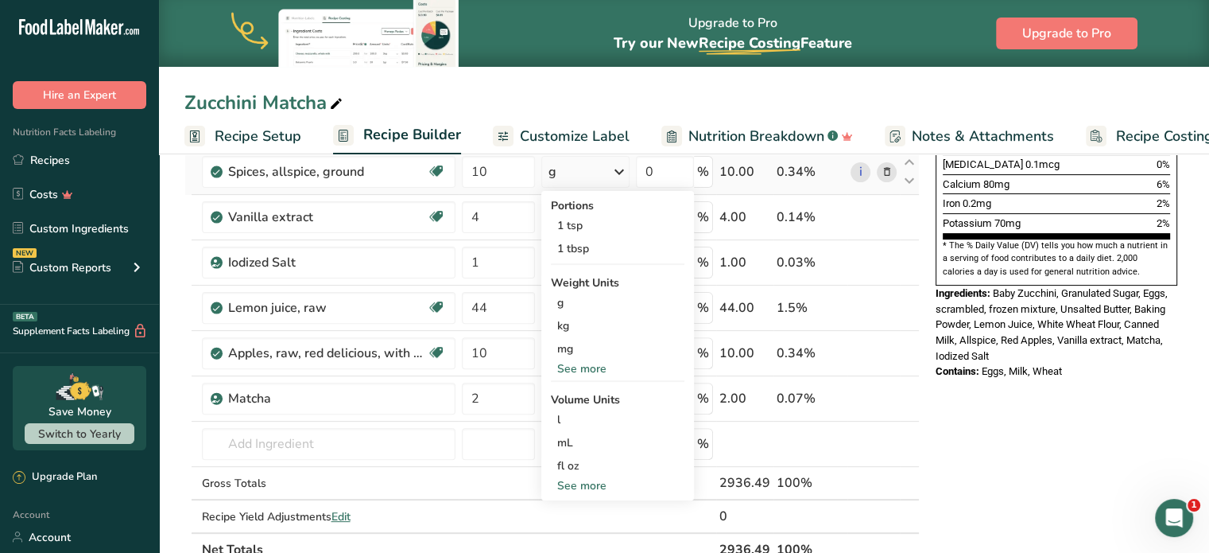
scroll to position [477, 0]
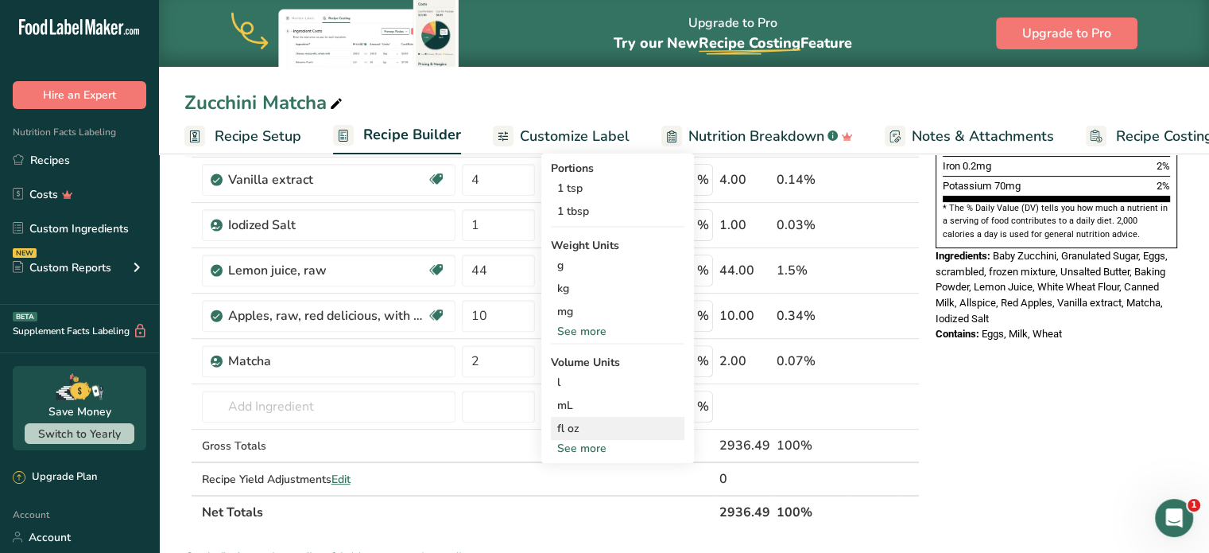
click at [575, 428] on div "fl oz" at bounding box center [617, 428] width 121 height 17
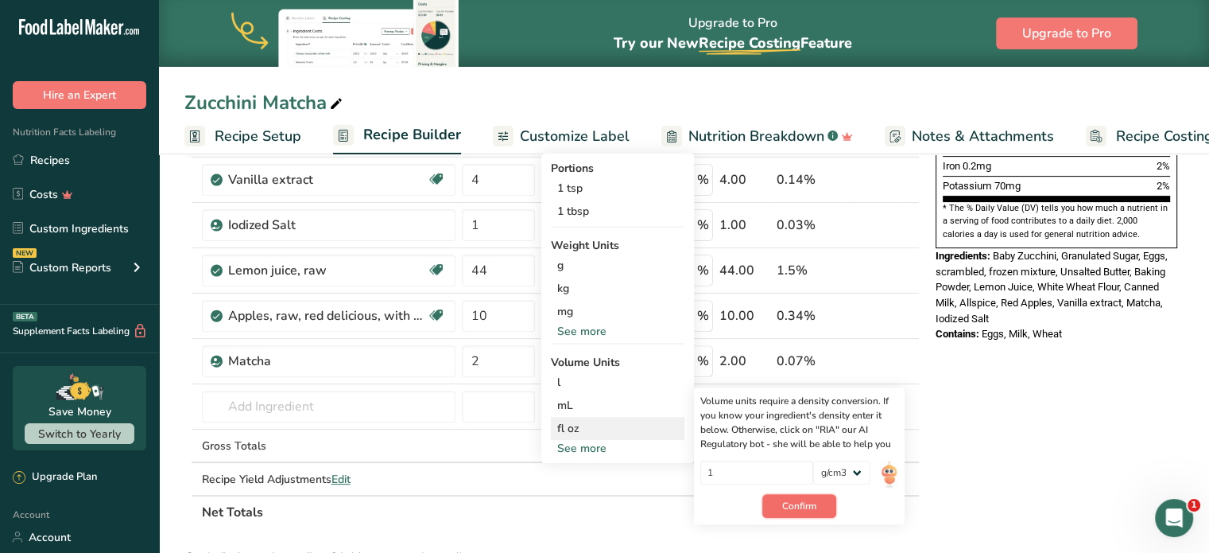
click at [782, 509] on button "Confirm" at bounding box center [800, 506] width 74 height 24
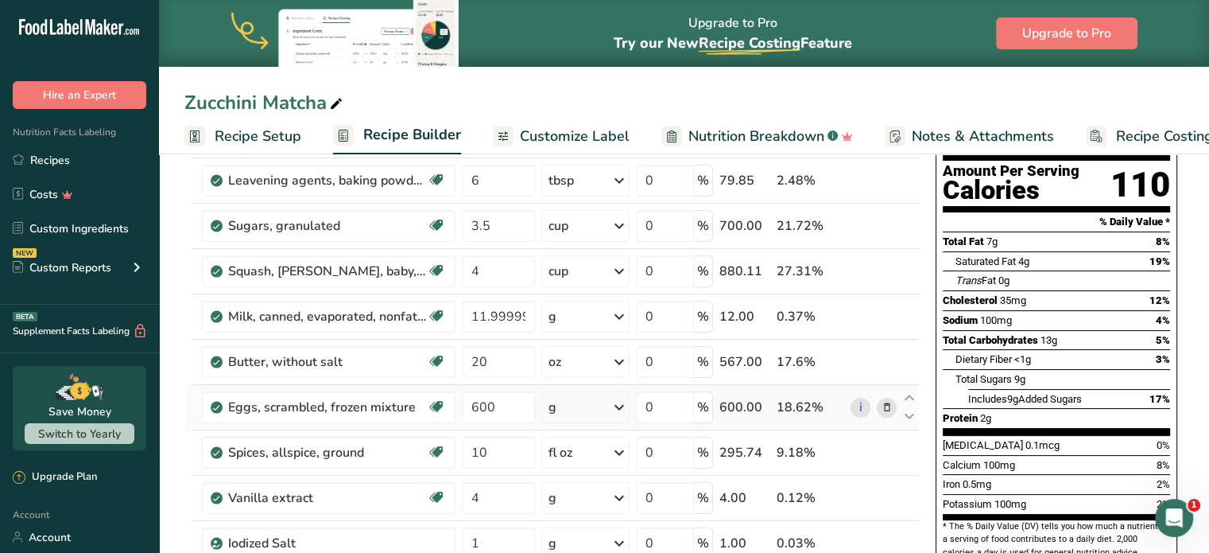
scroll to position [239, 0]
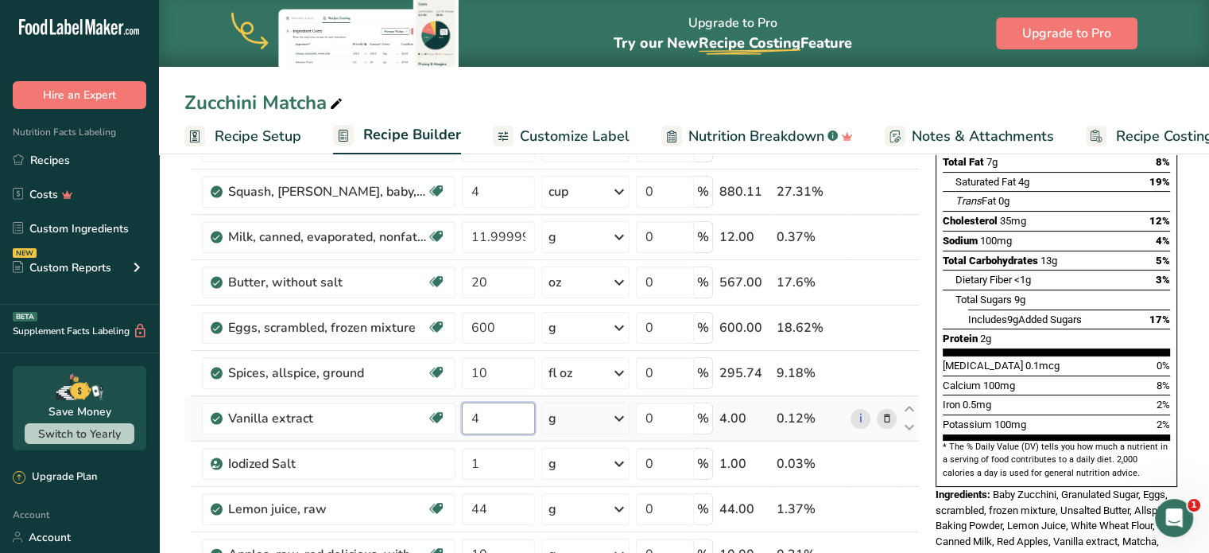
click at [485, 413] on input "4" at bounding box center [498, 418] width 73 height 32
type input "4"
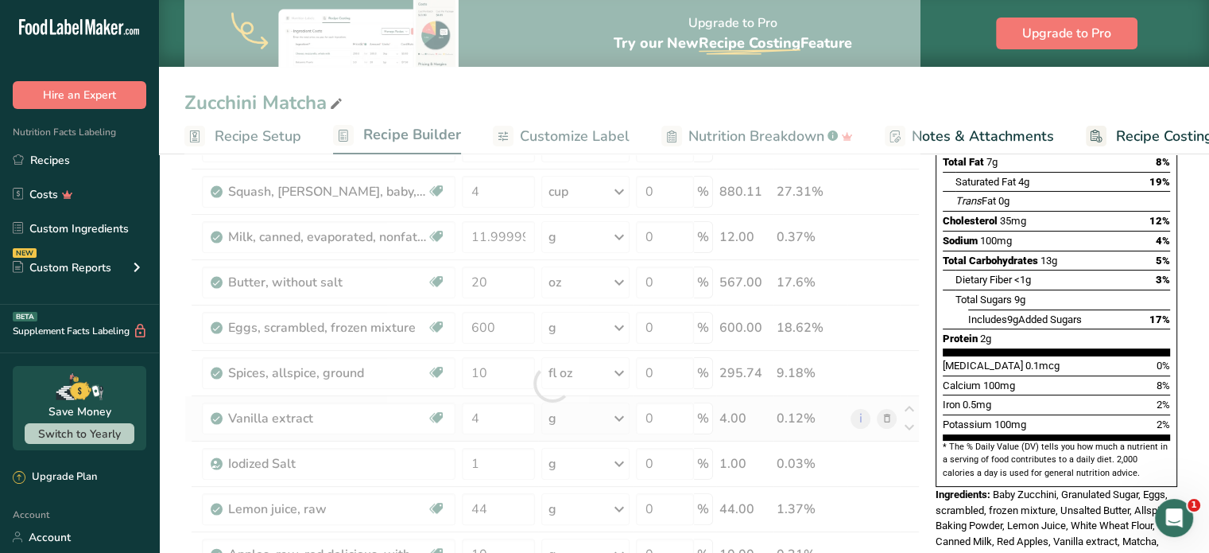
click at [624, 415] on div "Ingredient * Amount * Unit * Waste * .a-a{fill:#347362;}.b-a{fill:#fff;} Grams …" at bounding box center [552, 383] width 736 height 768
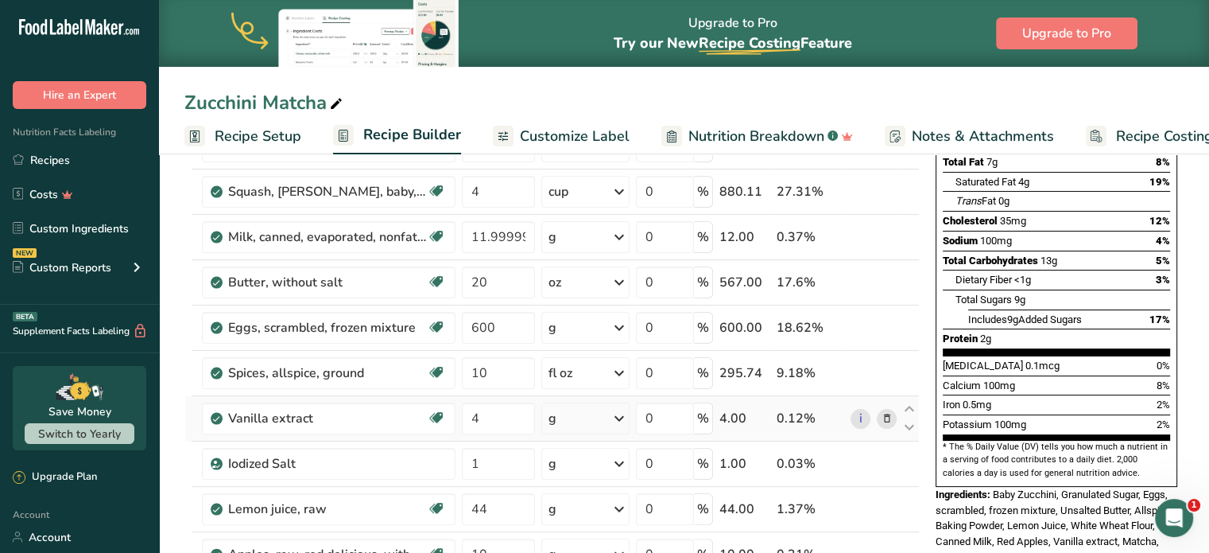
click at [619, 413] on icon at bounding box center [619, 418] width 19 height 29
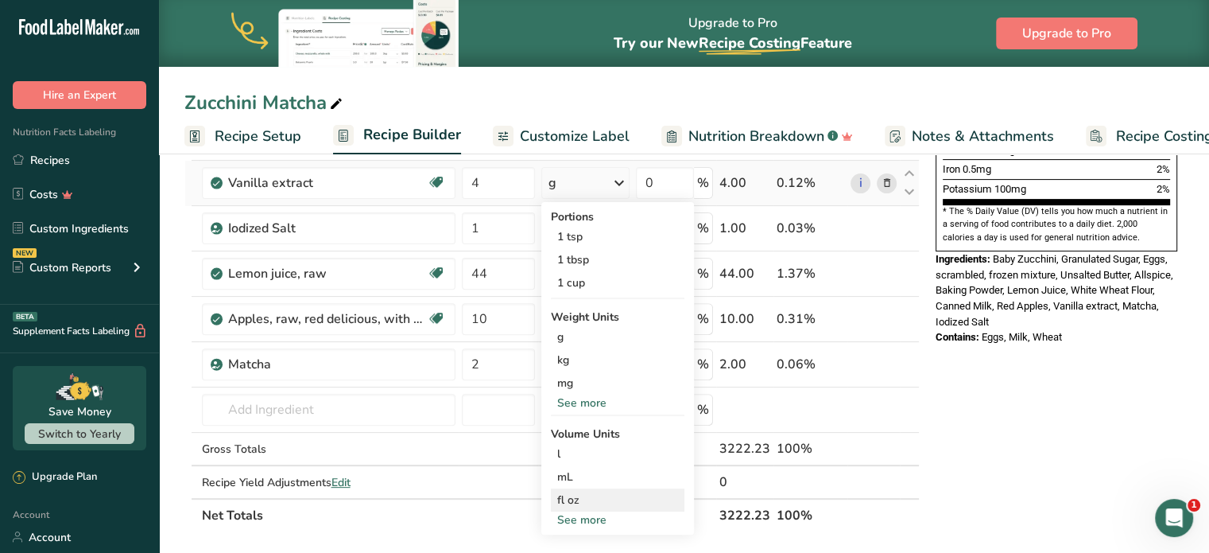
scroll to position [477, 0]
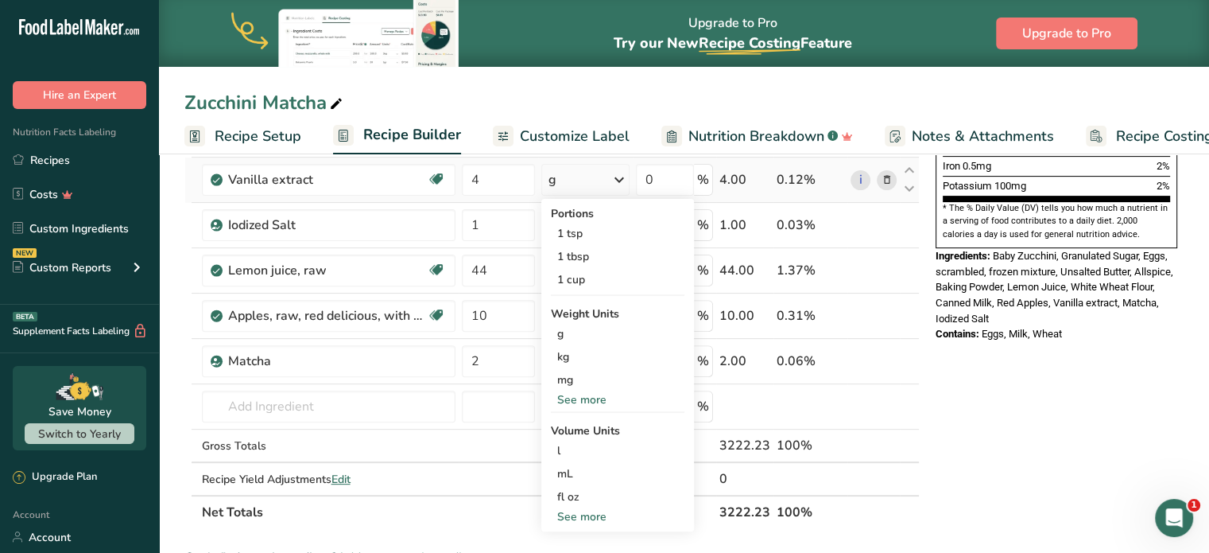
click at [585, 394] on div "See more" at bounding box center [618, 399] width 134 height 17
click at [563, 445] on div "oz" at bounding box center [618, 448] width 134 height 23
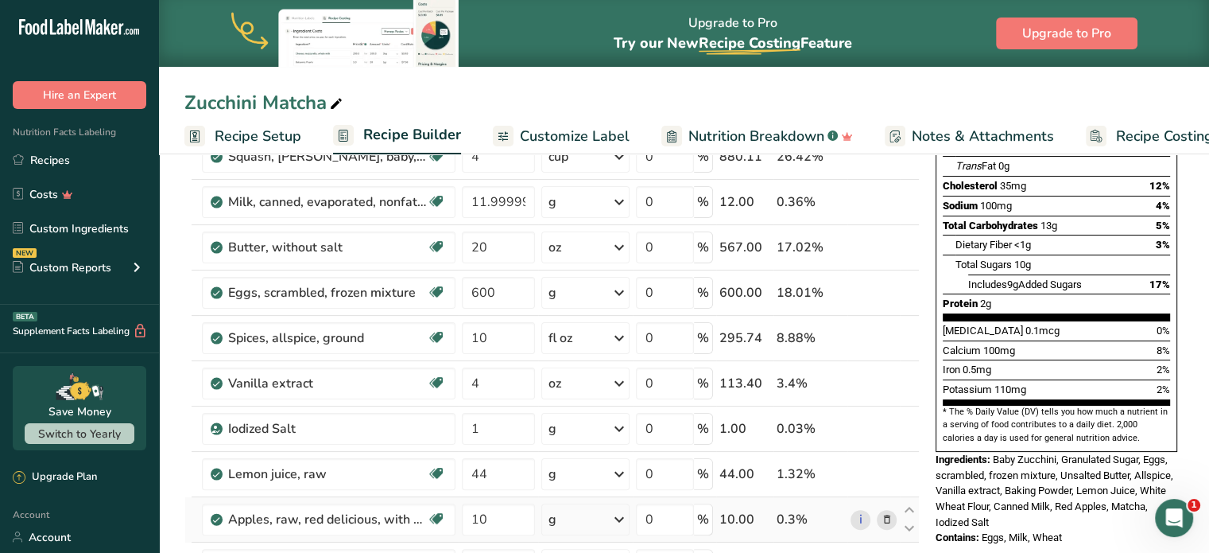
scroll to position [318, 0]
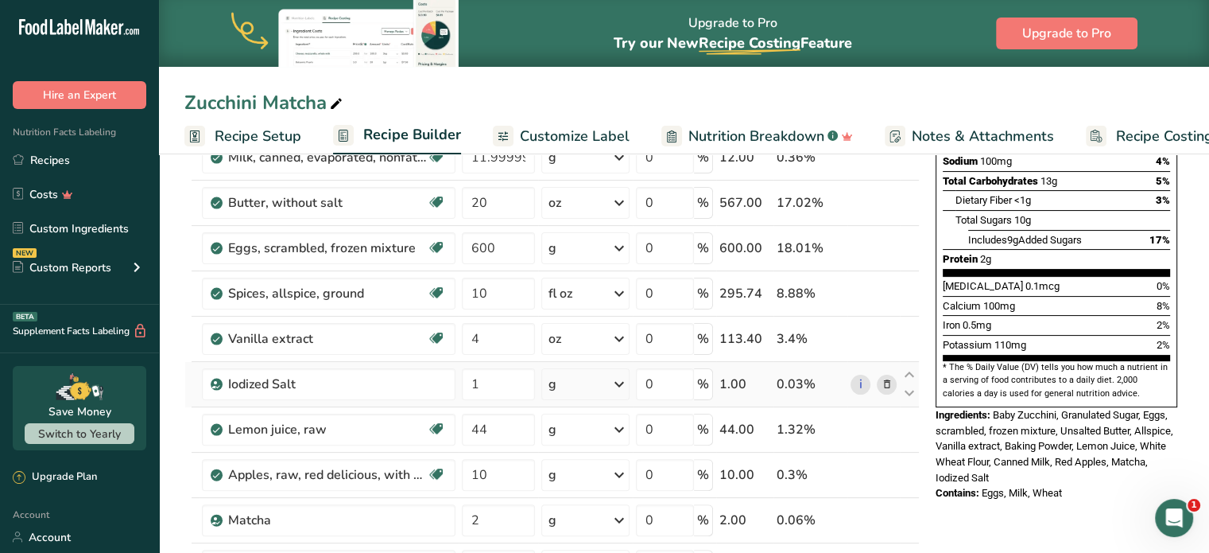
click at [620, 378] on icon at bounding box center [619, 384] width 19 height 29
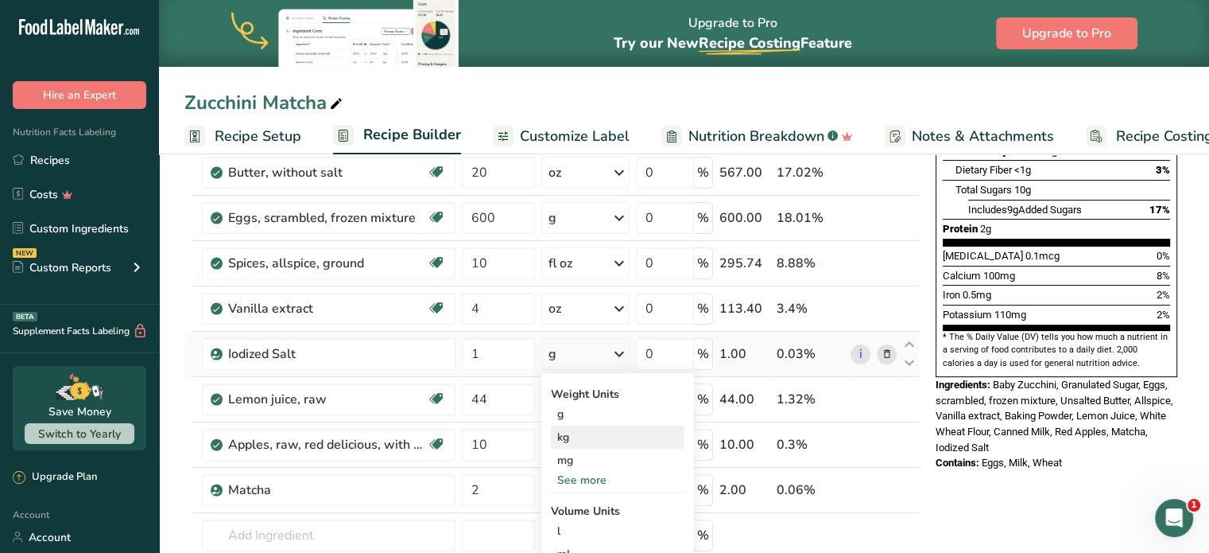
scroll to position [557, 0]
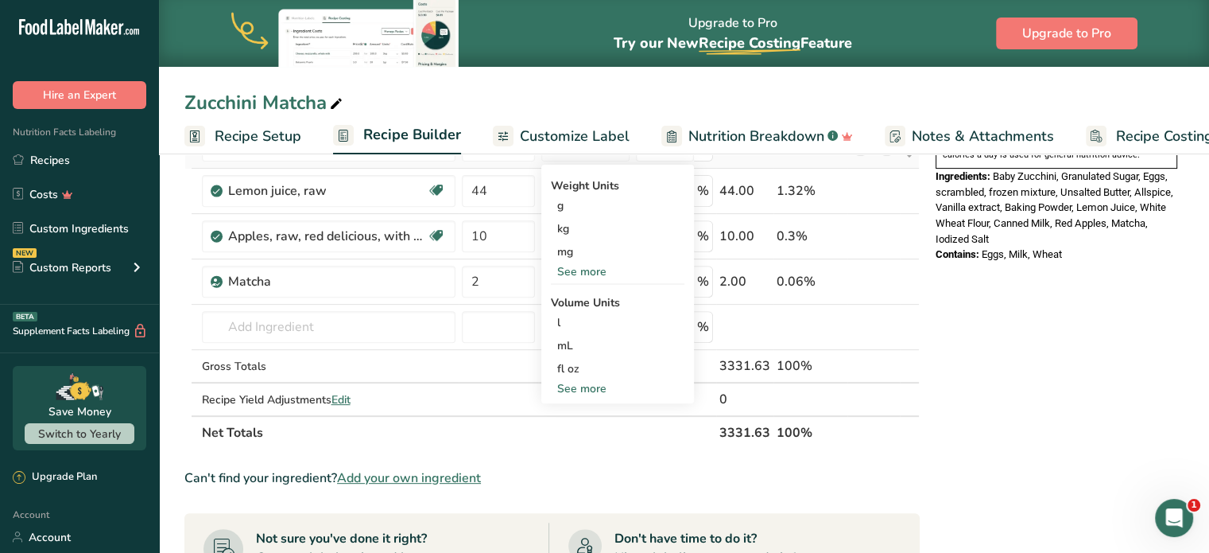
click at [564, 270] on div "See more" at bounding box center [618, 271] width 134 height 17
click at [593, 449] on div "See more" at bounding box center [618, 457] width 134 height 17
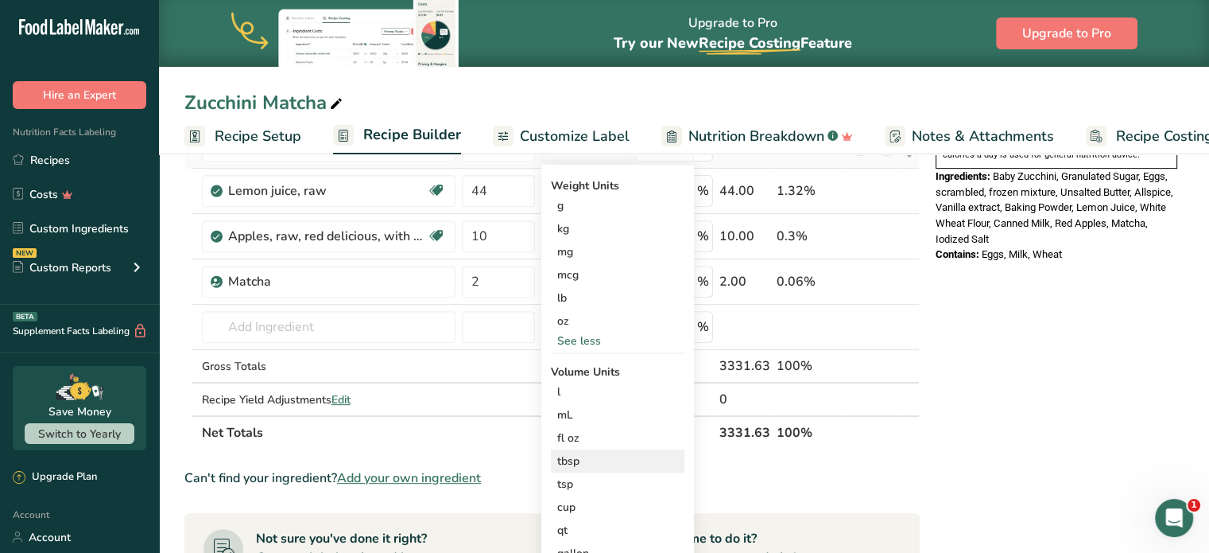
click at [576, 460] on div "tbsp" at bounding box center [617, 460] width 121 height 17
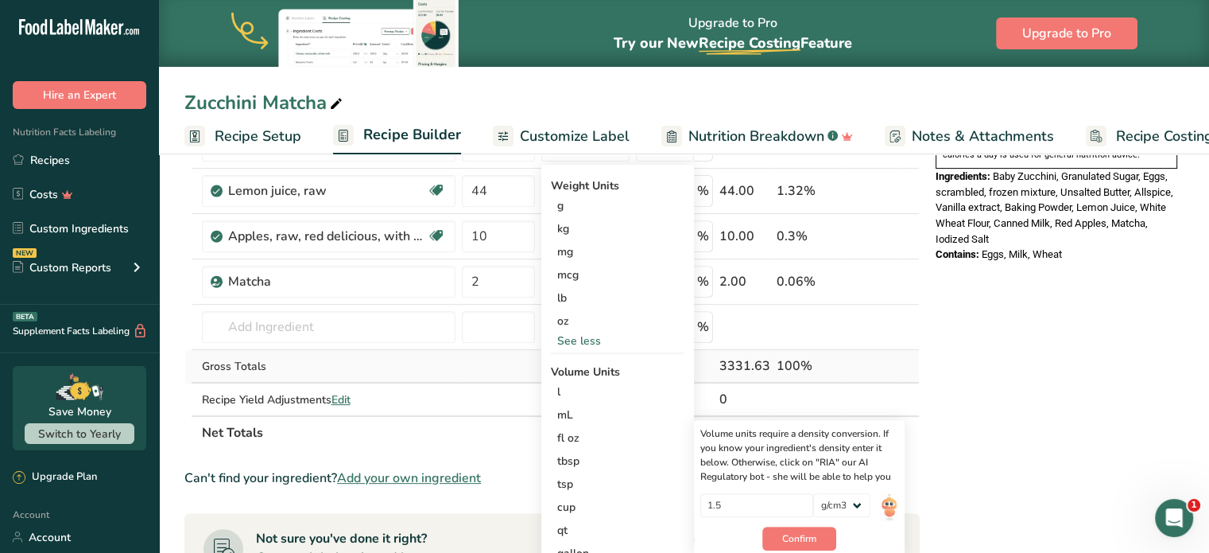
click at [427, 353] on td "Gross Totals" at bounding box center [329, 366] width 260 height 33
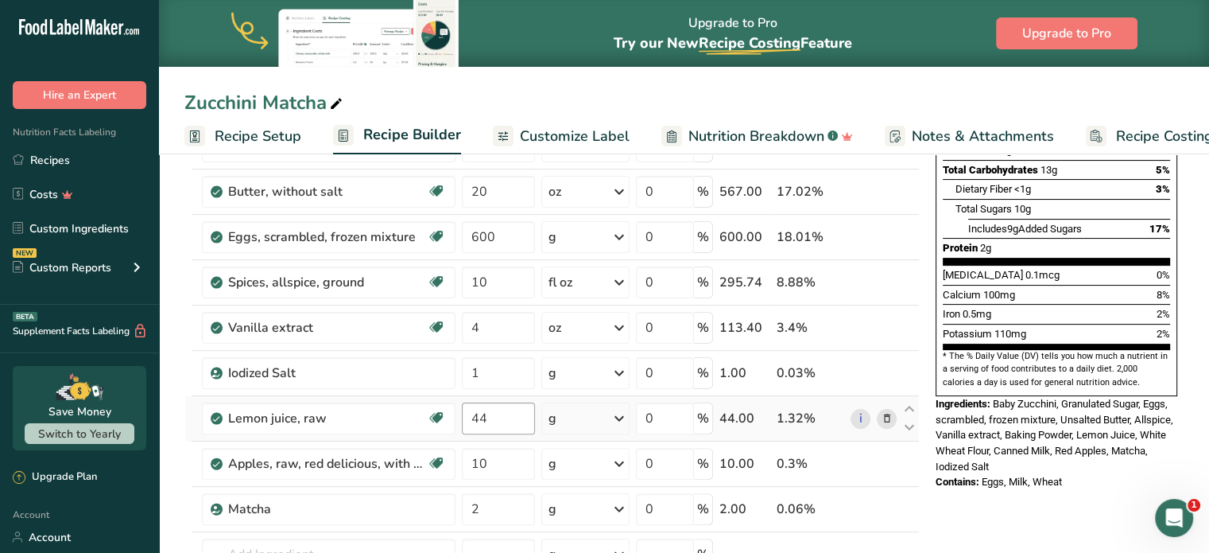
scroll to position [318, 0]
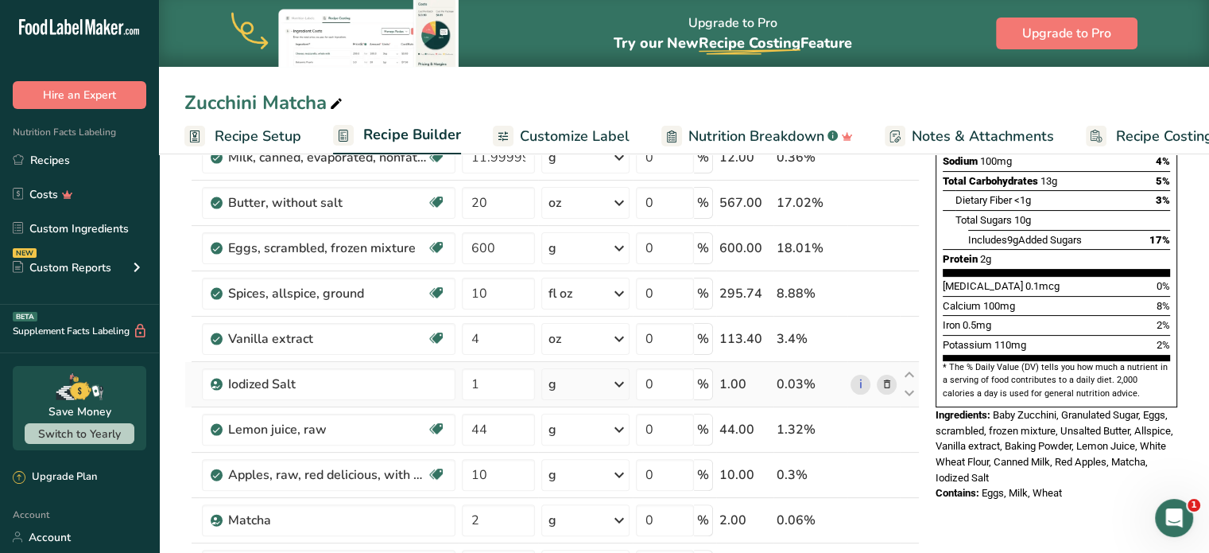
click at [620, 382] on icon at bounding box center [619, 384] width 19 height 29
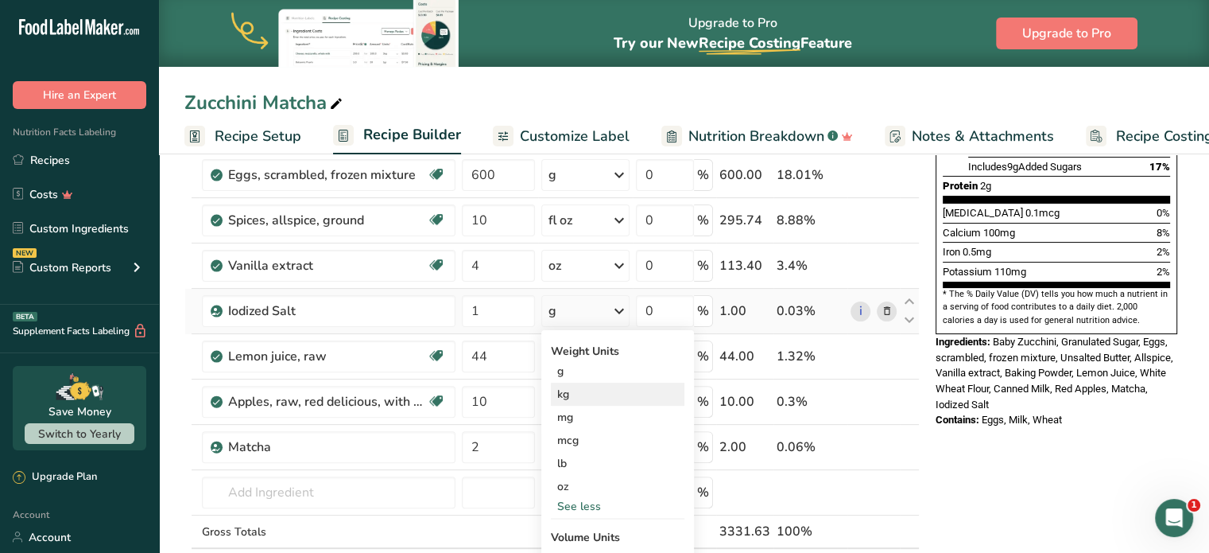
scroll to position [557, 0]
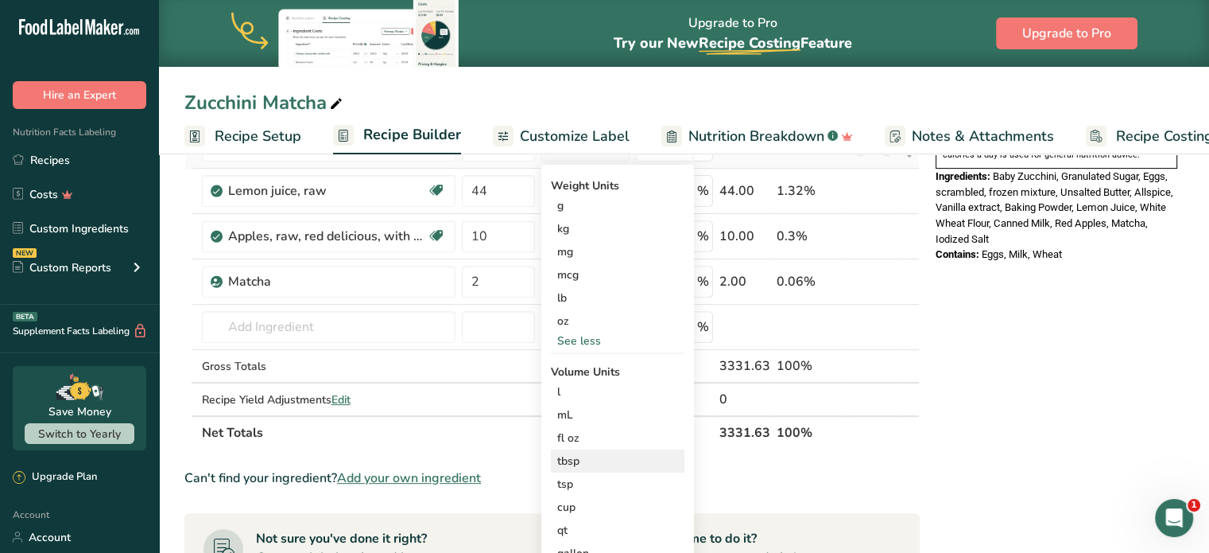
click at [573, 454] on div "tbsp" at bounding box center [617, 460] width 121 height 17
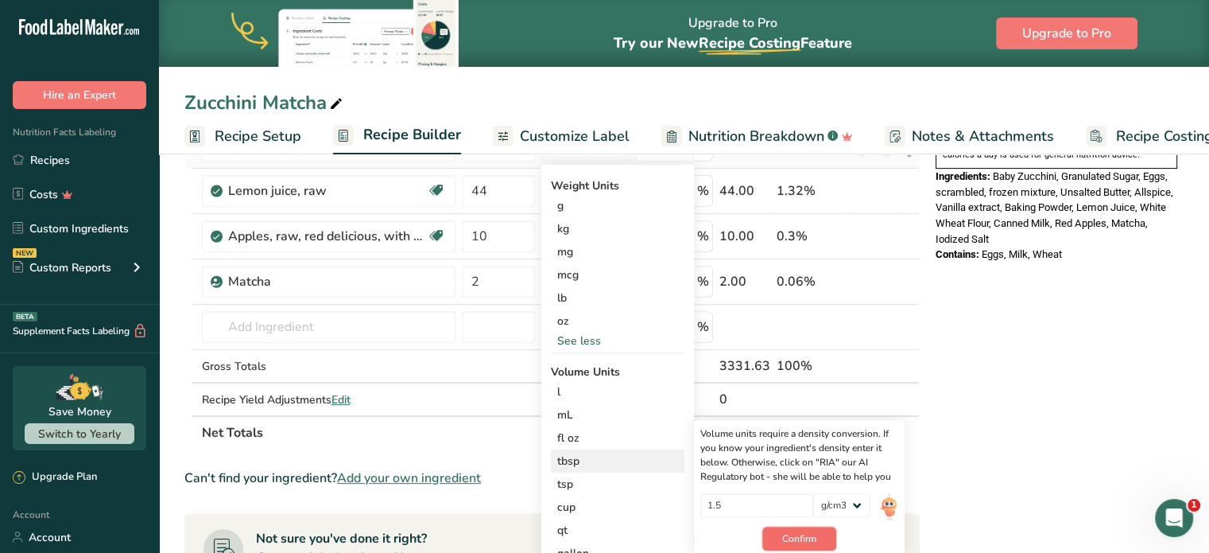
click at [802, 531] on span "Confirm" at bounding box center [799, 538] width 34 height 14
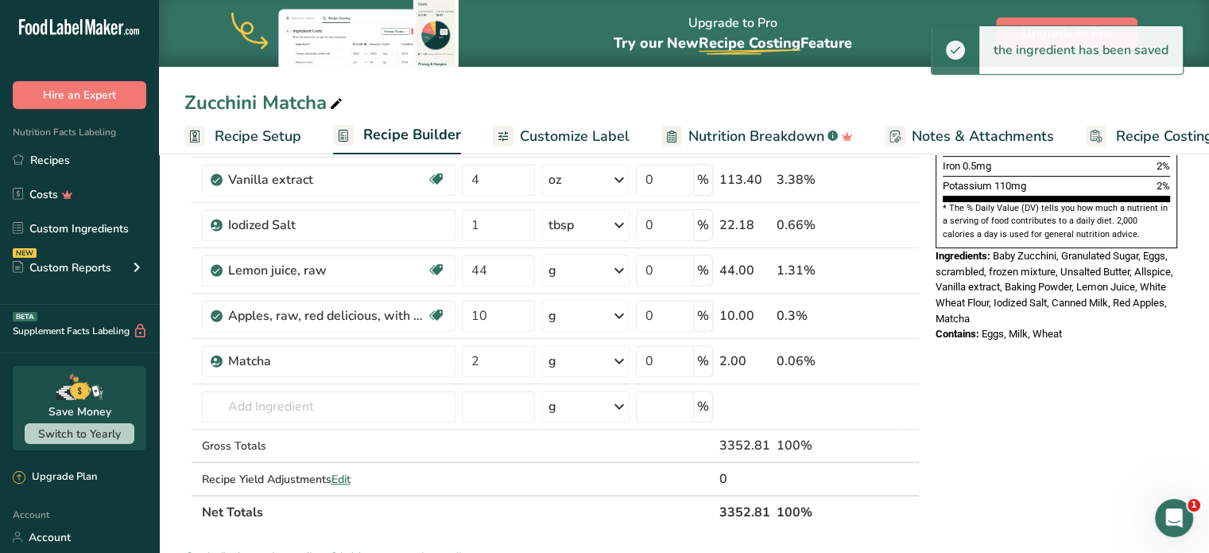
scroll to position [477, 0]
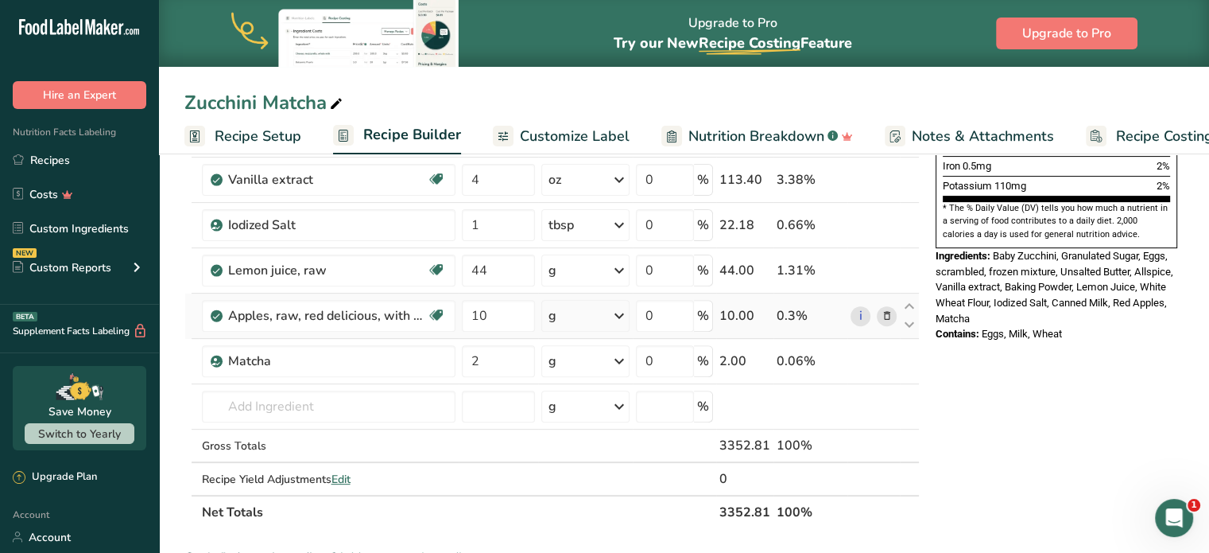
click at [621, 314] on icon at bounding box center [619, 315] width 19 height 29
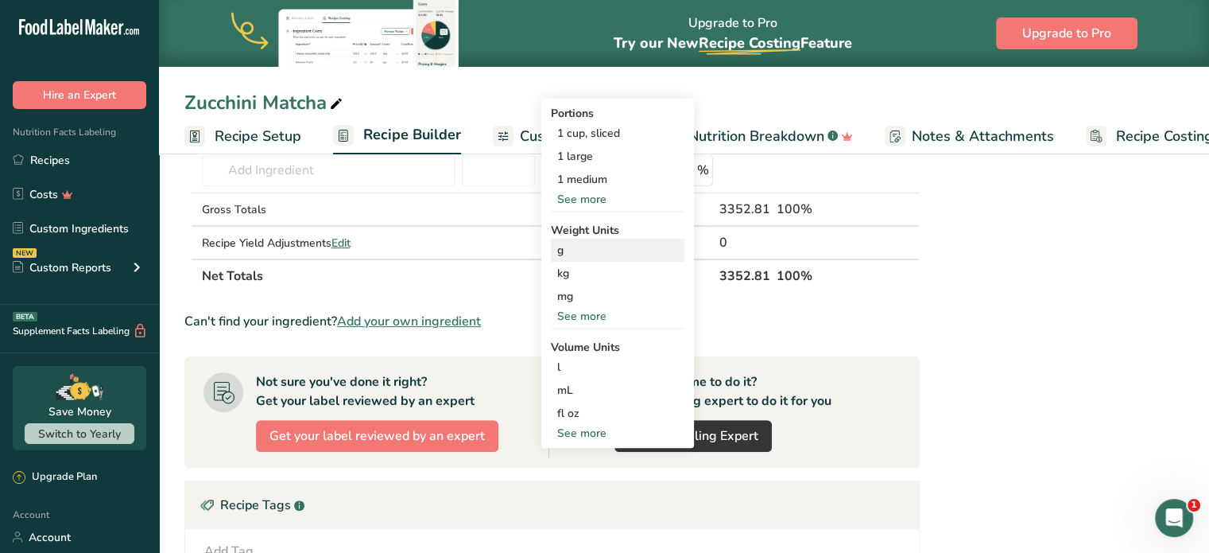
scroll to position [716, 0]
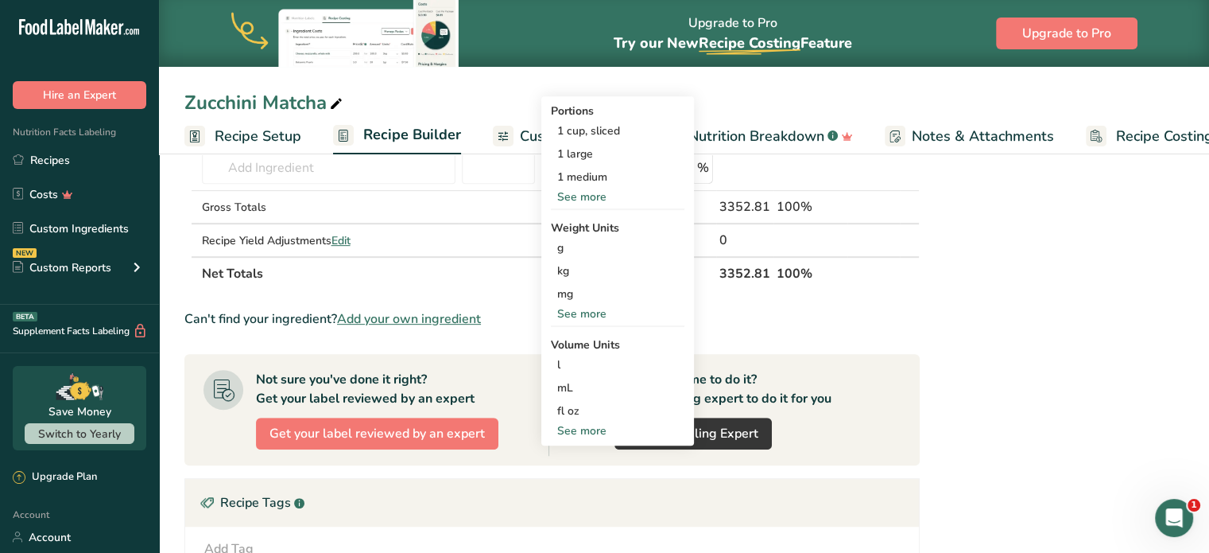
click at [582, 305] on div "See more" at bounding box center [618, 313] width 134 height 17
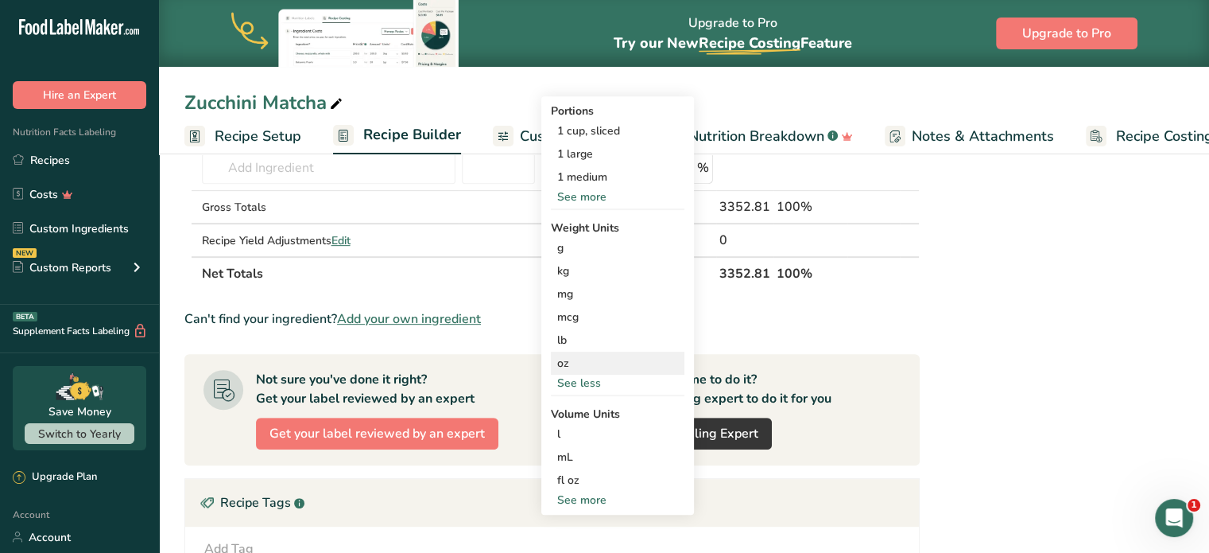
click at [568, 359] on div "oz" at bounding box center [618, 362] width 134 height 23
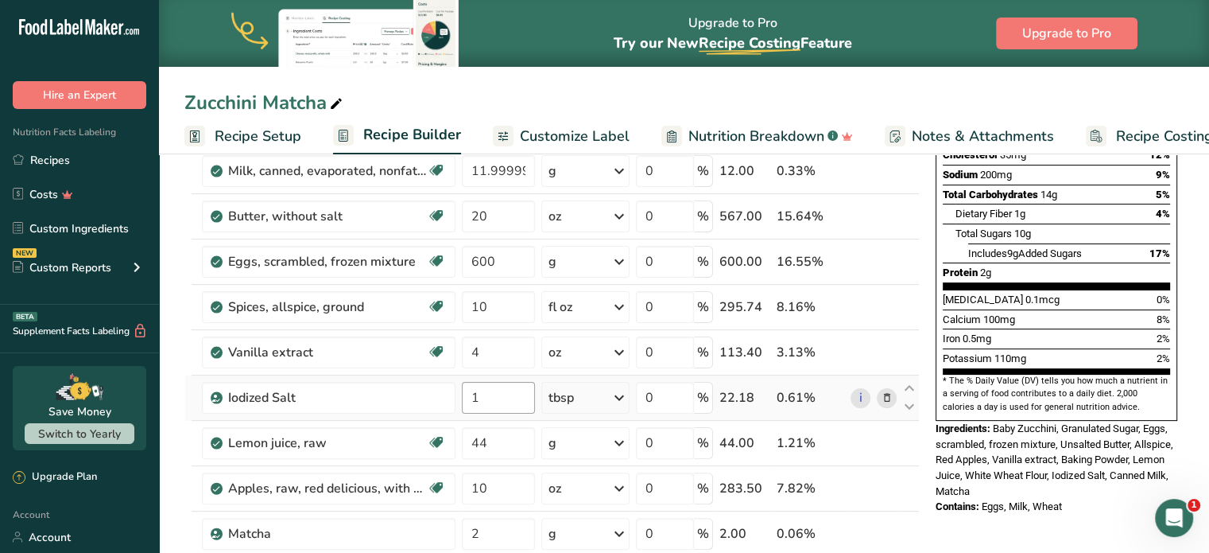
scroll to position [398, 0]
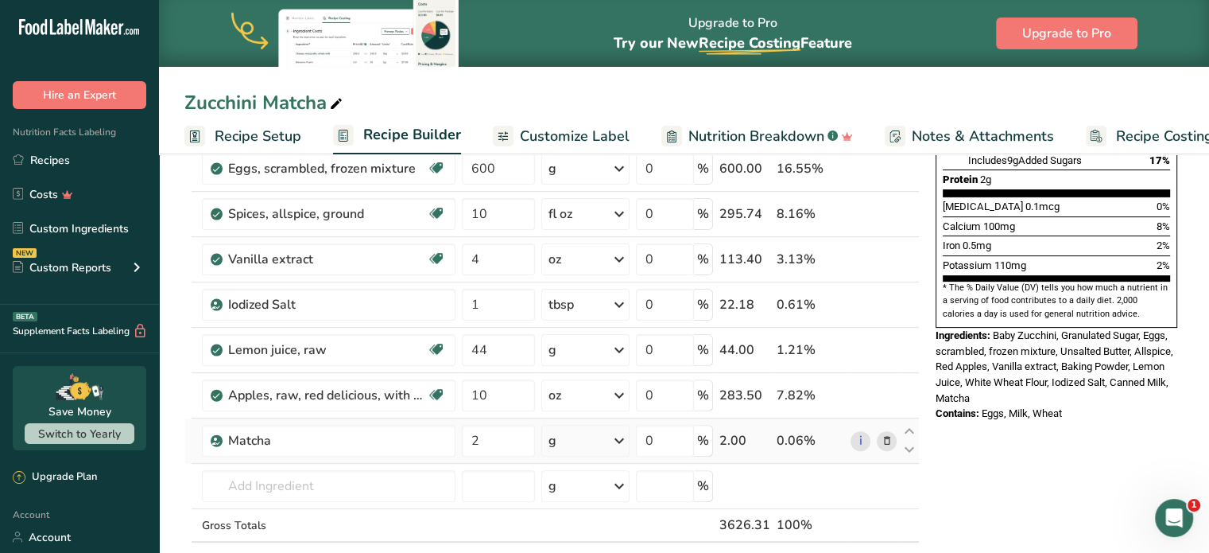
click at [616, 432] on icon at bounding box center [619, 440] width 19 height 29
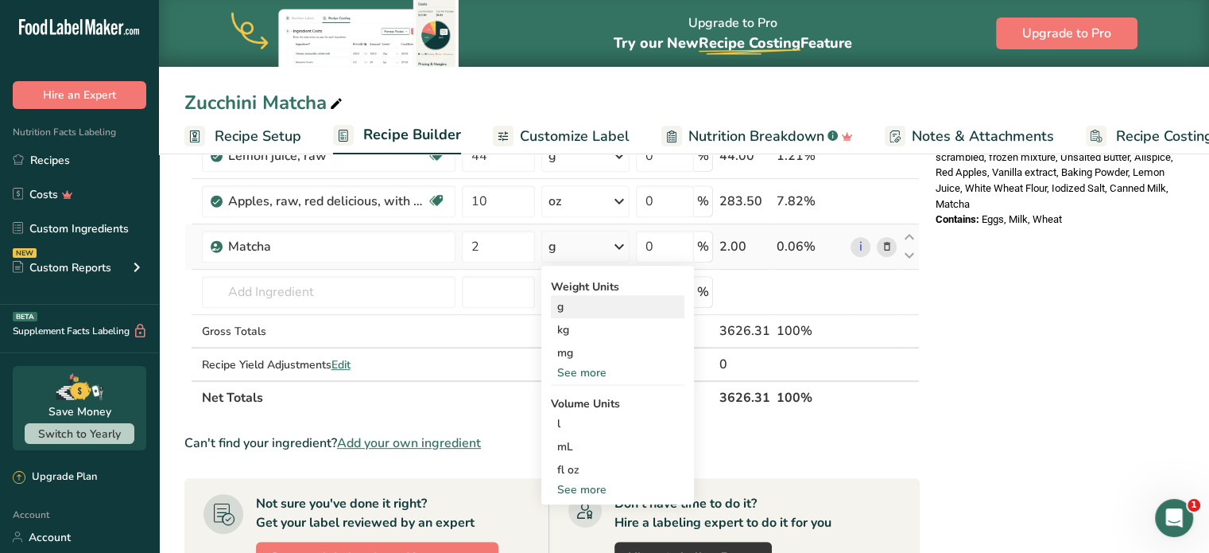
scroll to position [636, 0]
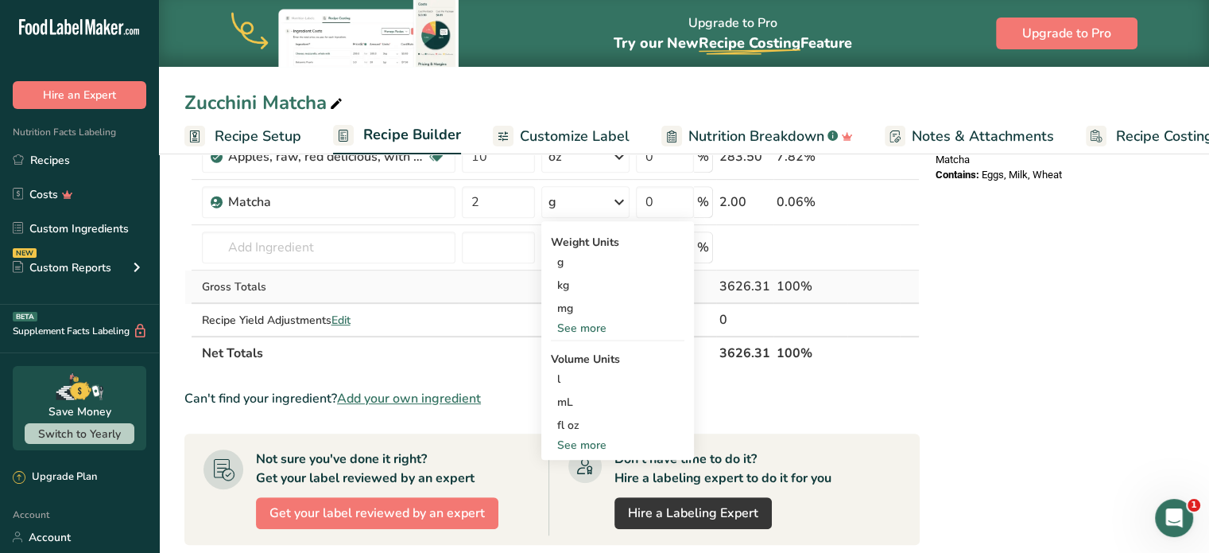
click at [425, 300] on td "Gross Totals" at bounding box center [329, 286] width 260 height 33
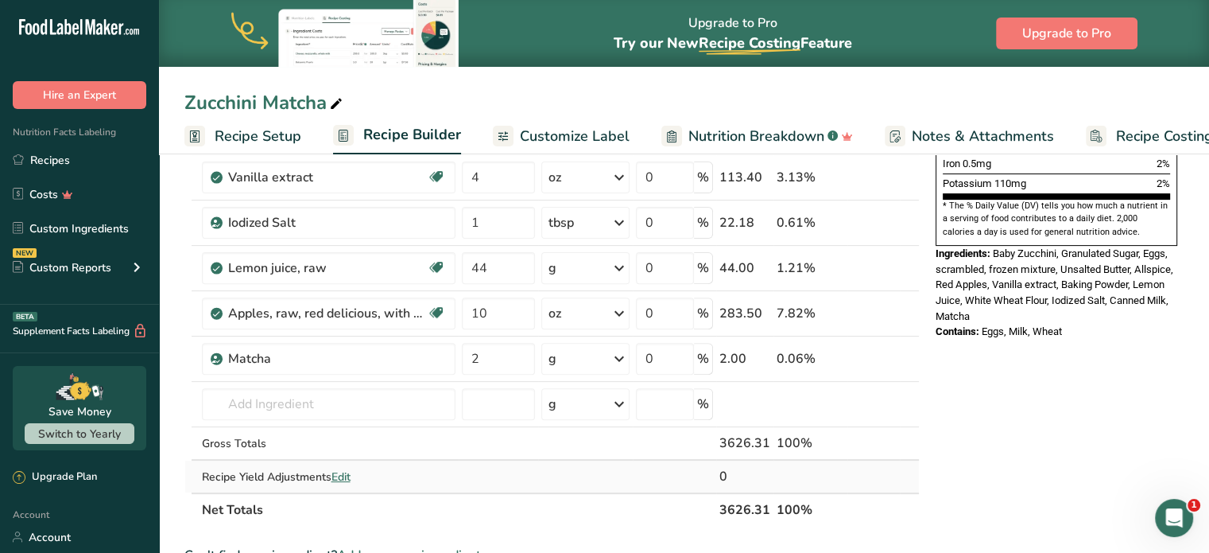
scroll to position [477, 0]
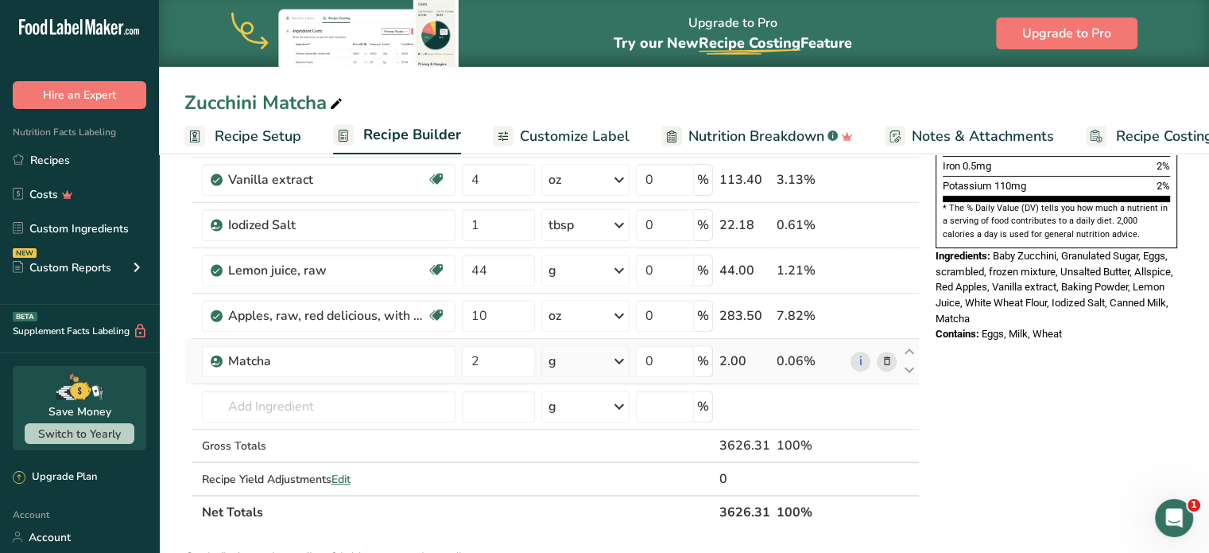
click at [623, 359] on icon at bounding box center [619, 361] width 19 height 29
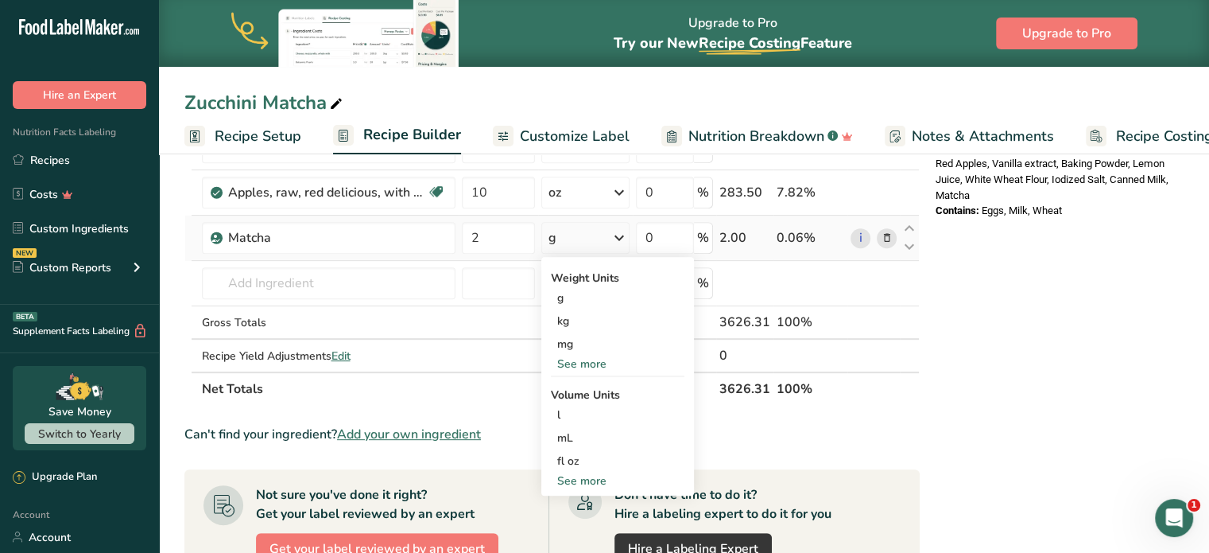
scroll to position [636, 0]
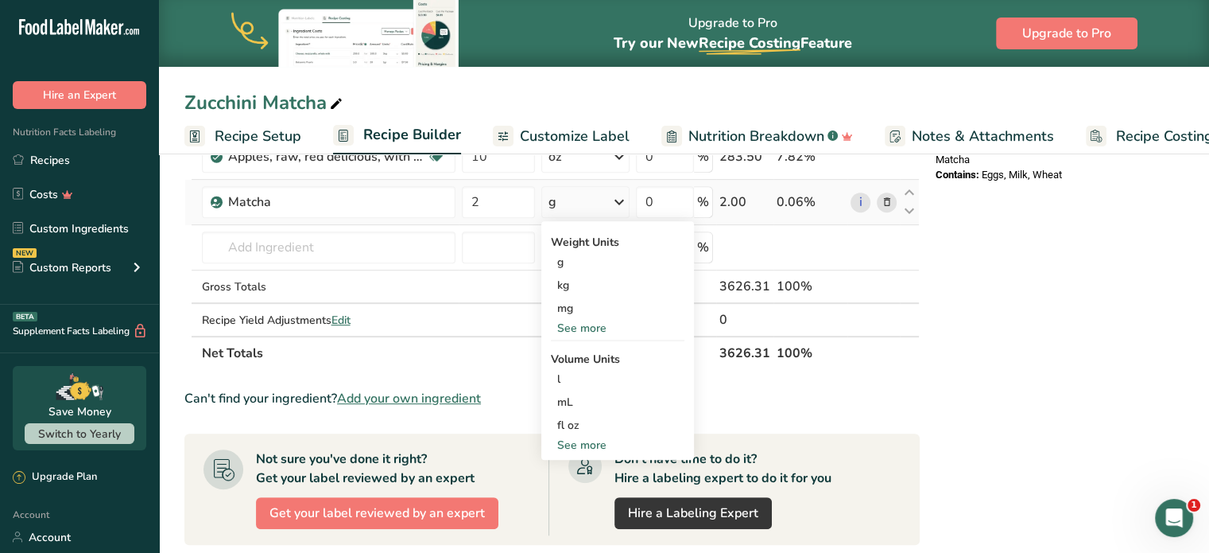
click at [580, 444] on div "See more" at bounding box center [618, 445] width 134 height 17
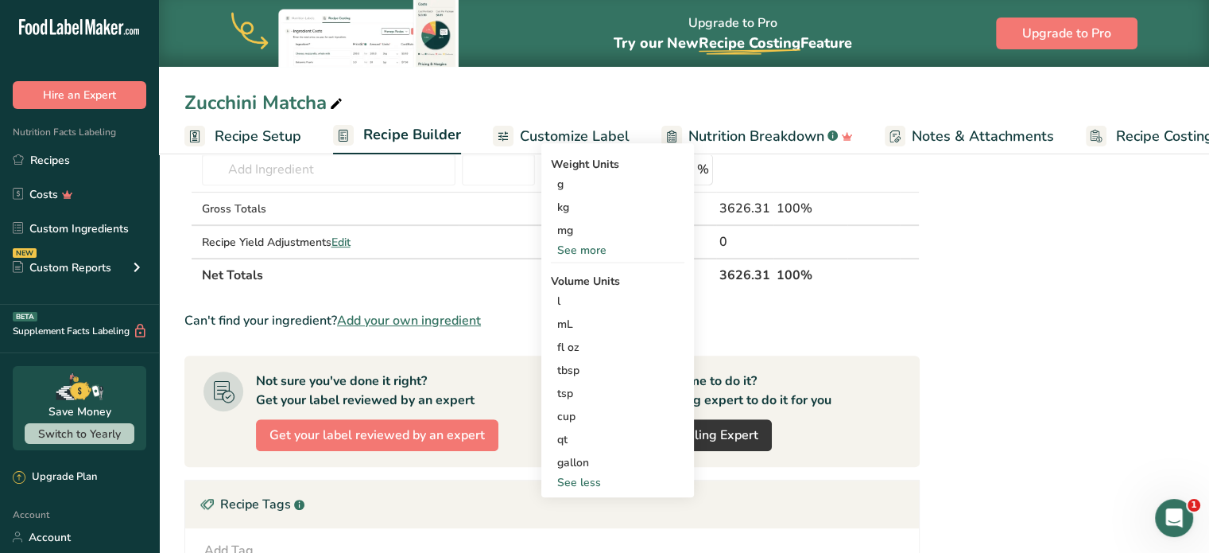
scroll to position [716, 0]
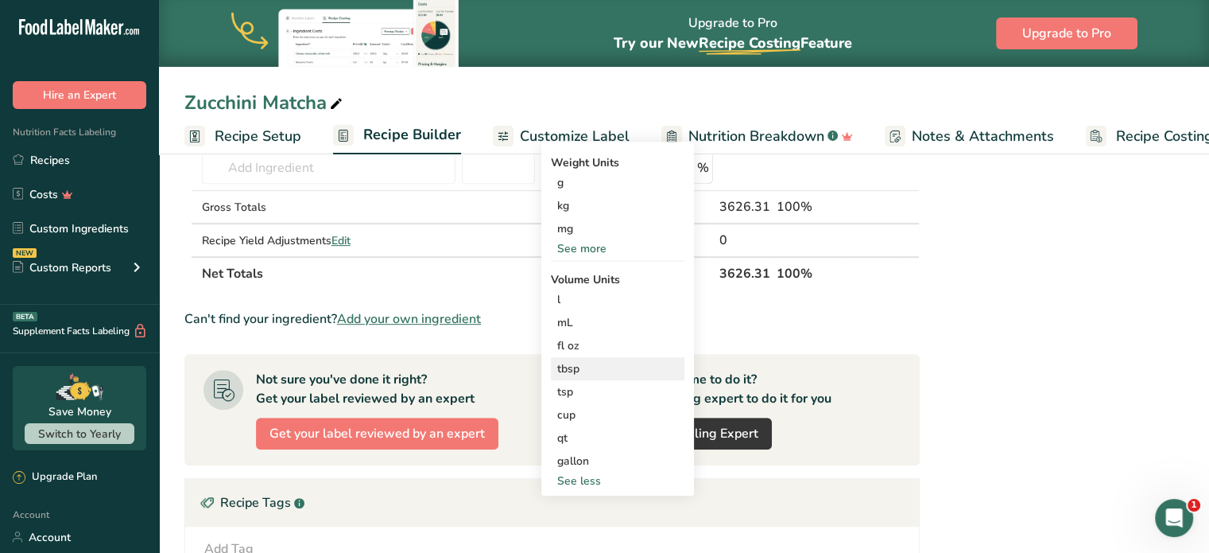
click at [568, 370] on div "tbsp" at bounding box center [617, 368] width 121 height 17
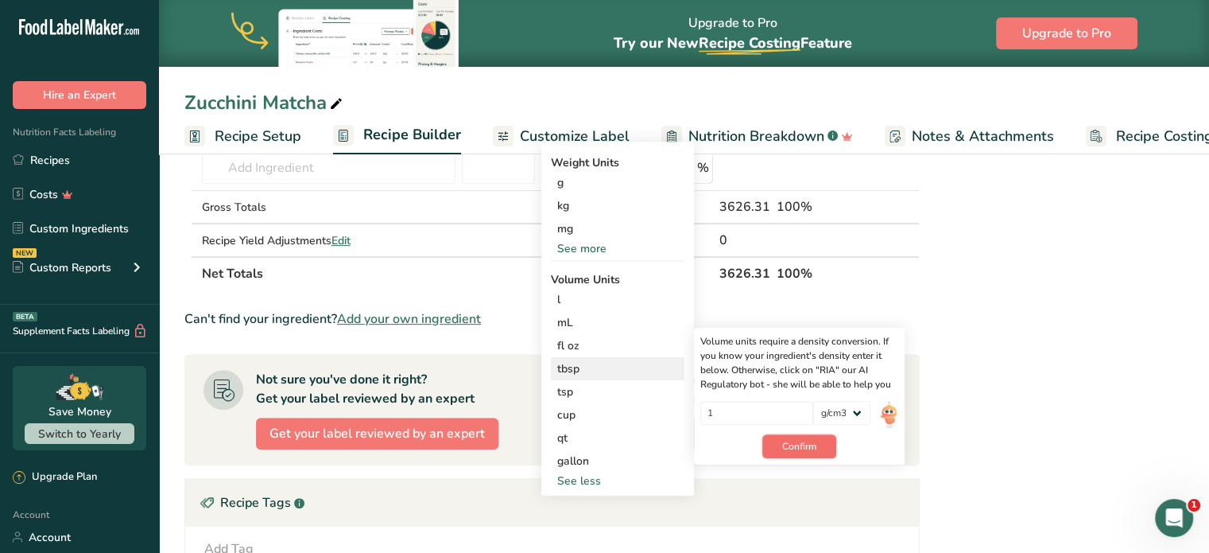
click at [790, 450] on span "Confirm" at bounding box center [799, 446] width 34 height 14
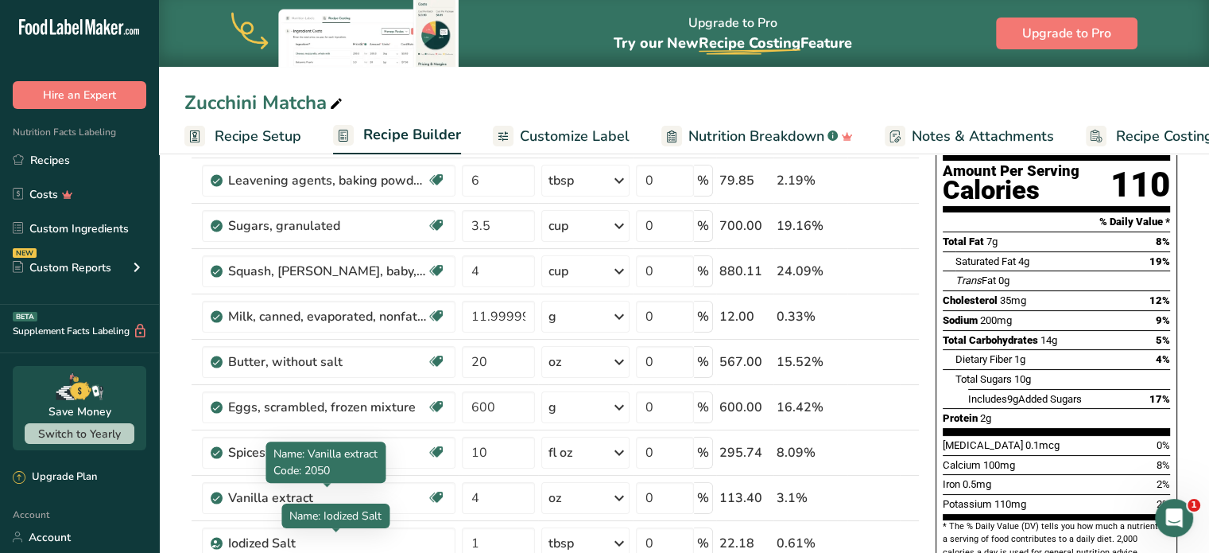
scroll to position [477, 0]
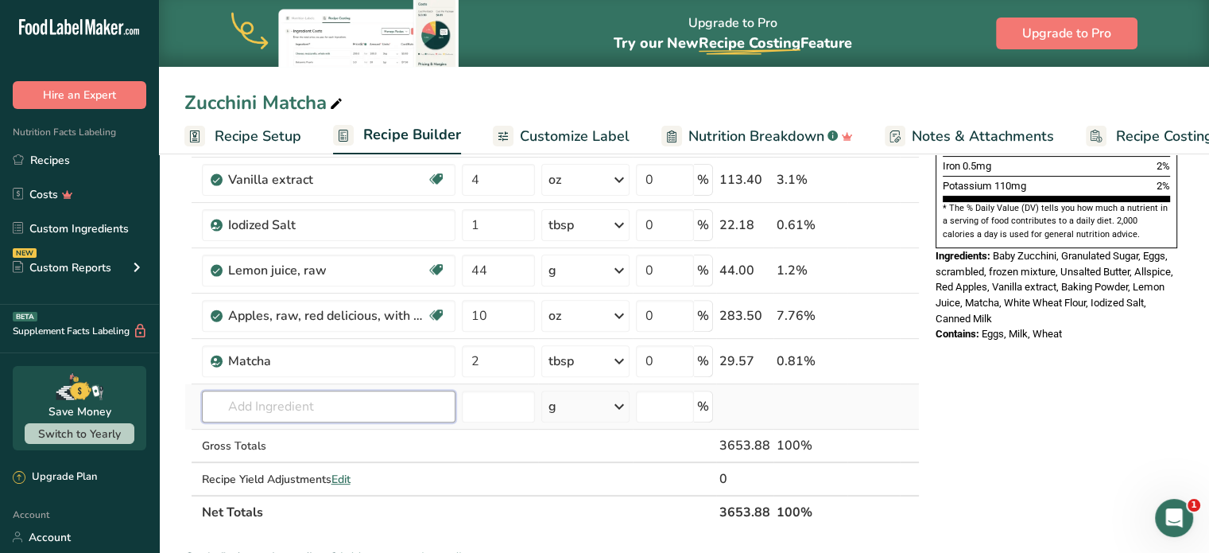
click at [294, 404] on input "text" at bounding box center [329, 406] width 254 height 32
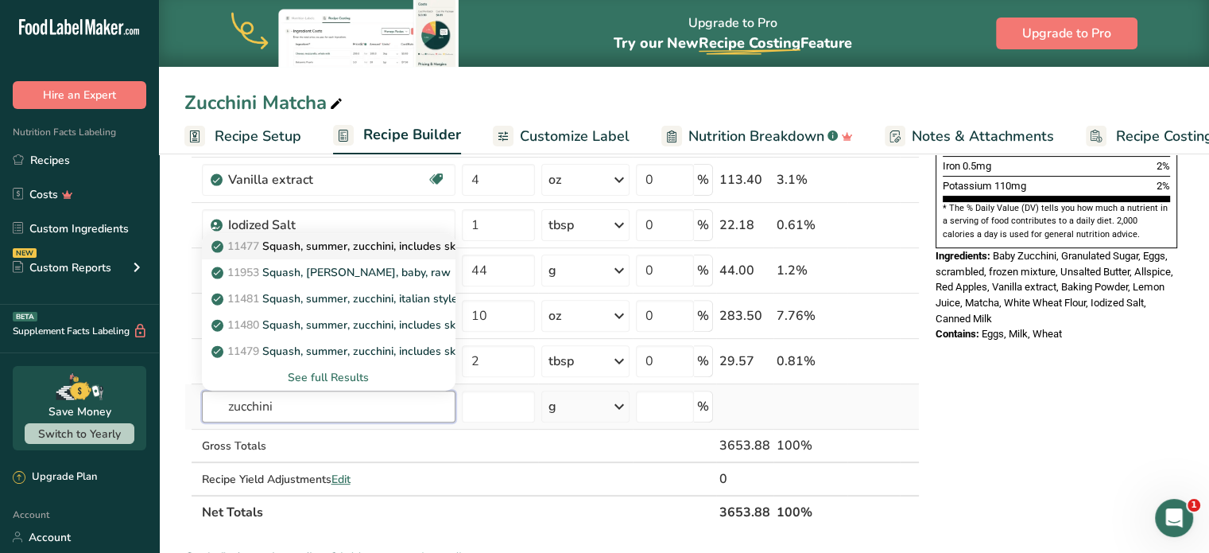
type input "zucchini"
click at [323, 244] on p "11477 Squash, summer, zucchini, includes skin, raw" at bounding box center [352, 246] width 275 height 17
type input "Squash, summer, zucchini, includes skin, raw"
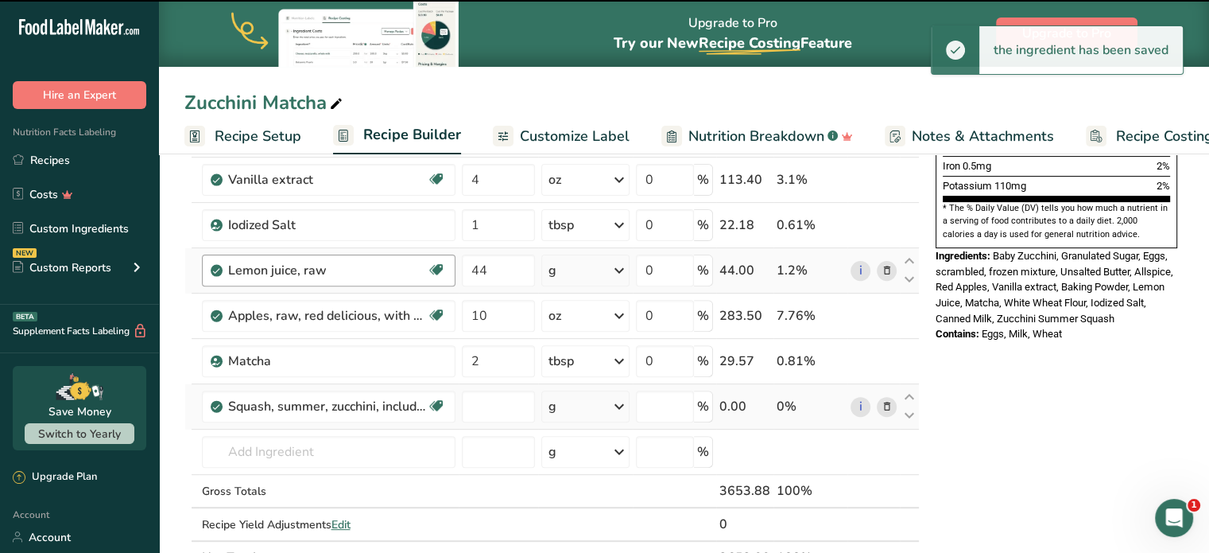
type input "0"
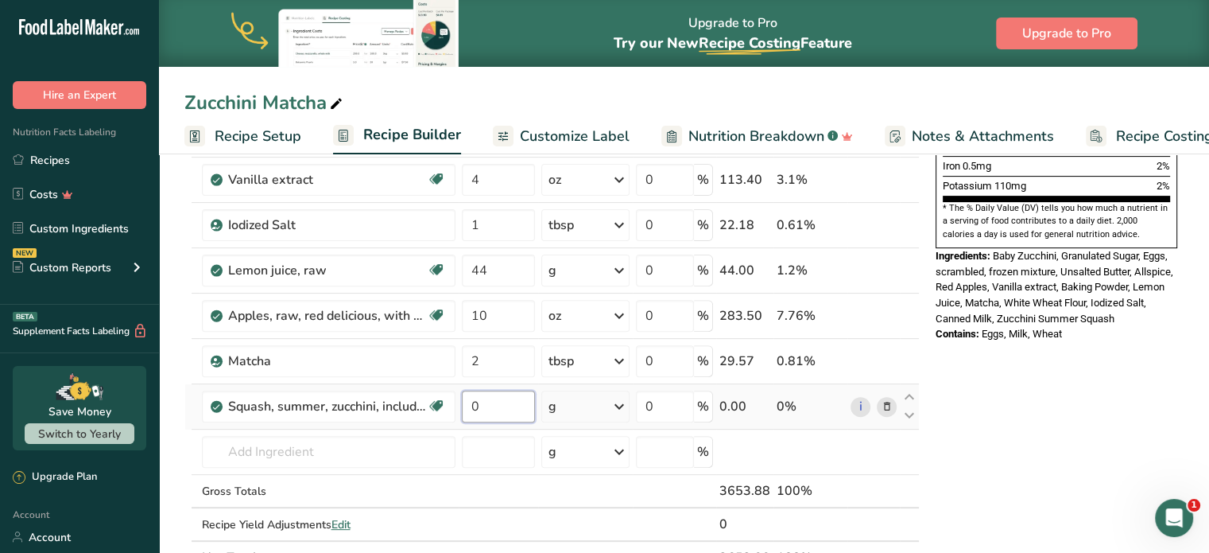
click at [491, 403] on input "0" at bounding box center [498, 406] width 73 height 32
type input "4"
click at [616, 401] on div "Ingredient * Amount * Unit * Waste * .a-a{fill:#347362;}.b-a{fill:#fff;} Grams …" at bounding box center [552, 167] width 736 height 813
click at [620, 397] on icon at bounding box center [619, 406] width 19 height 29
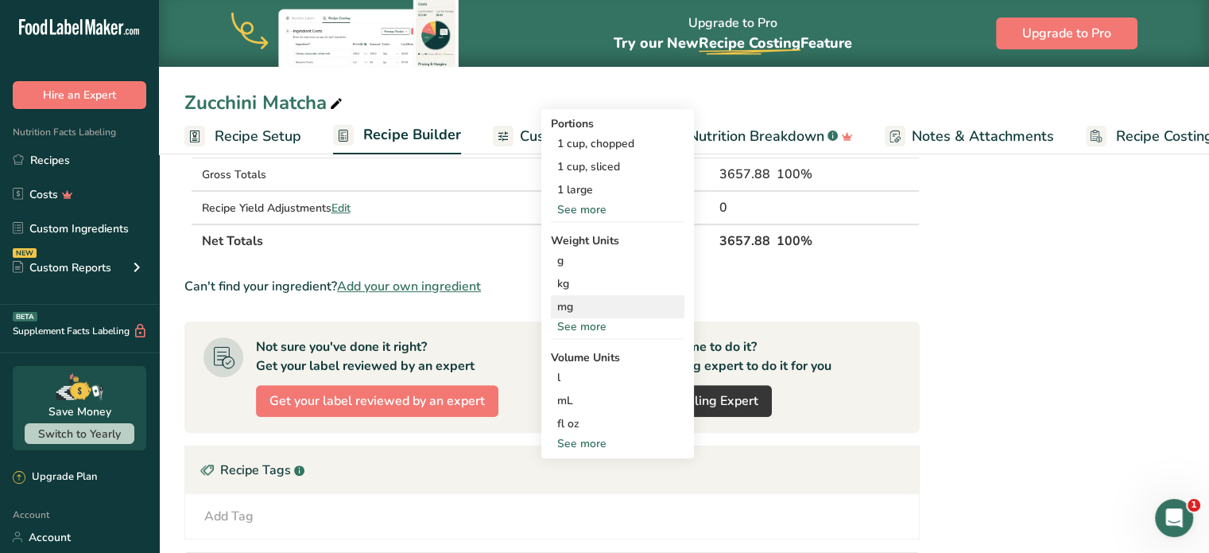
scroll to position [795, 0]
click at [579, 316] on div "See more" at bounding box center [618, 324] width 134 height 17
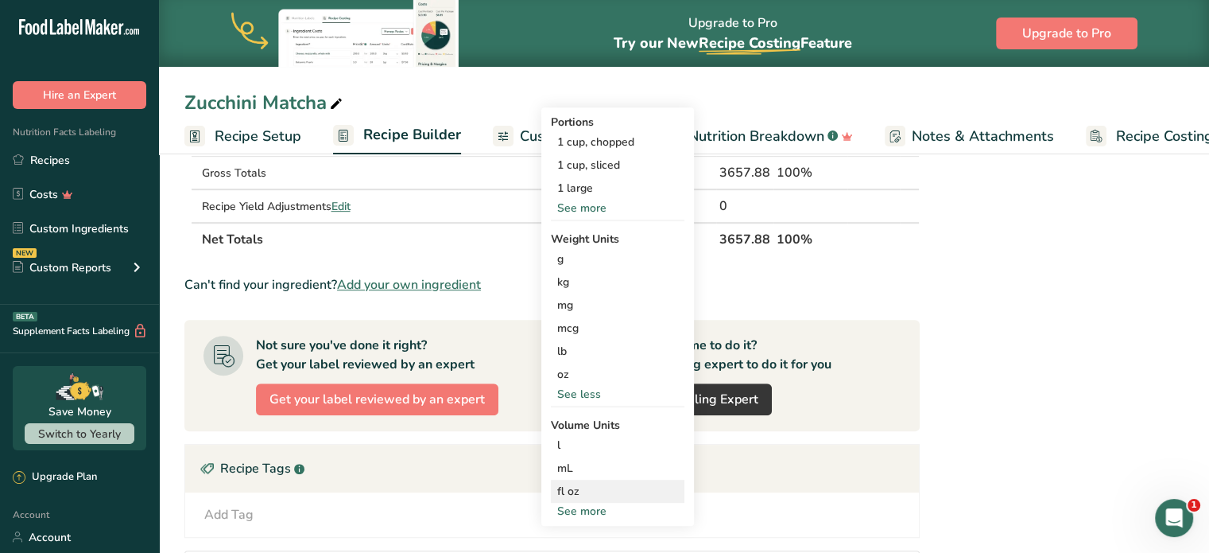
scroll to position [875, 0]
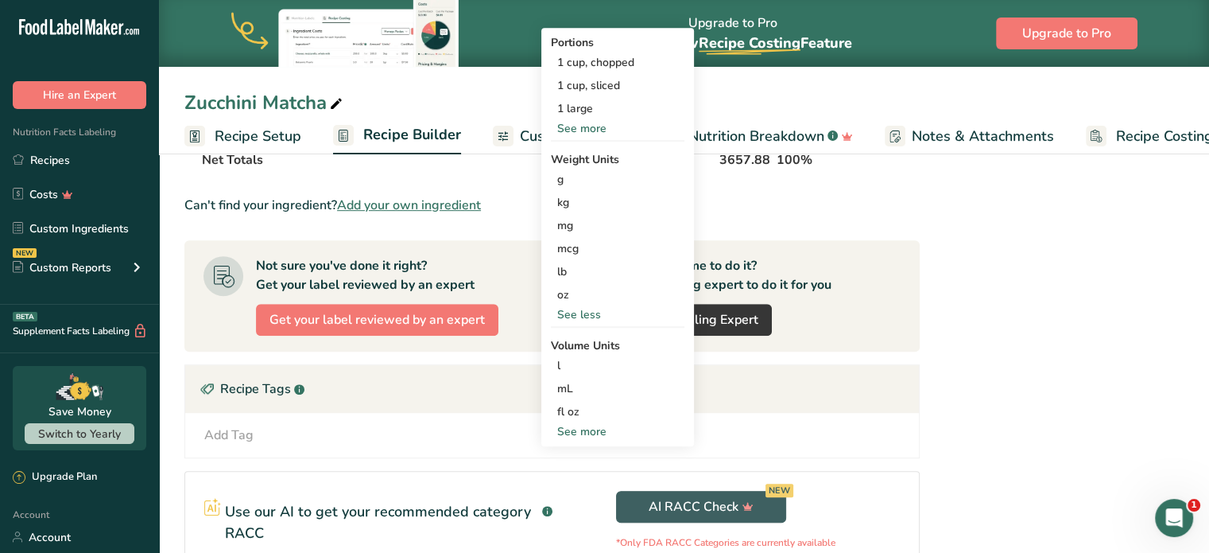
click at [573, 427] on div "See more" at bounding box center [618, 431] width 134 height 17
select select "22"
click at [570, 479] on div "cup" at bounding box center [617, 480] width 121 height 17
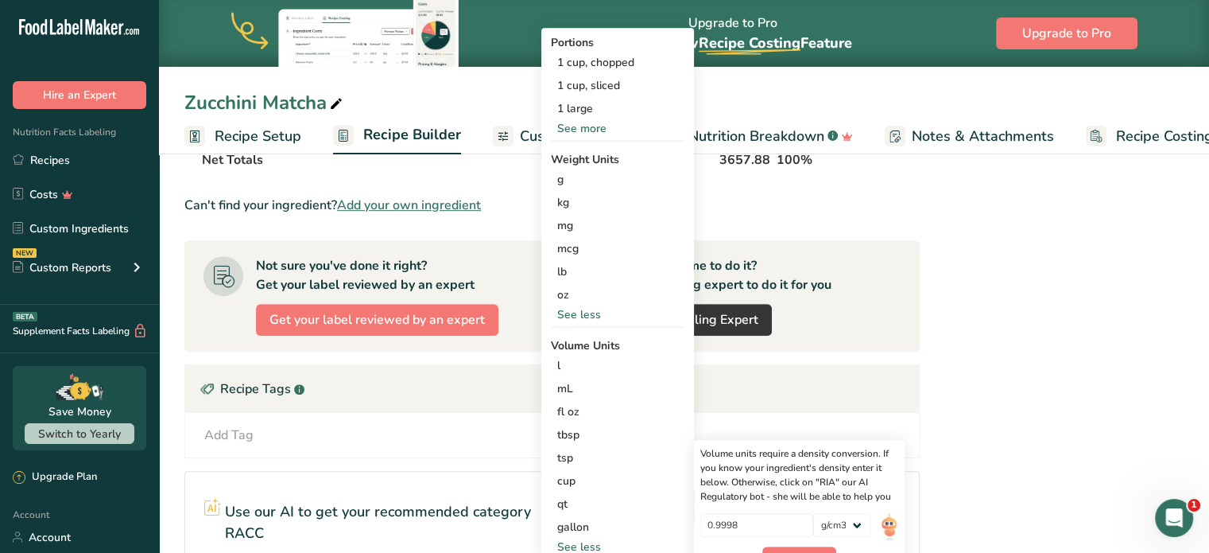
click at [420, 394] on div "Recipe Tags .a-a{fill:#347362;}.b-a{fill:#fff;}" at bounding box center [552, 389] width 734 height 48
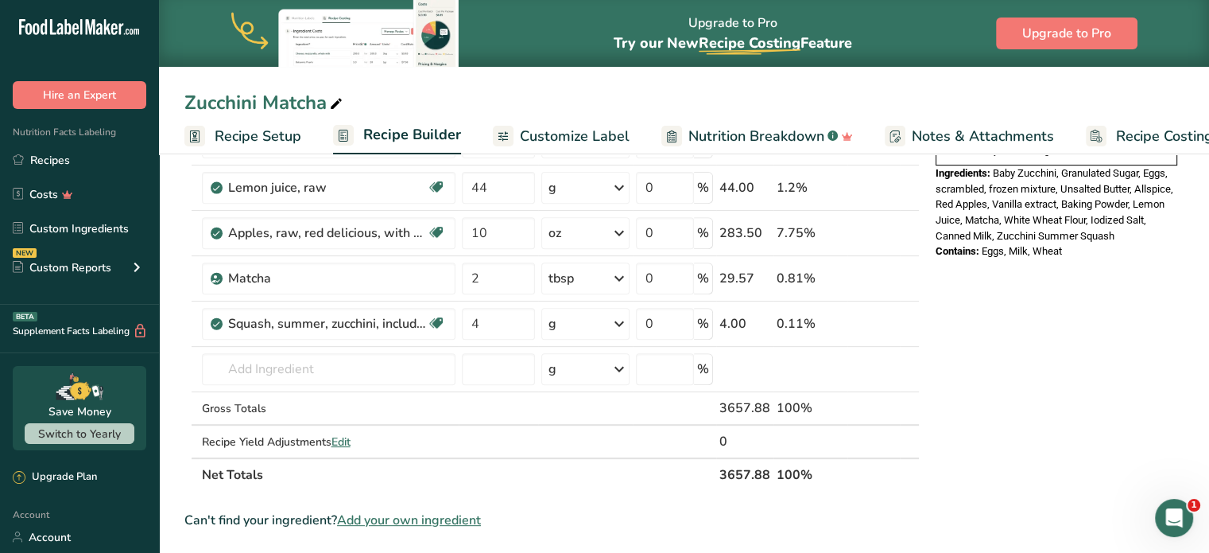
scroll to position [557, 0]
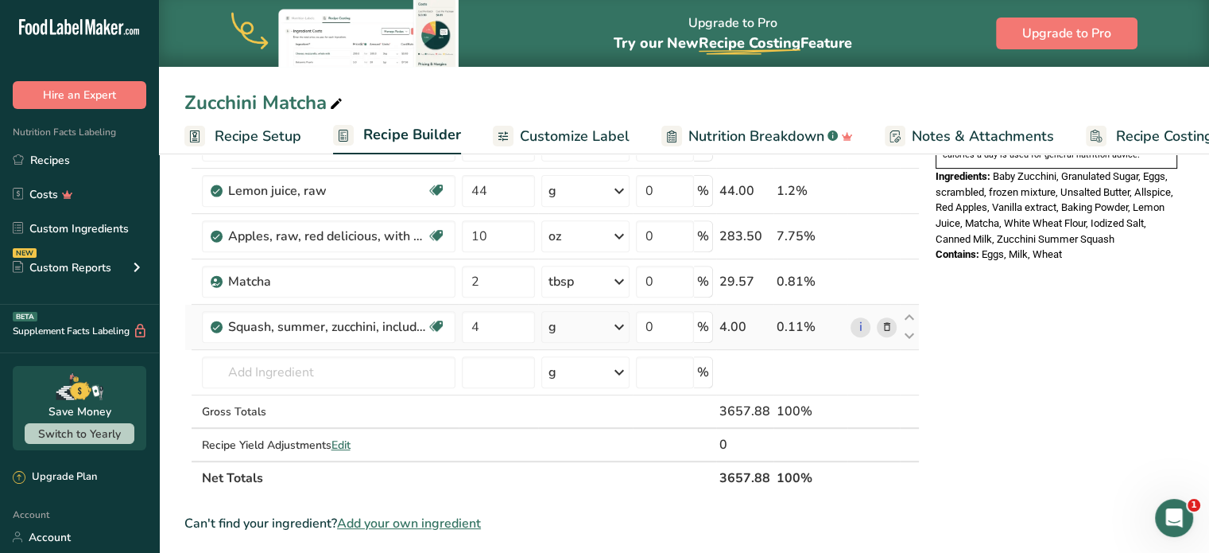
click at [616, 325] on icon at bounding box center [619, 326] width 19 height 29
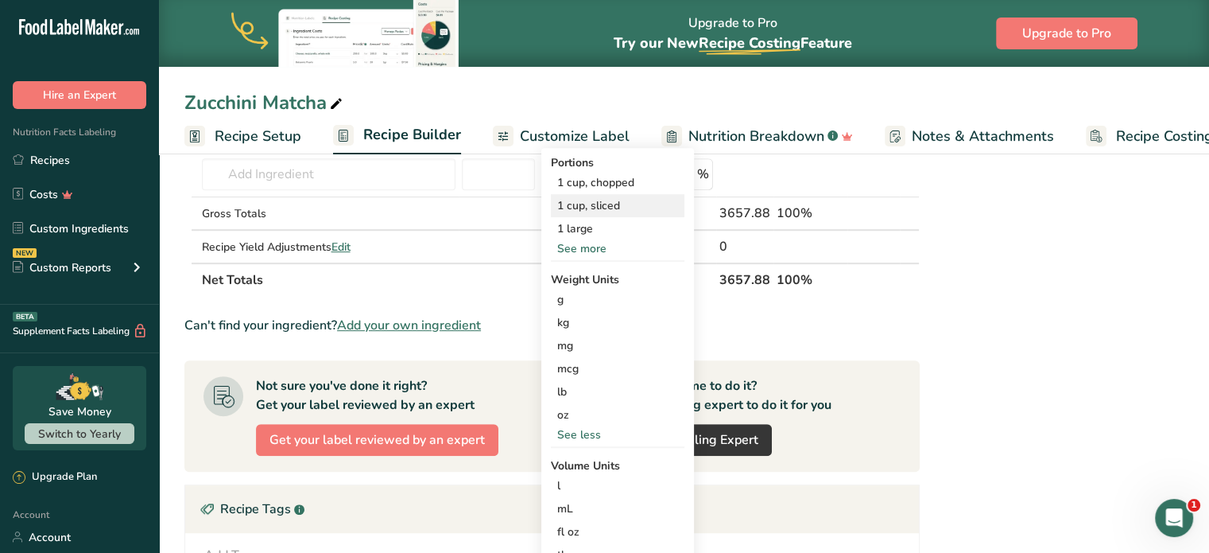
scroll to position [795, 0]
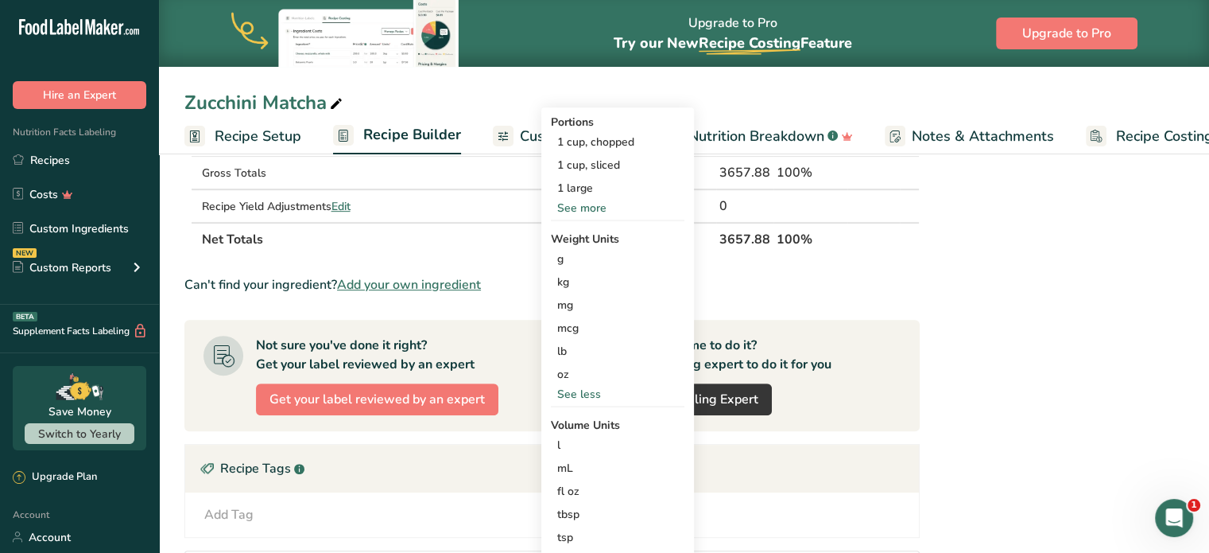
click at [584, 400] on div "Portions 1 cup, chopped 1 cup, sliced 1 large See more Weight Units g kg mg mcg…" at bounding box center [618, 374] width 153 height 534
click at [579, 386] on div "See less" at bounding box center [618, 394] width 134 height 17
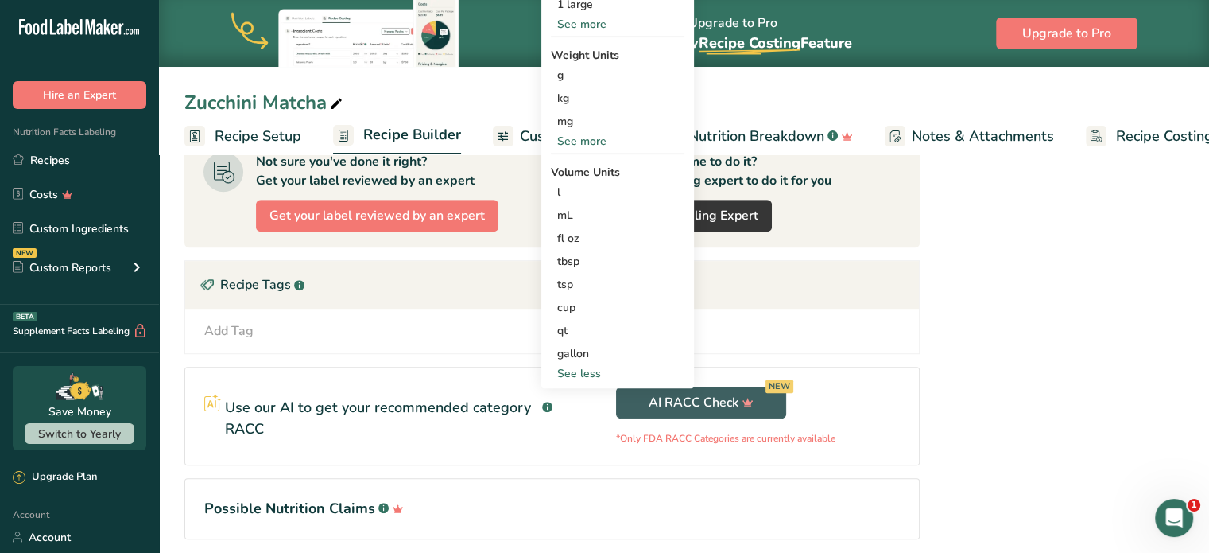
scroll to position [1034, 0]
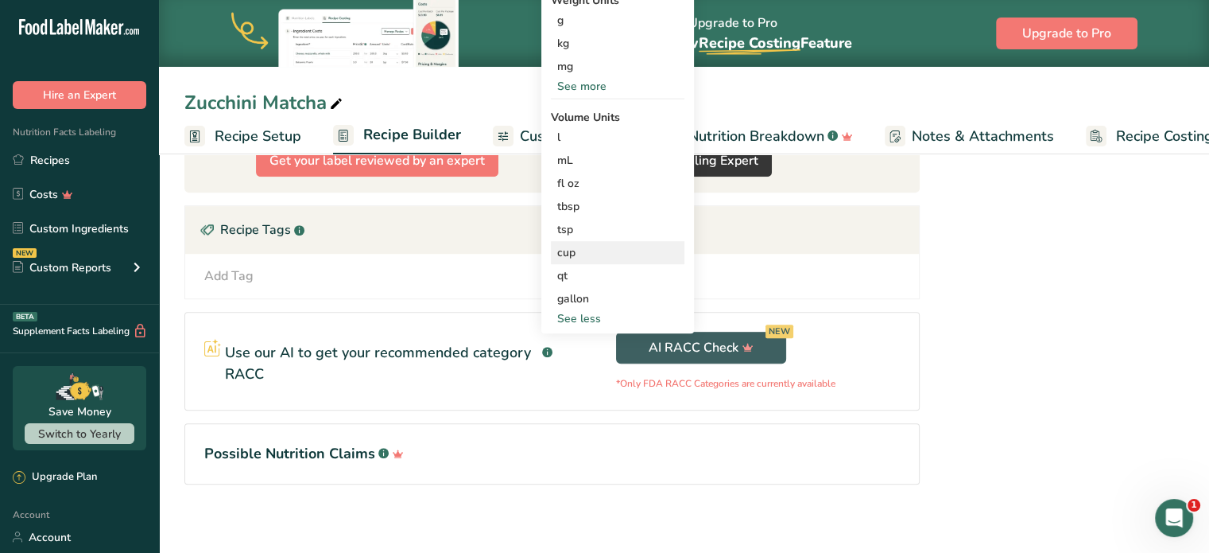
click at [557, 246] on div "cup" at bounding box center [617, 252] width 121 height 17
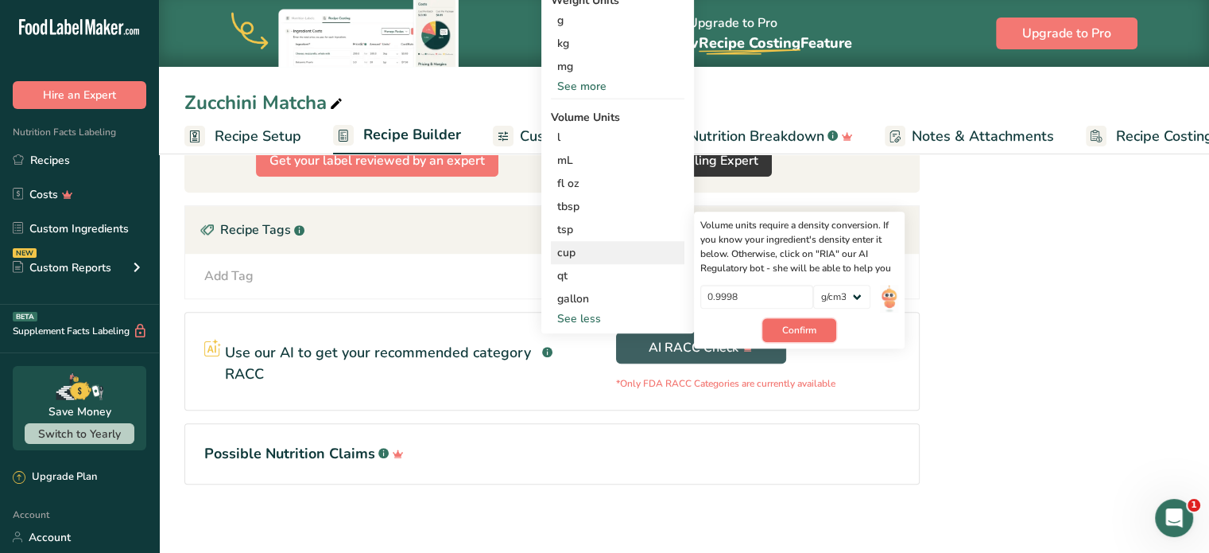
click at [780, 325] on button "Confirm" at bounding box center [800, 330] width 74 height 24
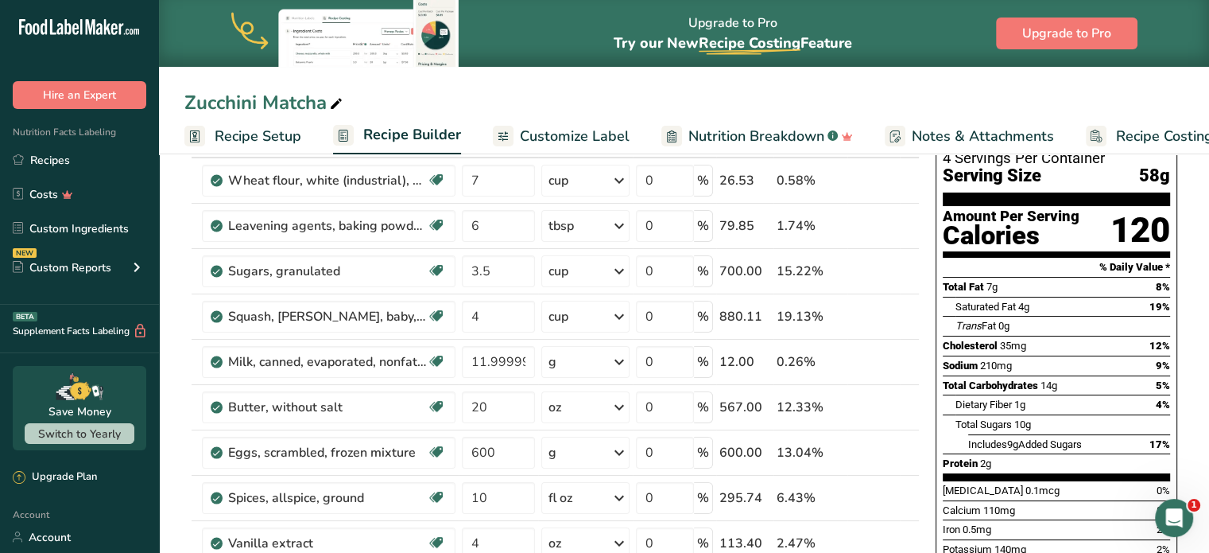
scroll to position [477, 0]
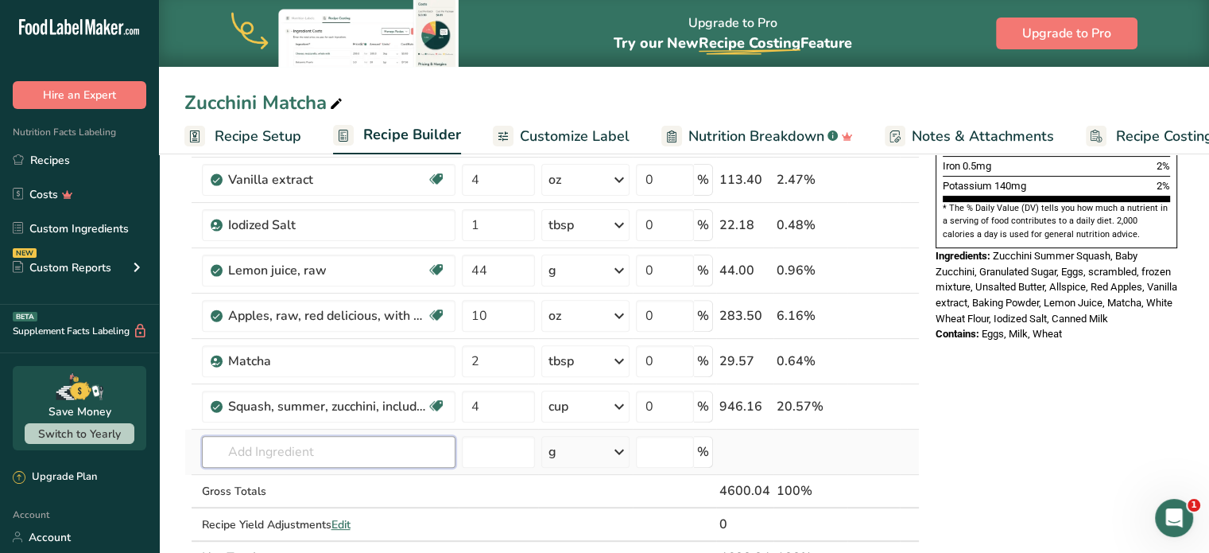
click at [289, 451] on input "text" at bounding box center [329, 452] width 254 height 32
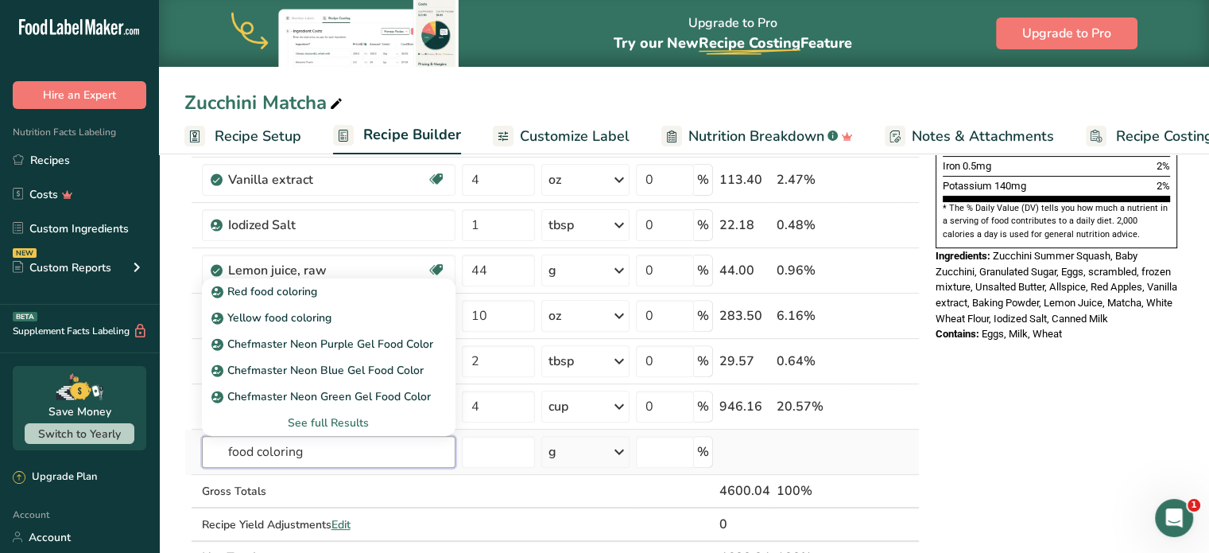
click at [221, 450] on input "food coloring" at bounding box center [329, 452] width 254 height 32
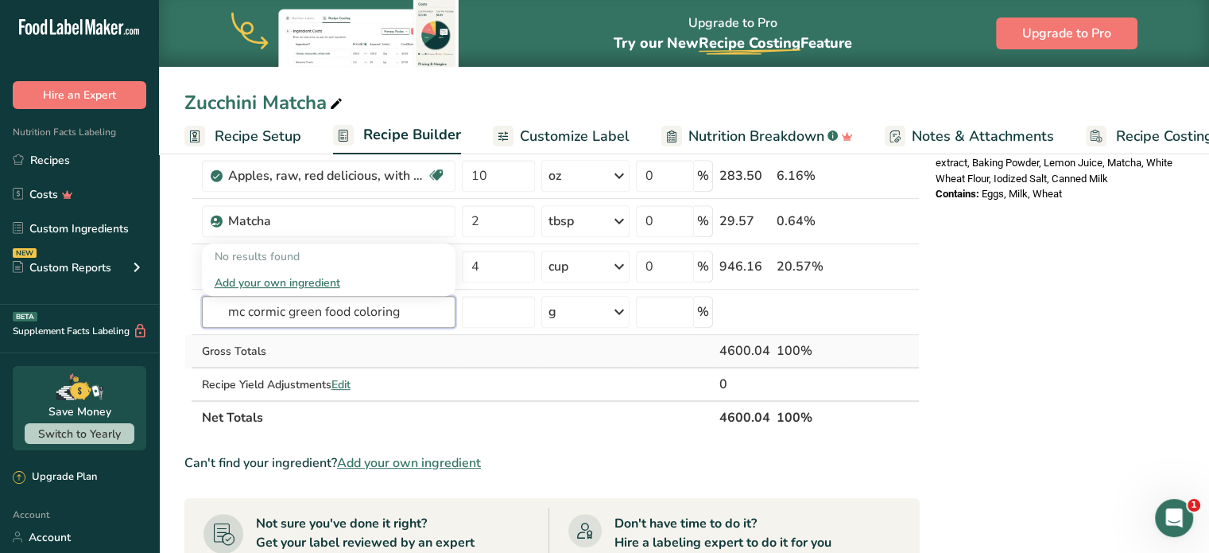
scroll to position [636, 0]
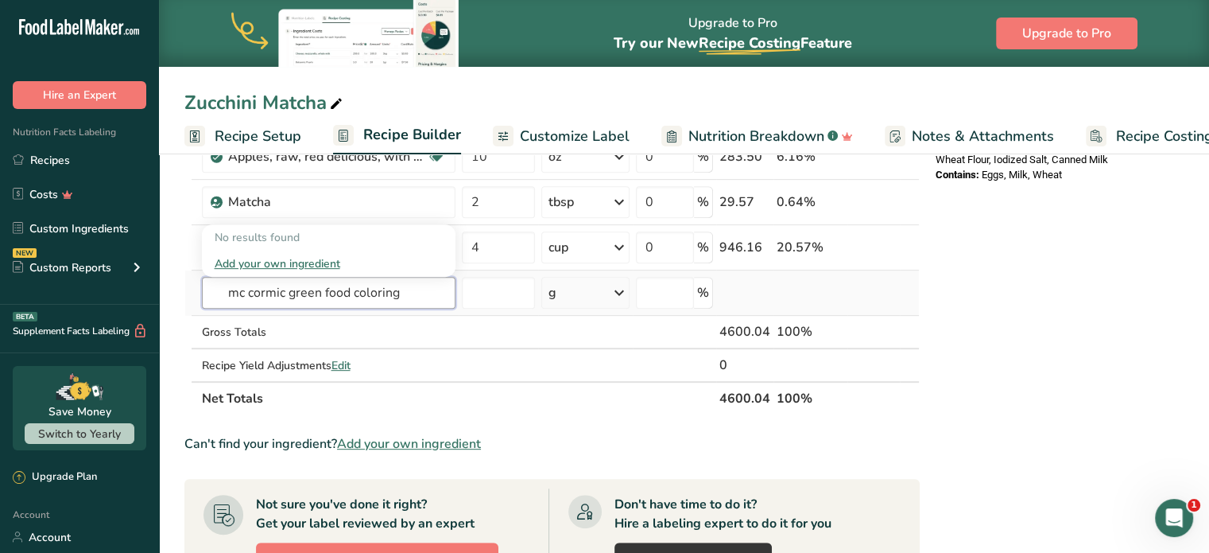
click at [444, 292] on input "mc cormic green food coloring" at bounding box center [329, 293] width 254 height 32
type input "m"
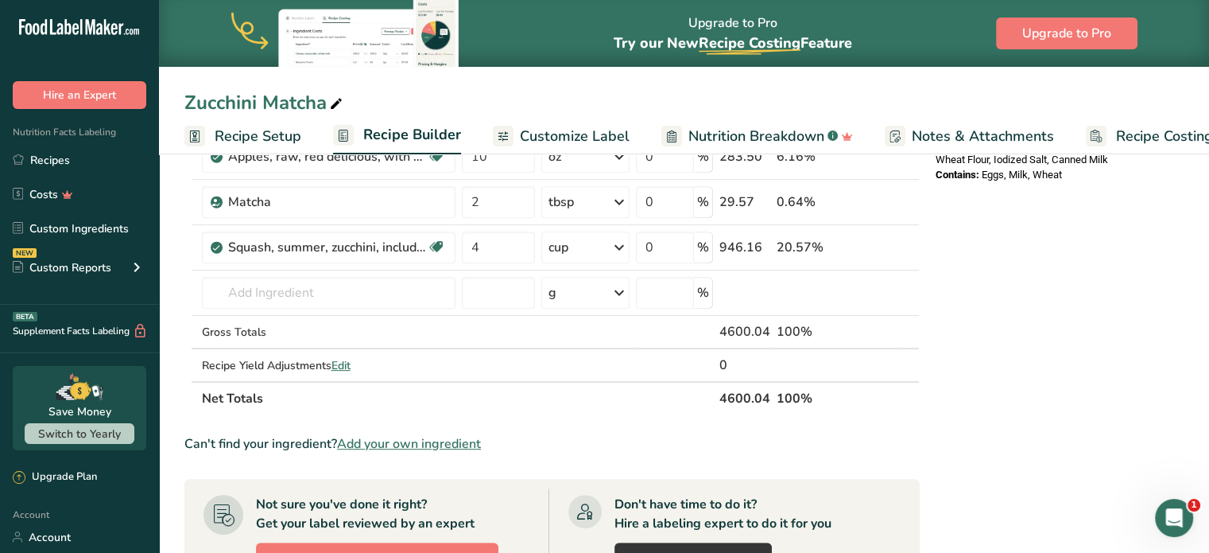
click at [453, 441] on span "Add your own ingredient" at bounding box center [409, 443] width 144 height 19
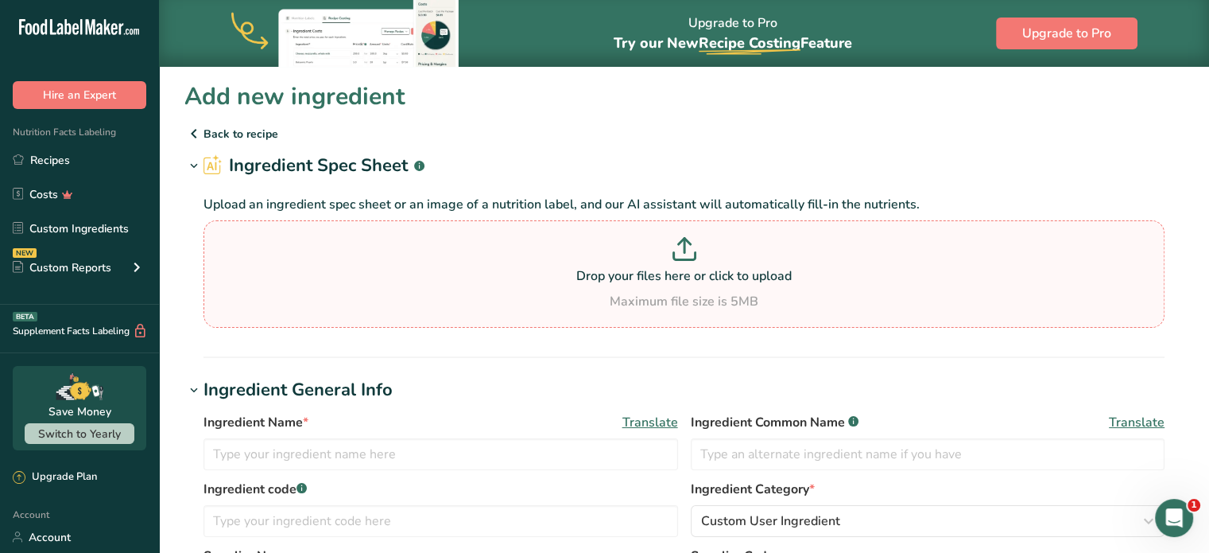
click at [668, 262] on p at bounding box center [684, 251] width 953 height 29
click at [668, 262] on input "Drop your files here or click to upload Maximum file size is 5MB" at bounding box center [684, 273] width 961 height 107
type input "C:\fakepath\mc cormic green food color image.jpeg"
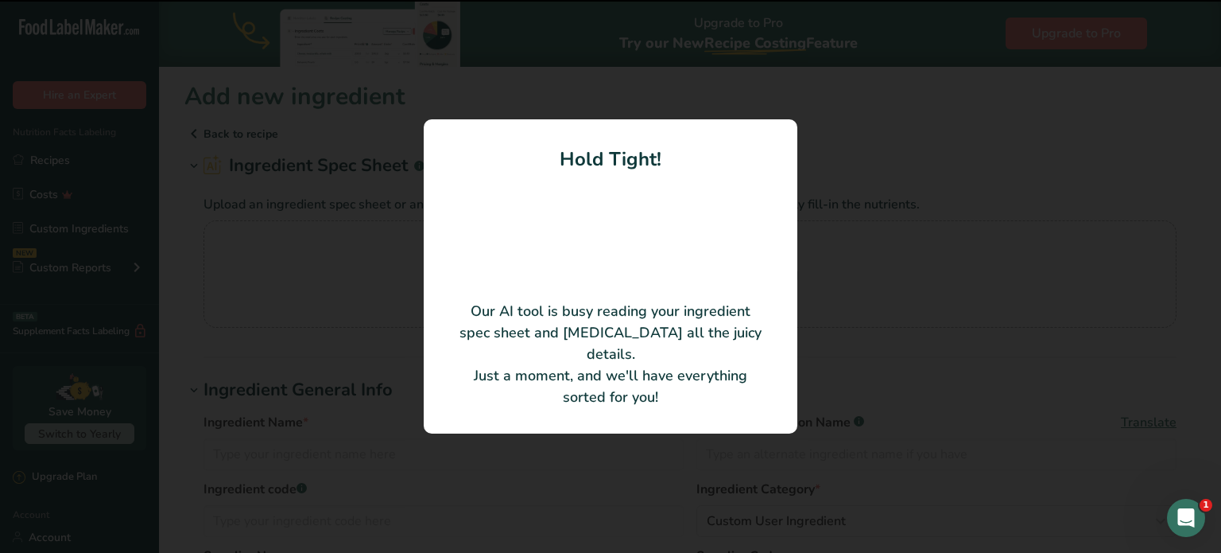
type input "Green Food Color"
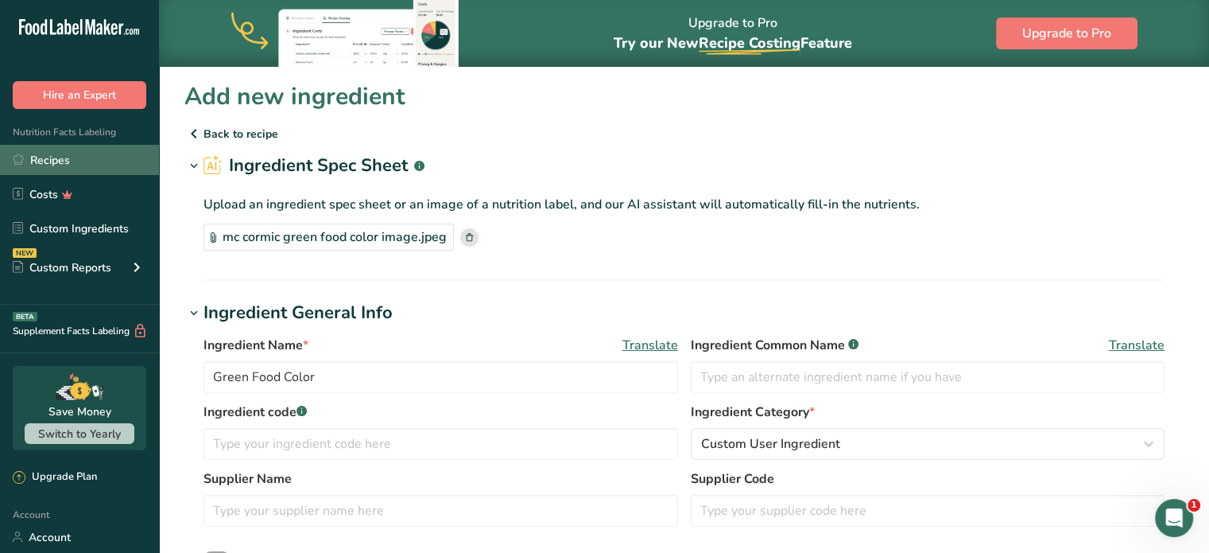
click at [60, 158] on link "Recipes" at bounding box center [79, 160] width 159 height 30
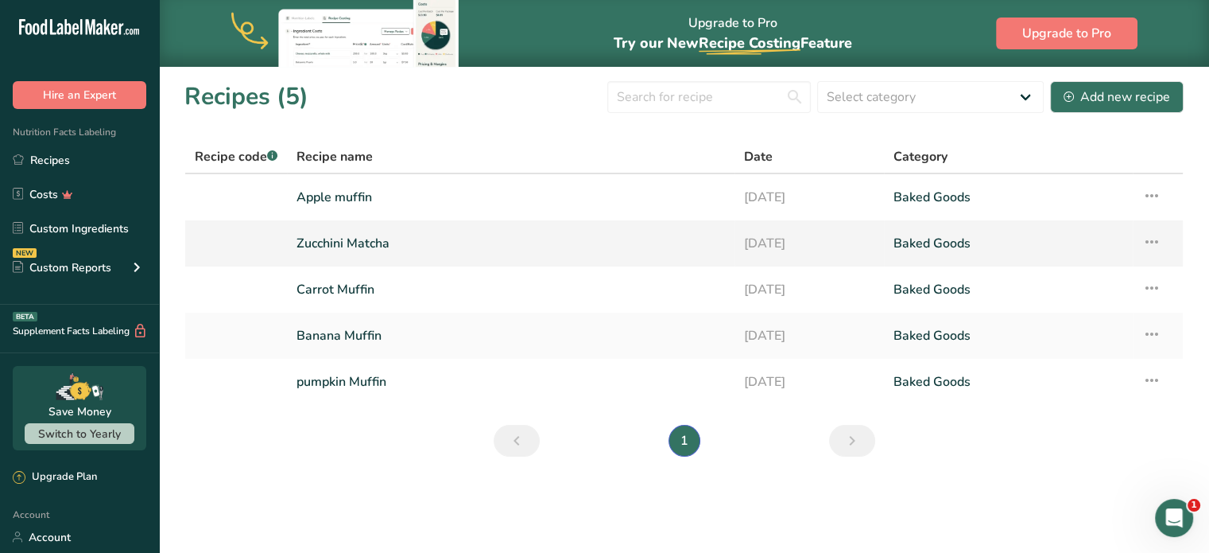
click at [359, 245] on link "Zucchini Matcha" at bounding box center [511, 243] width 429 height 33
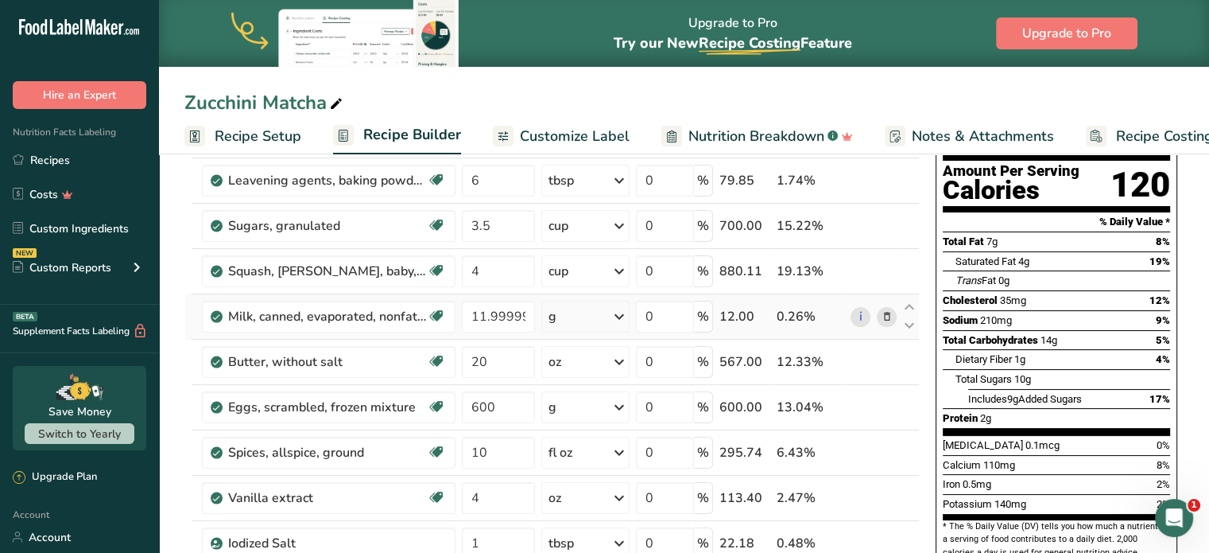
scroll to position [80, 0]
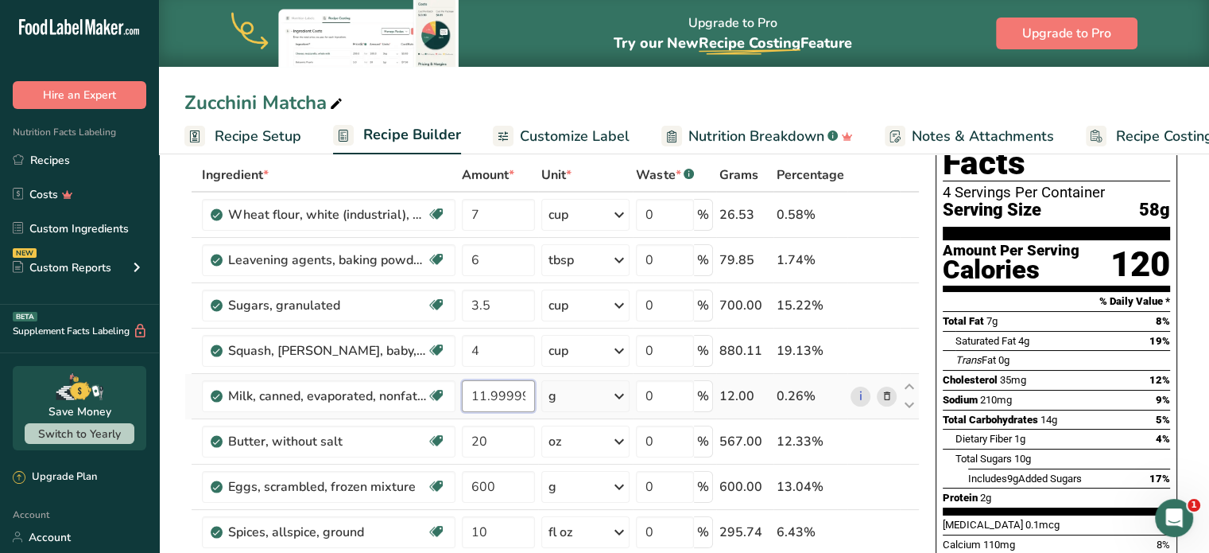
click at [530, 395] on input "11.999999" at bounding box center [498, 396] width 73 height 32
type input "9"
type input "12"
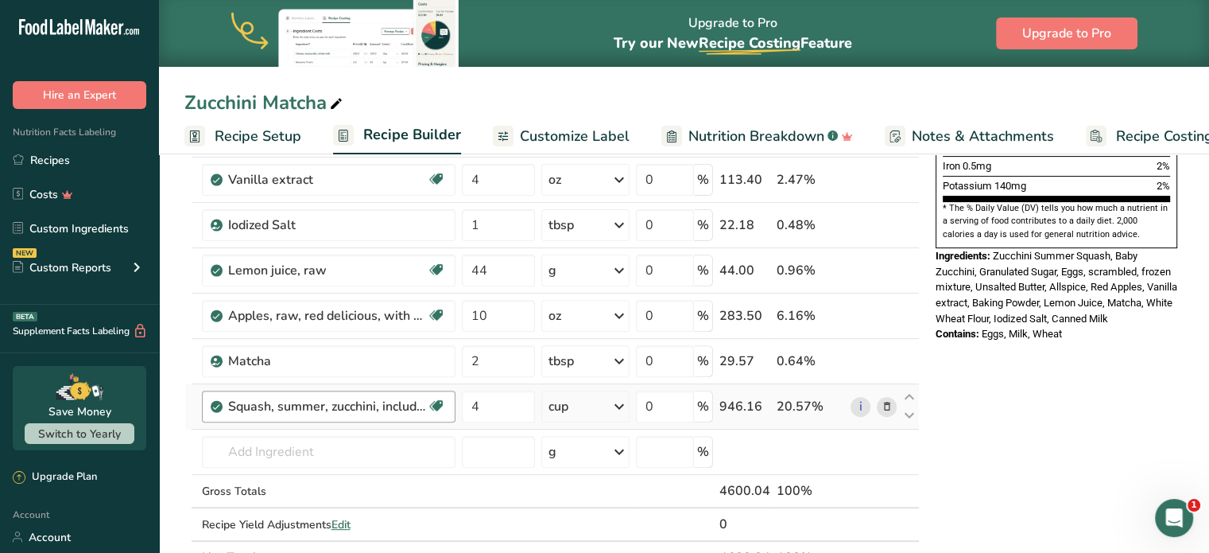
scroll to position [636, 0]
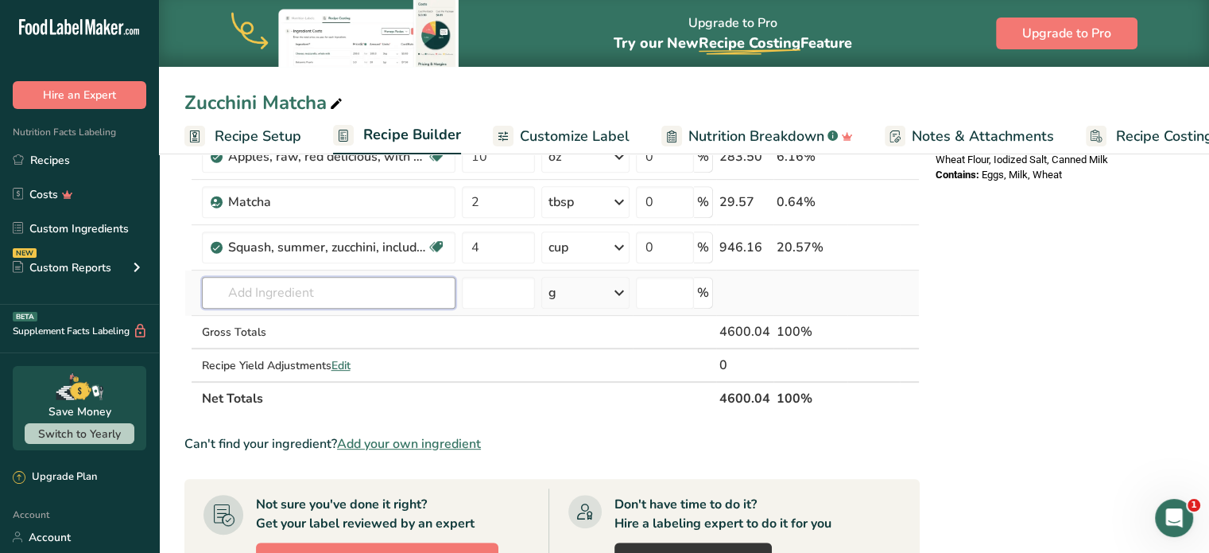
click at [316, 301] on input "text" at bounding box center [329, 293] width 254 height 32
click at [334, 296] on input "text" at bounding box center [329, 293] width 254 height 32
type input "g"
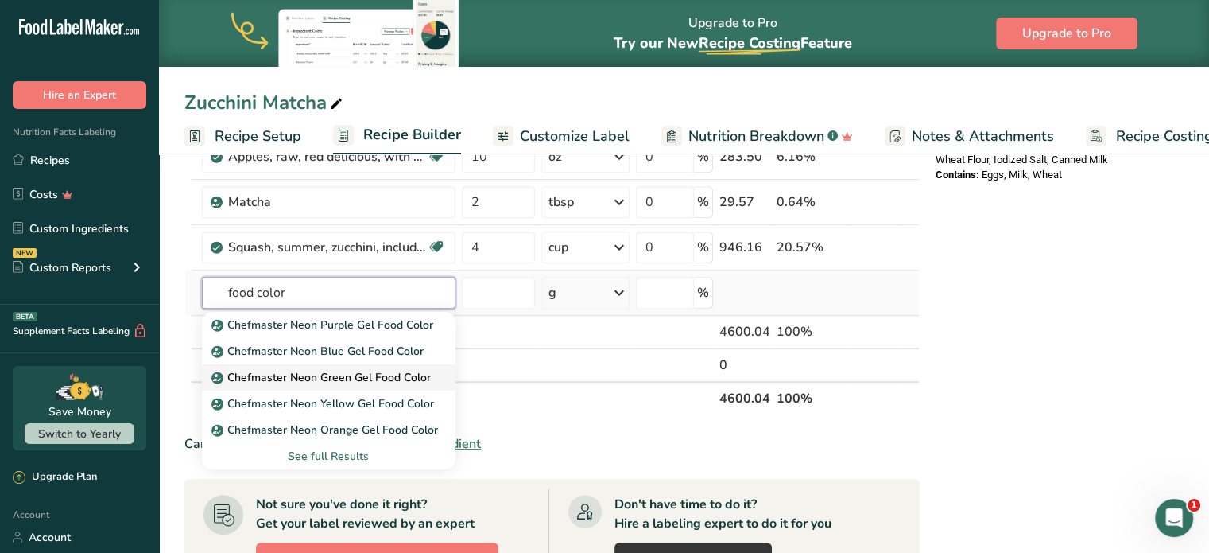
type input "food color"
click at [323, 378] on p "Chefmaster Neon Green Gel Food Color" at bounding box center [323, 377] width 216 height 17
type input "Chefmaster Neon Green Gel Food Color"
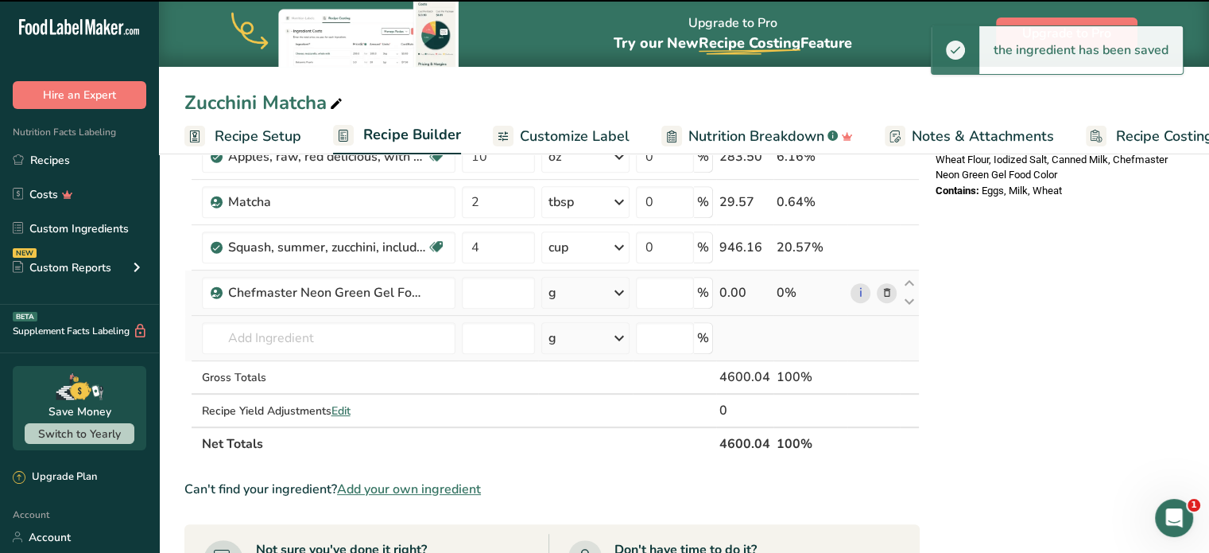
type input "0"
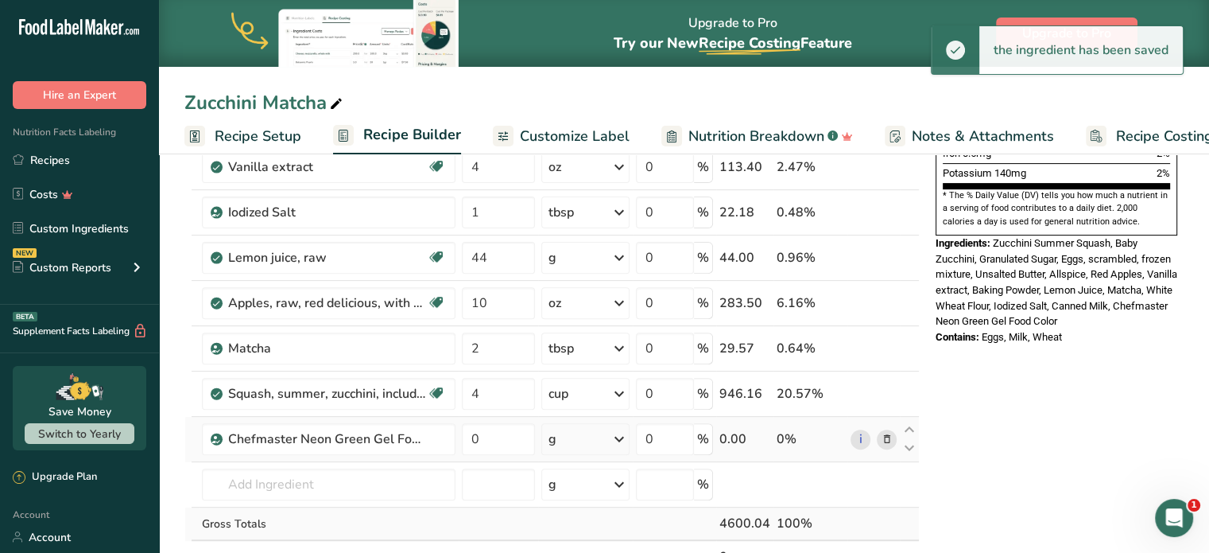
scroll to position [477, 0]
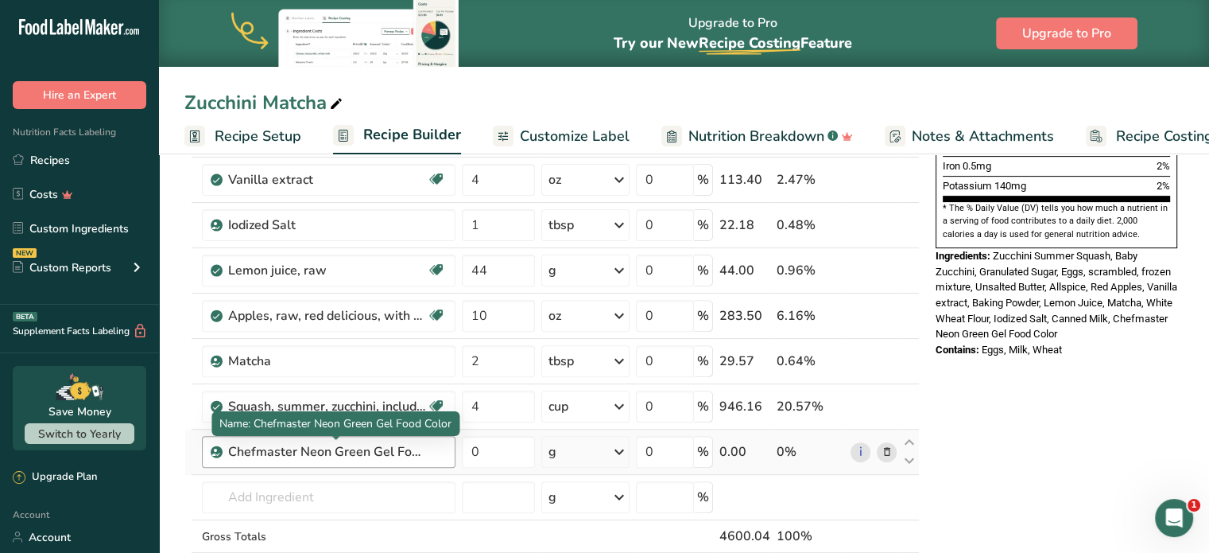
click at [398, 451] on div "Chefmaster Neon Green Gel Food Color" at bounding box center [327, 451] width 199 height 19
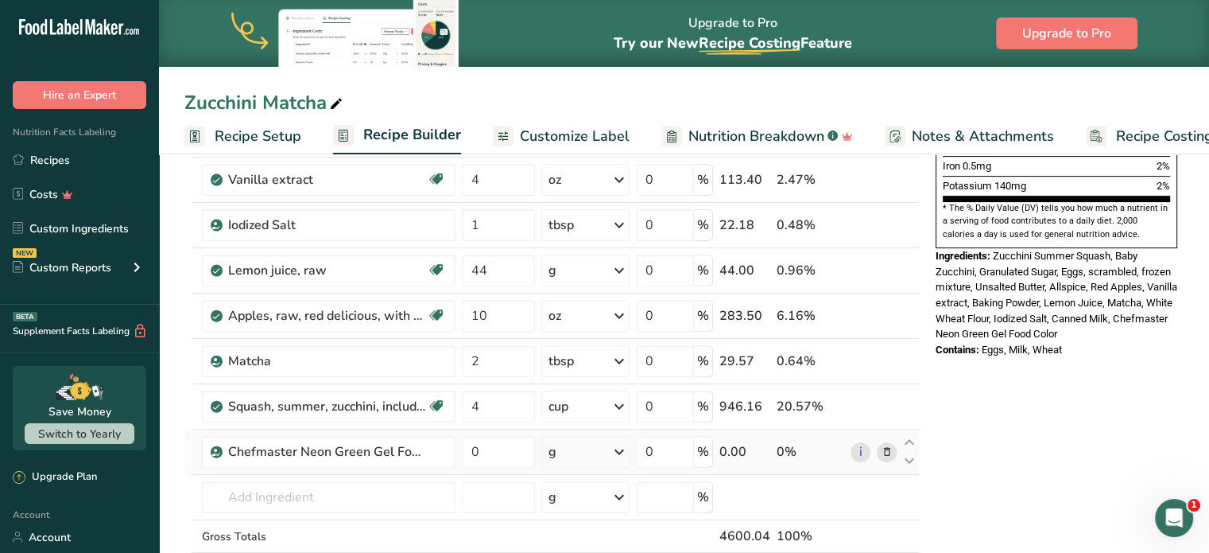
click at [891, 448] on icon at bounding box center [886, 452] width 11 height 17
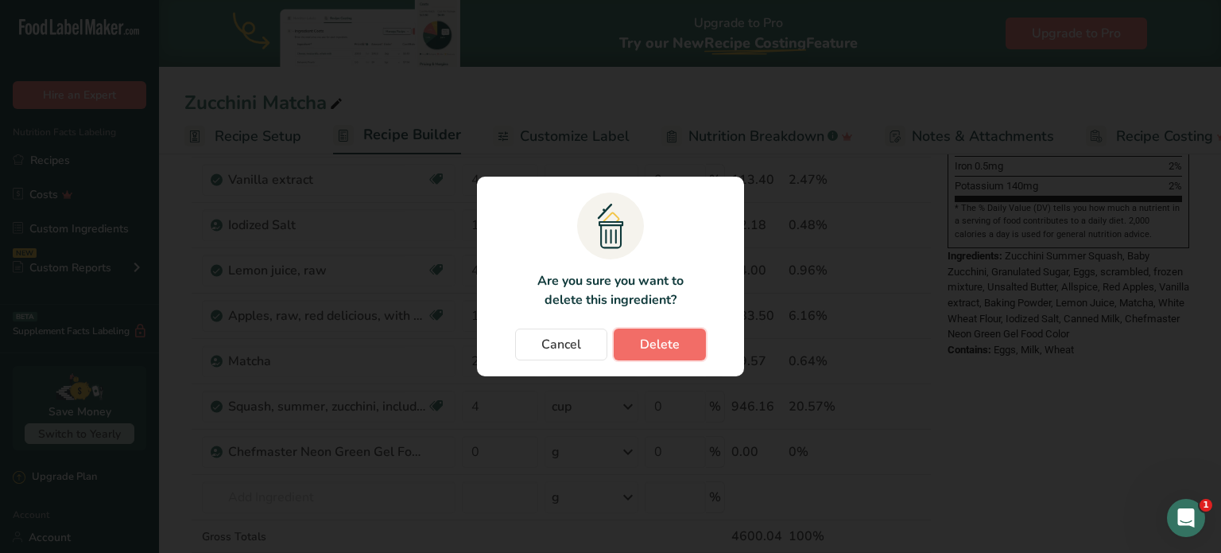
click at [645, 340] on span "Delete" at bounding box center [660, 344] width 40 height 19
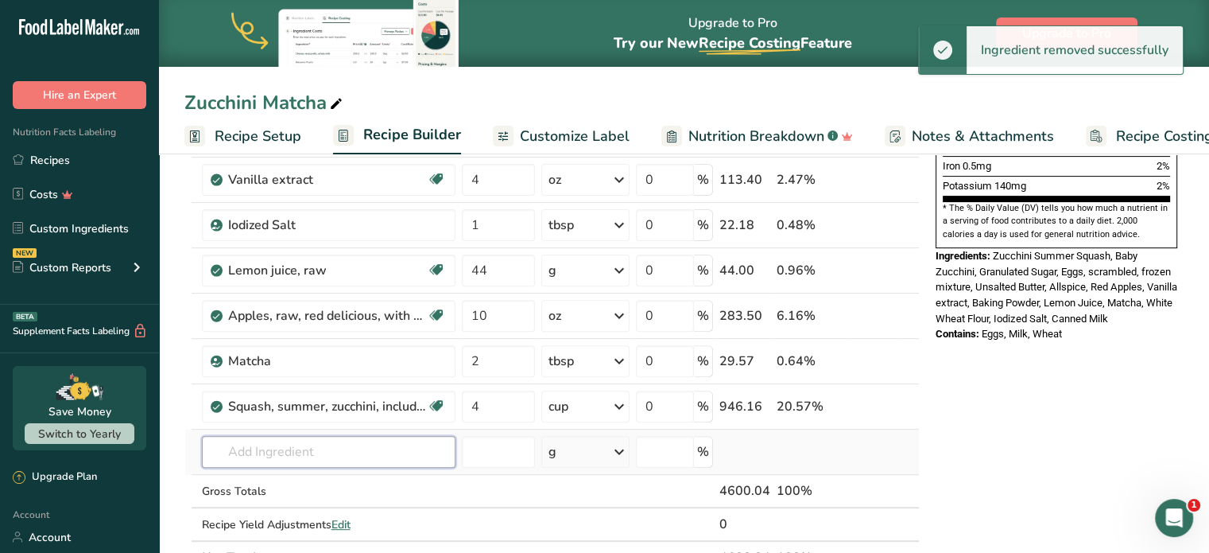
click at [316, 444] on input "text" at bounding box center [329, 452] width 254 height 32
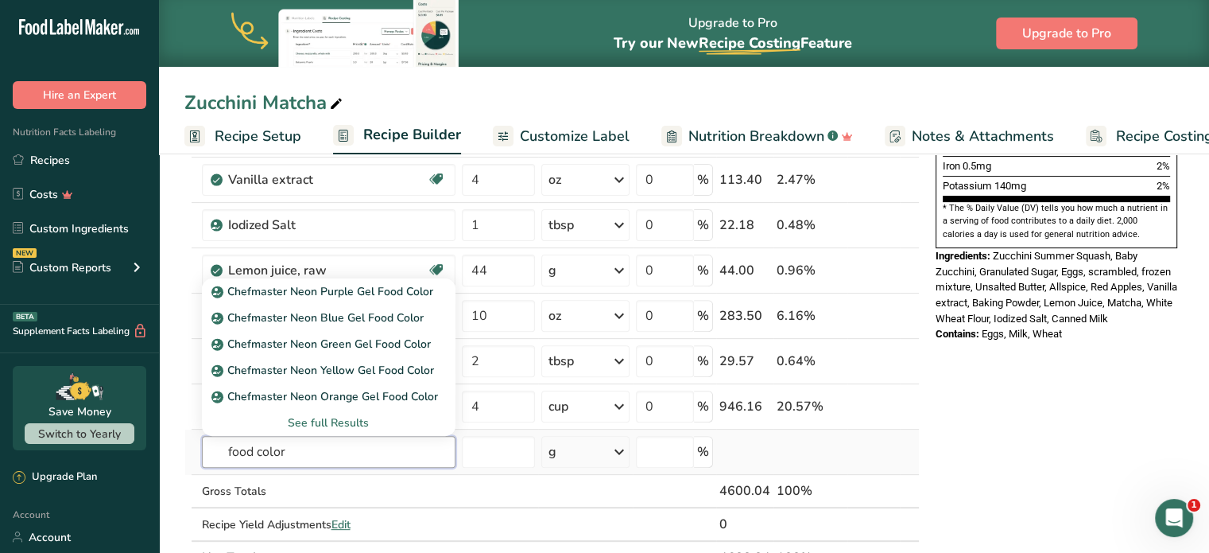
type input "food color"
click at [340, 419] on div "See full Results" at bounding box center [329, 422] width 228 height 17
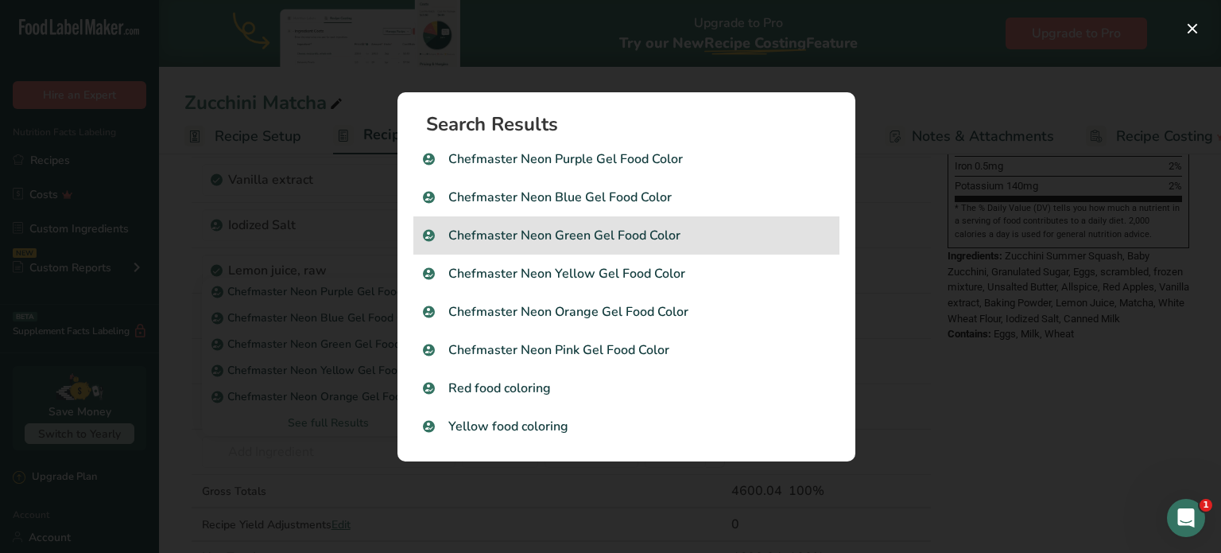
click at [587, 240] on p "Chefmaster Neon Green Gel Food Color" at bounding box center [626, 235] width 407 height 19
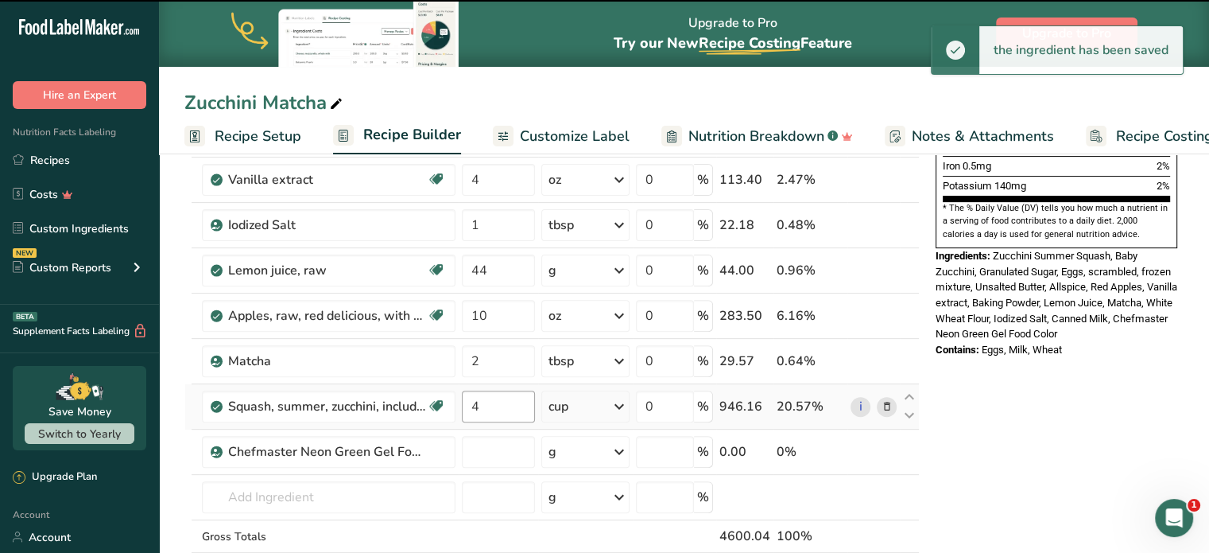
type input "0"
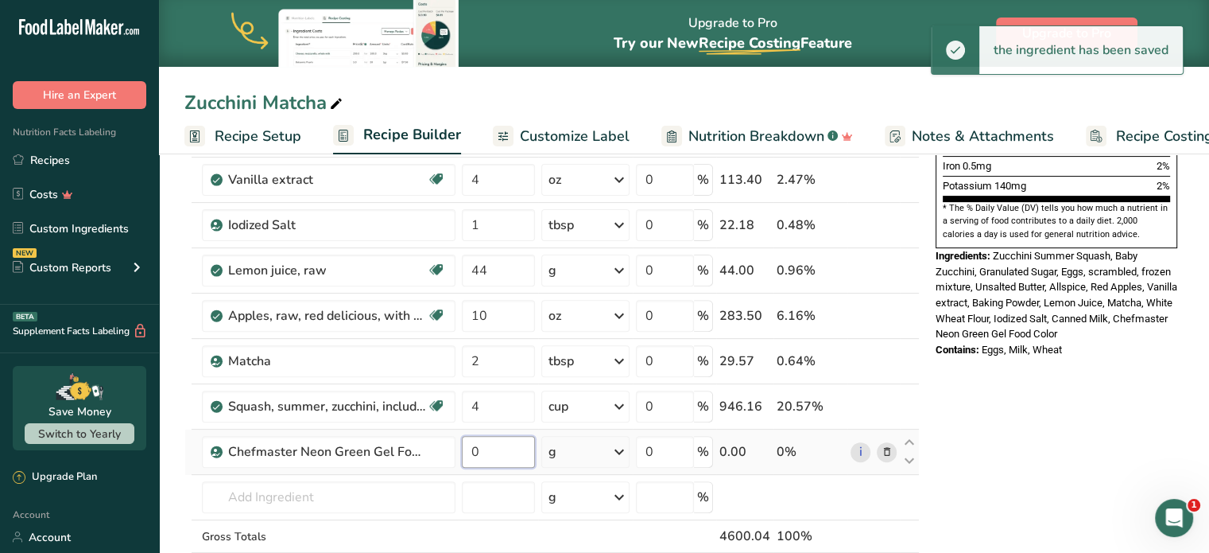
click at [484, 455] on input "0" at bounding box center [498, 452] width 73 height 32
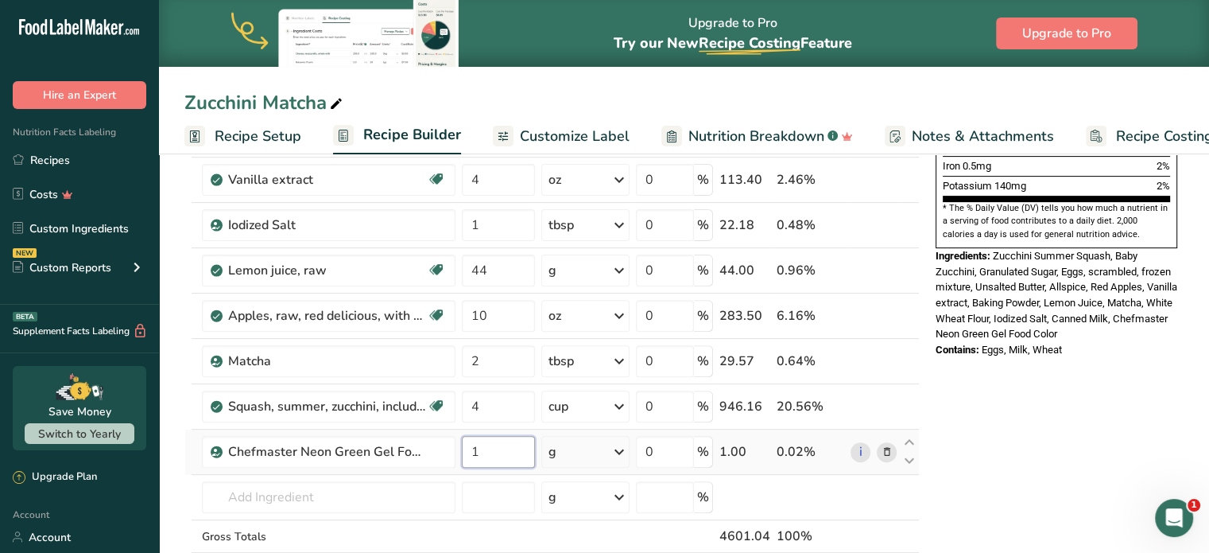
type input "1"
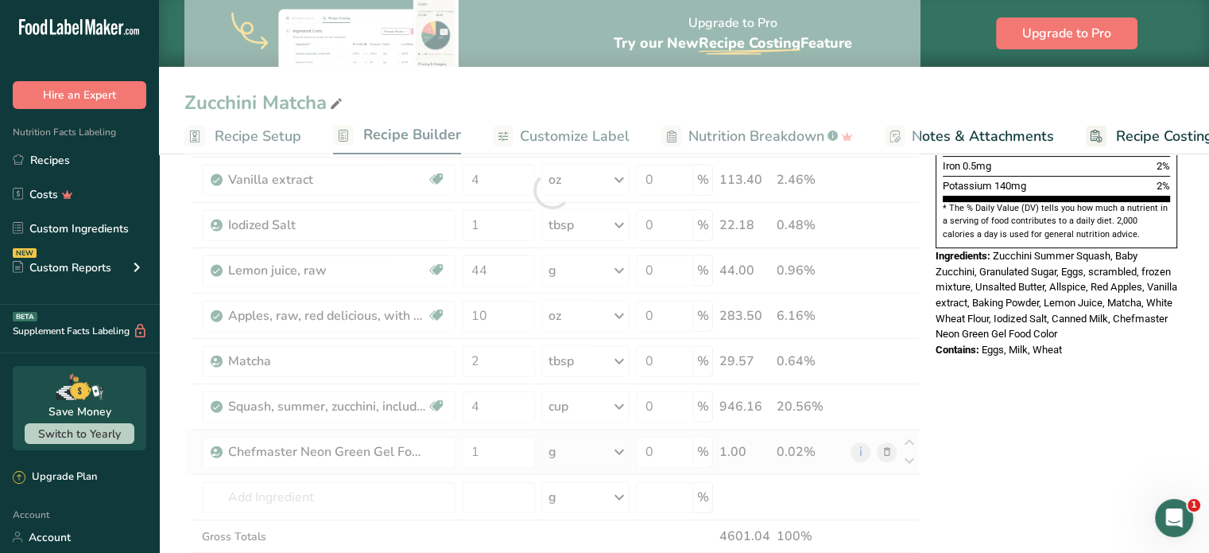
click at [623, 448] on div "Ingredient * Amount * Unit * Waste * .a-a{fill:#347362;}.b-a{fill:#fff;} Grams …" at bounding box center [552, 190] width 736 height 859
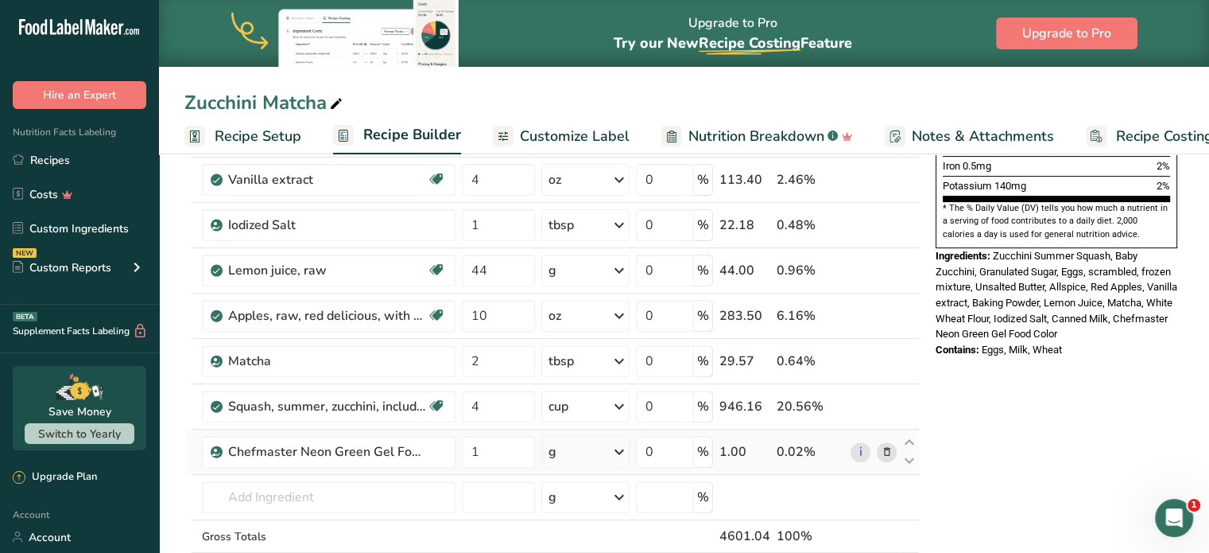
click at [615, 449] on icon at bounding box center [619, 451] width 19 height 29
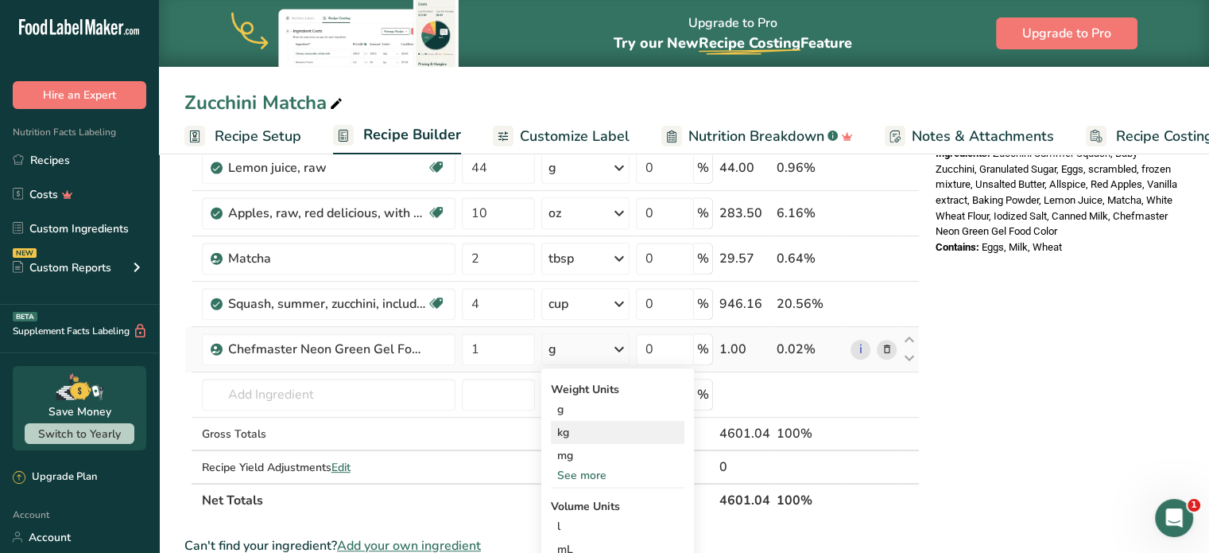
scroll to position [795, 0]
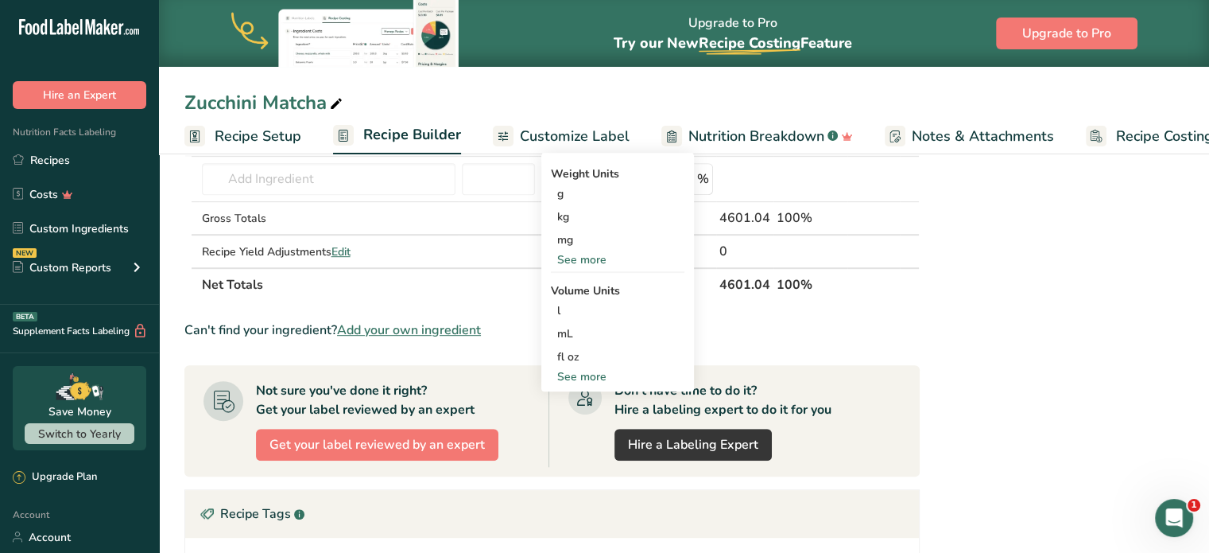
click at [582, 263] on div "See more" at bounding box center [618, 259] width 134 height 17
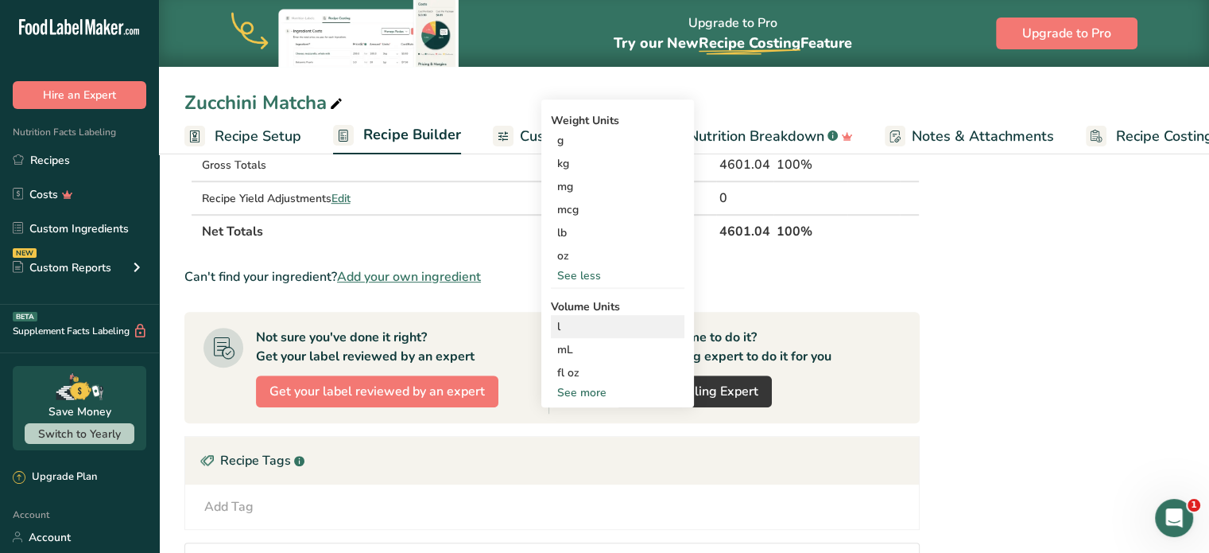
scroll to position [875, 0]
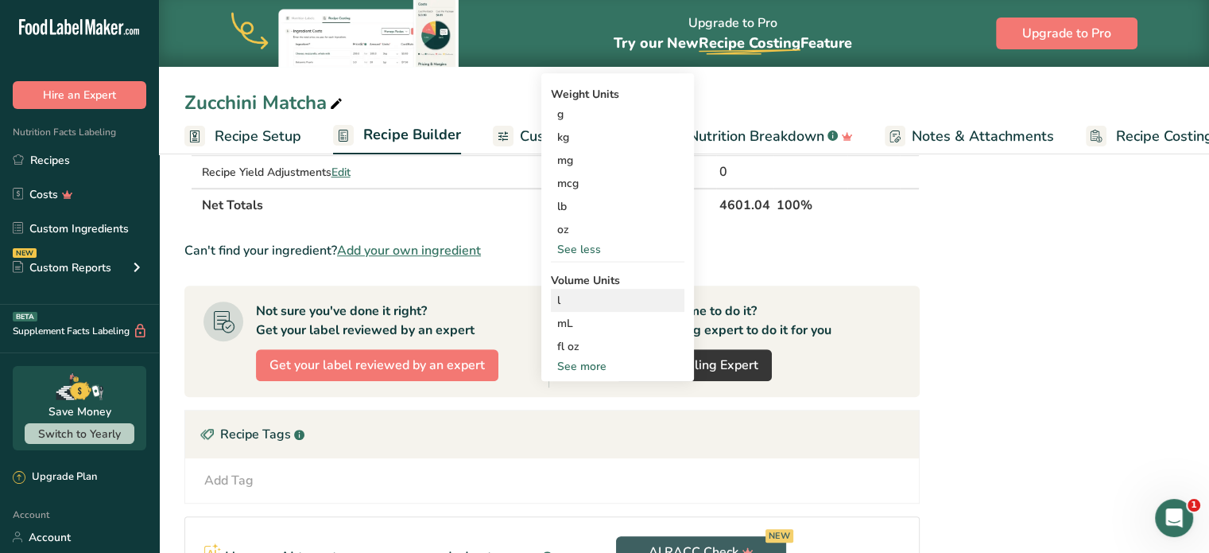
click at [594, 371] on div "See more" at bounding box center [618, 366] width 134 height 17
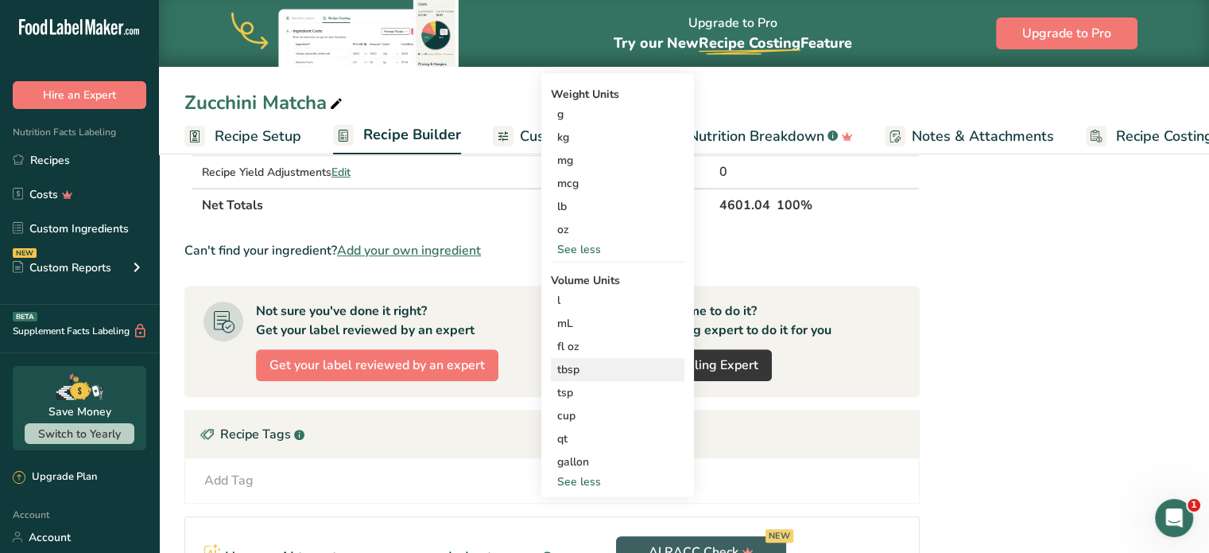
click at [578, 368] on div "tbsp" at bounding box center [617, 369] width 121 height 17
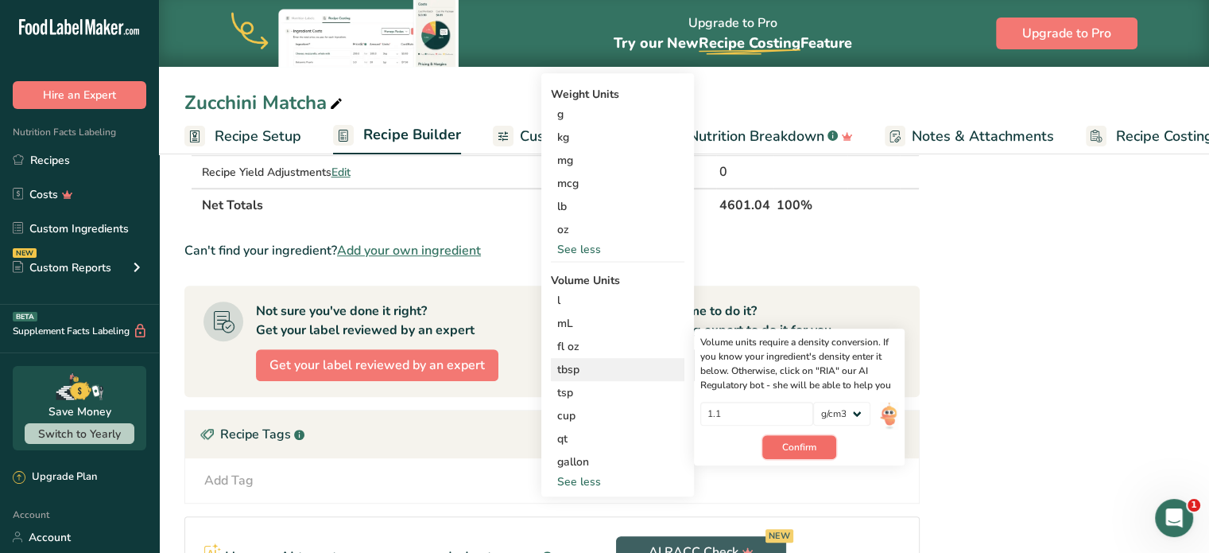
click at [786, 446] on span "Confirm" at bounding box center [799, 447] width 34 height 14
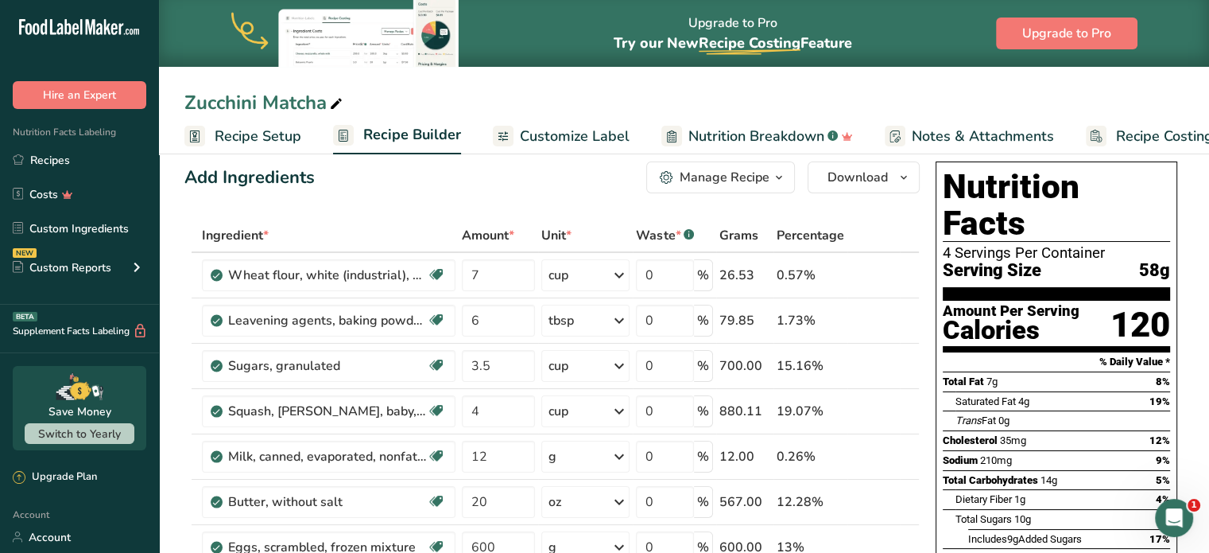
scroll to position [0, 0]
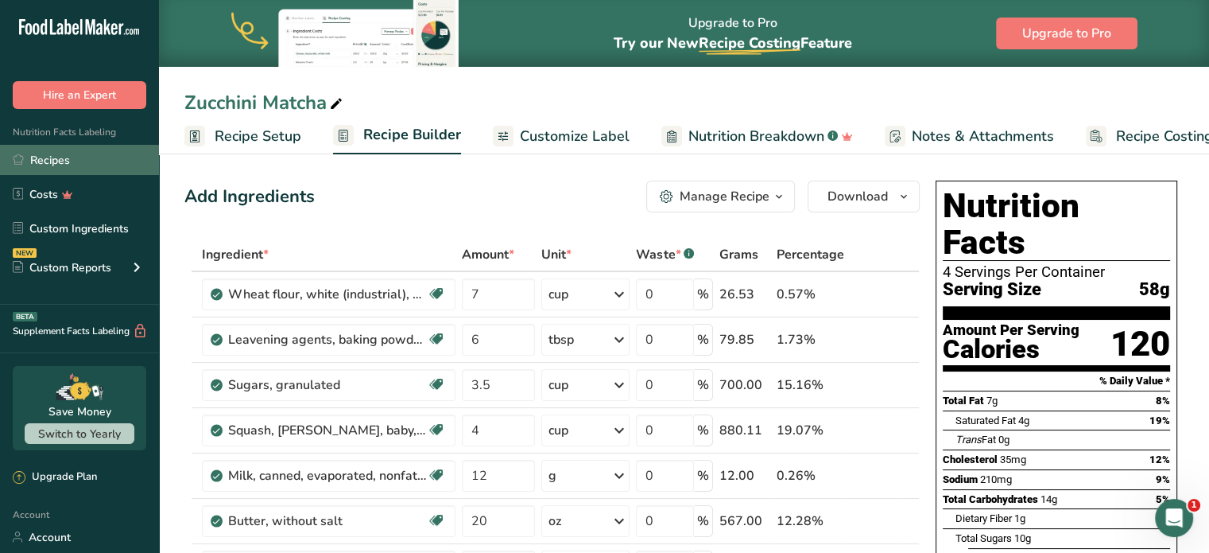
click at [52, 161] on link "Recipes" at bounding box center [79, 160] width 159 height 30
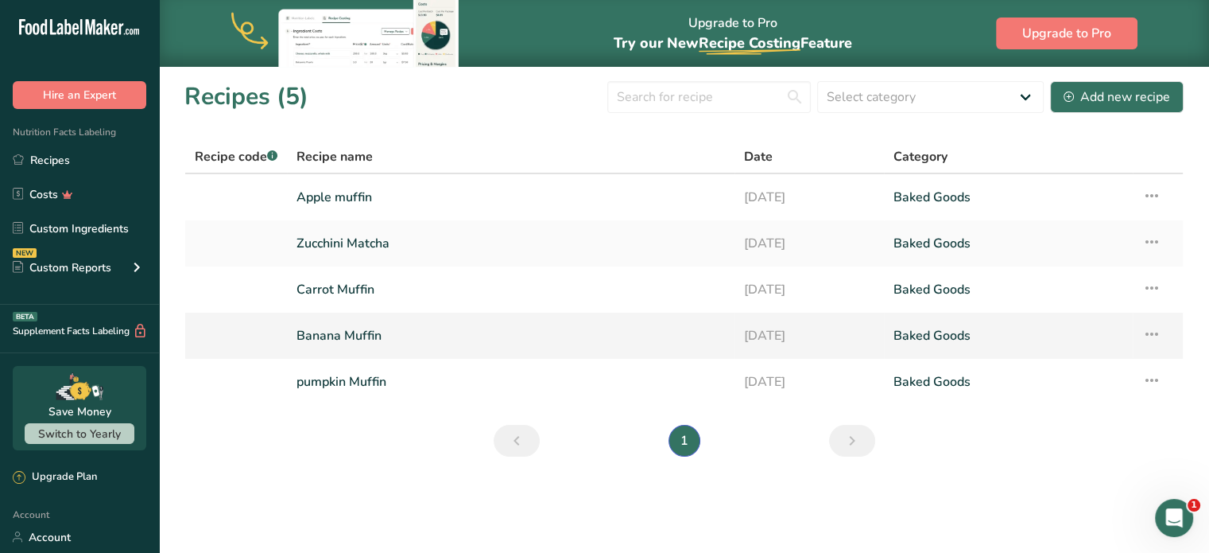
click at [353, 336] on link "Banana Muffin" at bounding box center [511, 335] width 429 height 33
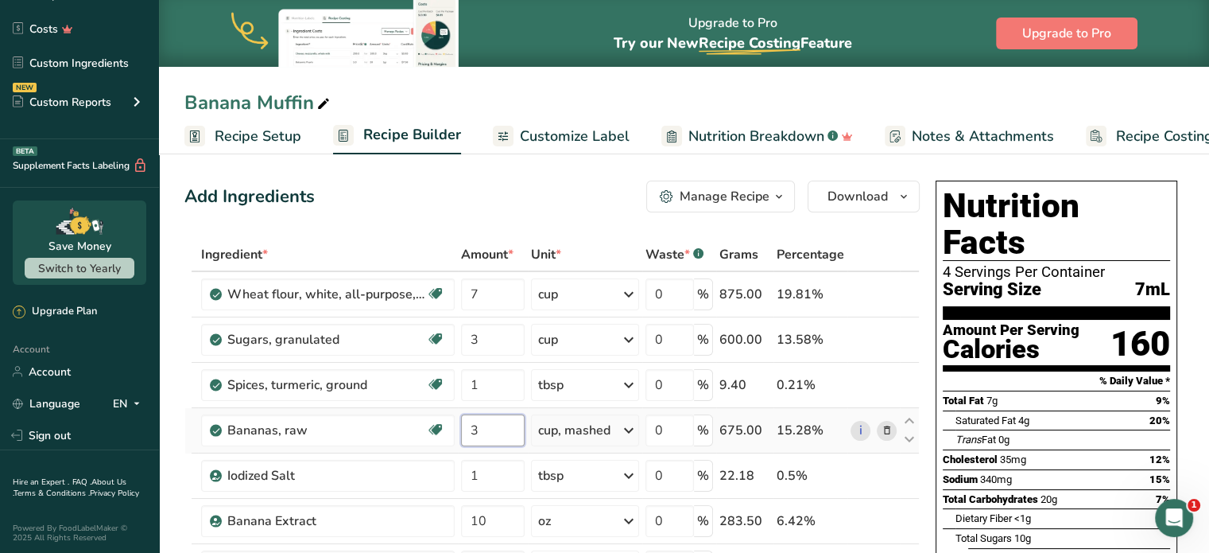
click at [487, 438] on input "3" at bounding box center [493, 430] width 64 height 32
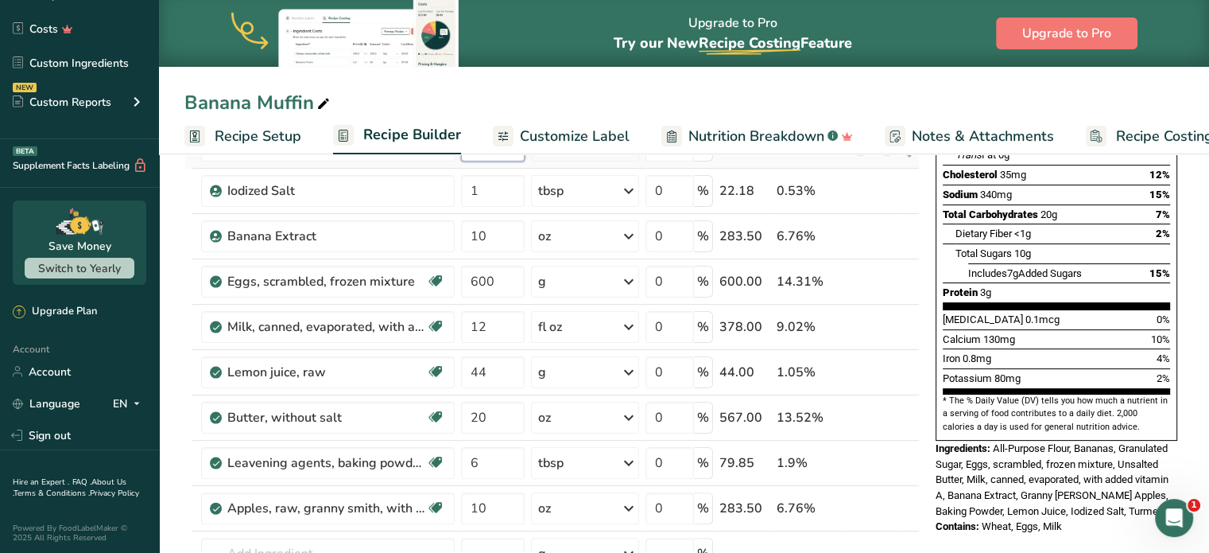
scroll to position [318, 0]
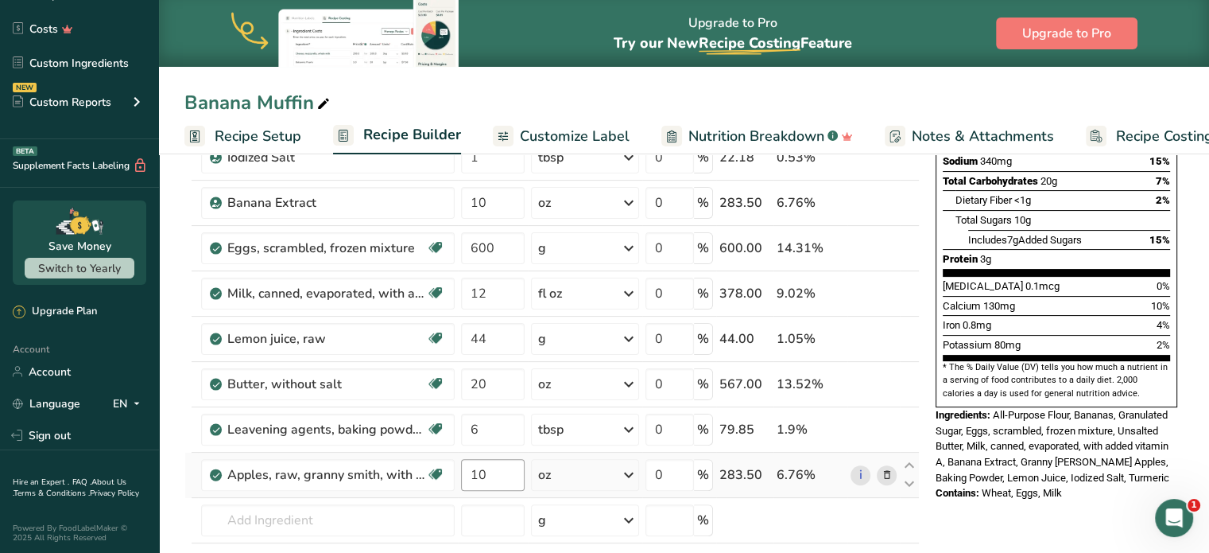
type input "1.999999"
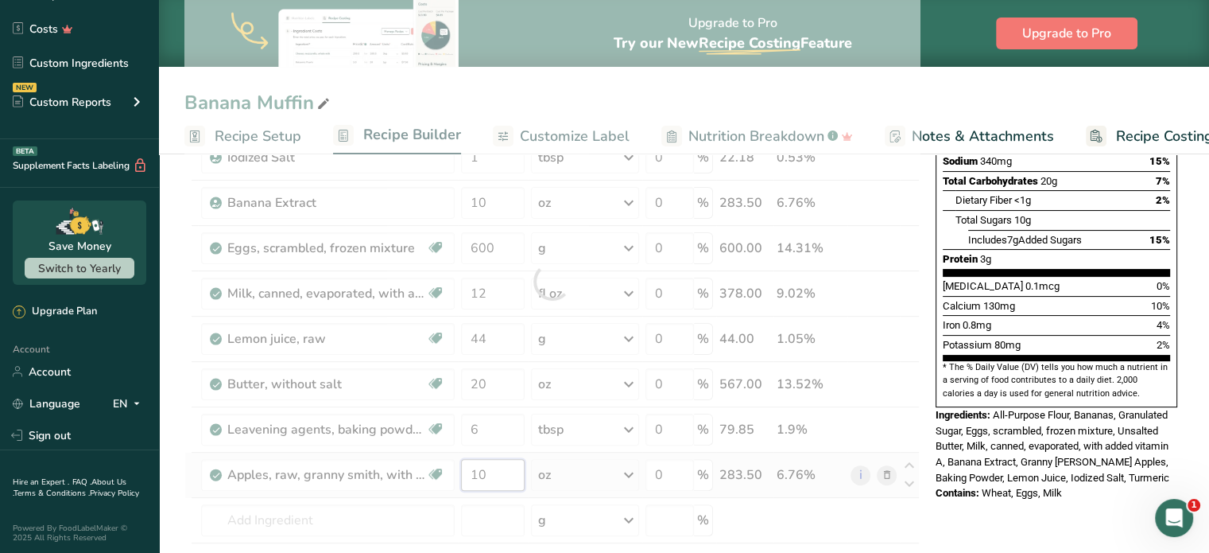
click at [499, 472] on div "Ingredient * Amount * Unit * Waste * .a-a{fill:#347362;}.b-a{fill:#fff;} Grams …" at bounding box center [552, 281] width 736 height 723
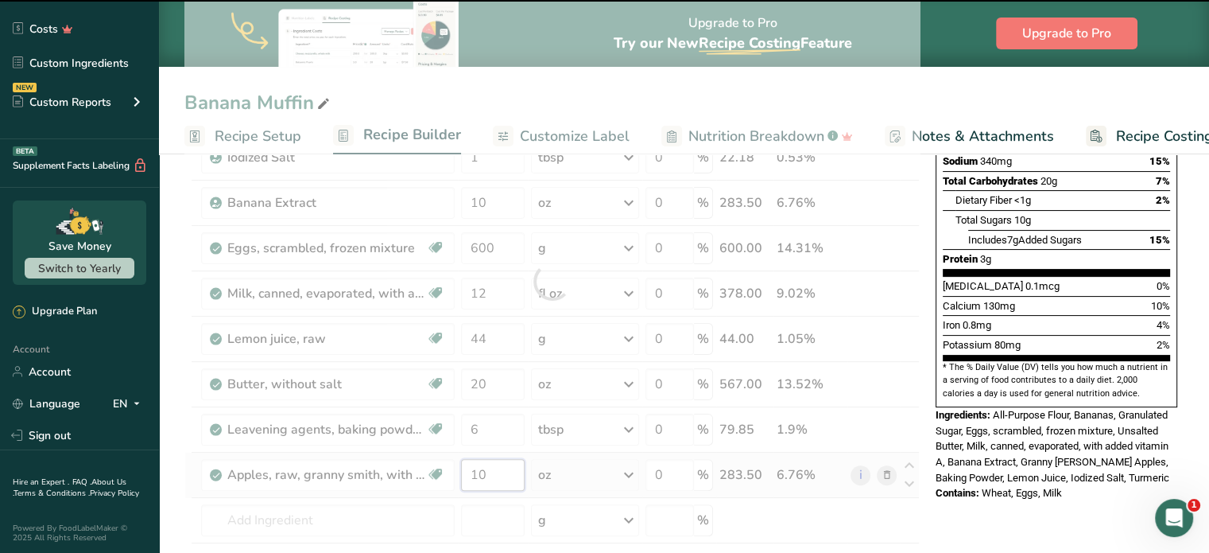
type input "1"
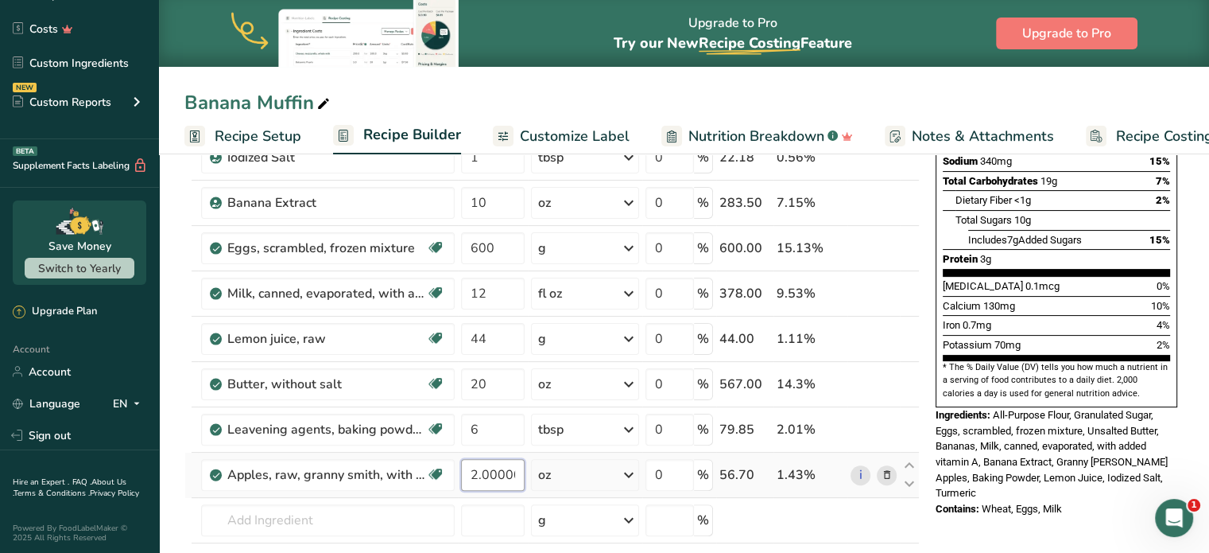
click at [516, 470] on input "2.000002" at bounding box center [493, 475] width 64 height 32
click at [499, 483] on input "2.000002" at bounding box center [493, 475] width 64 height 32
type input "2.000002"
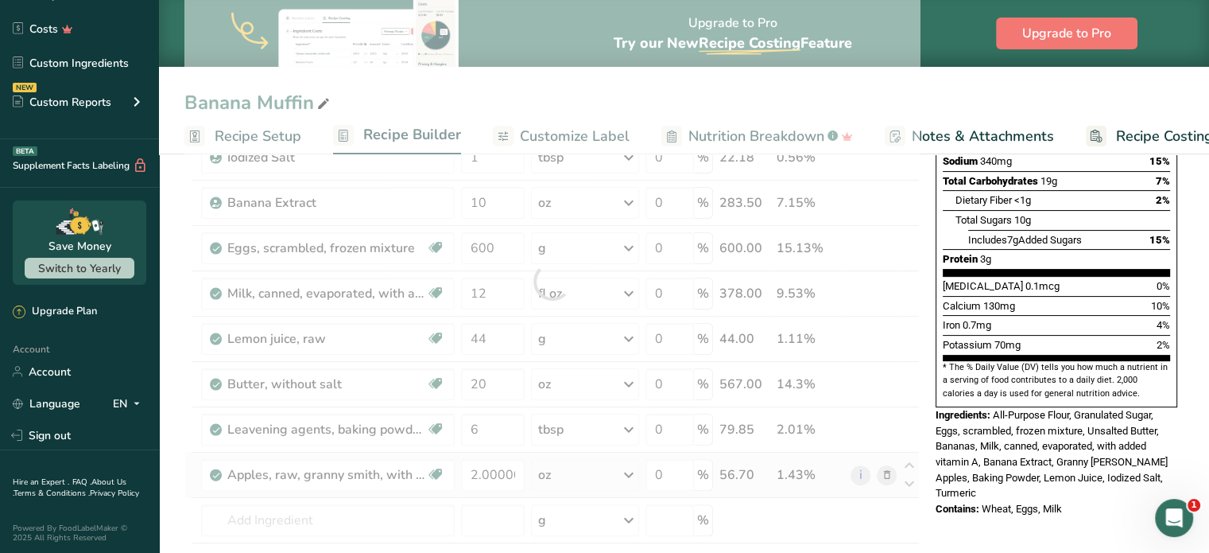
click at [567, 465] on div "Ingredient * Amount * Unit * Waste * .a-a{fill:#347362;}.b-a{fill:#fff;} Grams …" at bounding box center [552, 281] width 736 height 723
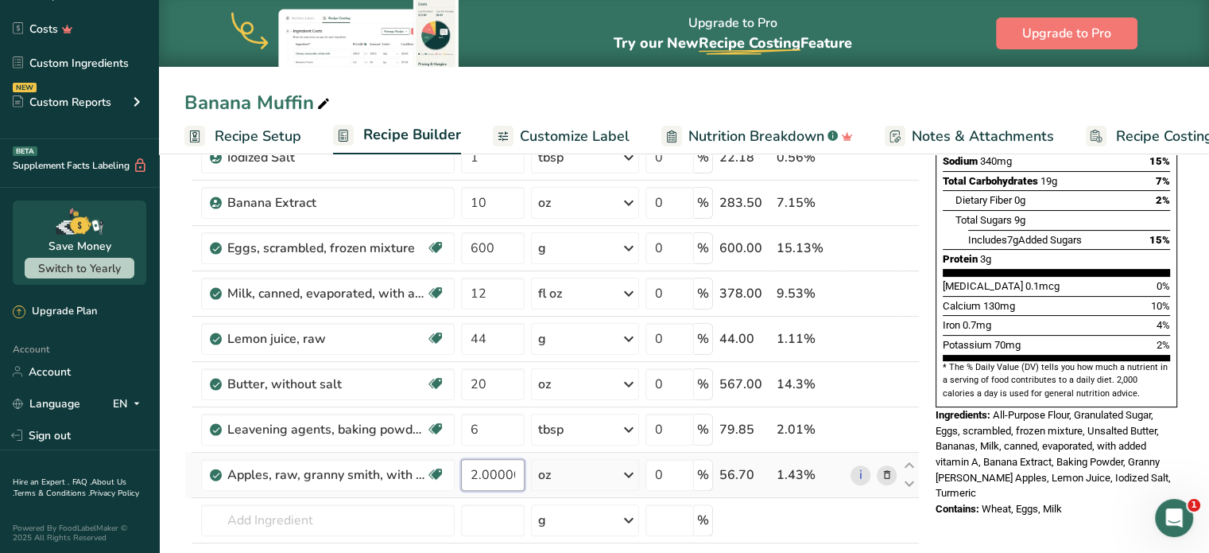
scroll to position [0, 10]
drag, startPoint x: 463, startPoint y: 469, endPoint x: 540, endPoint y: 481, distance: 78.0
click at [540, 481] on tr "Apples, raw, granny [PERSON_NAME], with skin (Includes foods for USDA's Food Di…" at bounding box center [552, 474] width 734 height 45
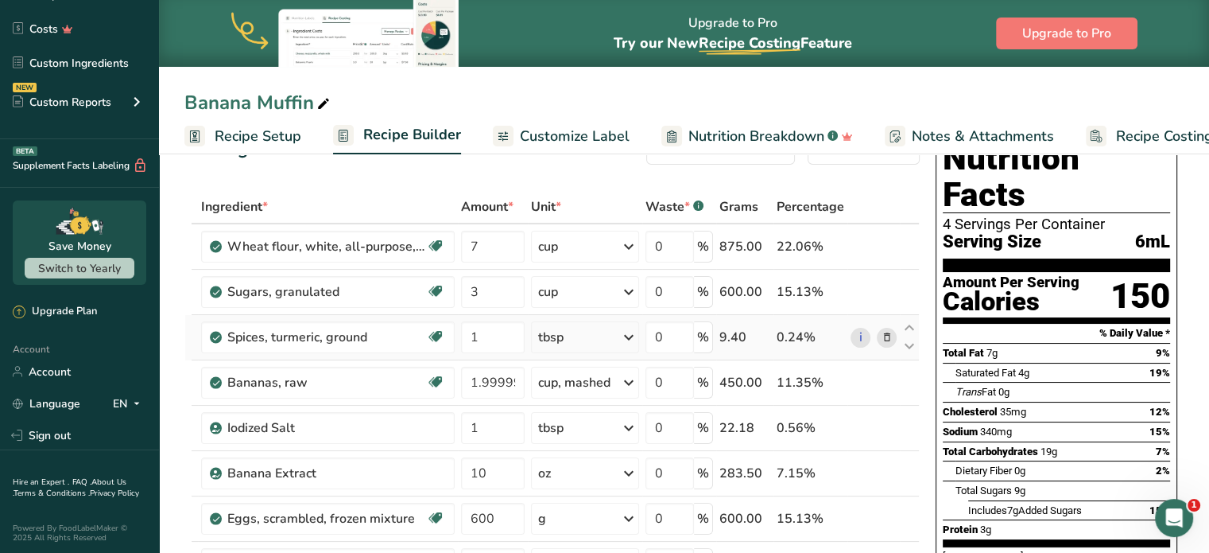
scroll to position [0, 0]
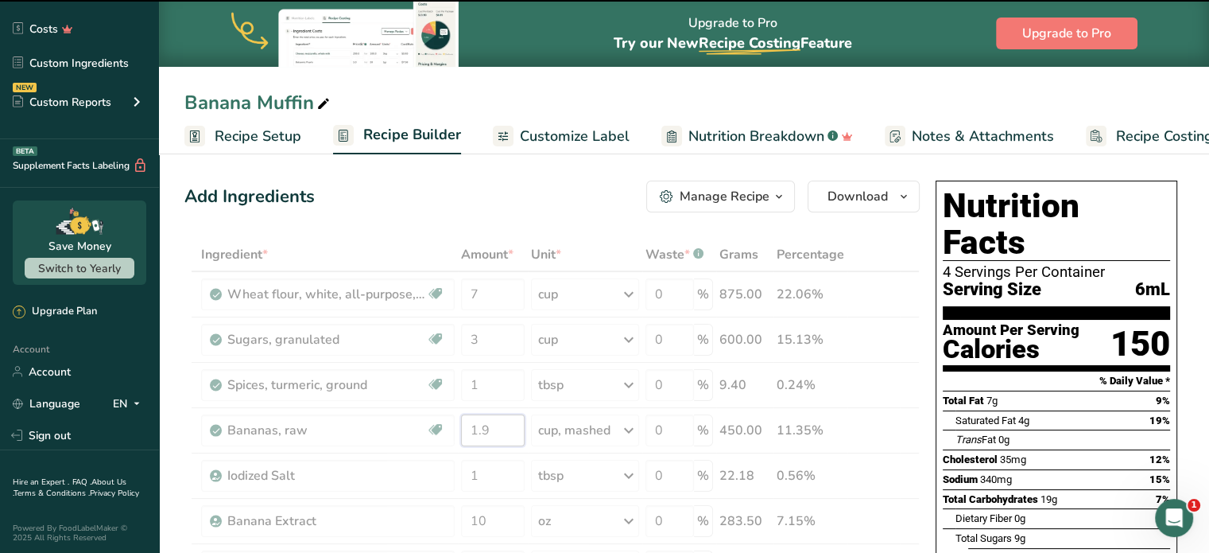
type input "1"
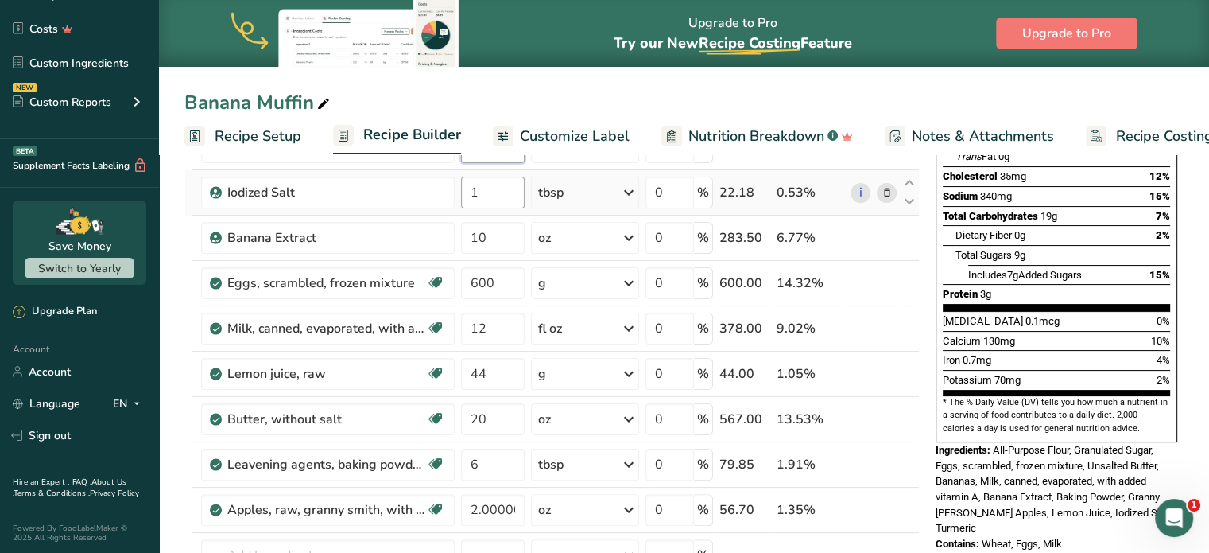
scroll to position [318, 0]
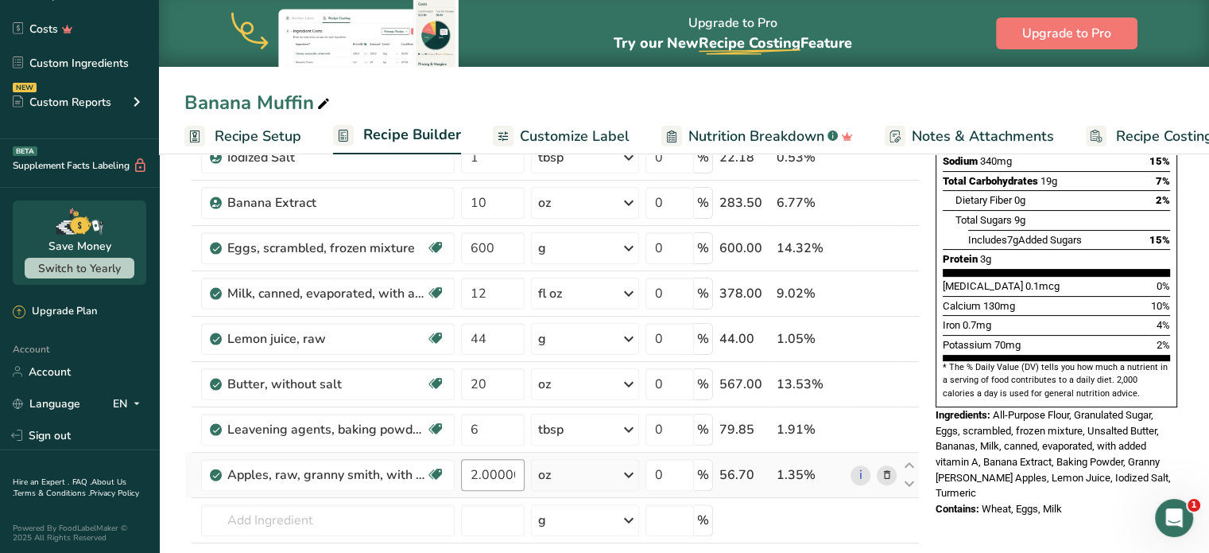
type input "3"
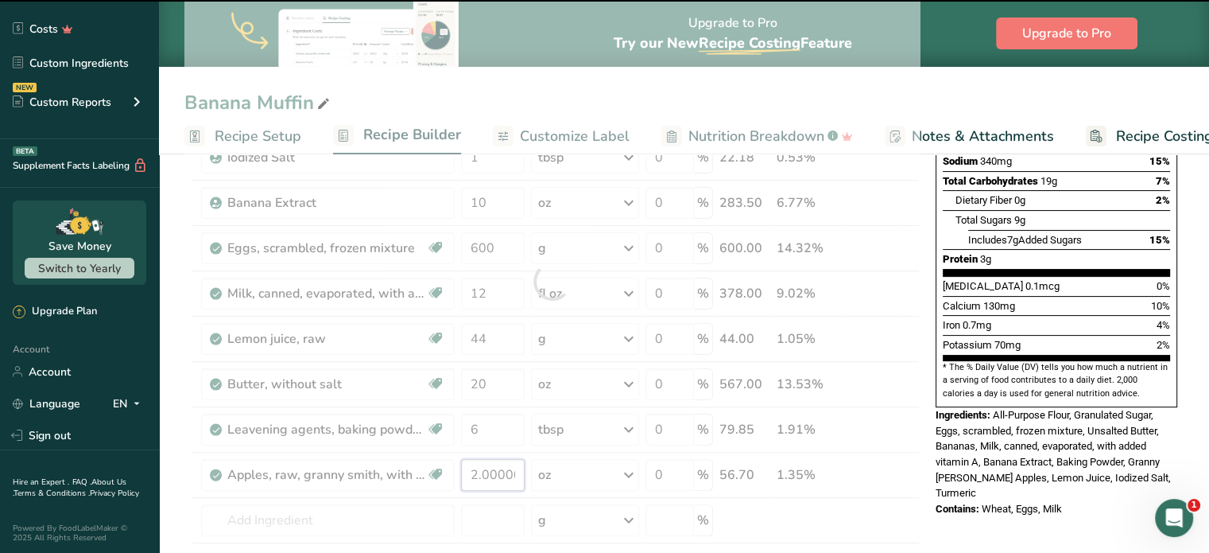
drag, startPoint x: 464, startPoint y: 469, endPoint x: 639, endPoint y: 516, distance: 181.1
click at [639, 516] on div "Ingredient * Amount * Unit * Waste * .a-a{fill:#347362;}.b-a{fill:#fff;} Grams …" at bounding box center [552, 281] width 736 height 723
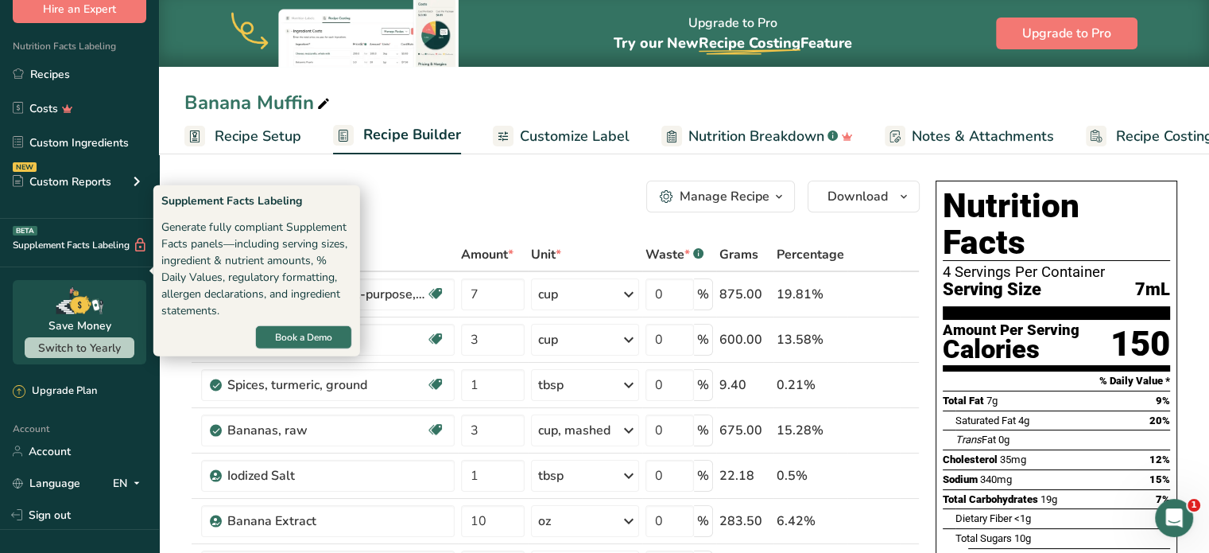
scroll to position [0, 0]
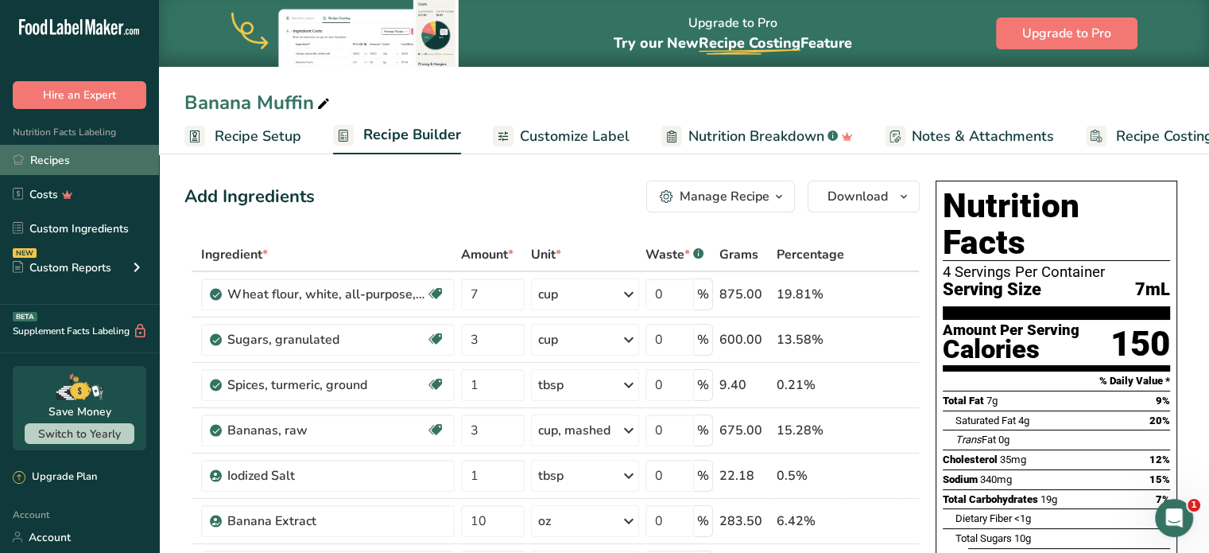
type input "10"
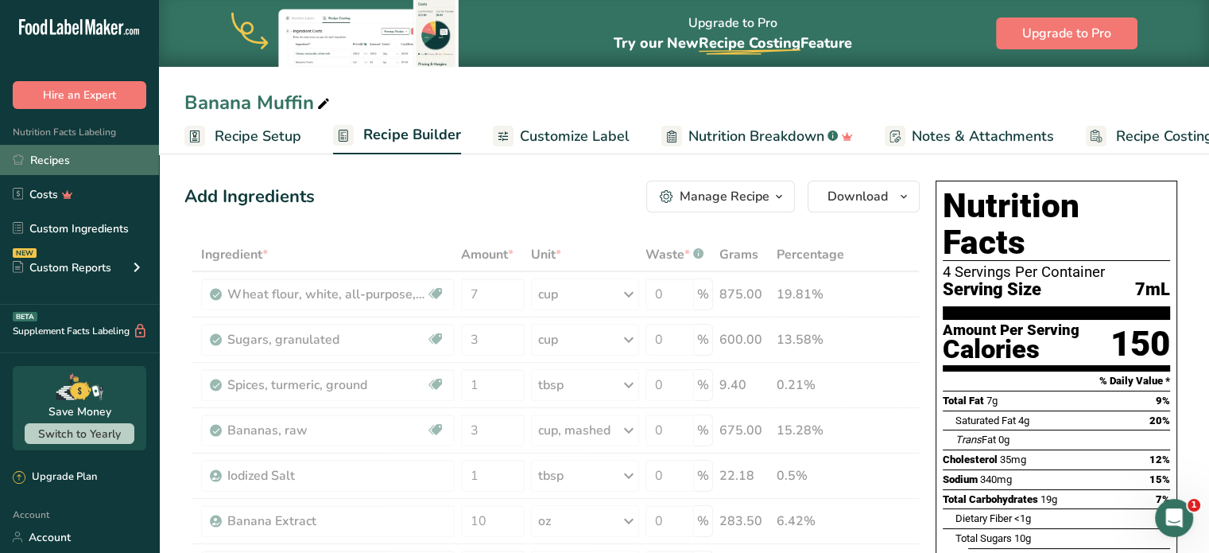
click at [35, 154] on link "Recipes" at bounding box center [79, 160] width 159 height 30
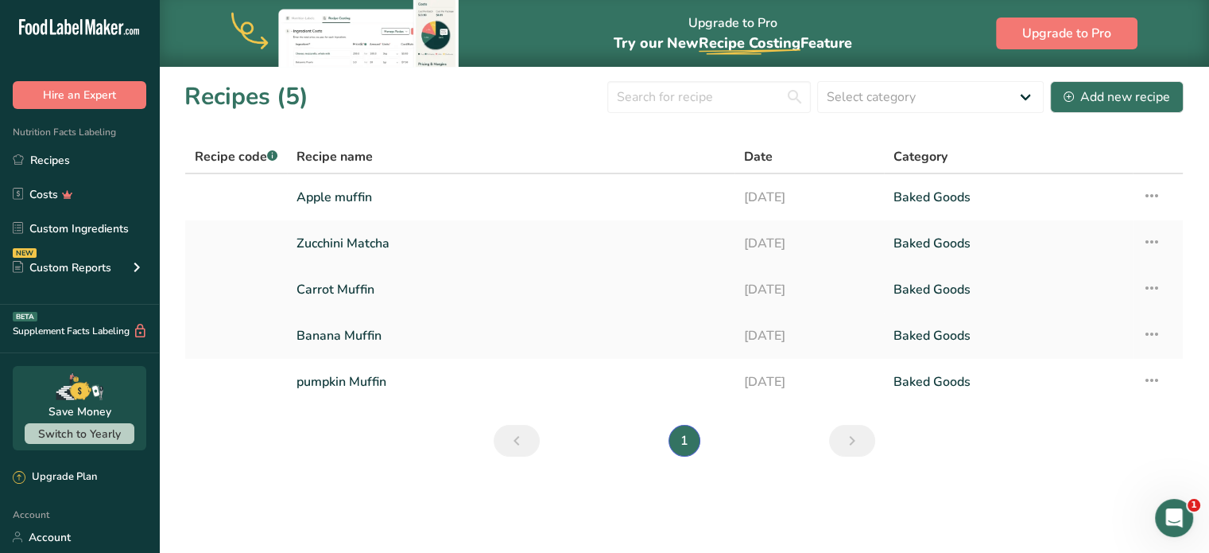
click at [351, 295] on link "Carrot Muffin" at bounding box center [511, 289] width 429 height 33
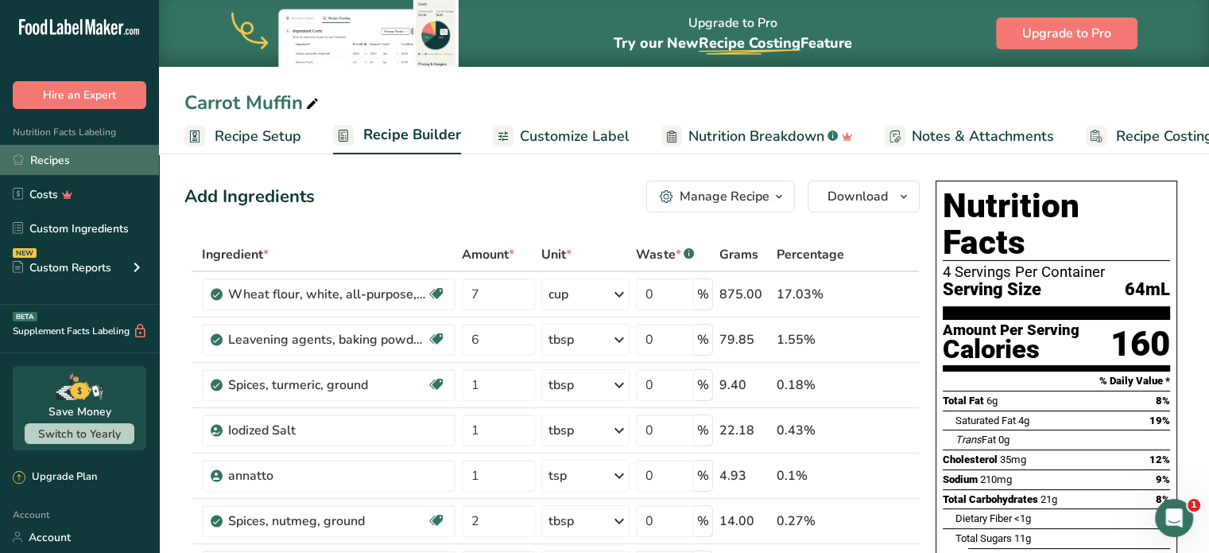
click at [55, 161] on link "Recipes" at bounding box center [79, 160] width 159 height 30
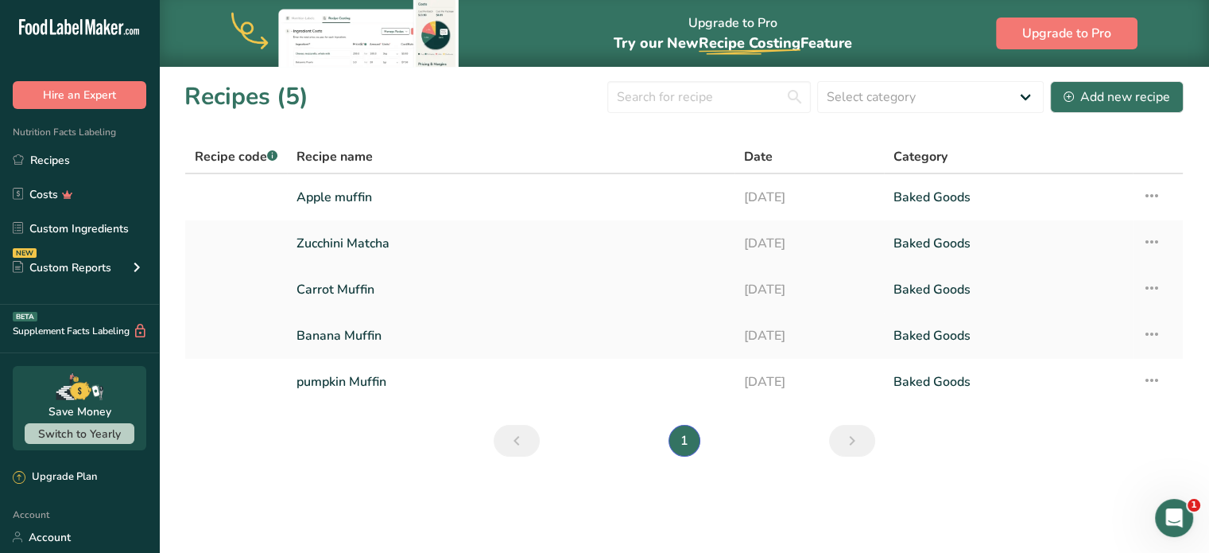
drag, startPoint x: 378, startPoint y: 243, endPoint x: 359, endPoint y: 266, distance: 30.5
click at [378, 243] on link "Zucchini Matcha" at bounding box center [511, 243] width 429 height 33
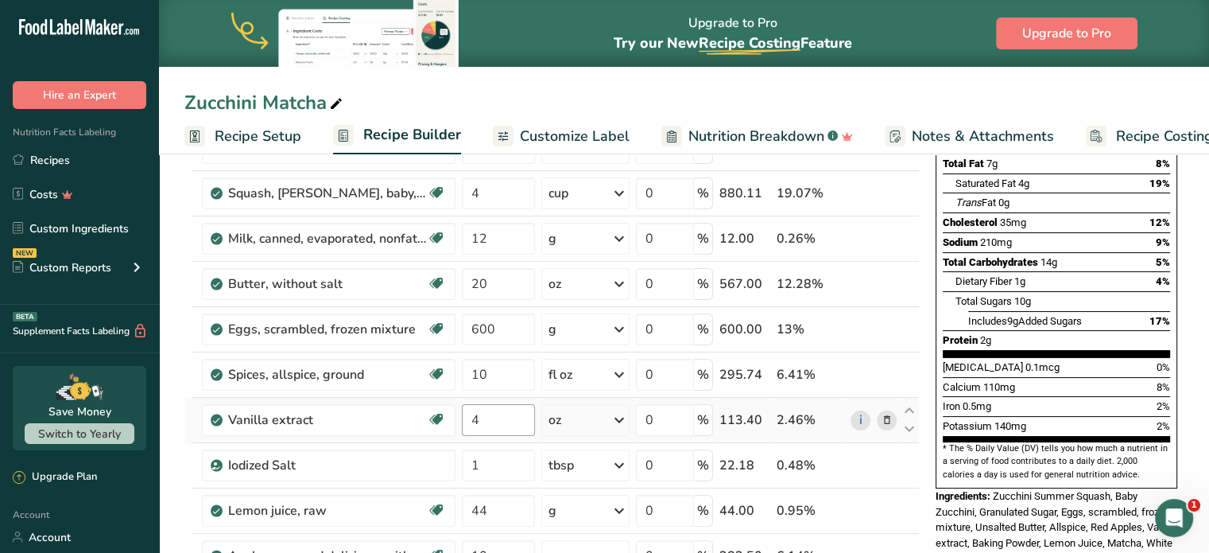
scroll to position [239, 0]
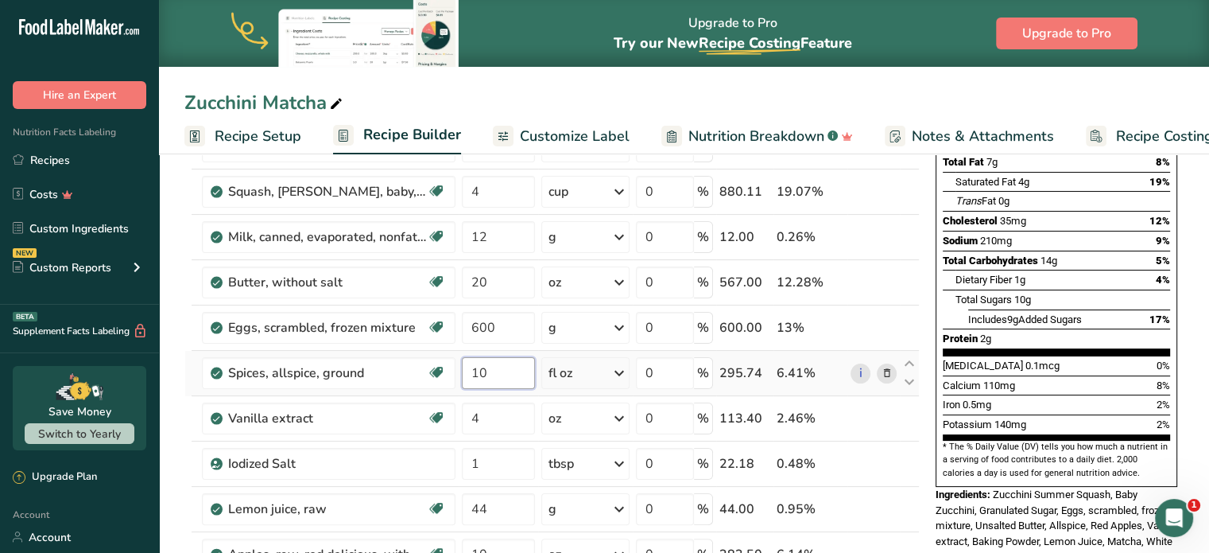
click at [487, 373] on input "10" at bounding box center [498, 373] width 73 height 32
type input "1"
click at [619, 371] on div "Ingredient * Amount * Unit * Waste * .a-a{fill:#347362;}.b-a{fill:#fff;} Grams …" at bounding box center [552, 428] width 736 height 859
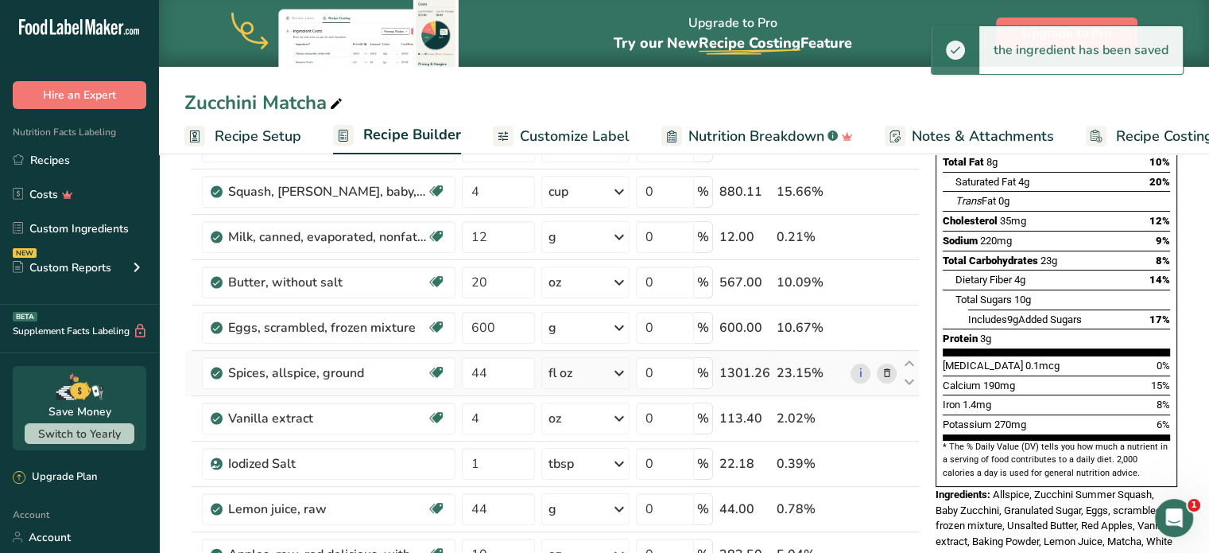
click at [626, 370] on icon at bounding box center [619, 373] width 19 height 29
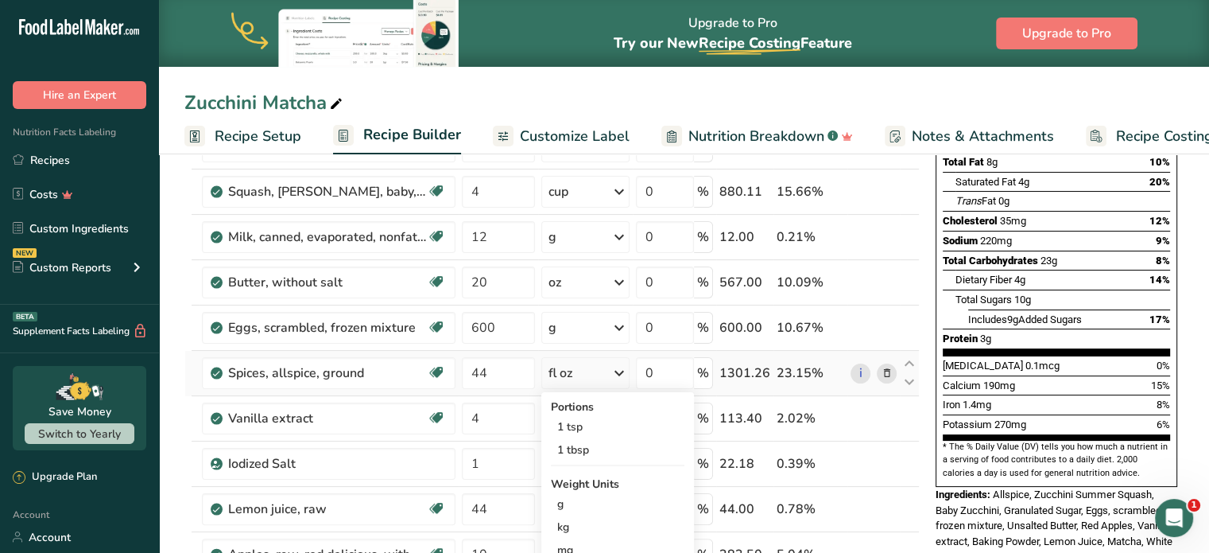
click at [618, 371] on icon at bounding box center [619, 373] width 19 height 29
click at [563, 500] on div "g" at bounding box center [618, 503] width 134 height 23
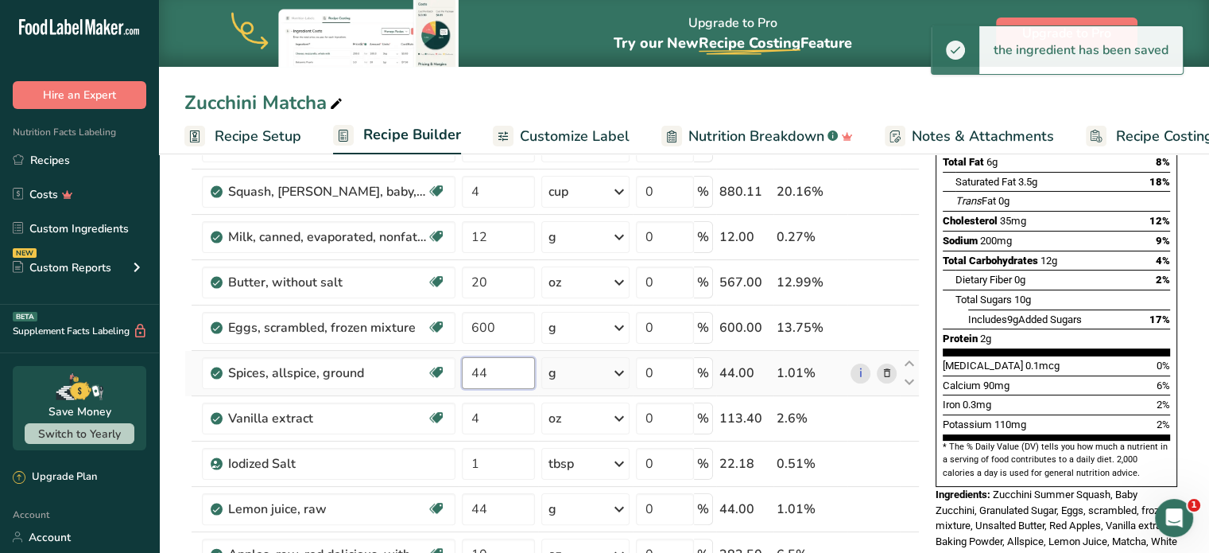
click at [507, 375] on input "44" at bounding box center [498, 373] width 73 height 32
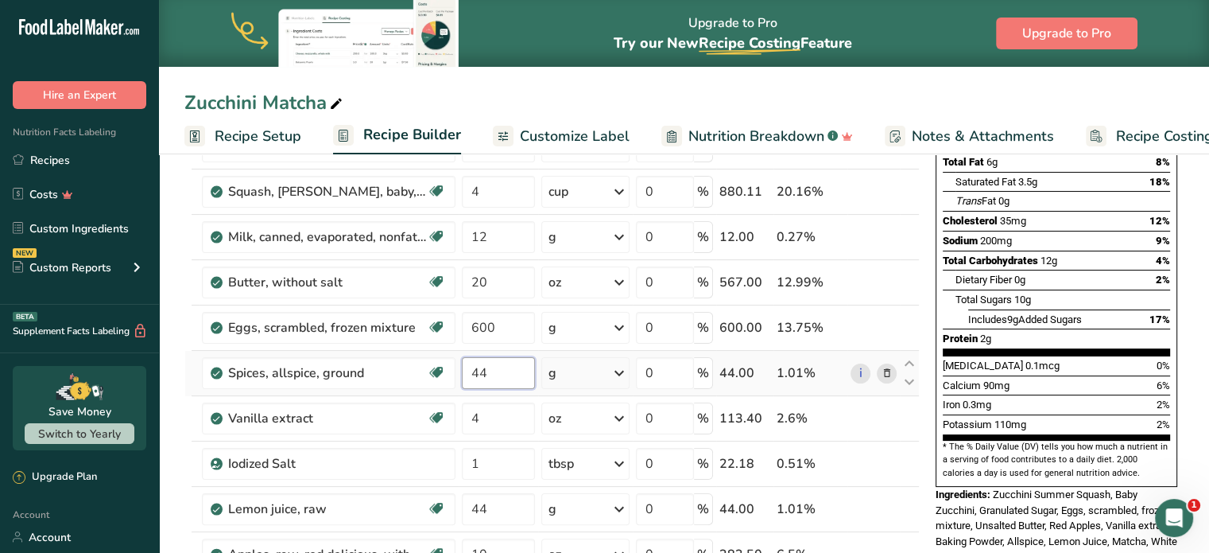
type input "4"
type input "3"
click at [619, 371] on div "Ingredient * Amount * Unit * Waste * .a-a{fill:#347362;}.b-a{fill:#fff;} Grams …" at bounding box center [552, 428] width 736 height 859
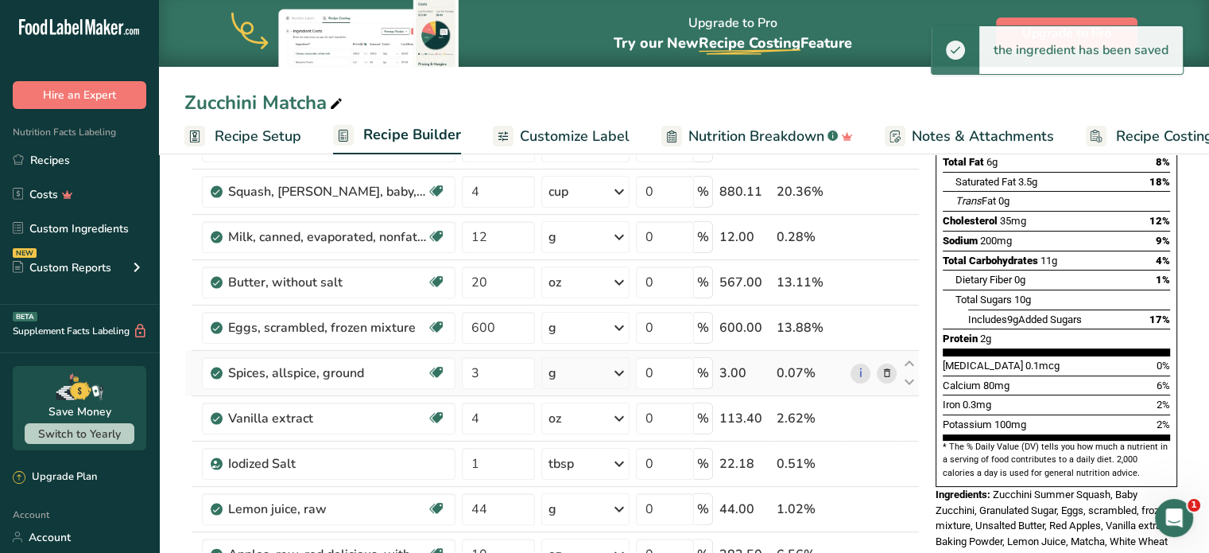
click at [620, 375] on icon at bounding box center [619, 373] width 19 height 29
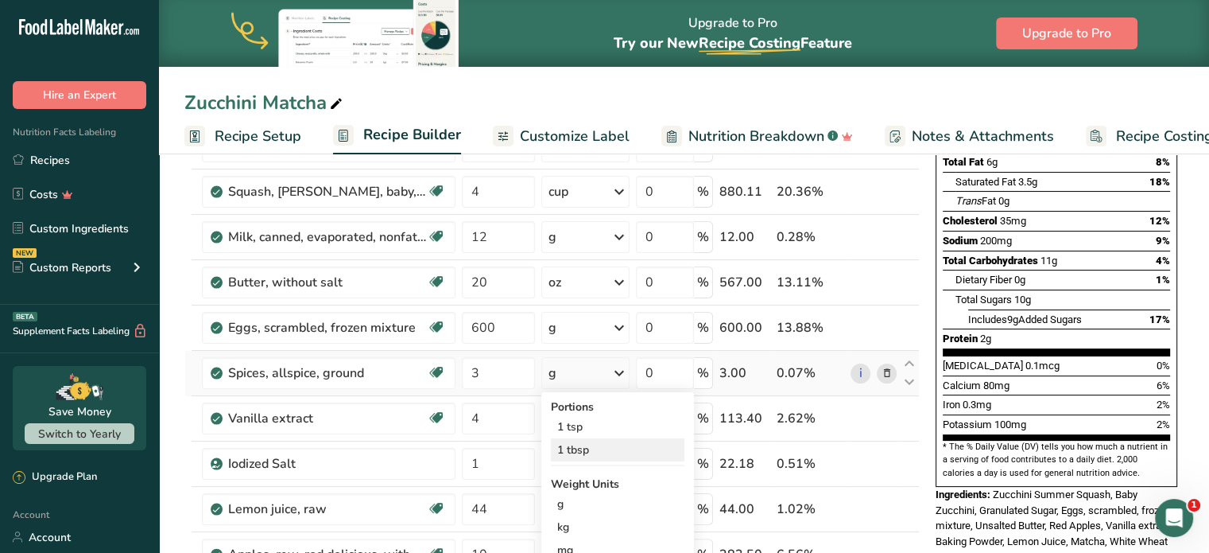
click at [581, 448] on div "1 tbsp" at bounding box center [618, 449] width 134 height 23
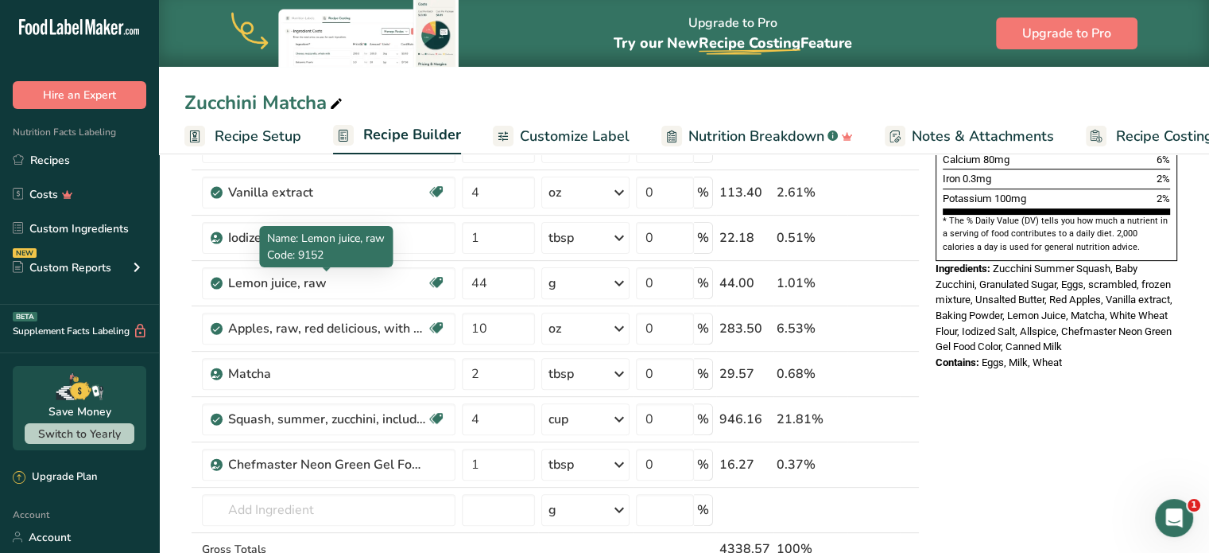
scroll to position [477, 0]
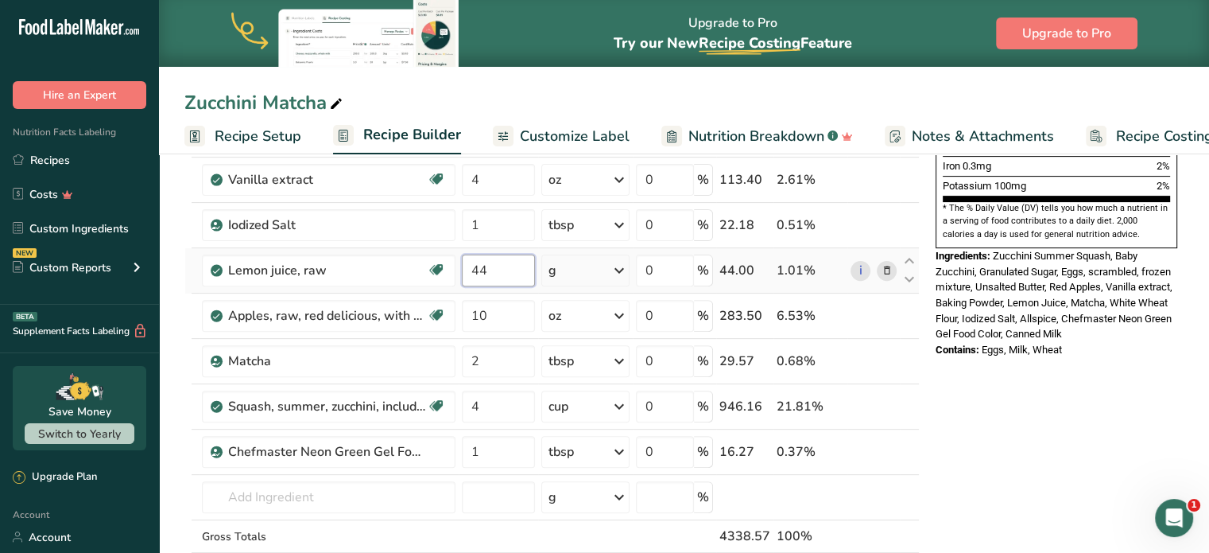
click at [501, 267] on input "44" at bounding box center [498, 270] width 73 height 32
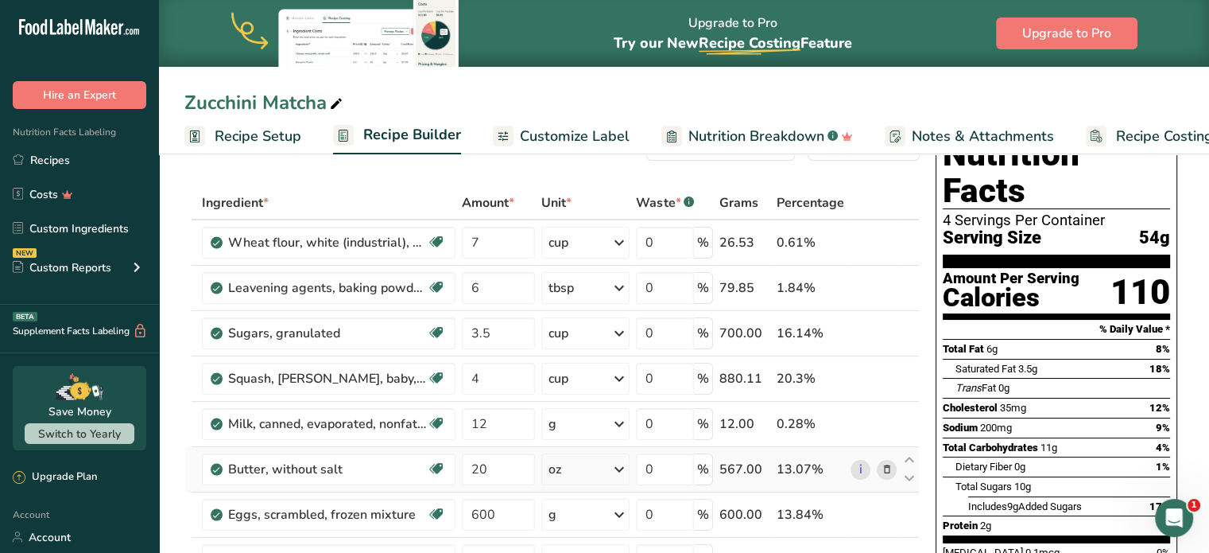
scroll to position [80, 0]
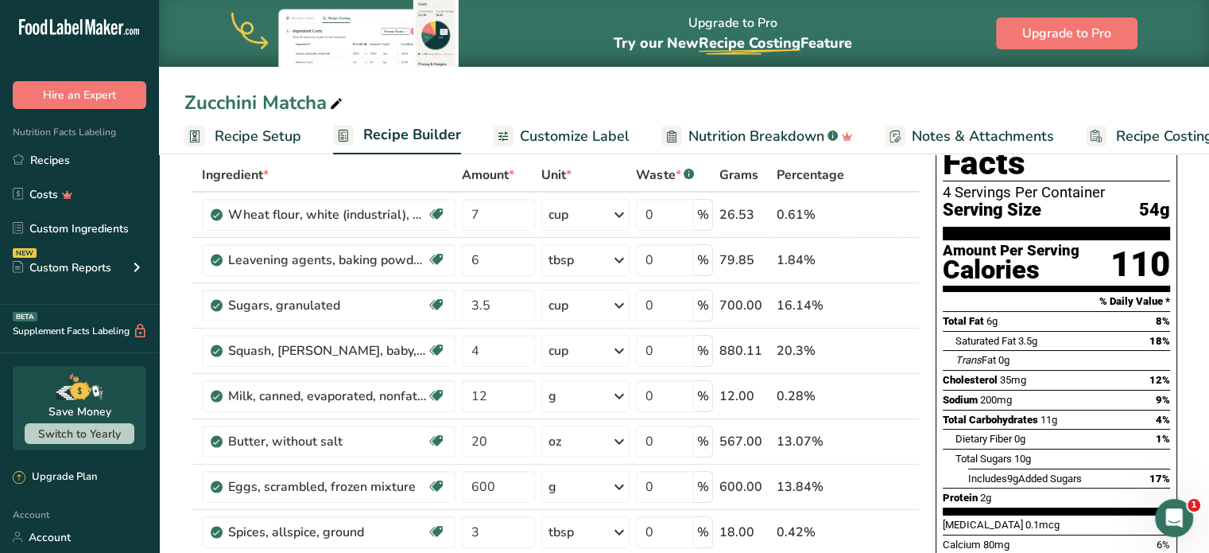
type input "42"
